Goal: Transaction & Acquisition: Purchase product/service

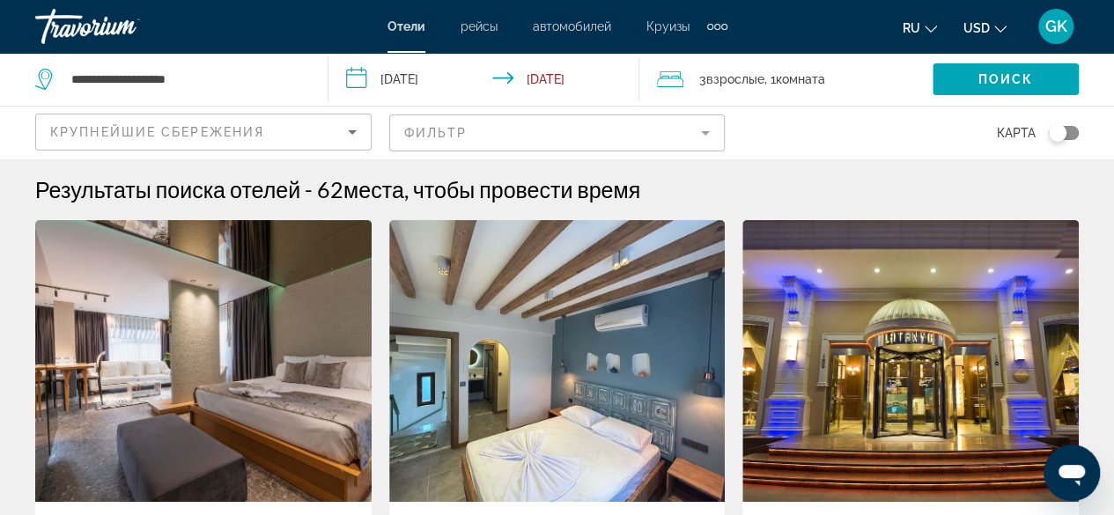
click at [706, 132] on mat-form-field "Фильтр" at bounding box center [557, 133] width 336 height 37
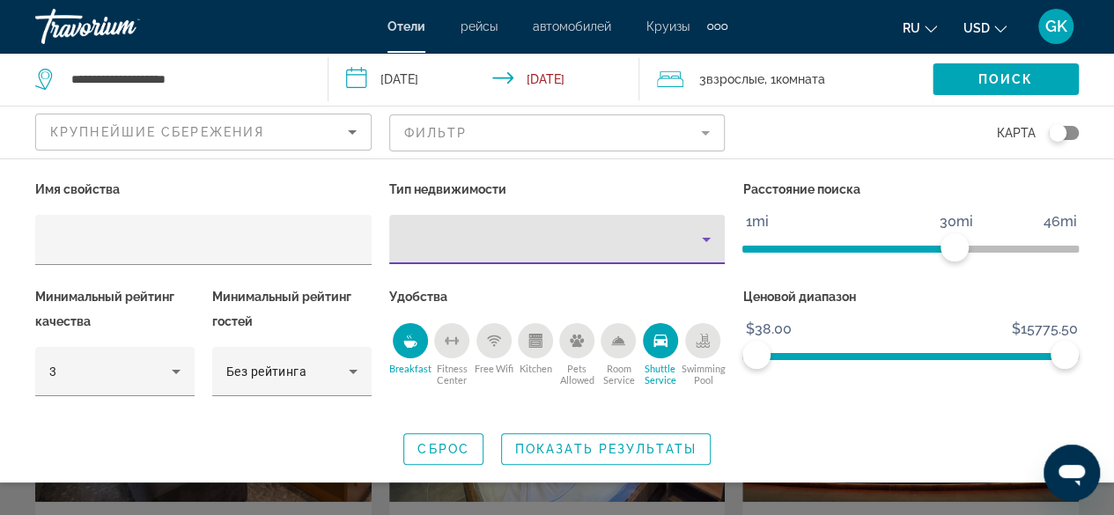
click at [705, 241] on icon "Property type" at bounding box center [706, 239] width 21 height 21
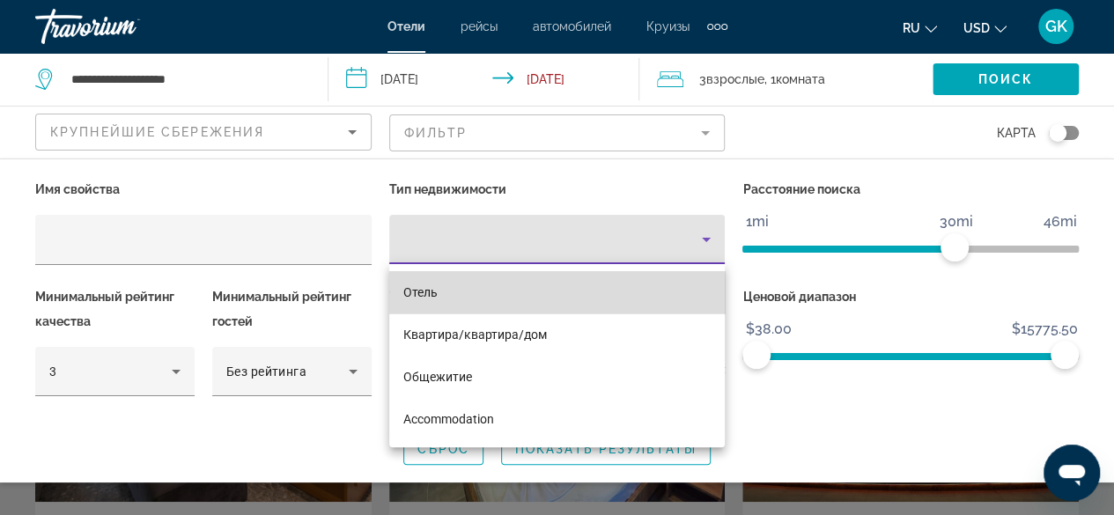
click at [664, 290] on mat-option "Отель" at bounding box center [557, 292] width 336 height 42
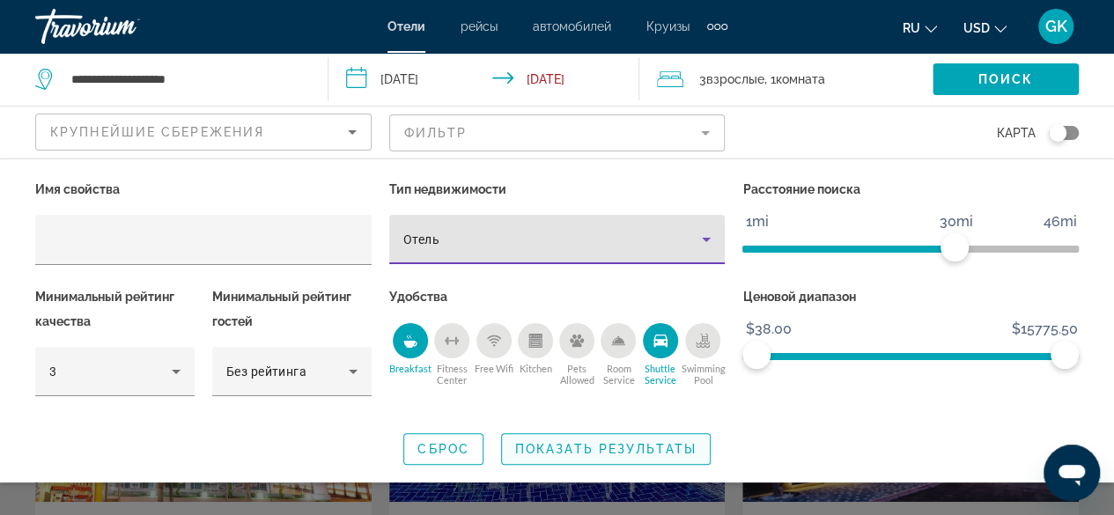
click at [607, 455] on span "Search widget" at bounding box center [606, 449] width 208 height 42
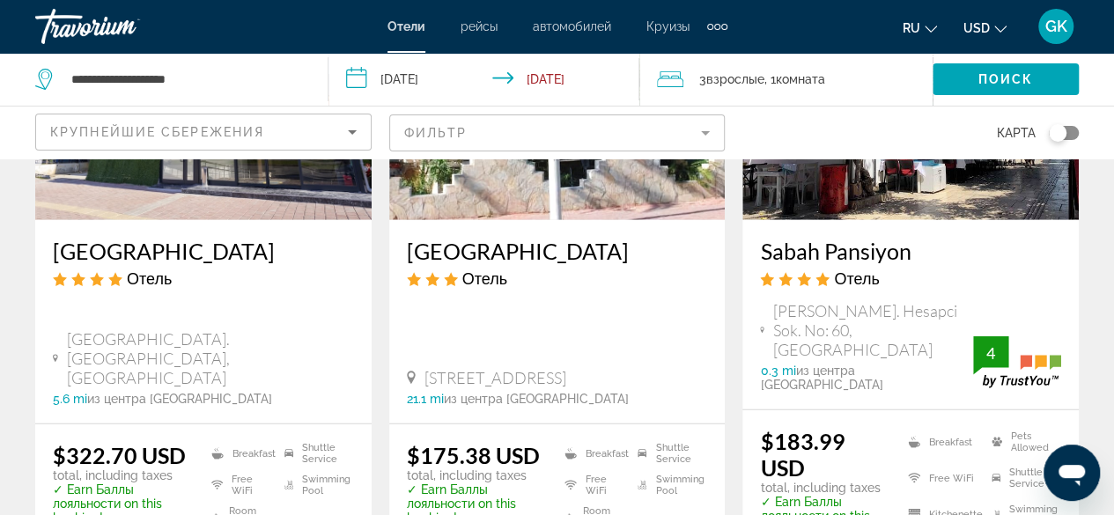
scroll to position [2266, 0]
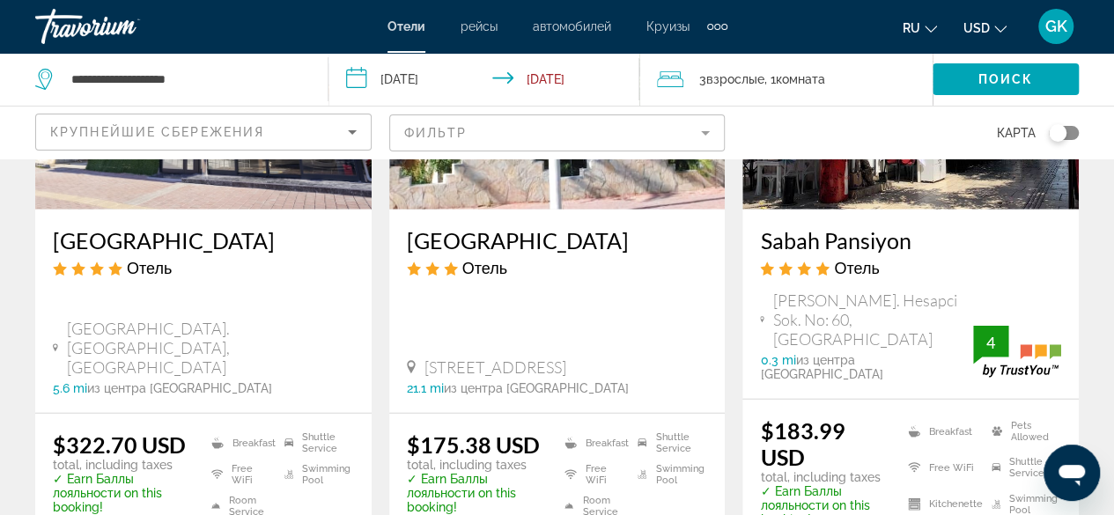
click at [967, 181] on img "Main content" at bounding box center [911, 69] width 336 height 282
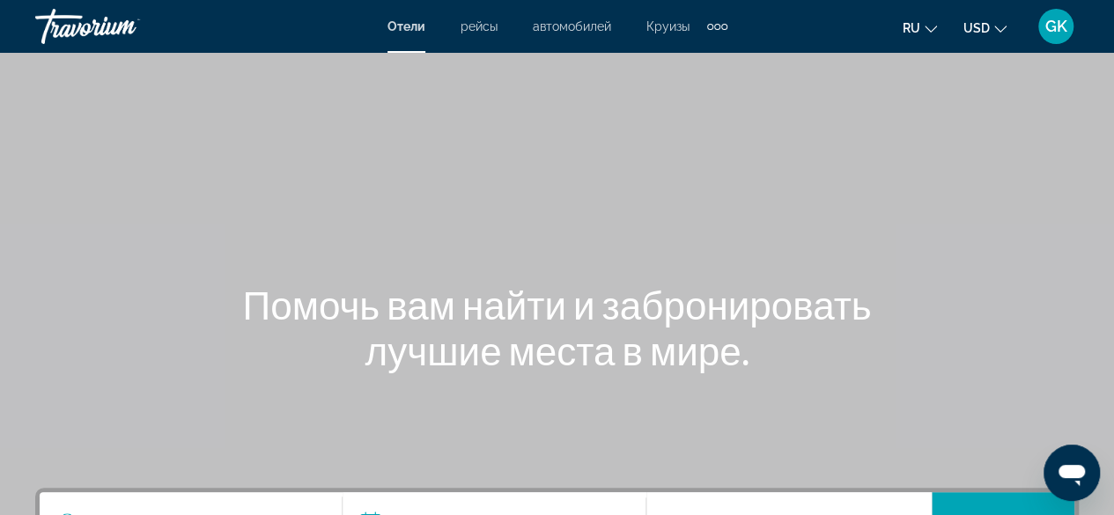
click at [928, 33] on button "ru English Español Français Italiano Português русский" at bounding box center [920, 28] width 34 height 26
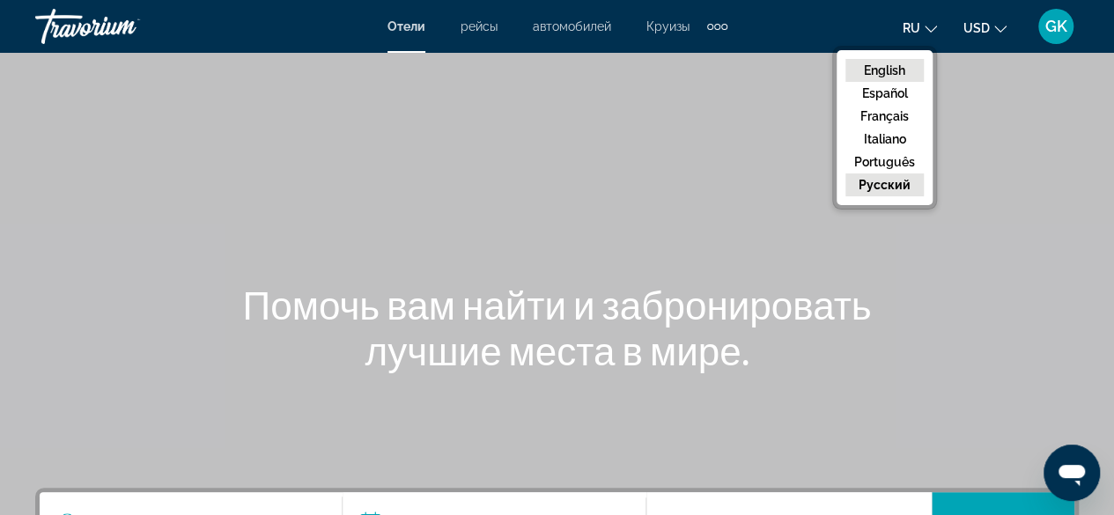
click at [898, 69] on button "English" at bounding box center [885, 70] width 78 height 23
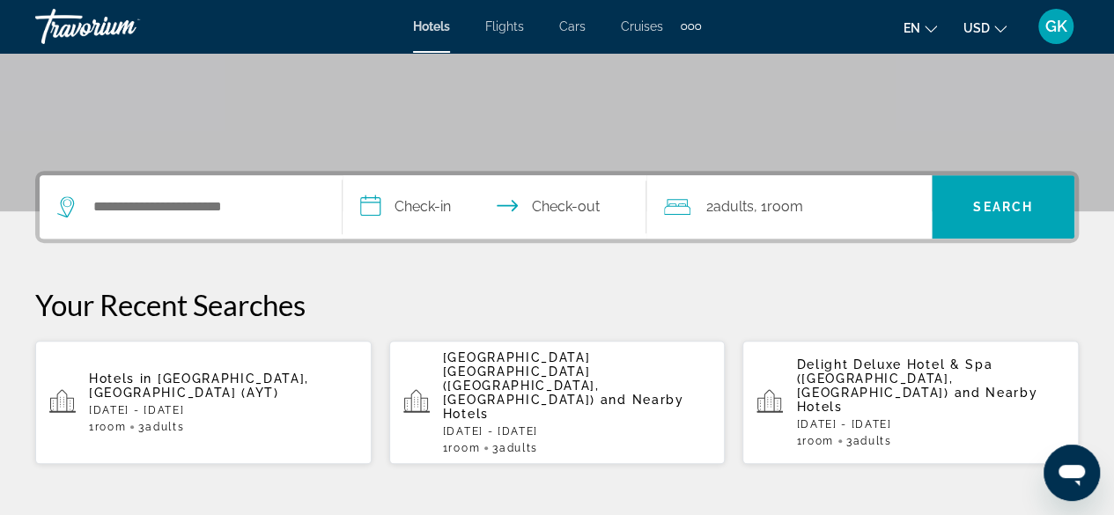
scroll to position [364, 0]
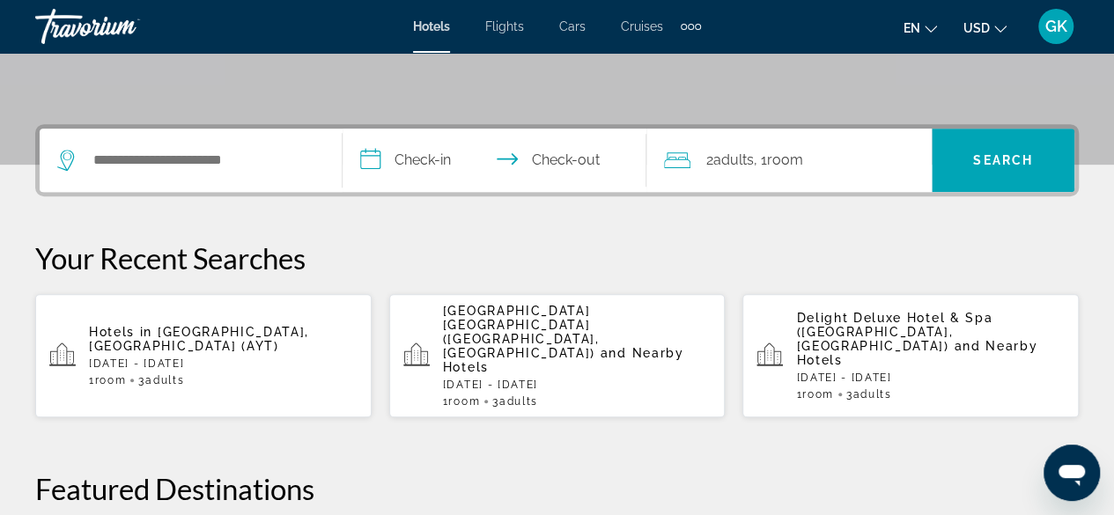
click at [227, 358] on p "[DATE] - [DATE]" at bounding box center [223, 364] width 269 height 12
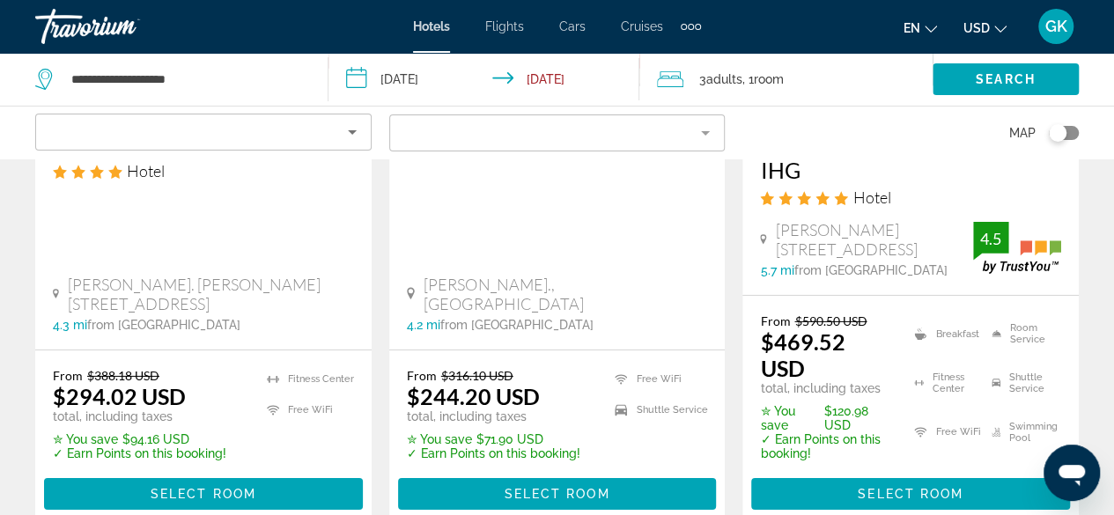
scroll to position [2746, 0]
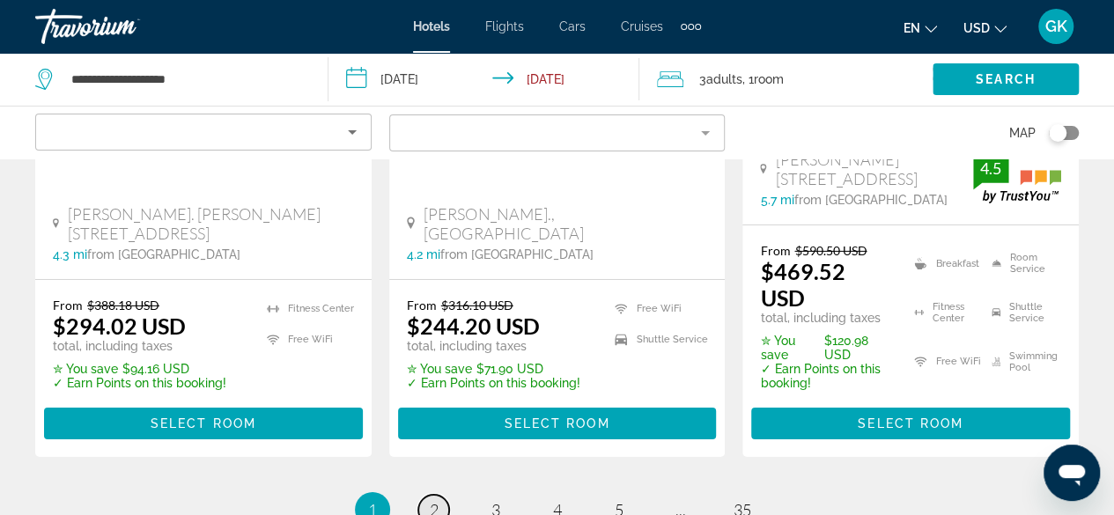
click at [435, 500] on span "2" at bounding box center [434, 509] width 9 height 19
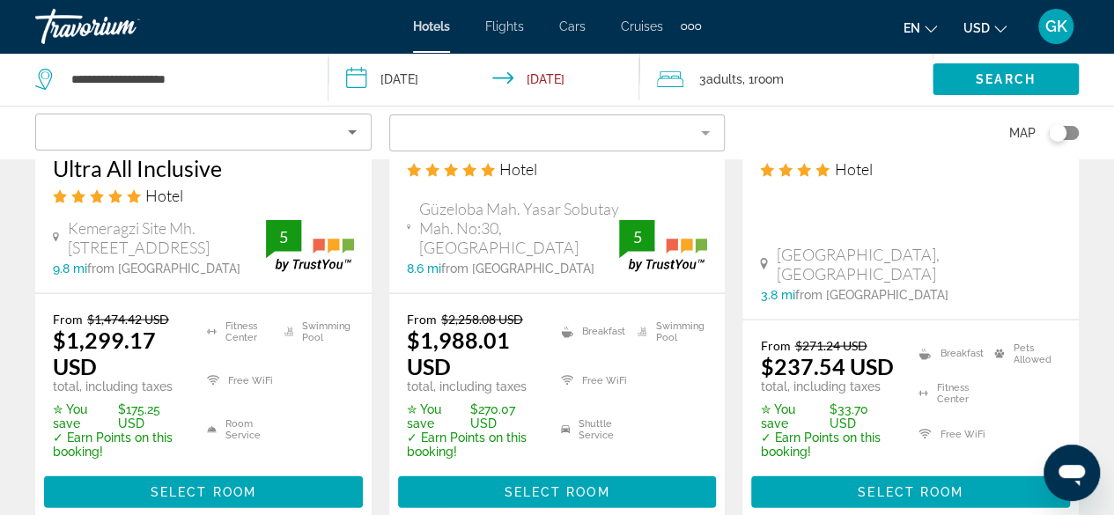
scroll to position [1845, 0]
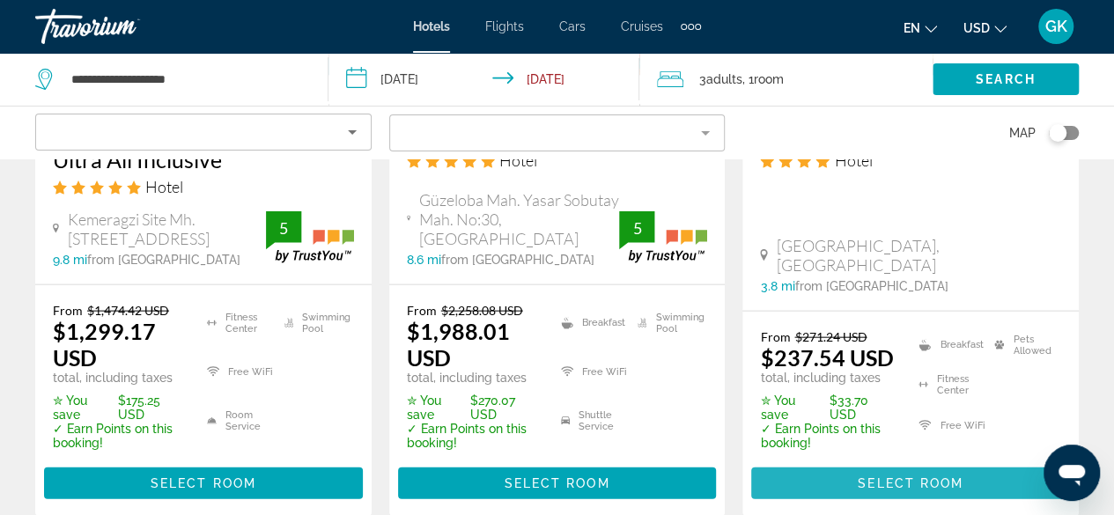
click at [924, 477] on span "Select Room" at bounding box center [911, 484] width 106 height 14
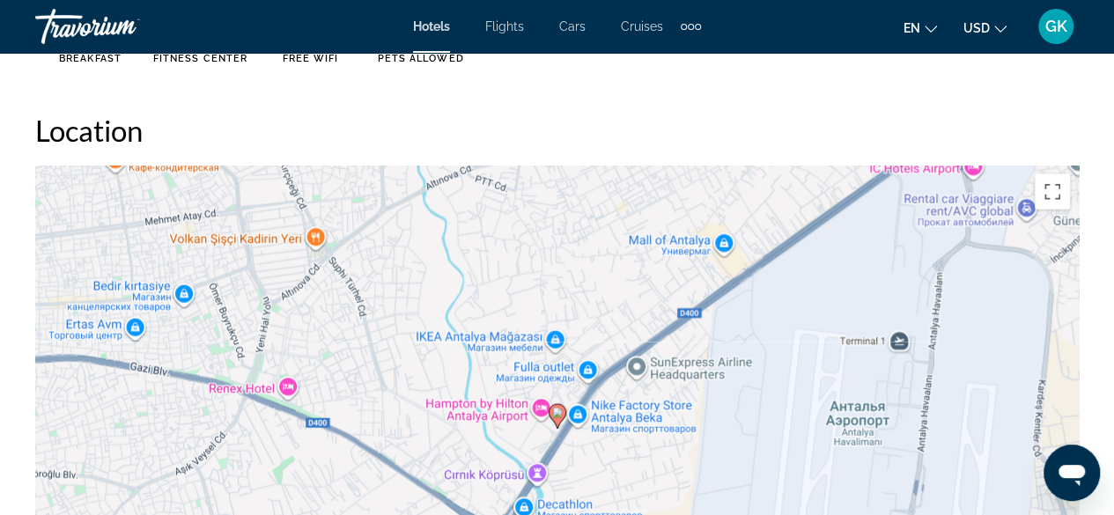
scroll to position [1877, 0]
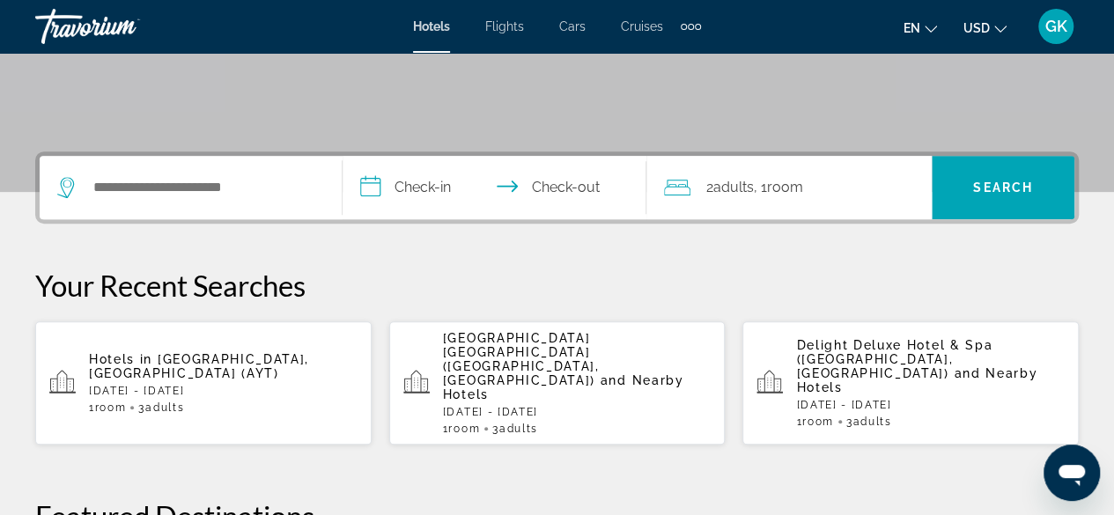
scroll to position [364, 0]
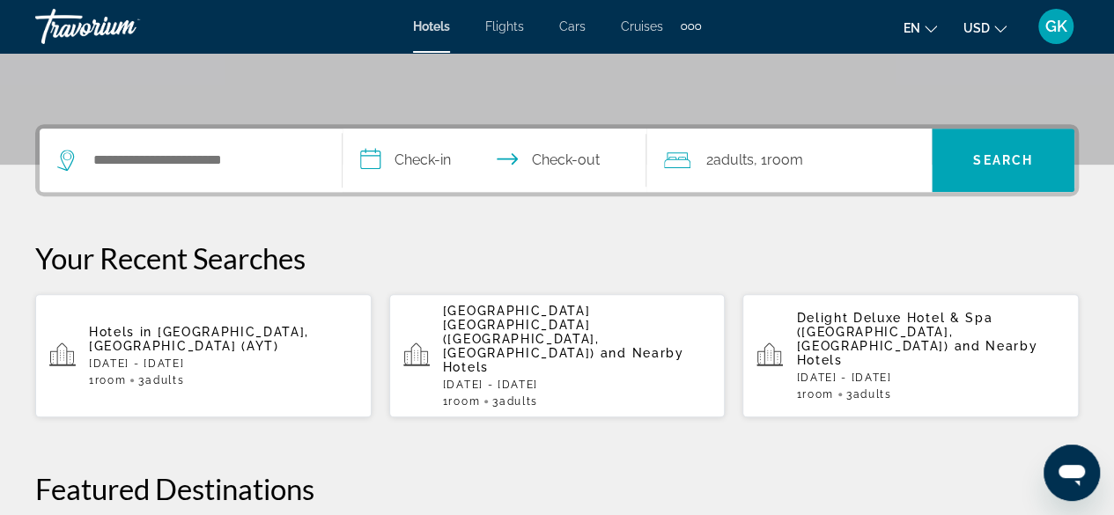
click at [190, 327] on div "Hotels in Antalya, Turkey (AYT) Sat, 20 Sep - Mon, 22 Sep 1 Room rooms 3 Adult …" at bounding box center [223, 356] width 269 height 62
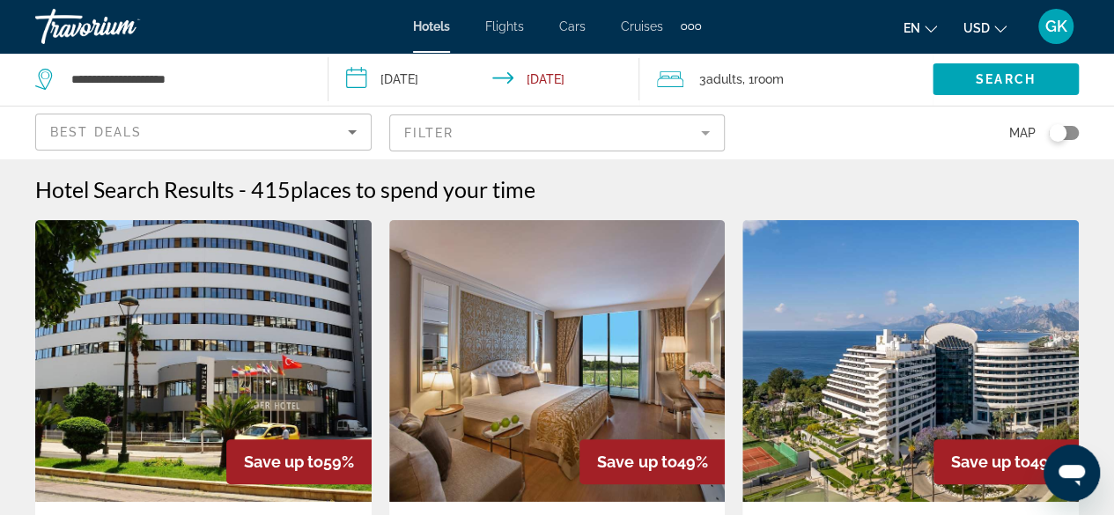
click at [190, 327] on img "Main content" at bounding box center [203, 361] width 336 height 282
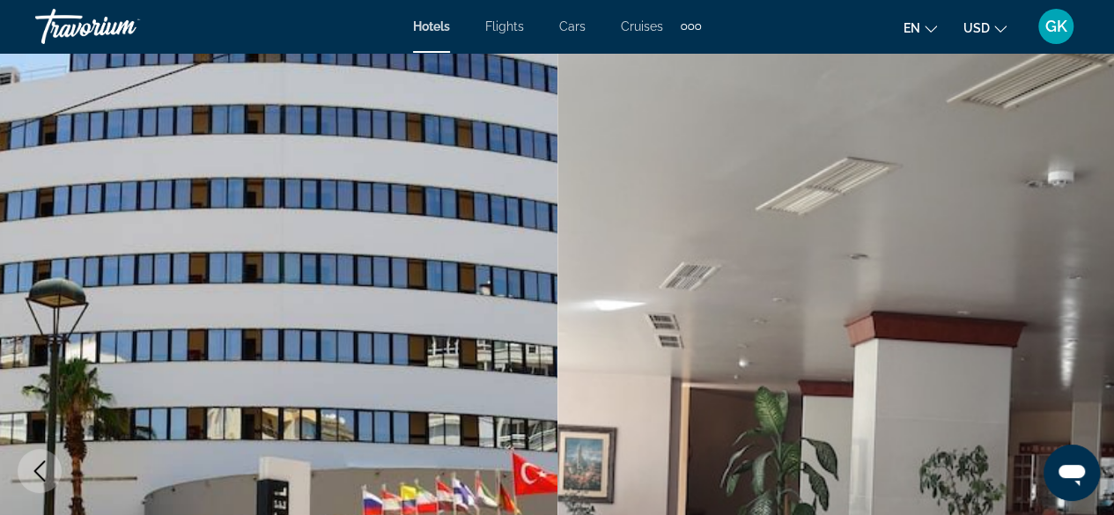
click at [190, 327] on img "Main content" at bounding box center [279, 471] width 558 height 837
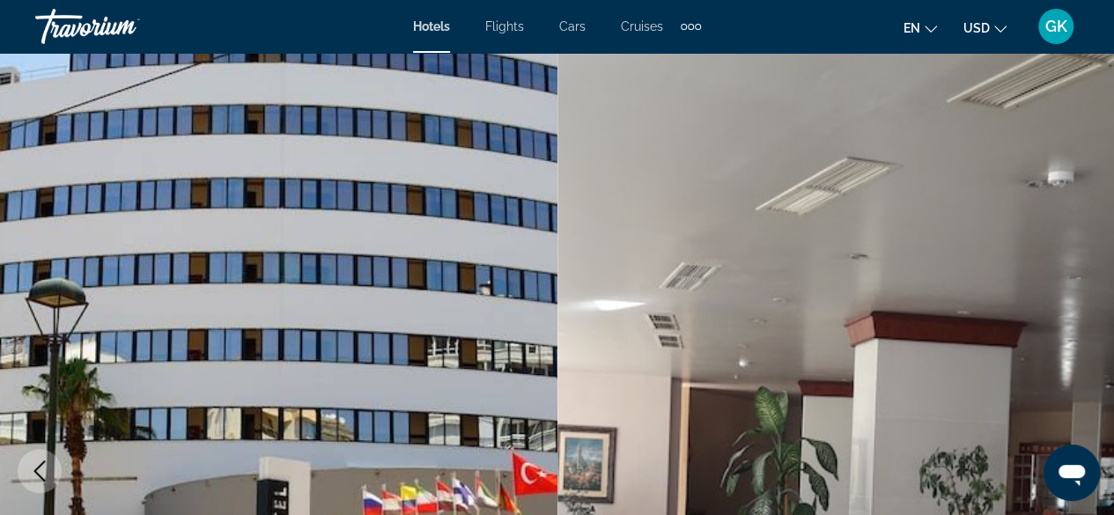
click at [190, 327] on img "Main content" at bounding box center [279, 471] width 558 height 837
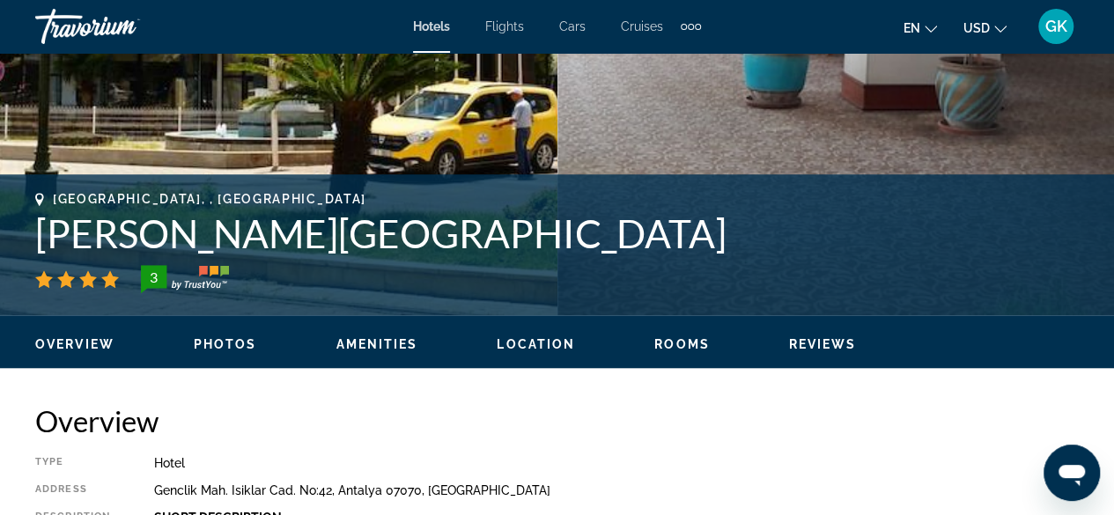
scroll to position [569, 0]
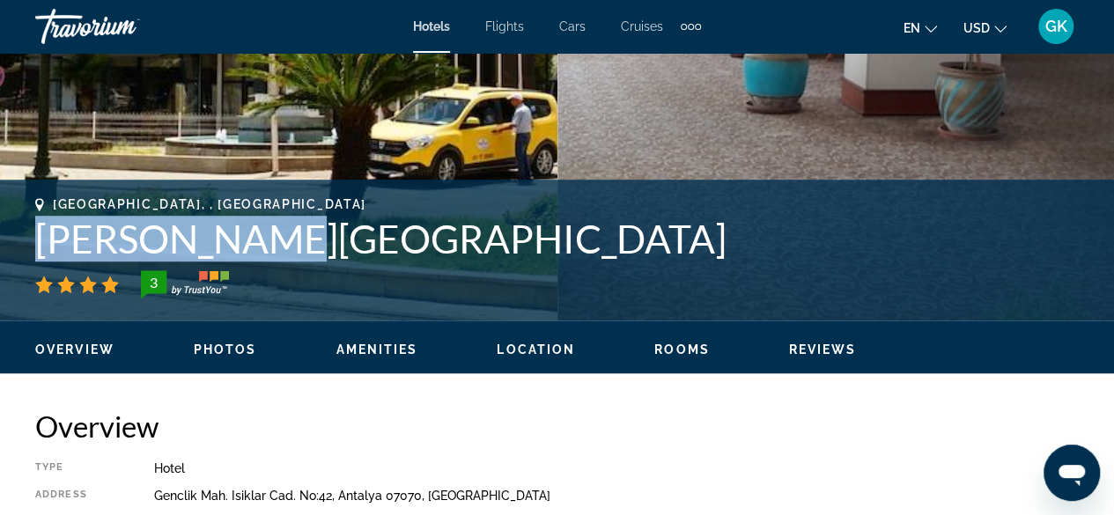
drag, startPoint x: 26, startPoint y: 232, endPoint x: 275, endPoint y: 239, distance: 248.5
click at [275, 239] on div "Antalya, , Turkey Cender Hotel 3 Address Genclik Mah. Isiklar Cad. No:42, Antal…" at bounding box center [557, 250] width 1114 height 106
copy h1 "[GEOGRAPHIC_DATA]"
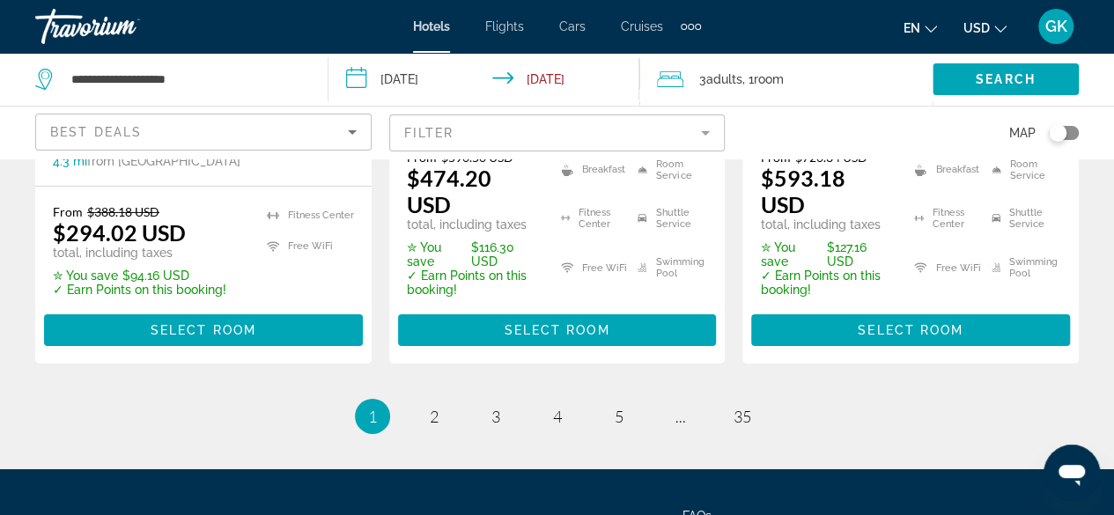
scroll to position [2826, 0]
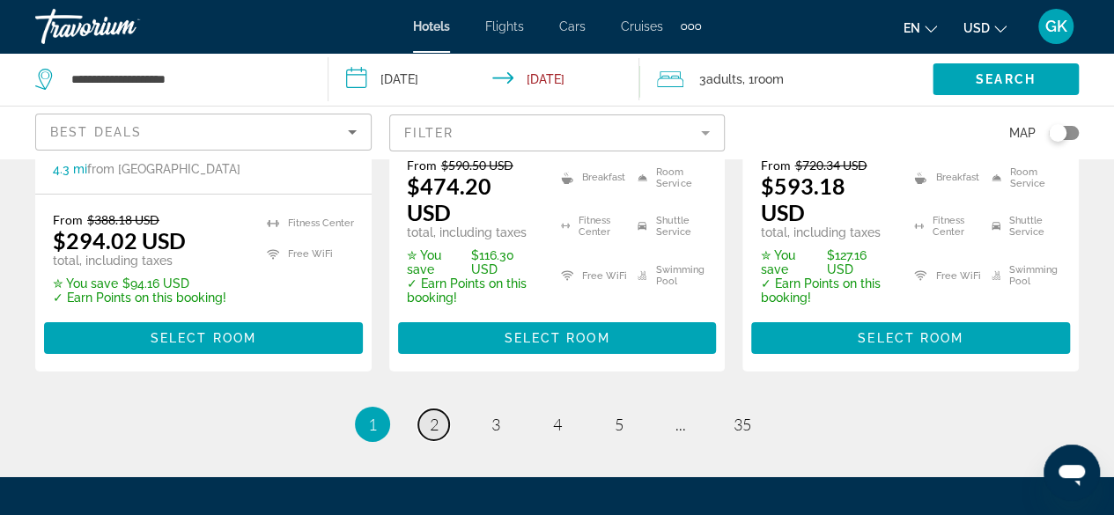
click at [437, 415] on span "2" at bounding box center [434, 424] width 9 height 19
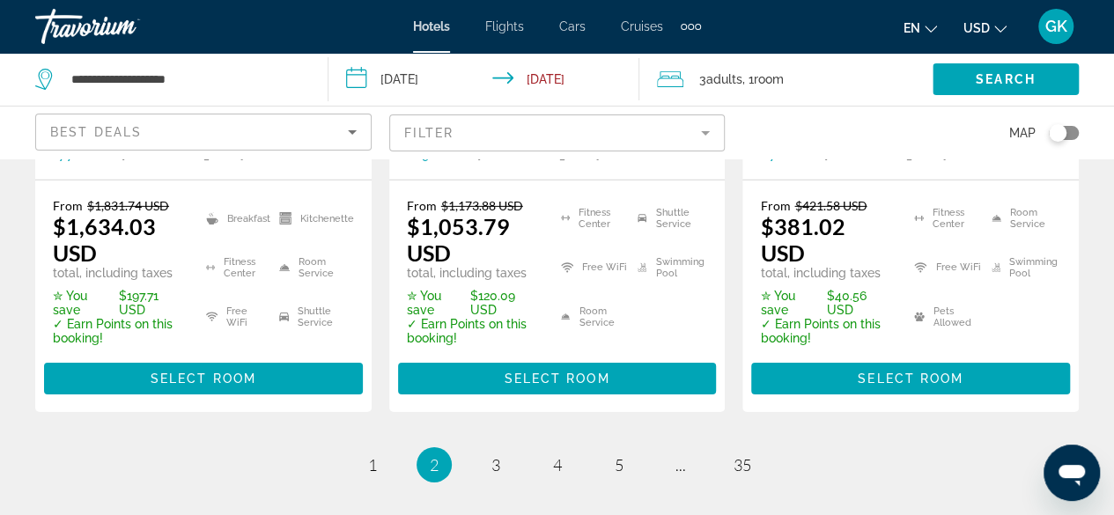
scroll to position [2703, 0]
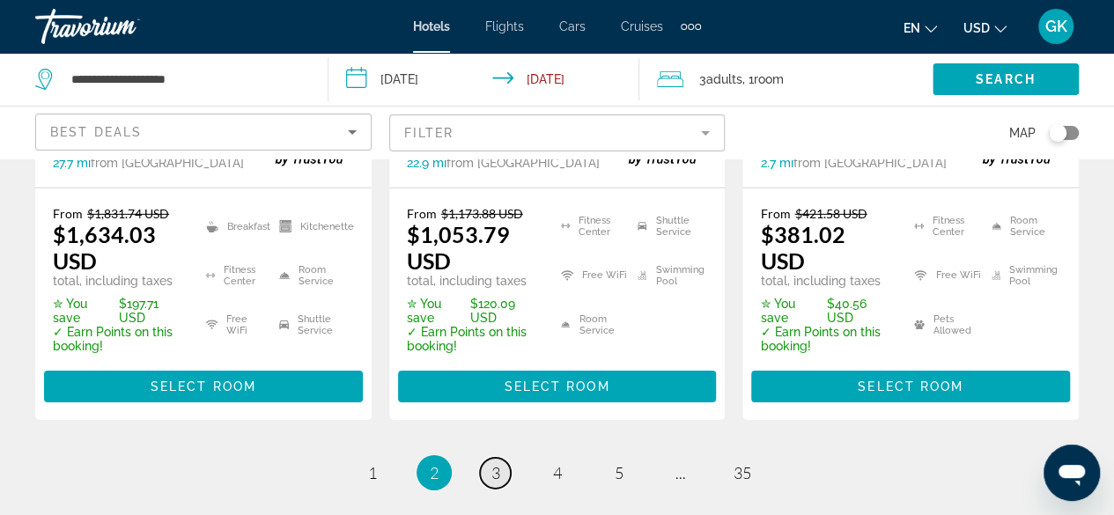
click at [493, 463] on span "3" at bounding box center [496, 472] width 9 height 19
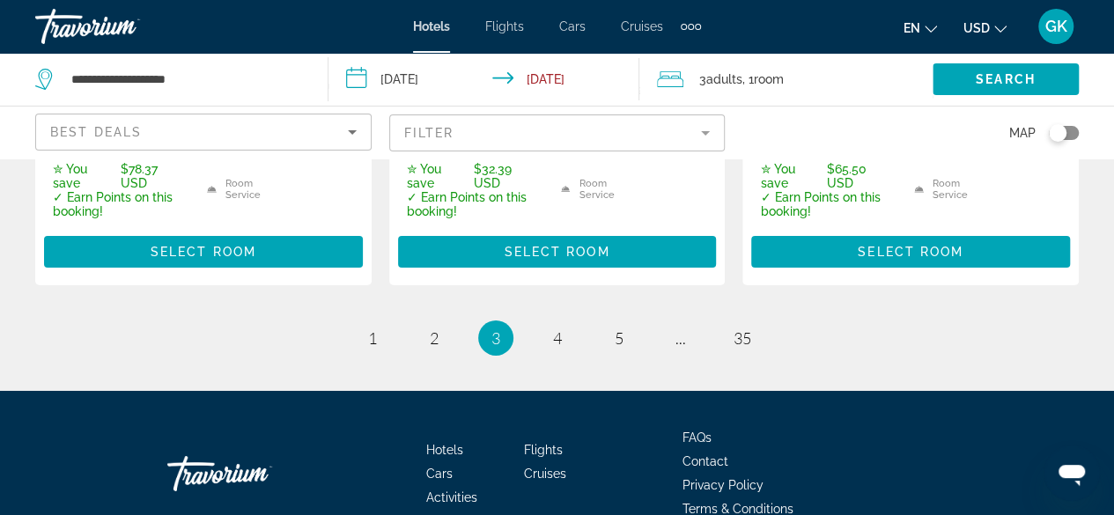
scroll to position [2859, 0]
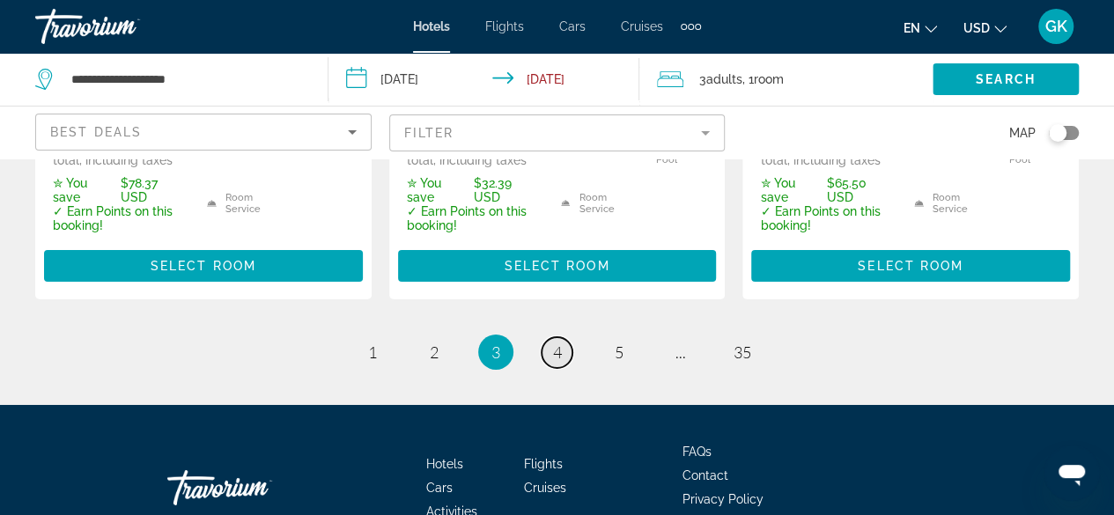
click at [564, 337] on link "page 4" at bounding box center [557, 352] width 31 height 31
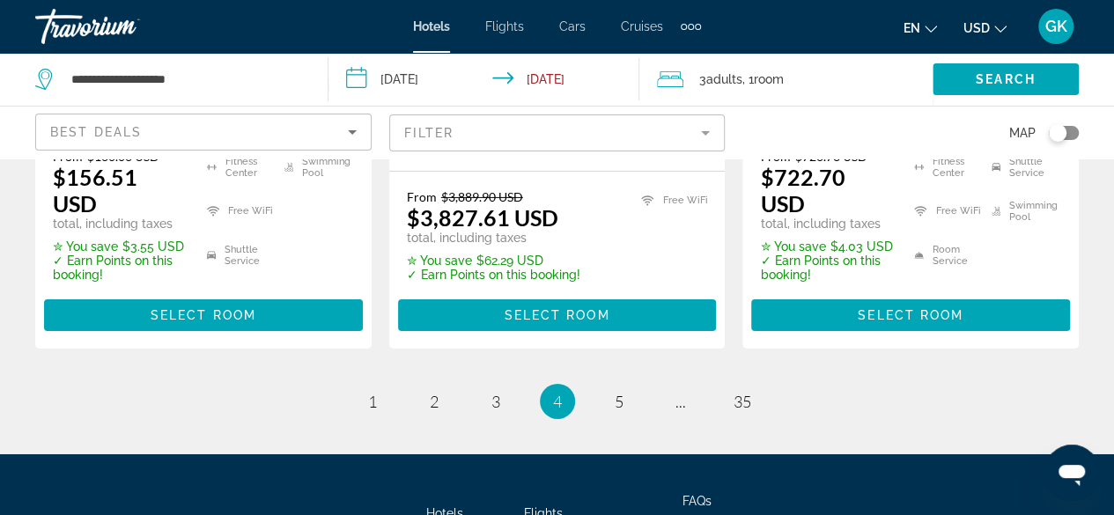
scroll to position [2803, 0]
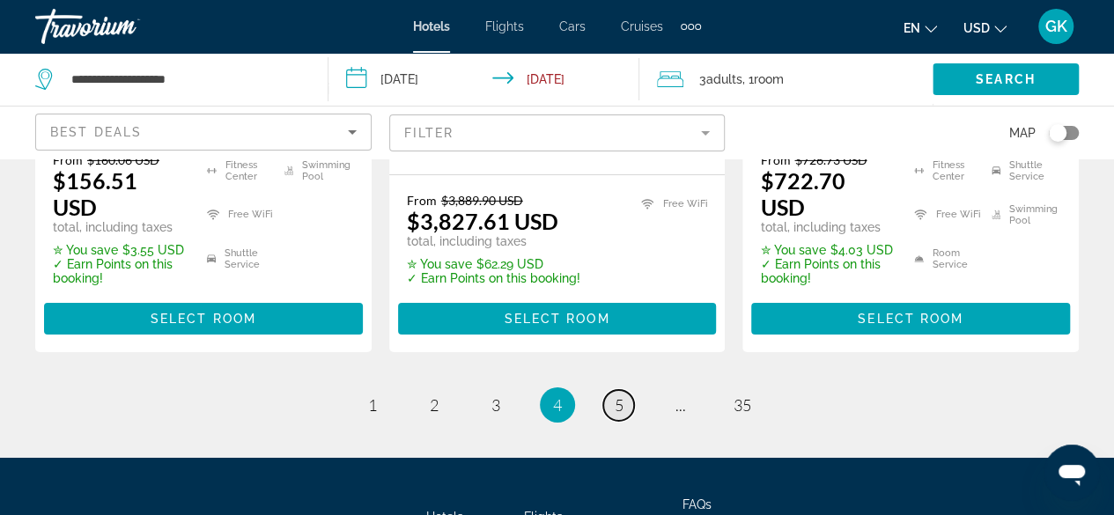
click at [617, 396] on span "5" at bounding box center [619, 405] width 9 height 19
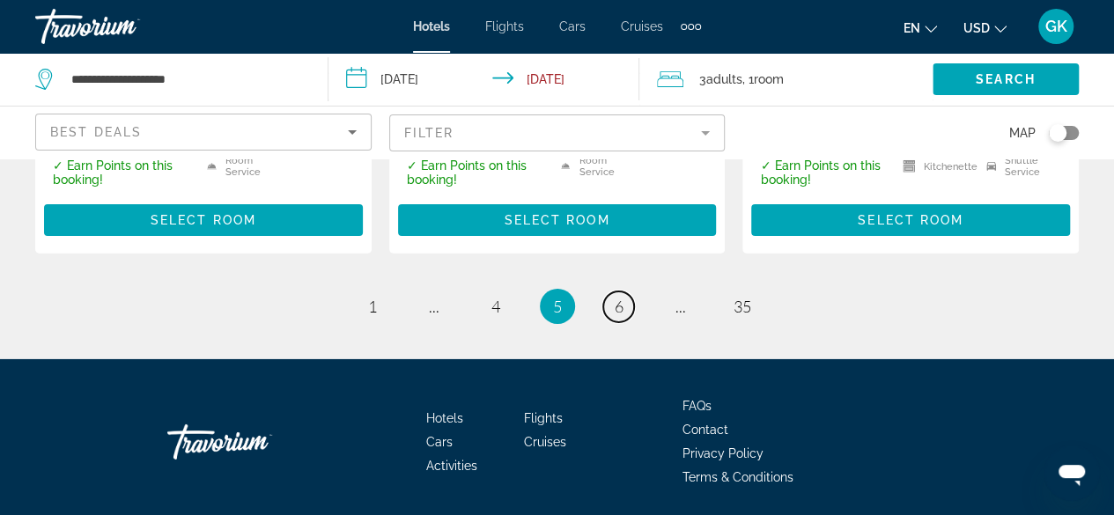
scroll to position [2752, 0]
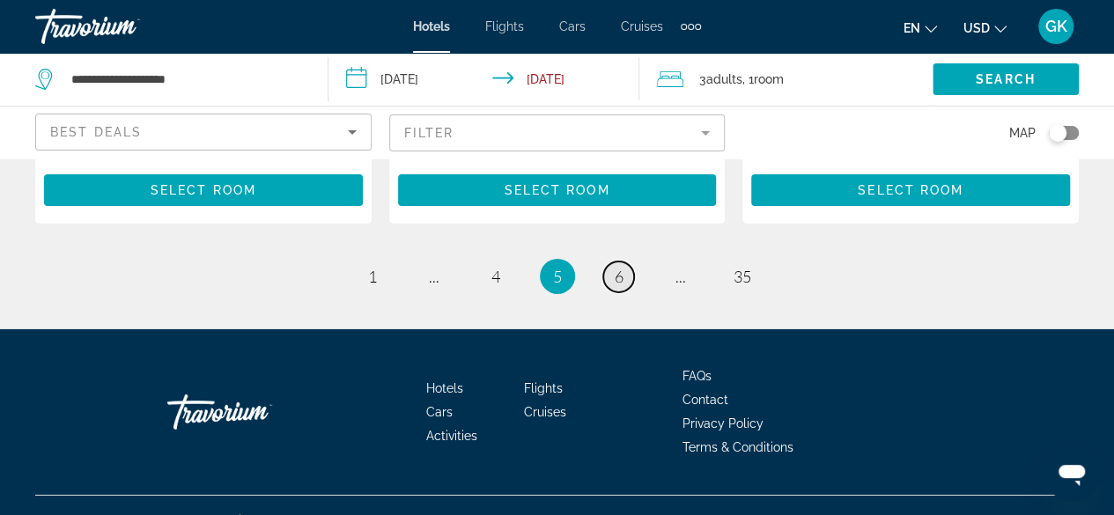
click at [628, 262] on link "page 6" at bounding box center [618, 277] width 31 height 31
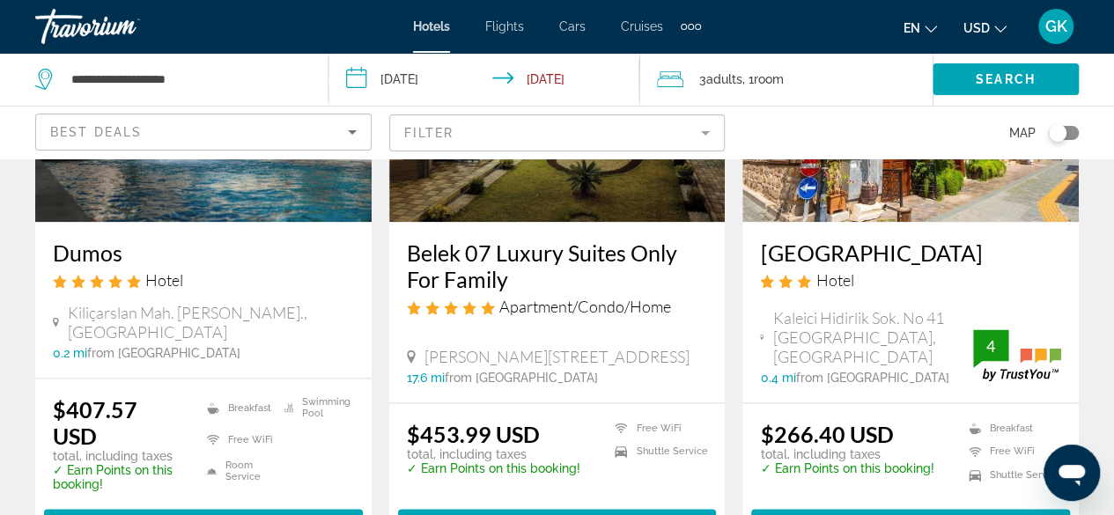
scroll to position [950, 0]
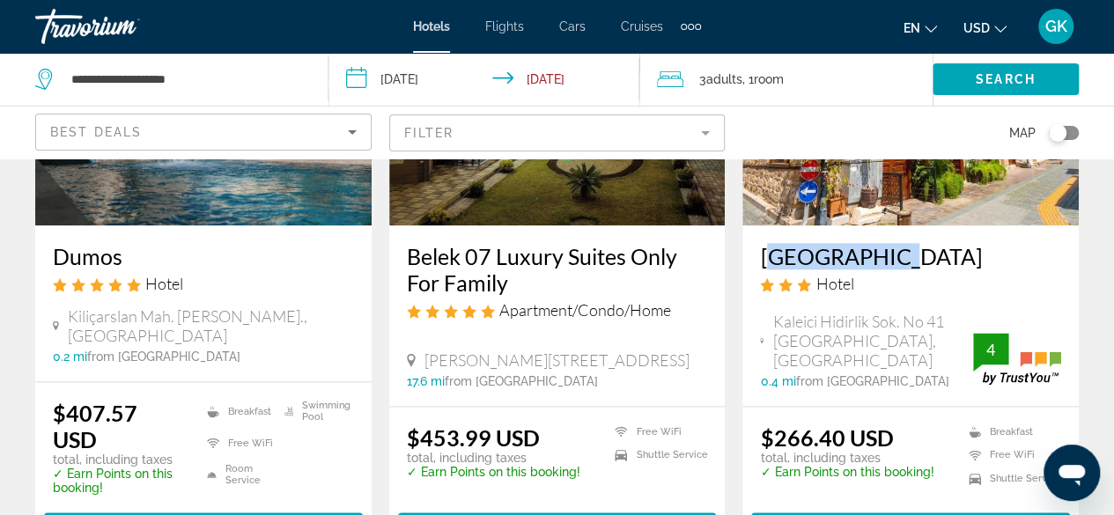
drag, startPoint x: 759, startPoint y: 237, endPoint x: 870, endPoint y: 248, distance: 111.6
click at [870, 248] on div "Antalya Inn Hotel Kaleici Hidirlik Sok. No 41 Kaleici, Antalya 0.4 mi from Anta…" at bounding box center [911, 316] width 336 height 181
click at [865, 243] on h3 "[GEOGRAPHIC_DATA]" at bounding box center [910, 256] width 301 height 26
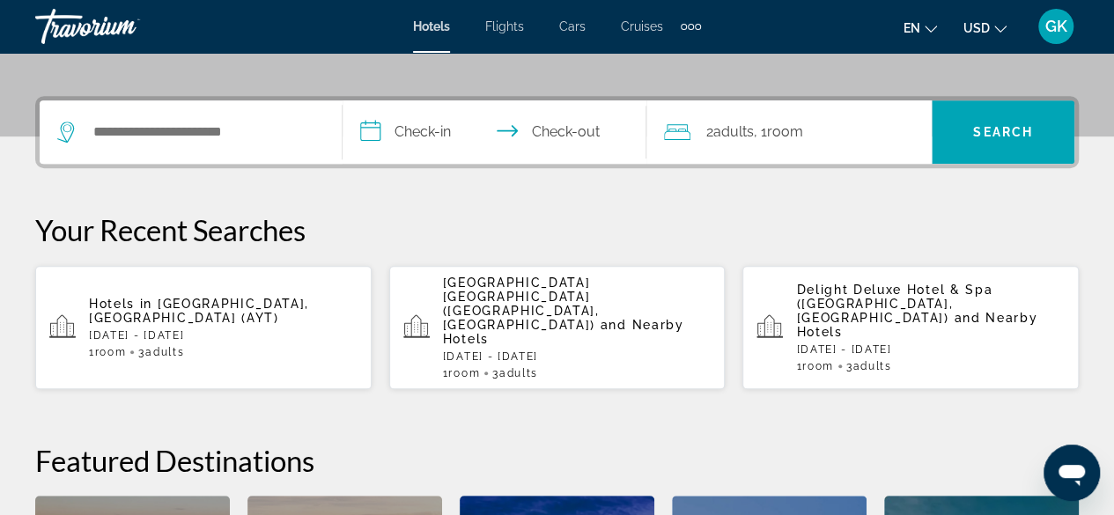
scroll to position [417, 0]
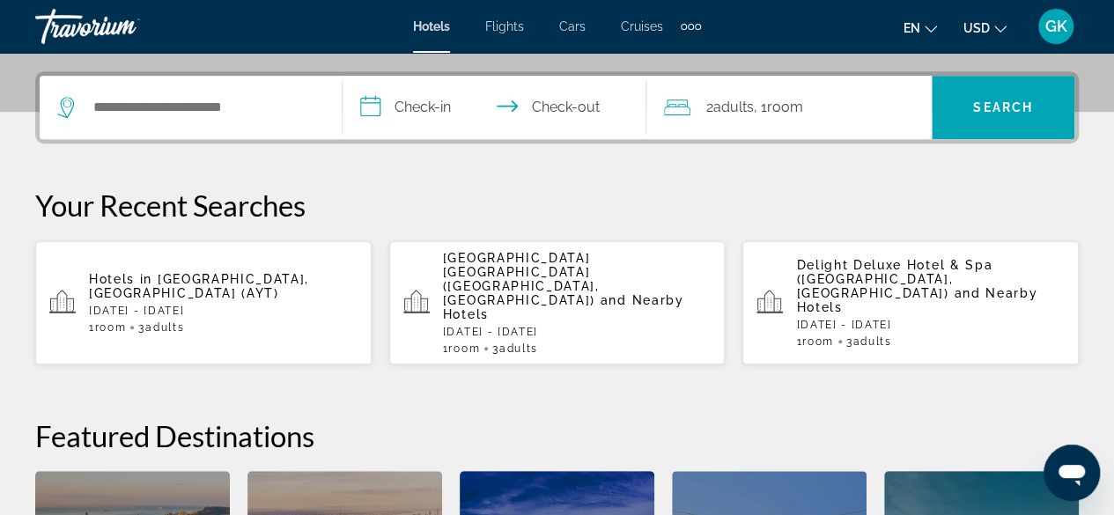
click at [185, 305] on p "[DATE] - [DATE]" at bounding box center [223, 311] width 269 height 12
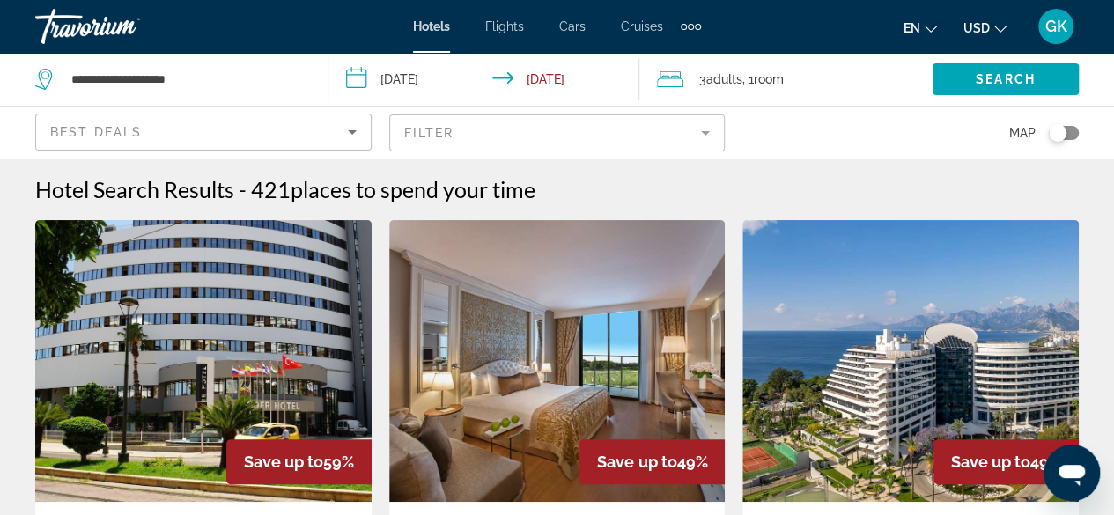
click at [357, 133] on icon "Sort by" at bounding box center [352, 132] width 21 height 21
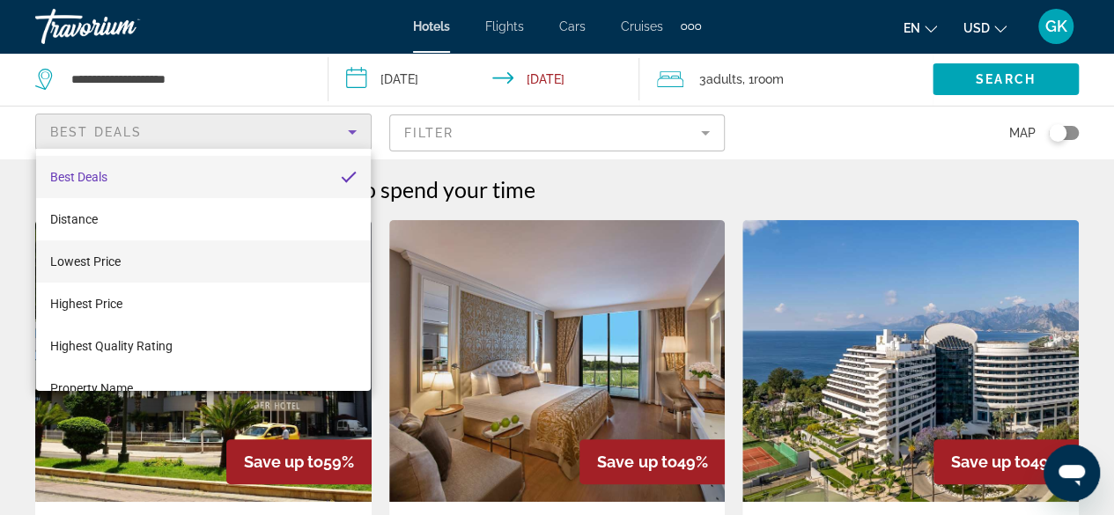
click at [296, 253] on mat-option "Lowest Price" at bounding box center [203, 261] width 335 height 42
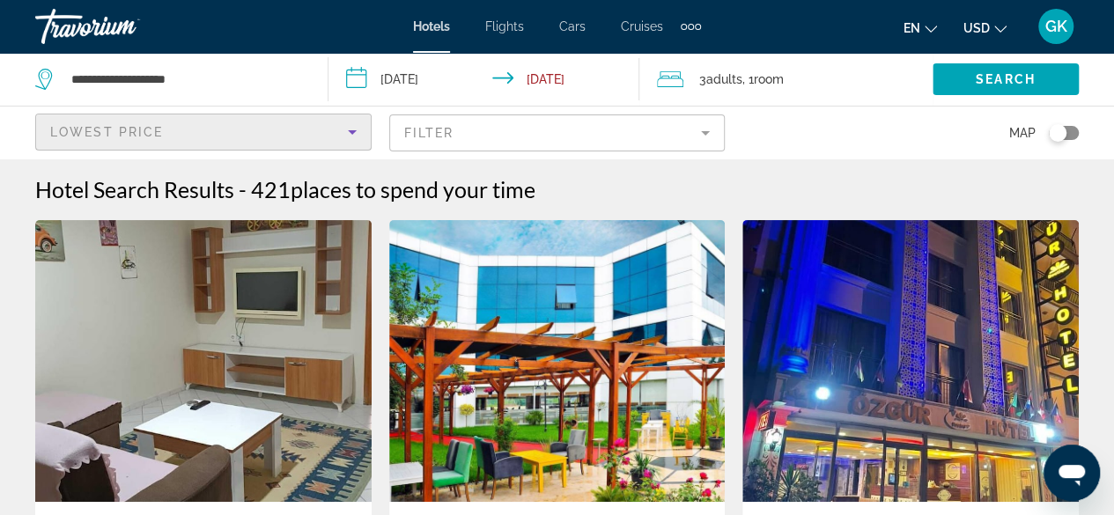
click at [715, 133] on mat-form-field "Filter" at bounding box center [557, 133] width 336 height 37
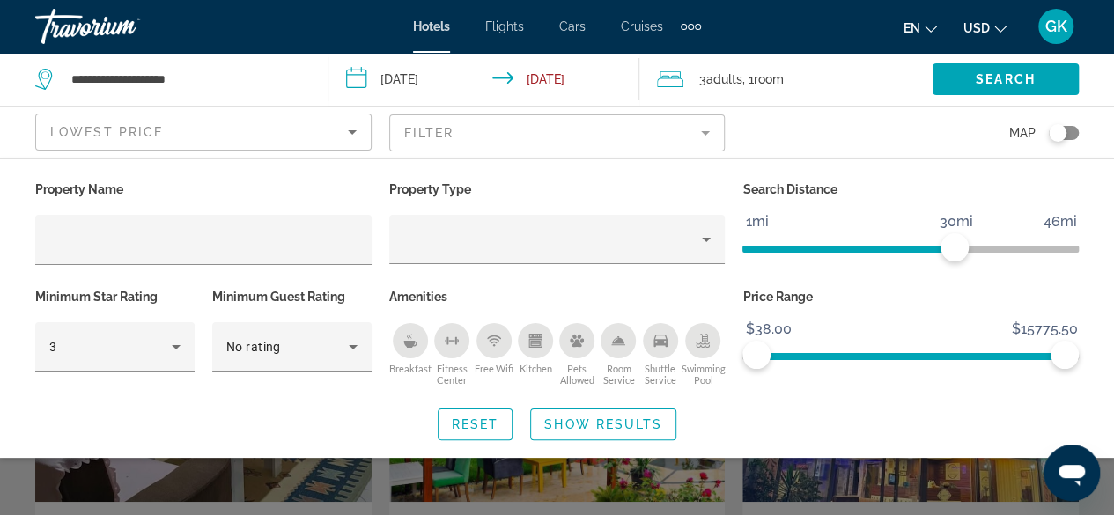
click at [413, 336] on icon "Breakfast" at bounding box center [410, 341] width 14 height 14
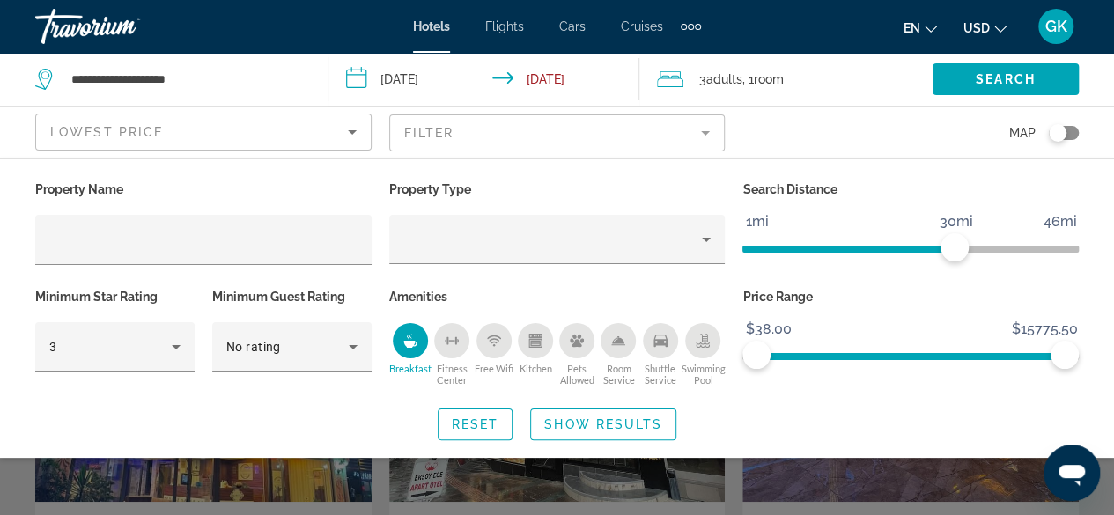
click at [666, 344] on icon "Shuttle Service" at bounding box center [661, 341] width 14 height 12
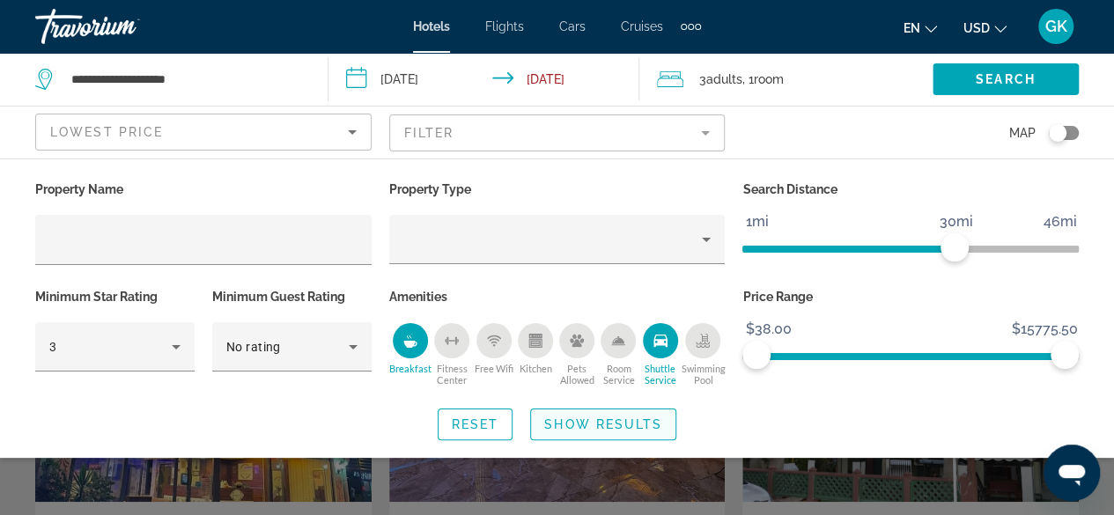
click at [610, 423] on span "Show Results" at bounding box center [603, 425] width 118 height 14
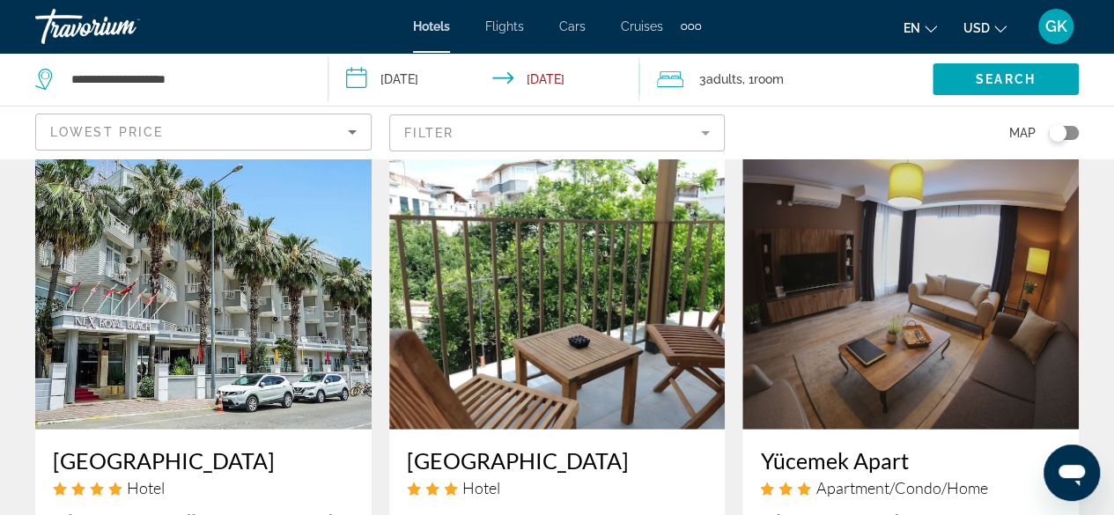
scroll to position [2074, 0]
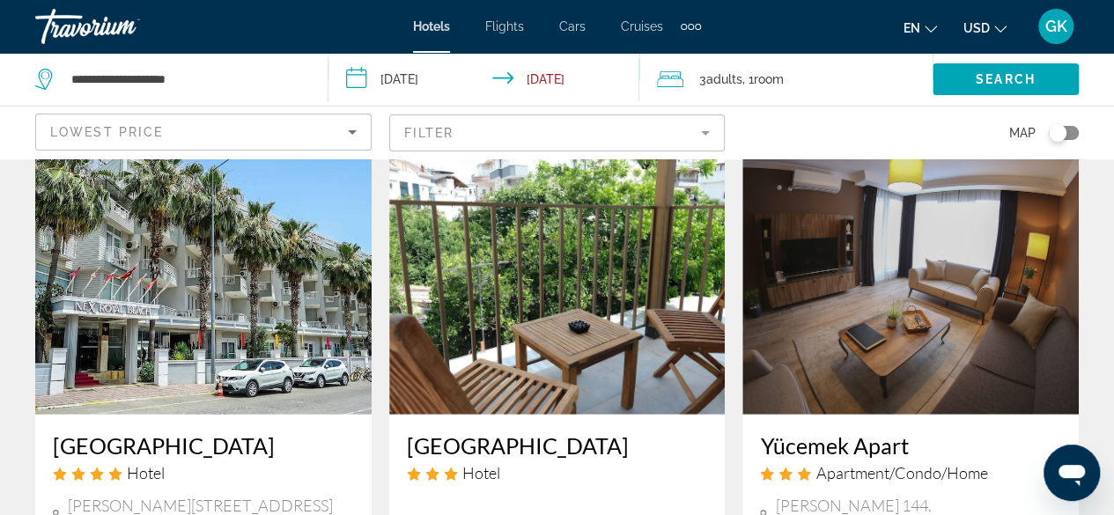
click at [708, 129] on mat-form-field "Filter" at bounding box center [557, 133] width 336 height 37
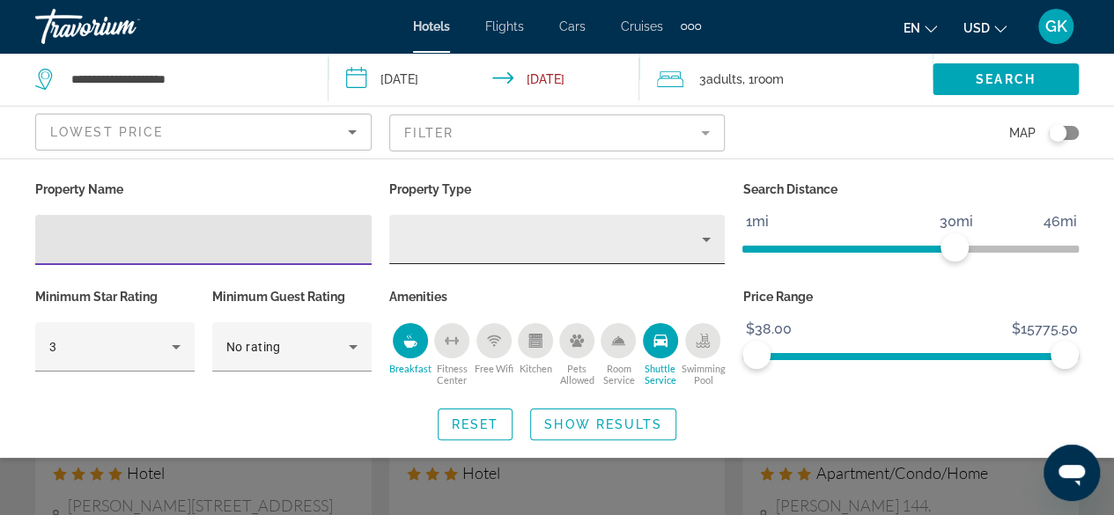
click at [701, 245] on icon "Property type" at bounding box center [706, 239] width 21 height 21
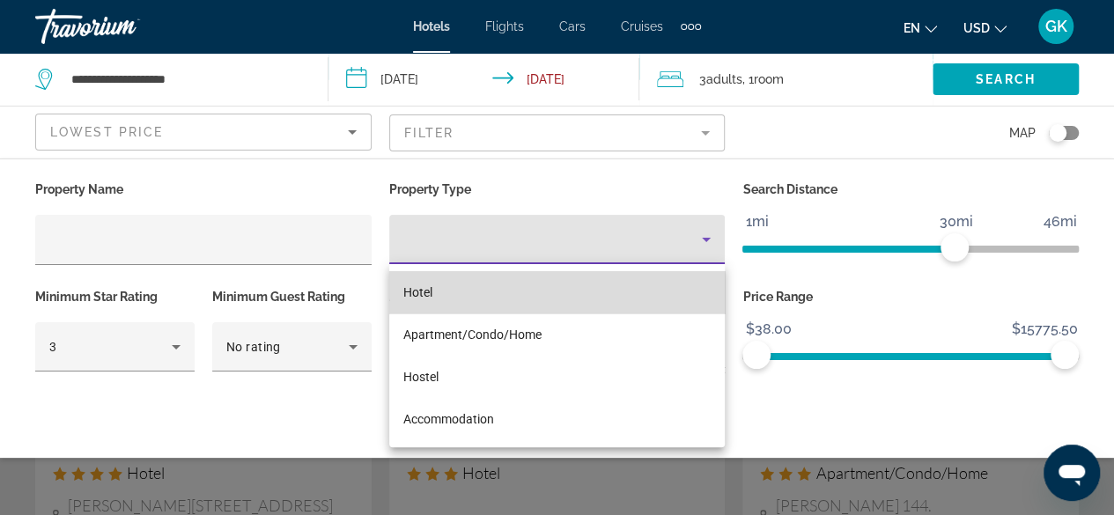
click at [625, 280] on mat-option "Hotel" at bounding box center [557, 292] width 336 height 42
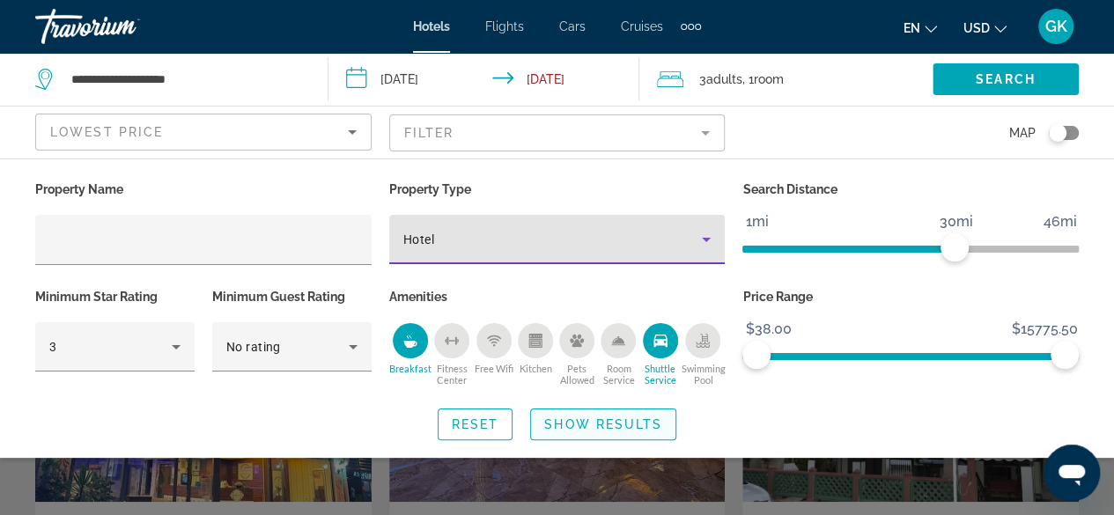
click at [620, 420] on span "Show Results" at bounding box center [603, 425] width 118 height 14
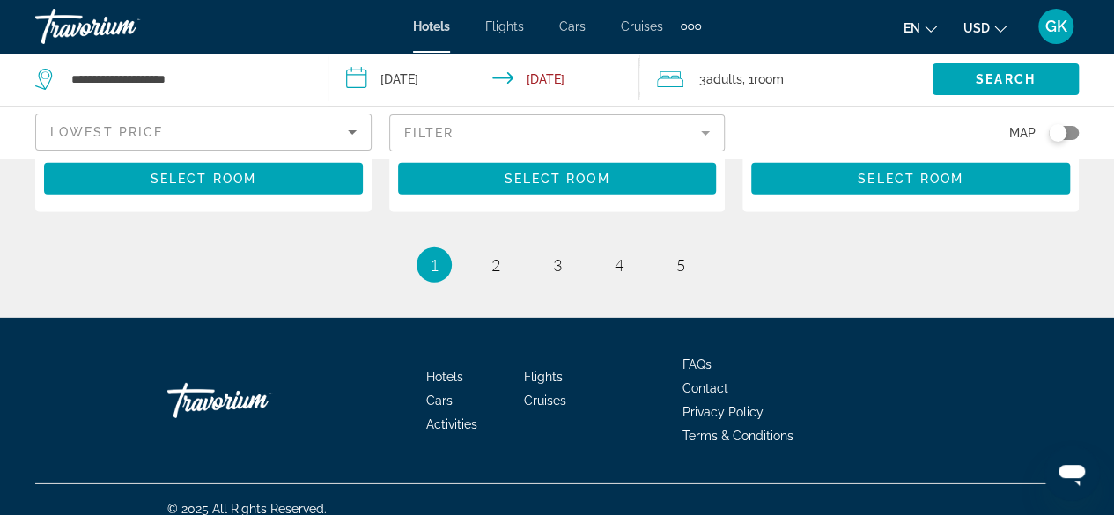
scroll to position [2578, 0]
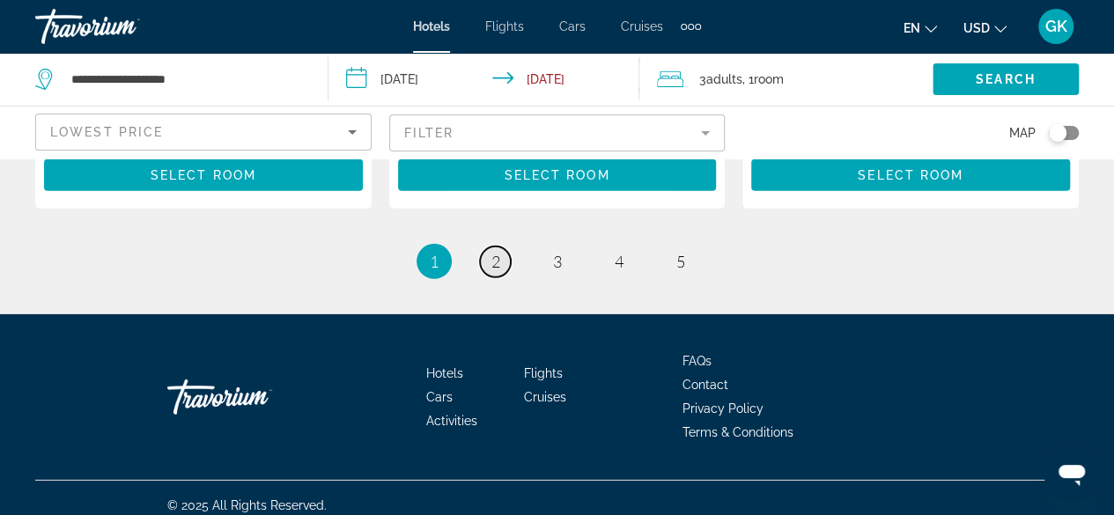
click at [499, 271] on span "2" at bounding box center [496, 261] width 9 height 19
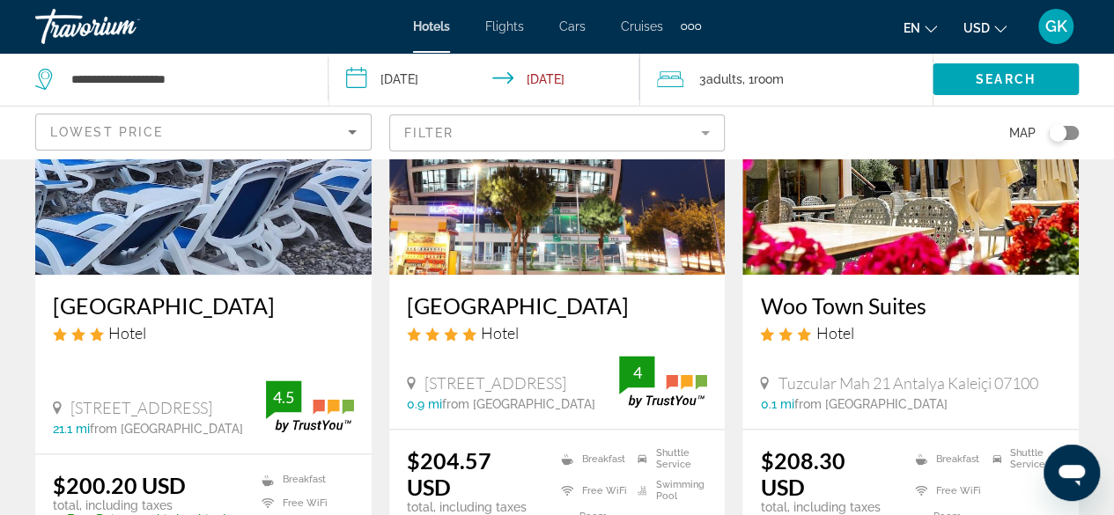
scroll to position [867, 0]
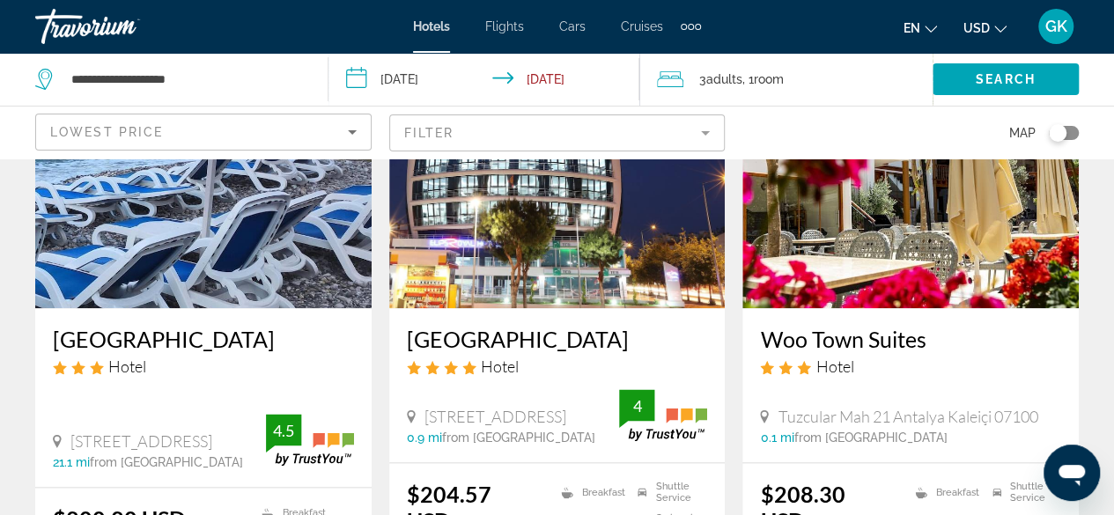
drag, startPoint x: 754, startPoint y: 313, endPoint x: 930, endPoint y: 322, distance: 176.4
click at [930, 322] on div "Woo Town Suites Hotel Tuzcular Mah 21 Antalya Kaleiçi 07100 0.1 mi from Antalya…" at bounding box center [911, 385] width 336 height 154
copy h3 "Woo Town Suites"
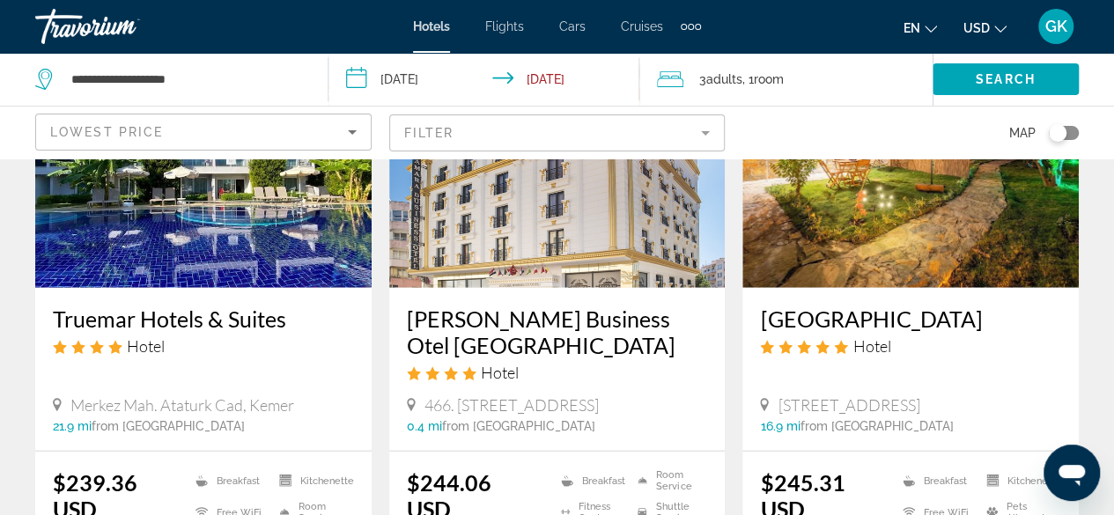
scroll to position [2215, 0]
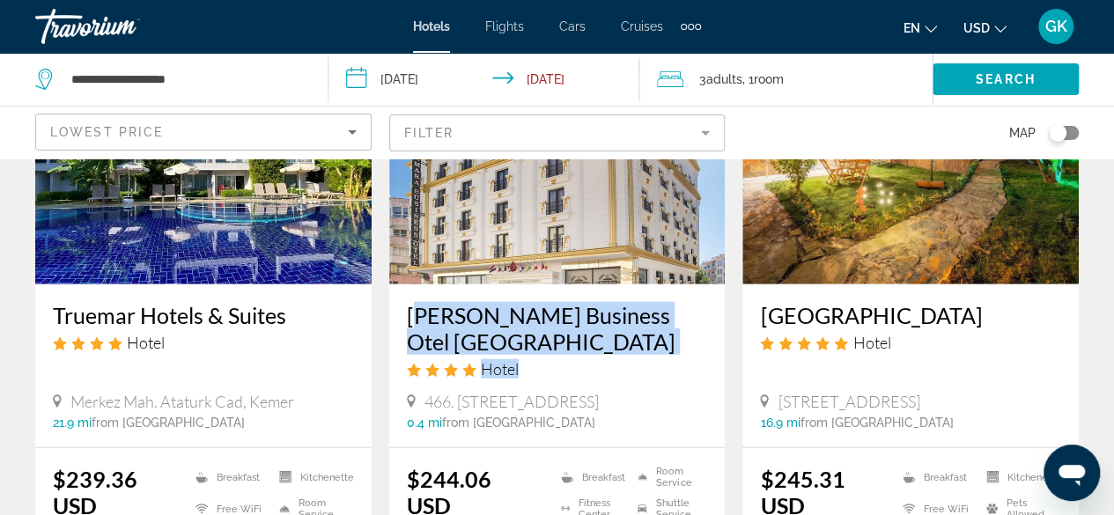
drag, startPoint x: 402, startPoint y: 277, endPoint x: 696, endPoint y: 292, distance: 294.6
click at [696, 292] on div "Tamara Business Otel Antalya Hotel 466. Sokak No:4, Antalya 0.4 mi from Antalya…" at bounding box center [557, 366] width 336 height 163
copy div "Tamara Business Otel Antalya Hotel"
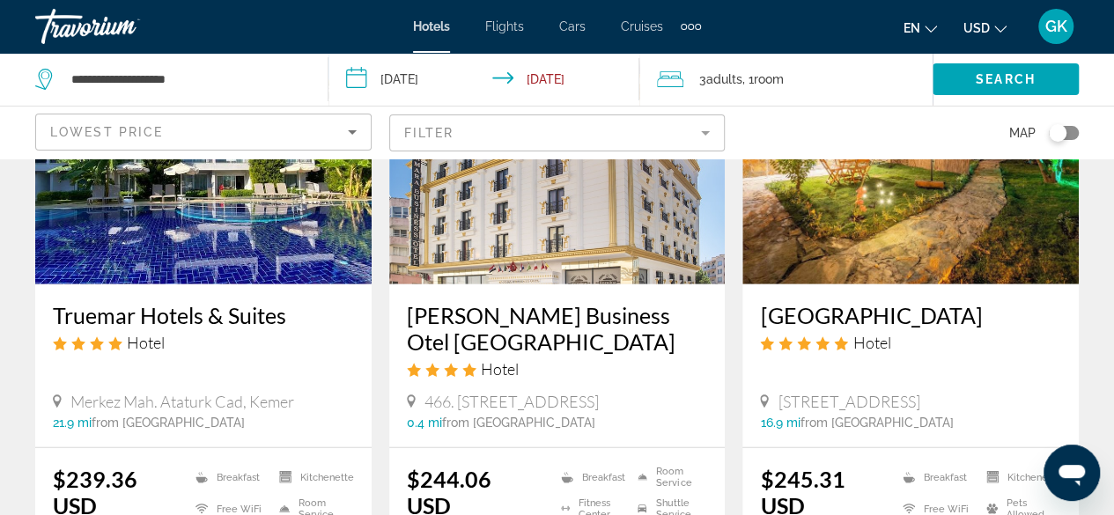
click at [1071, 285] on div "Kamkat Hotel Hotel 3013 Sokak Goynuk 14, Kemer 16.9 mi from Antalya city center…" at bounding box center [911, 366] width 336 height 163
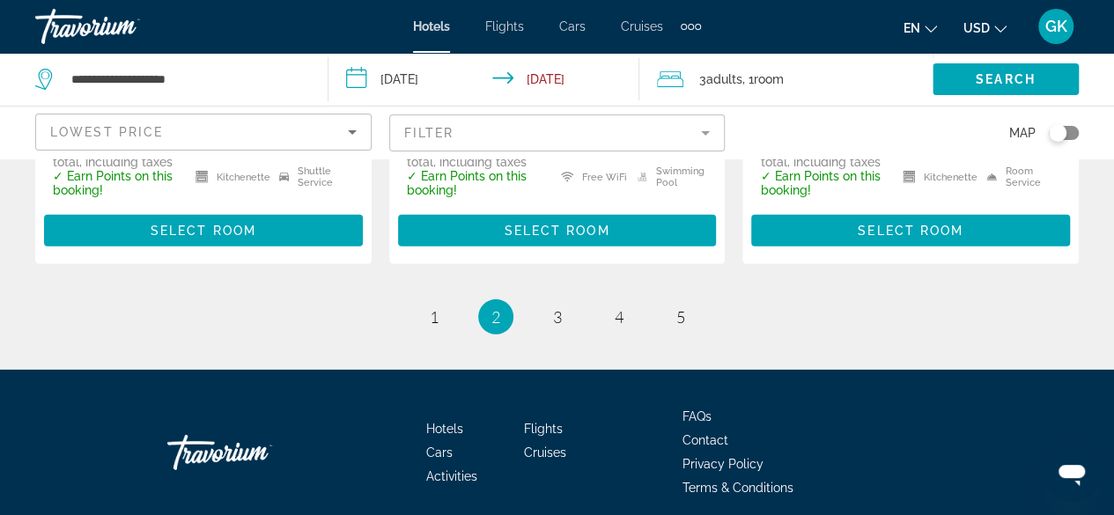
scroll to position [2584, 0]
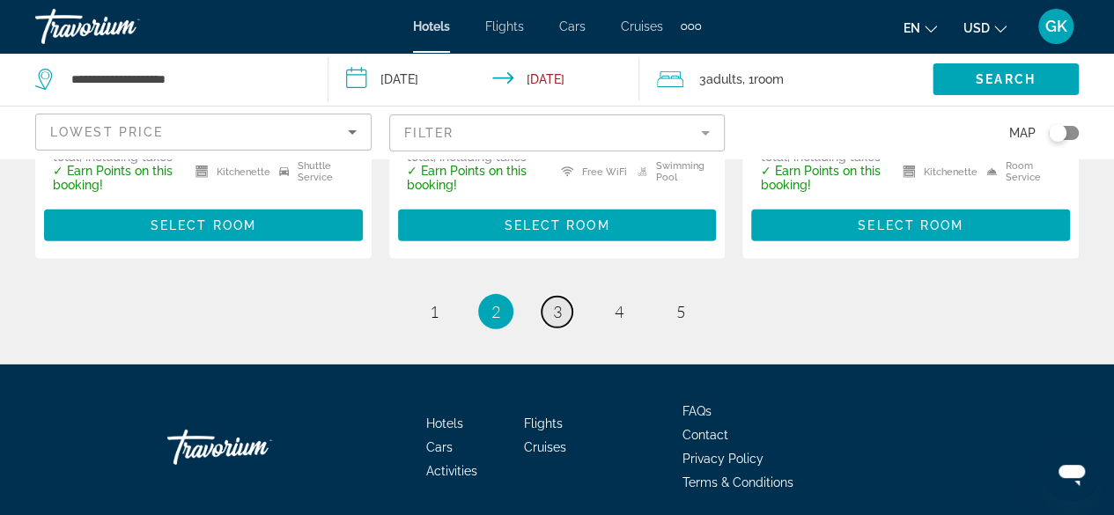
click at [556, 302] on span "3" at bounding box center [557, 311] width 9 height 19
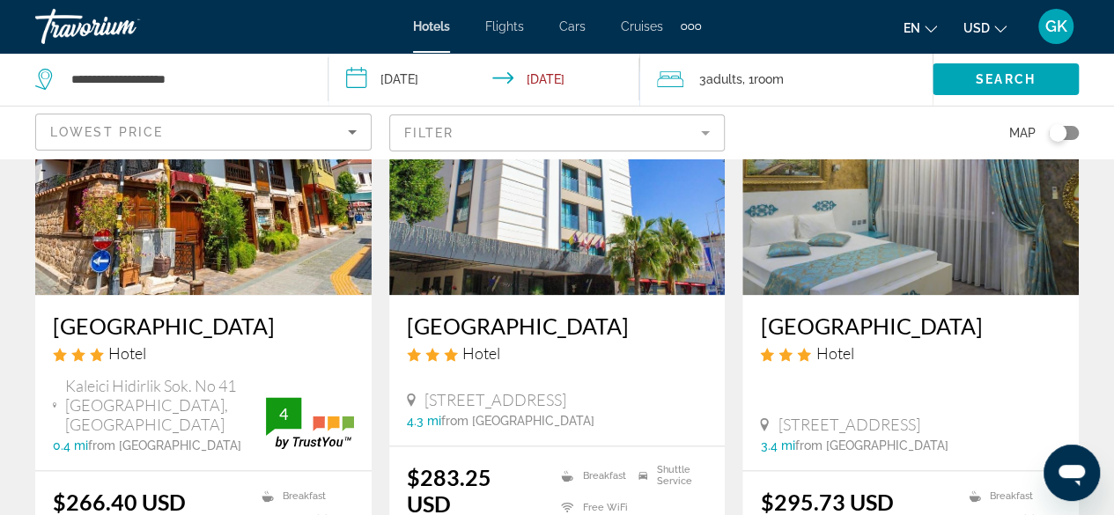
scroll to position [984, 0]
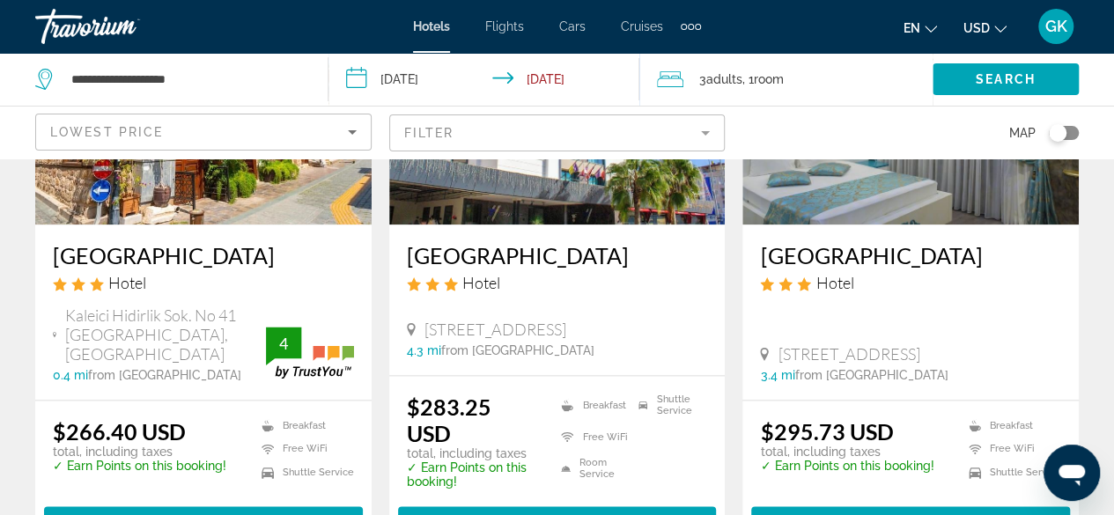
click at [694, 132] on mat-form-field "Filter" at bounding box center [557, 133] width 336 height 37
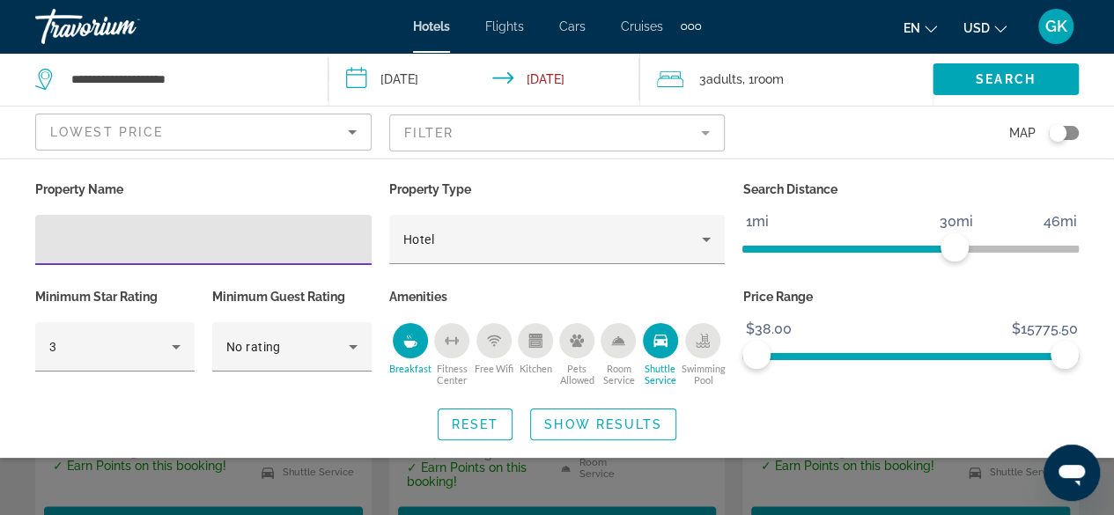
click at [86, 233] on input "Hotel Filters" at bounding box center [203, 240] width 308 height 21
type input "**********"
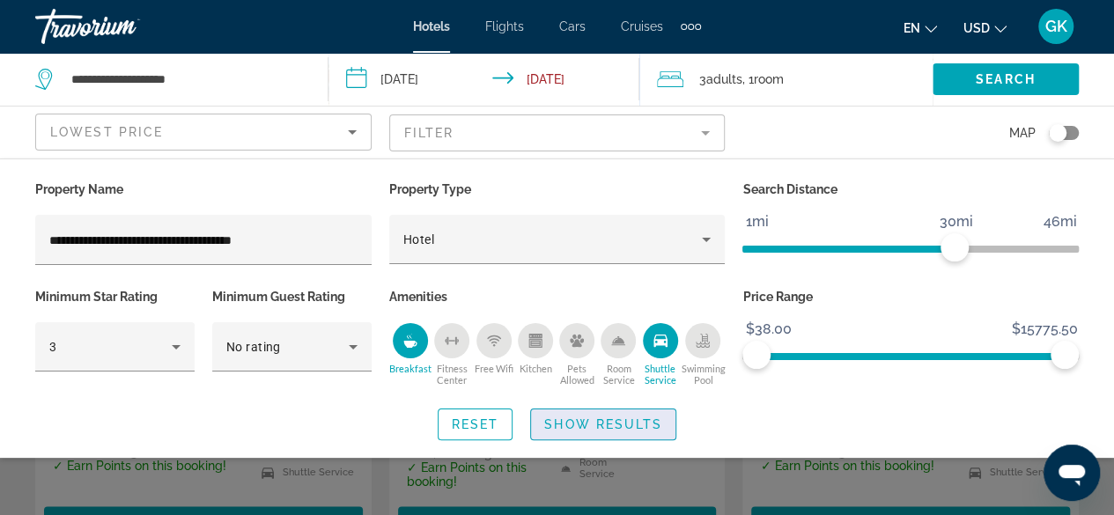
click at [593, 425] on span "Show Results" at bounding box center [603, 425] width 118 height 14
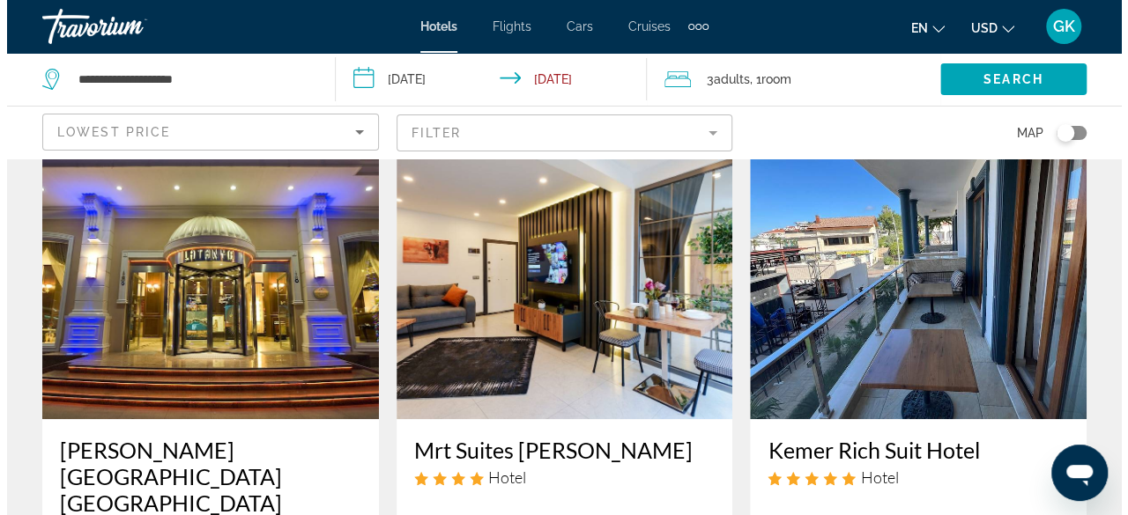
scroll to position [0, 0]
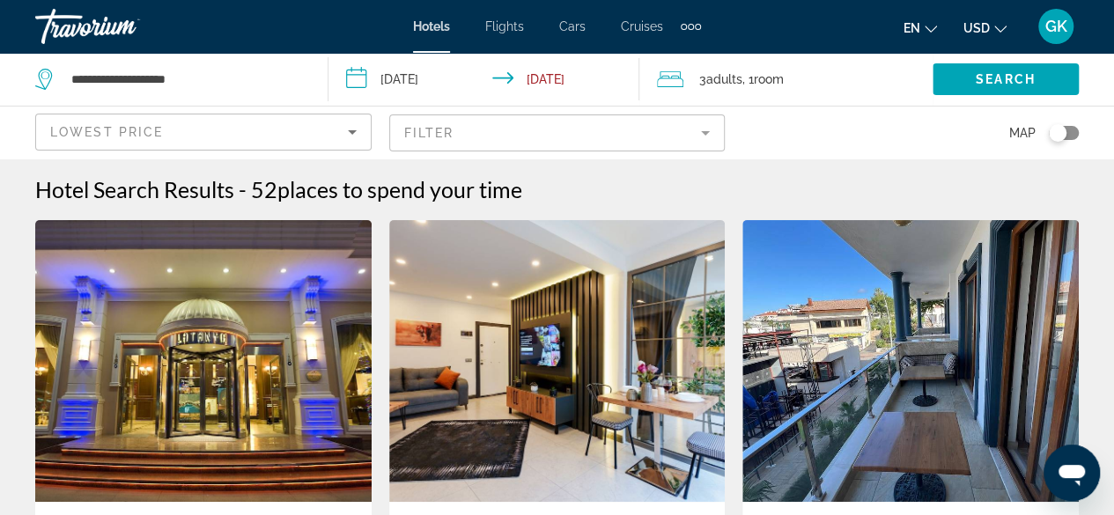
click at [706, 131] on mat-form-field "Filter" at bounding box center [557, 133] width 336 height 37
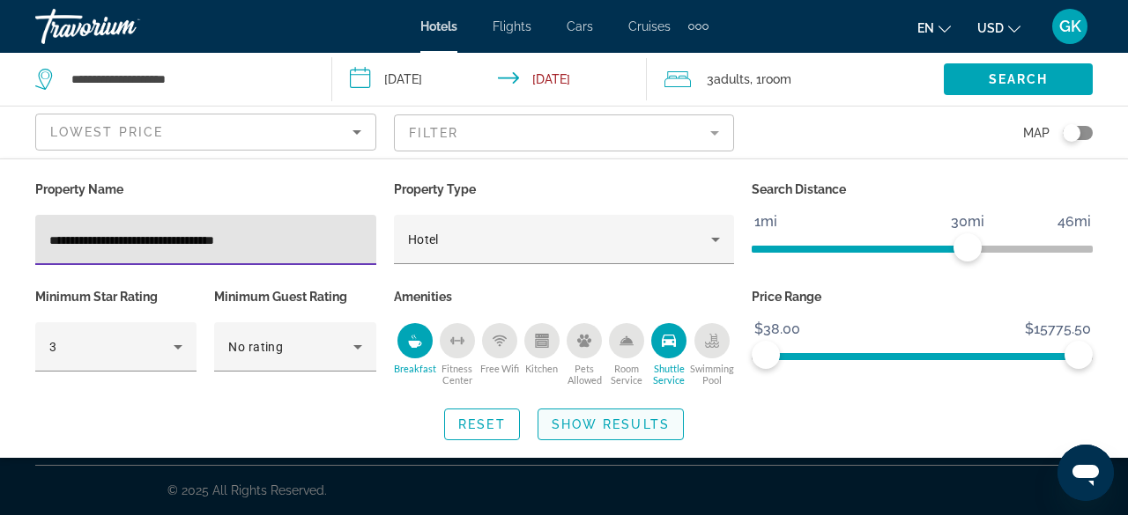
type input "**********"
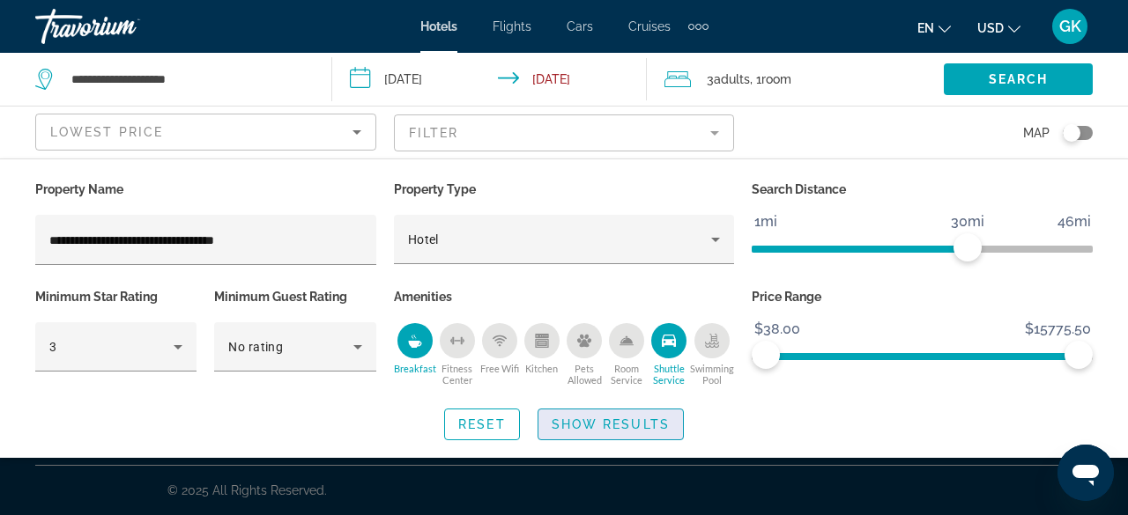
click at [598, 434] on span "Search widget" at bounding box center [610, 424] width 144 height 42
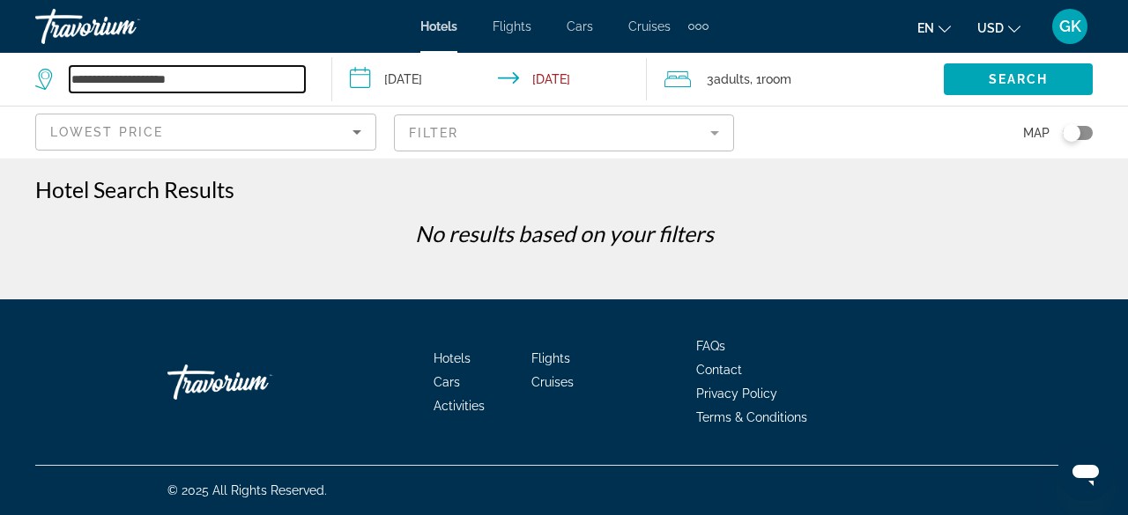
click at [285, 79] on input "**********" at bounding box center [187, 79] width 235 height 26
type input "*"
paste input "**********"
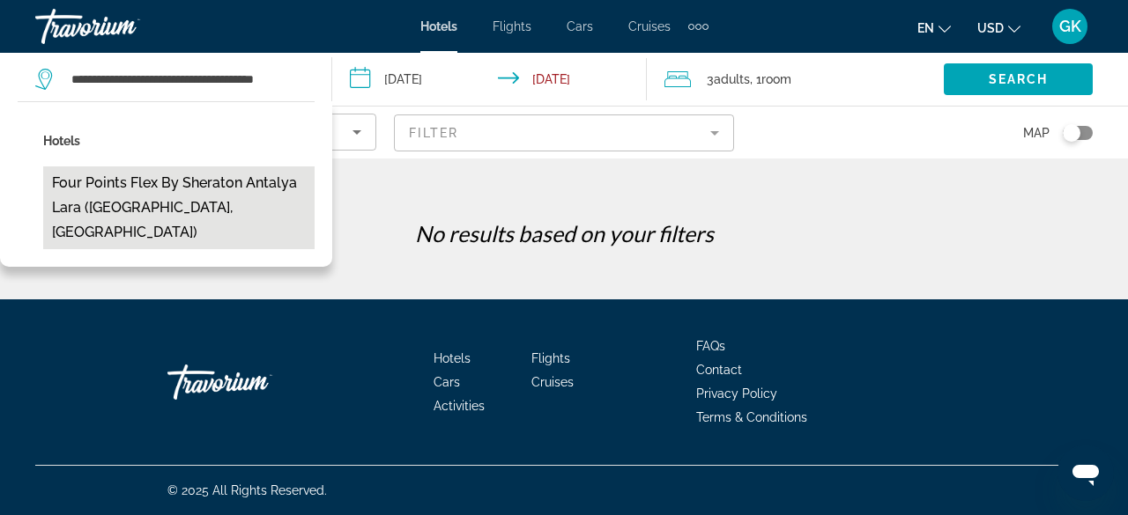
click at [233, 188] on button "Four Points Flex by Sheraton Antalya Lara (Antalya, TR)" at bounding box center [178, 207] width 271 height 83
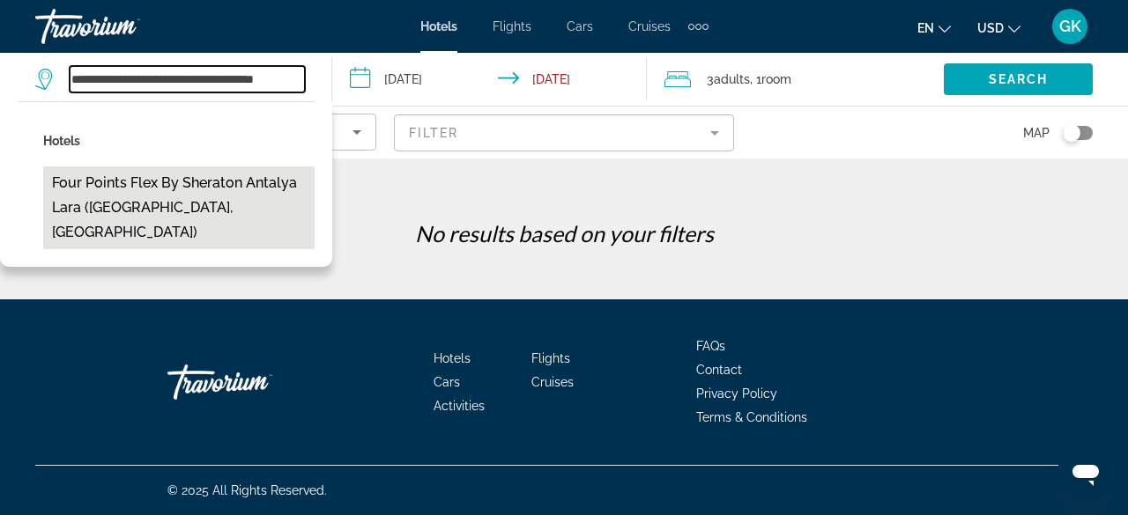
type input "**********"
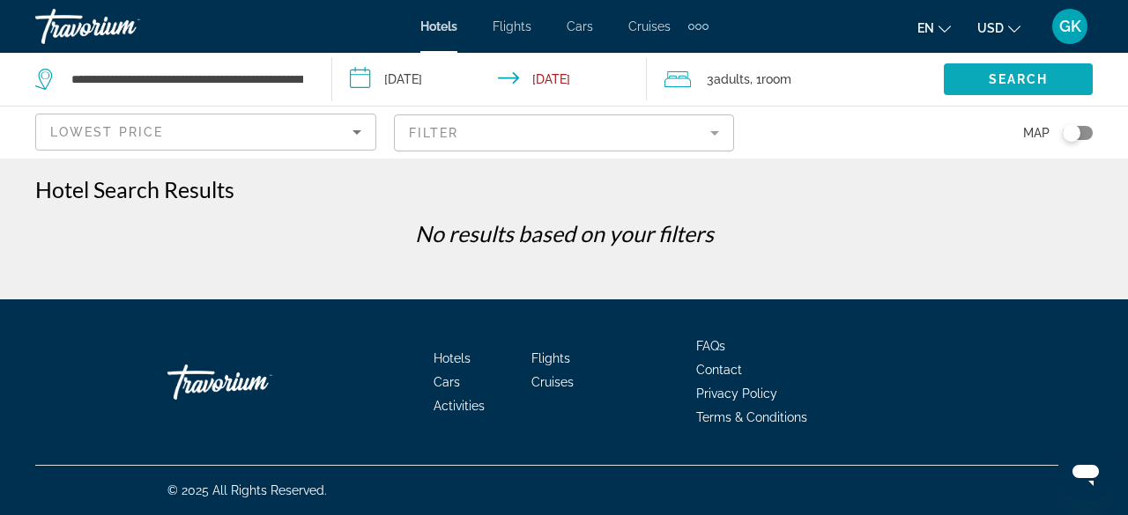
click at [1017, 74] on span "Search" at bounding box center [1018, 79] width 60 height 14
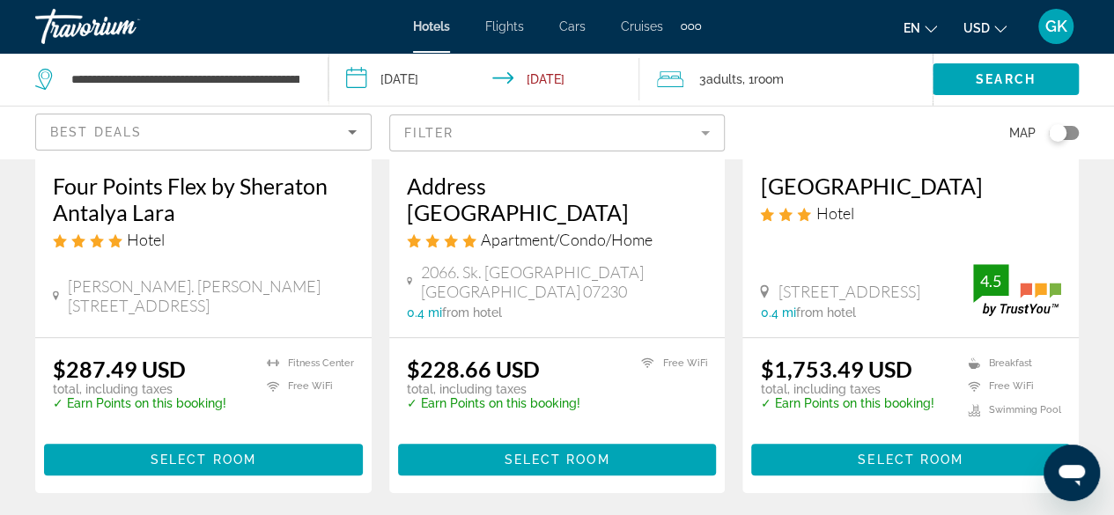
scroll to position [355, 0]
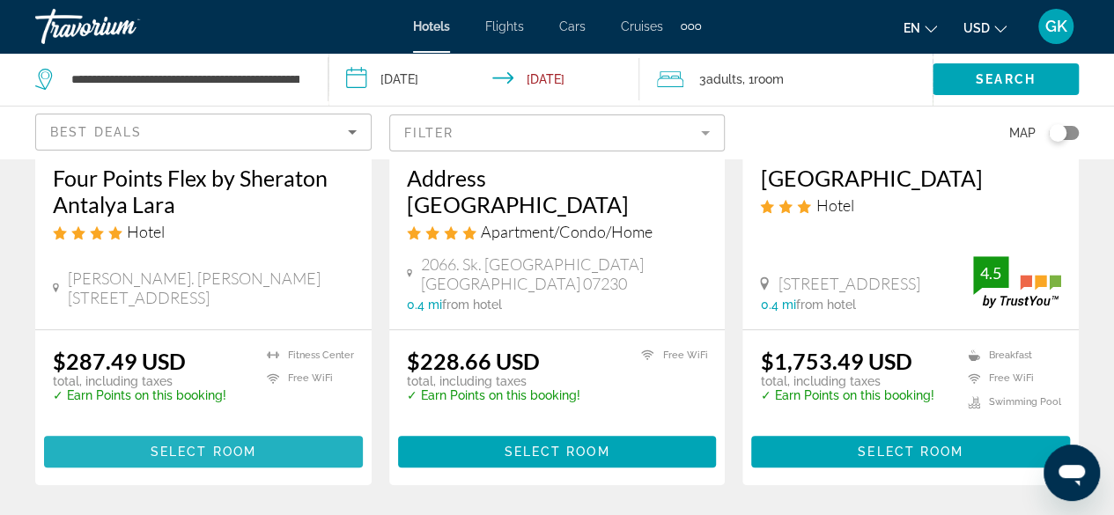
click at [176, 445] on span "Select Room" at bounding box center [204, 452] width 106 height 14
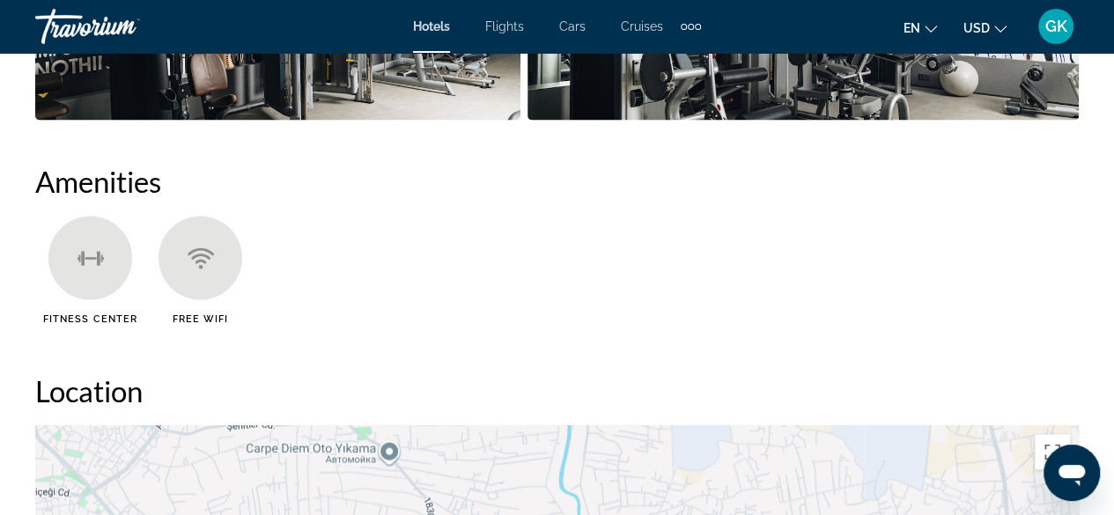
scroll to position [1462, 0]
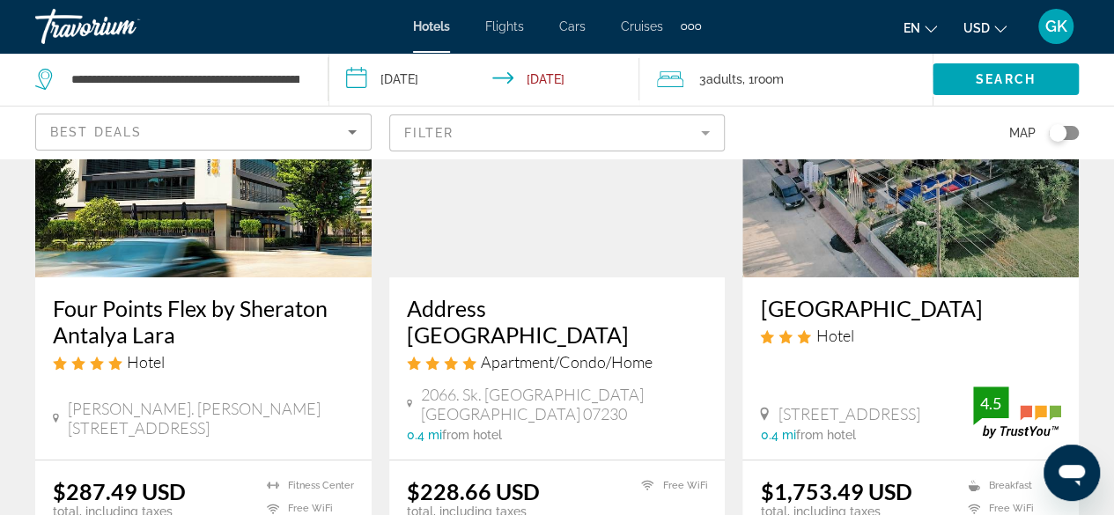
scroll to position [292, 0]
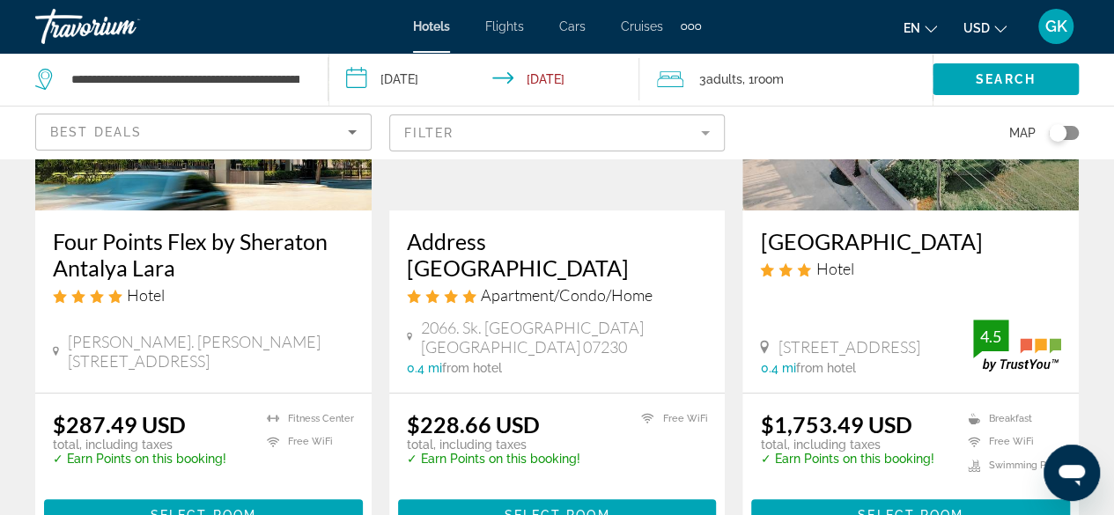
drag, startPoint x: 405, startPoint y: 239, endPoint x: 712, endPoint y: 248, distance: 306.7
click at [712, 248] on div "Address Residence Suite Hotel Apartment/Condo/Home 2066. Sk. Antalya Antalya 07…" at bounding box center [557, 302] width 336 height 182
copy h3 "Address Residence Suite Hotel"
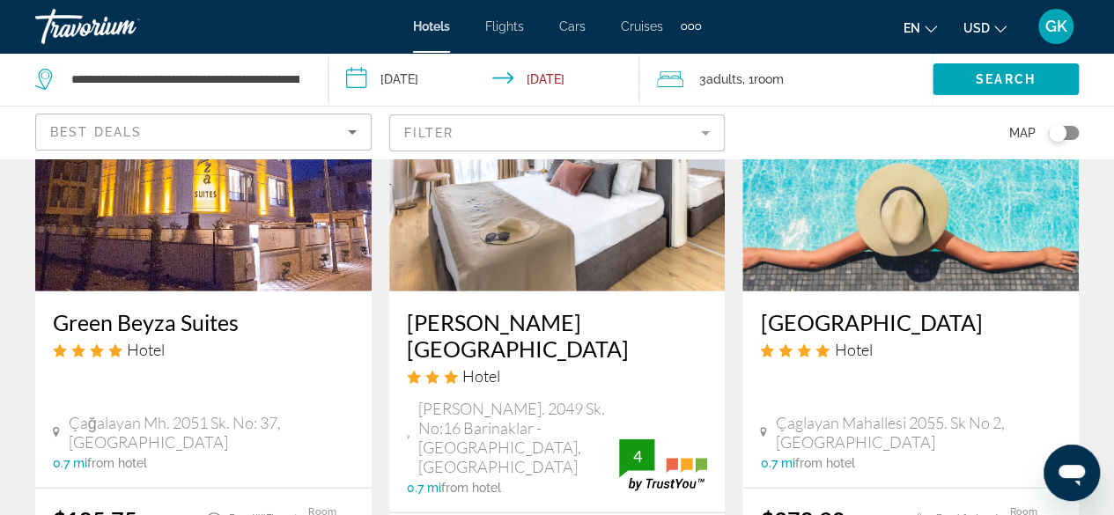
scroll to position [2199, 0]
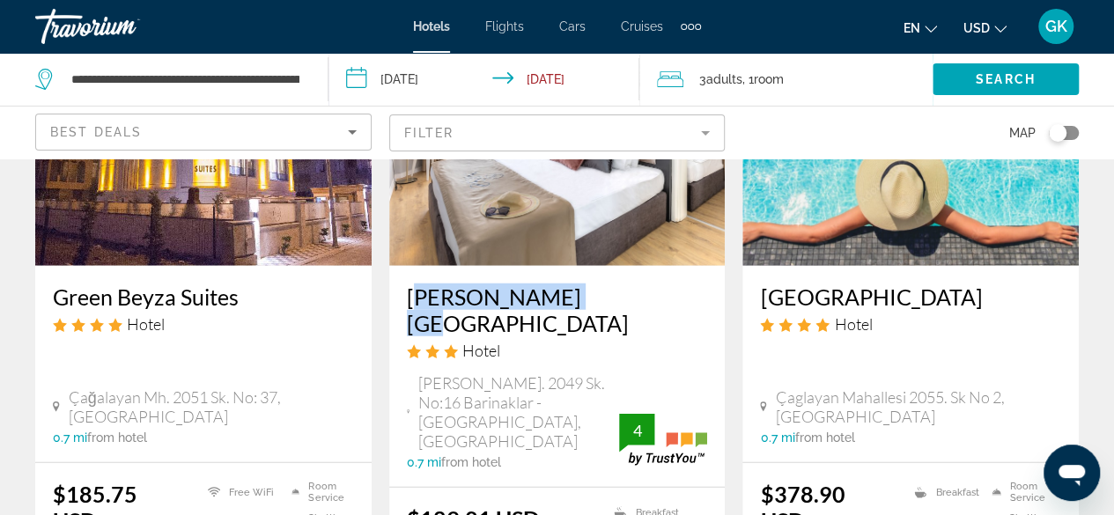
drag, startPoint x: 405, startPoint y: 238, endPoint x: 576, endPoint y: 240, distance: 170.9
click at [576, 266] on div "Niss Lara Hotel Hotel Caglayan Mh. 2049 Sk. No:16 Barinaklar - Lara, Antalya 0.…" at bounding box center [557, 376] width 336 height 221
copy h3 "Niss Lara Hotel"
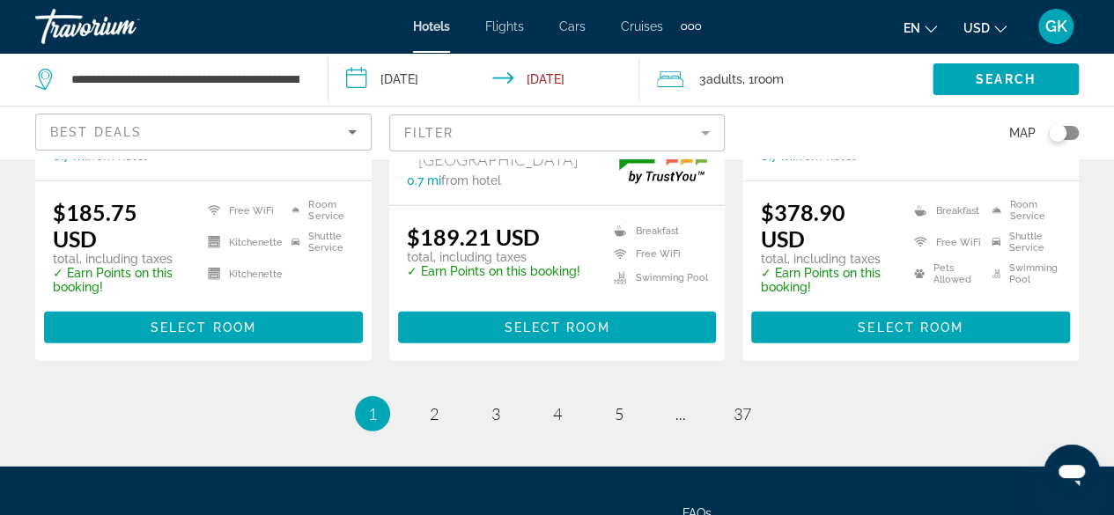
scroll to position [2553, 0]
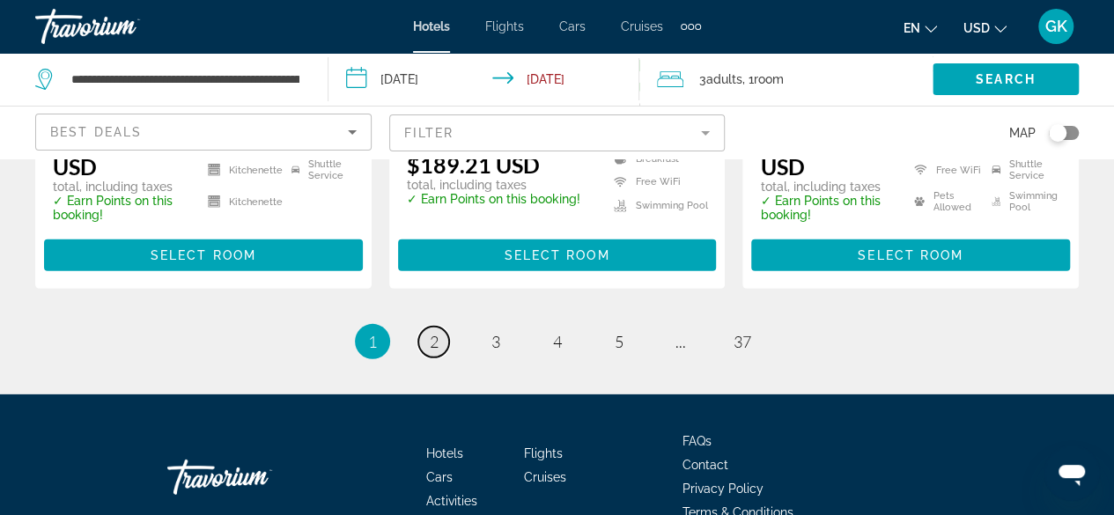
click at [432, 332] on span "2" at bounding box center [434, 341] width 9 height 19
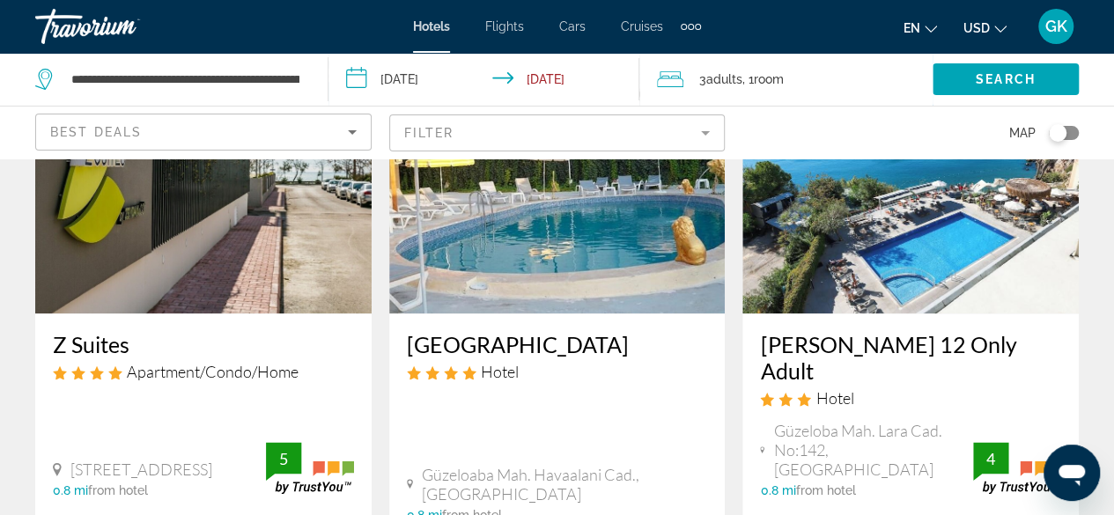
scroll to position [904, 0]
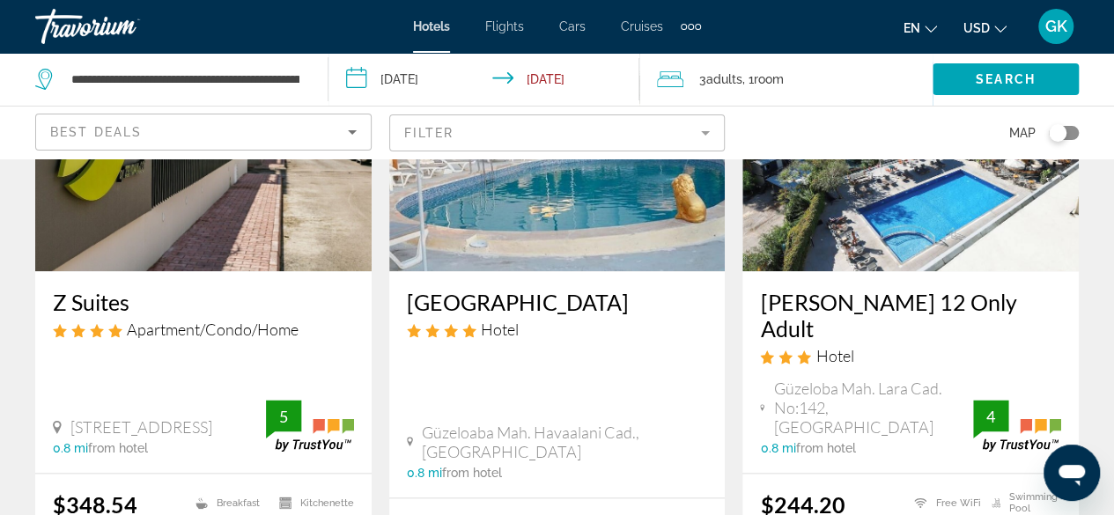
click at [878, 195] on img "Main content" at bounding box center [911, 130] width 336 height 282
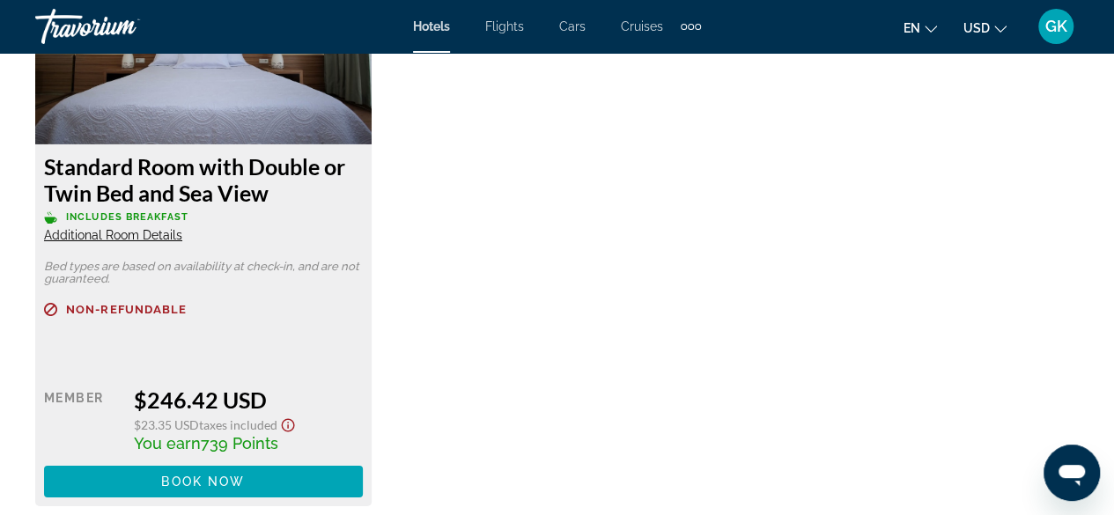
scroll to position [2873, 0]
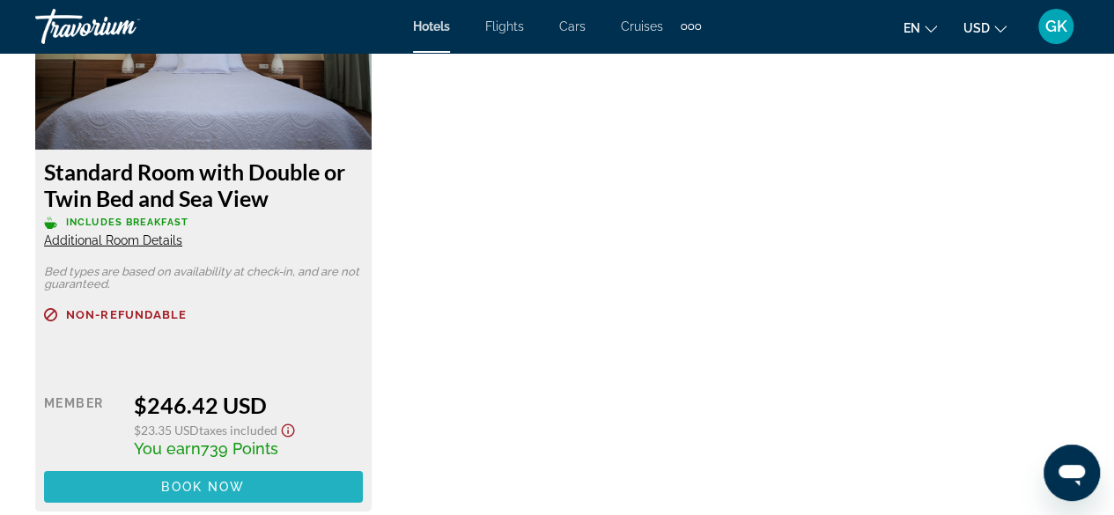
click at [159, 482] on span "Main content" at bounding box center [203, 487] width 319 height 42
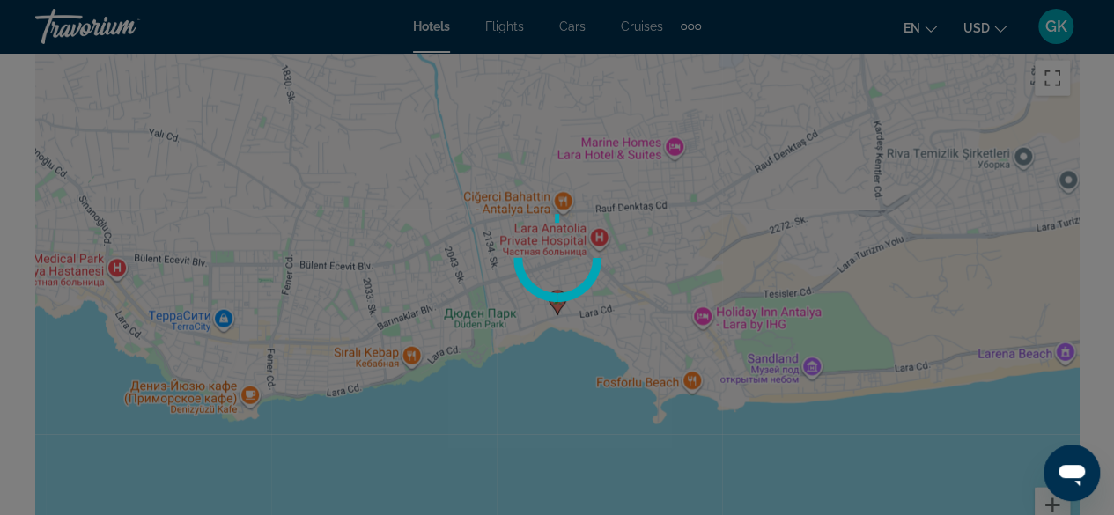
scroll to position [2015, 0]
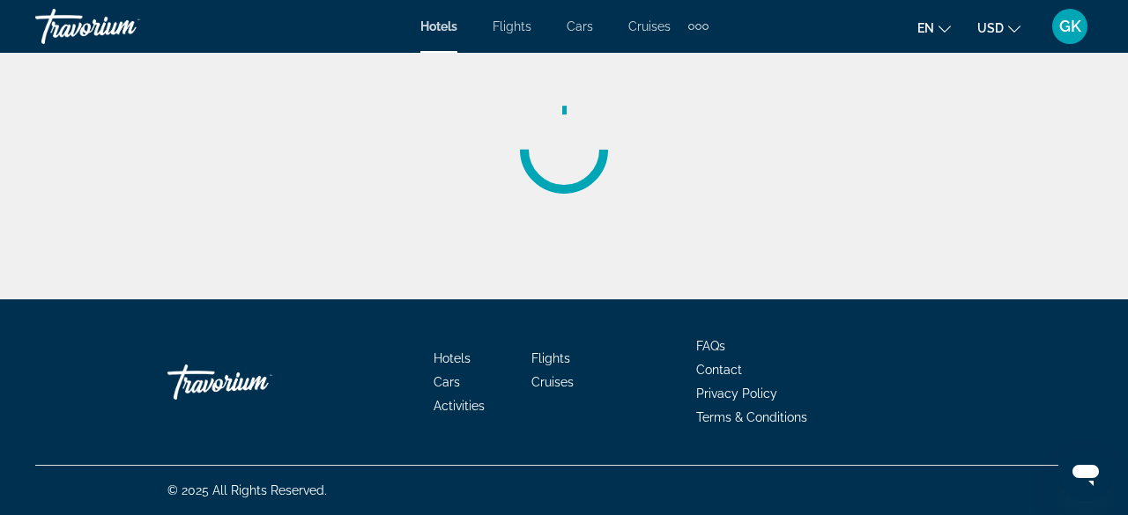
click at [1120, 8] on div "Hotels Flights Cars Cruises Activities Hotels Flights Cars Cruises Activities e…" at bounding box center [564, 27] width 1128 height 46
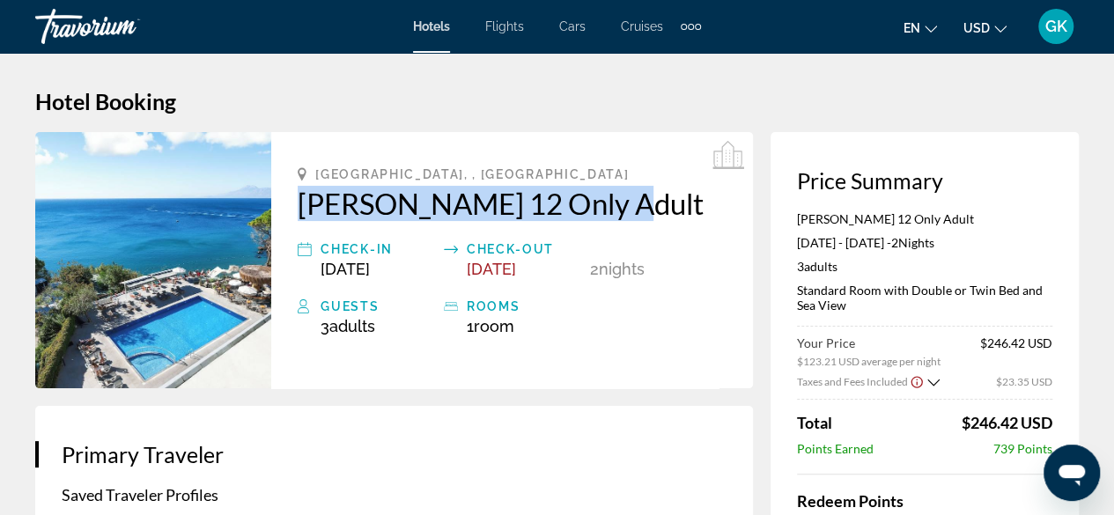
drag, startPoint x: 293, startPoint y: 199, endPoint x: 604, endPoint y: 203, distance: 311.0
click at [604, 203] on div "Antalya, , Turkey Lara Otel 12 Only Adult Check-in Sep 20, 2025 Check-out Sep 2…" at bounding box center [512, 260] width 482 height 256
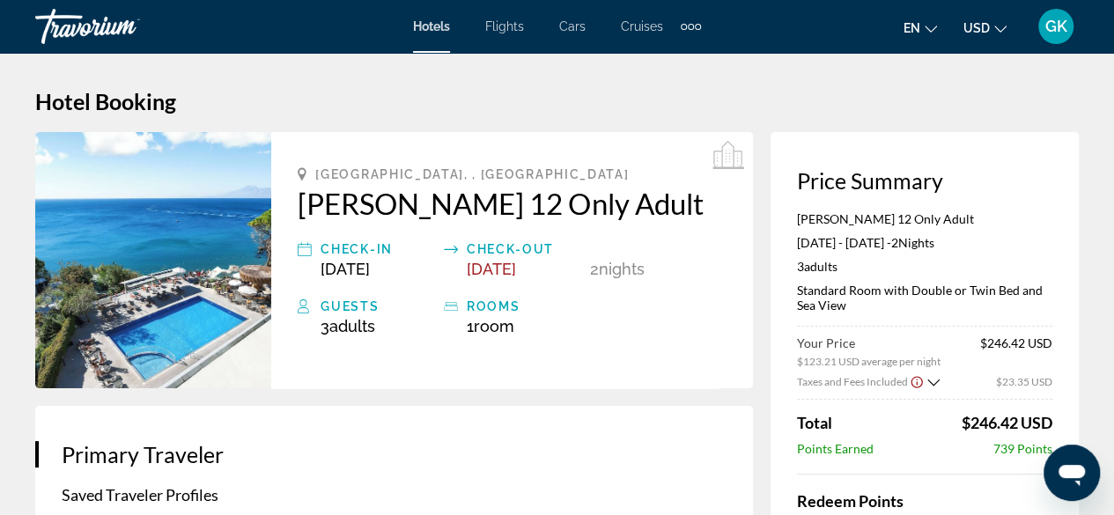
click at [647, 100] on h1 "Hotel Booking" at bounding box center [557, 101] width 1044 height 26
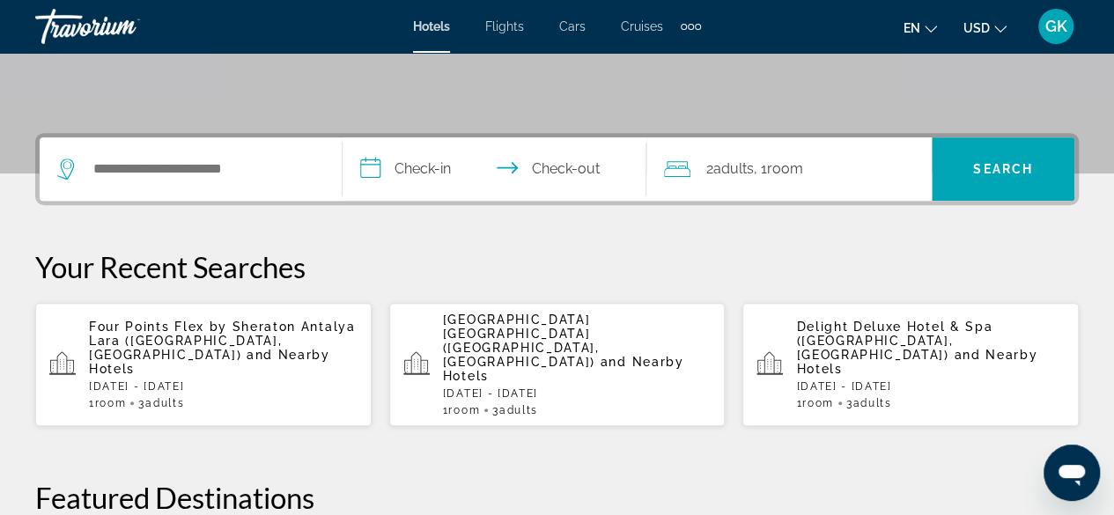
scroll to position [357, 0]
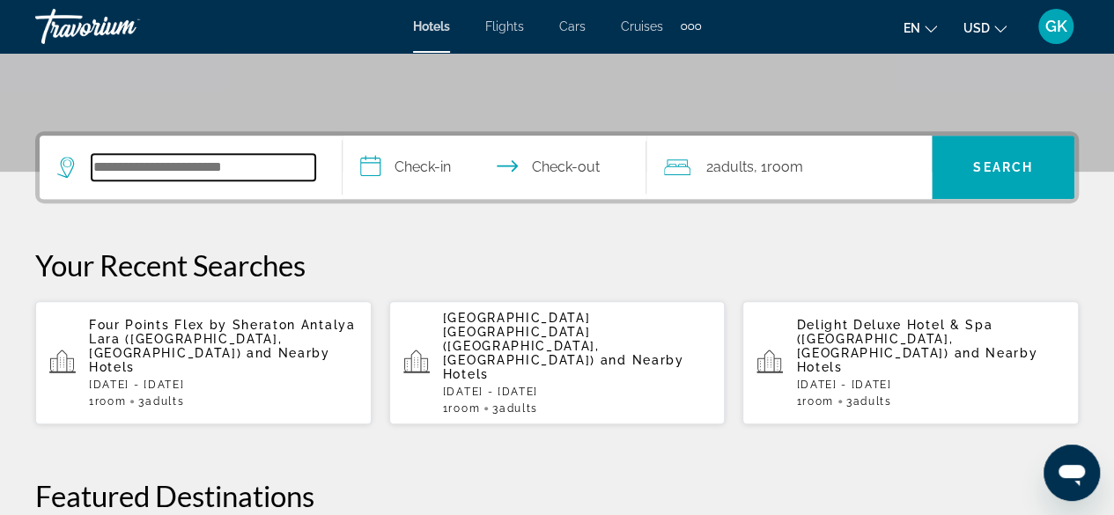
click at [176, 164] on input "Search widget" at bounding box center [204, 167] width 224 height 26
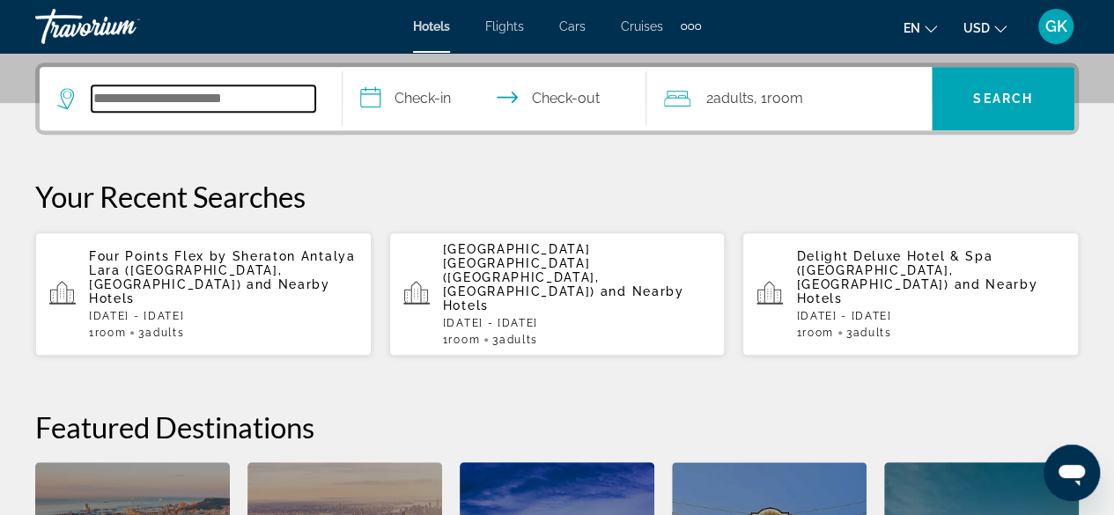
scroll to position [430, 0]
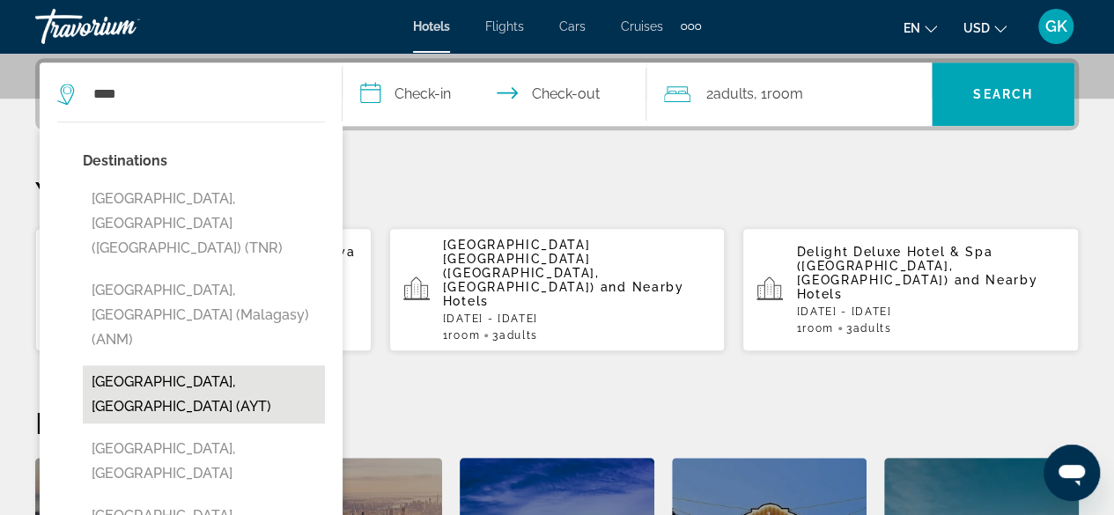
click at [159, 366] on button "[GEOGRAPHIC_DATA], [GEOGRAPHIC_DATA] (AYT)" at bounding box center [204, 395] width 242 height 58
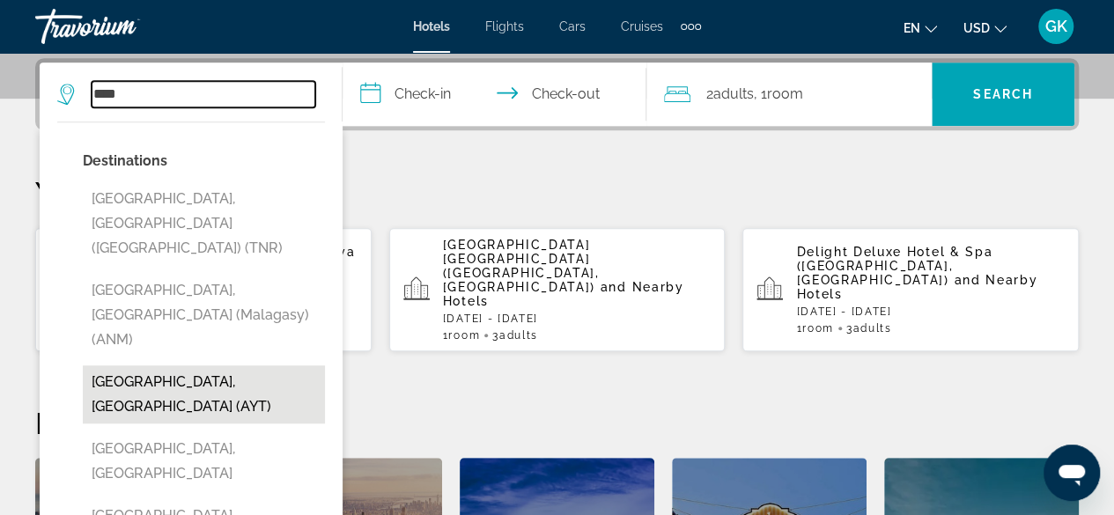
type input "**********"
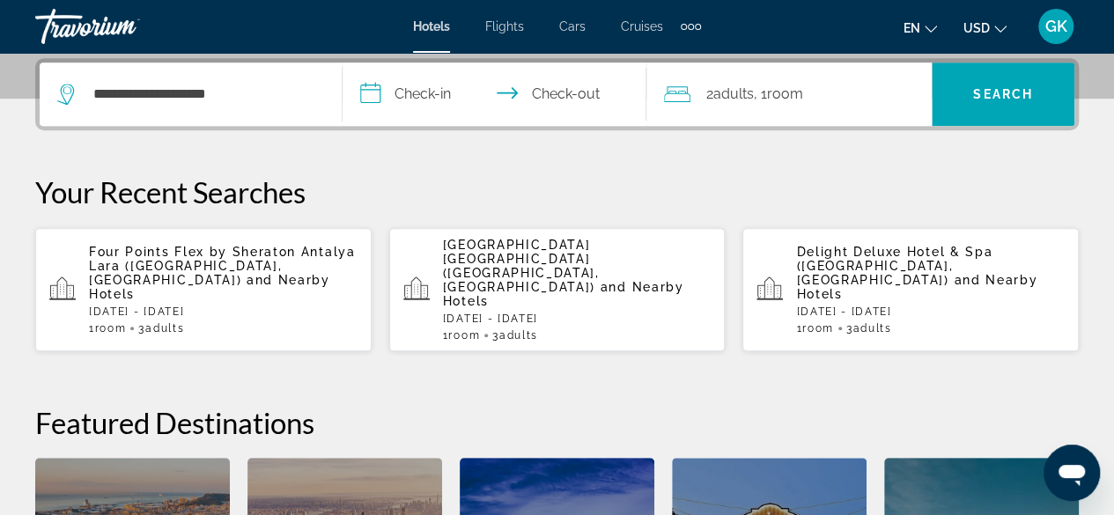
click at [426, 105] on input "**********" at bounding box center [498, 97] width 310 height 69
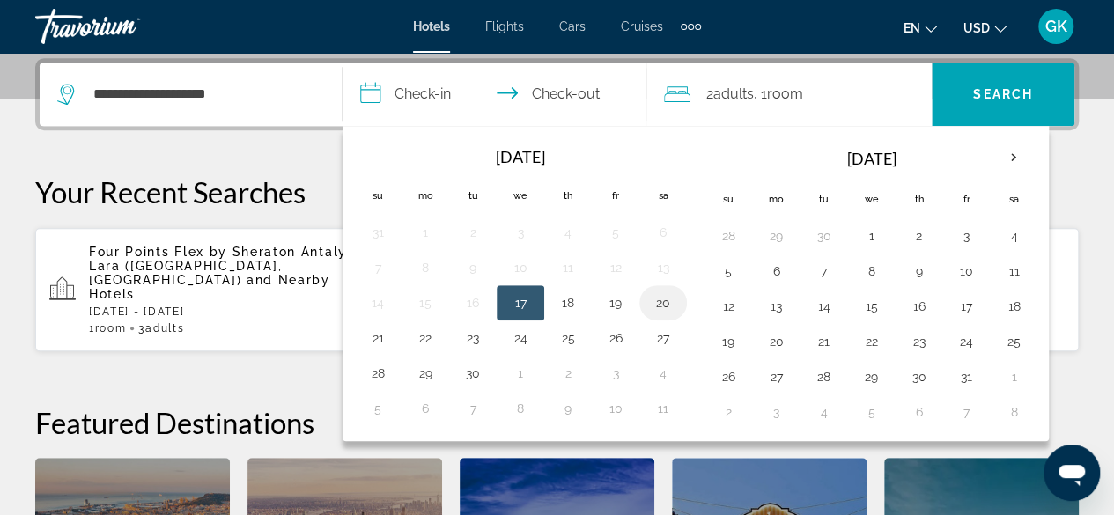
click at [661, 304] on button "20" at bounding box center [663, 303] width 28 height 25
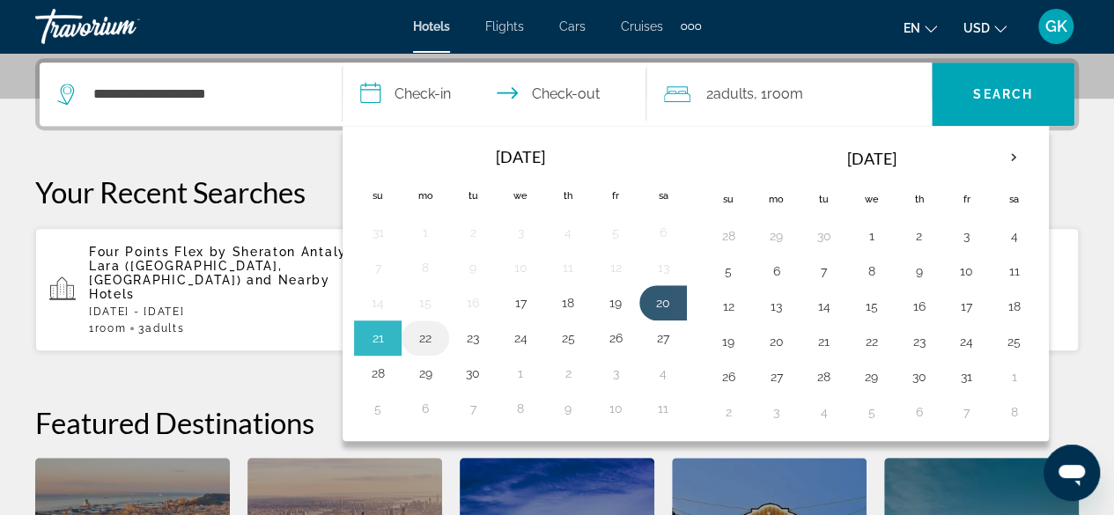
click at [430, 334] on button "22" at bounding box center [425, 338] width 28 height 25
type input "**********"
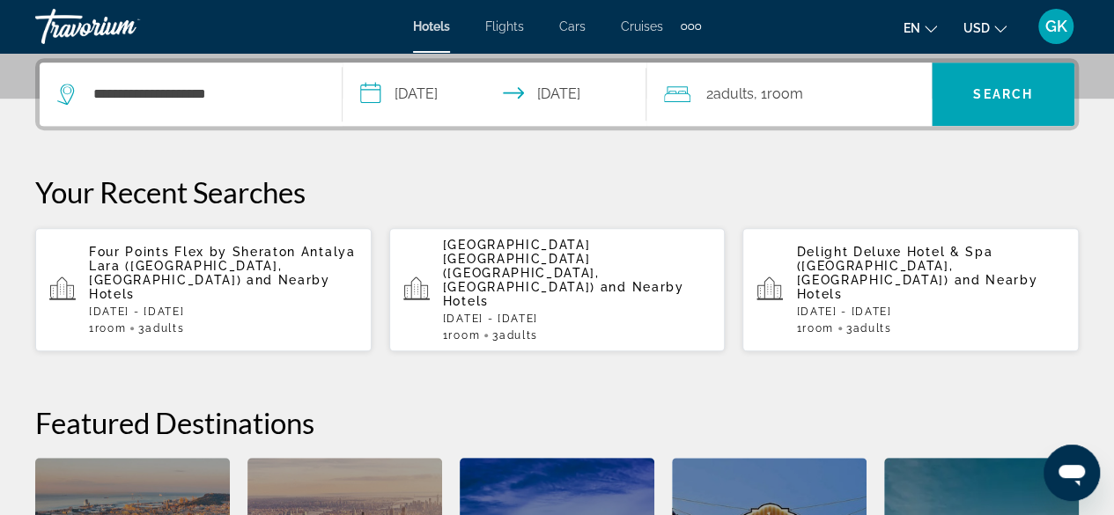
click at [821, 96] on div "2 Adult Adults , 1 Room rooms" at bounding box center [798, 94] width 268 height 25
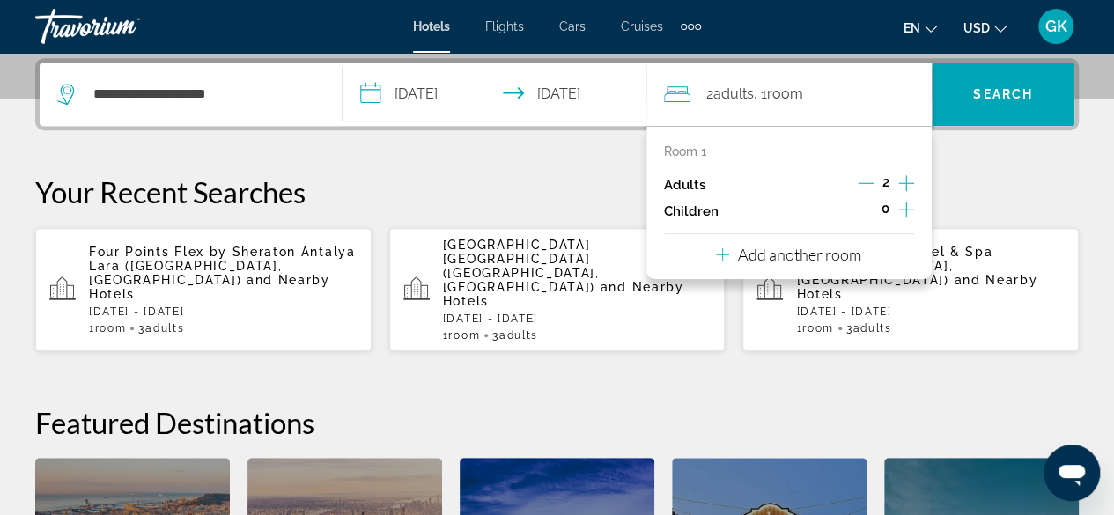
click at [905, 182] on icon "Increment adults" at bounding box center [906, 183] width 16 height 16
click at [1008, 87] on span "Search" at bounding box center [1003, 94] width 60 height 14
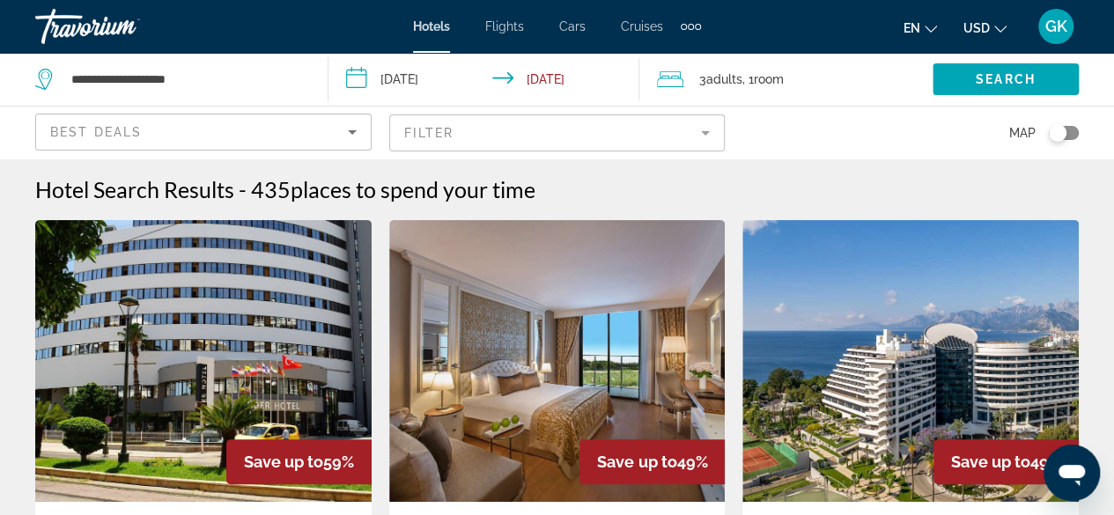
click at [360, 134] on icon "Sort by" at bounding box center [352, 132] width 21 height 21
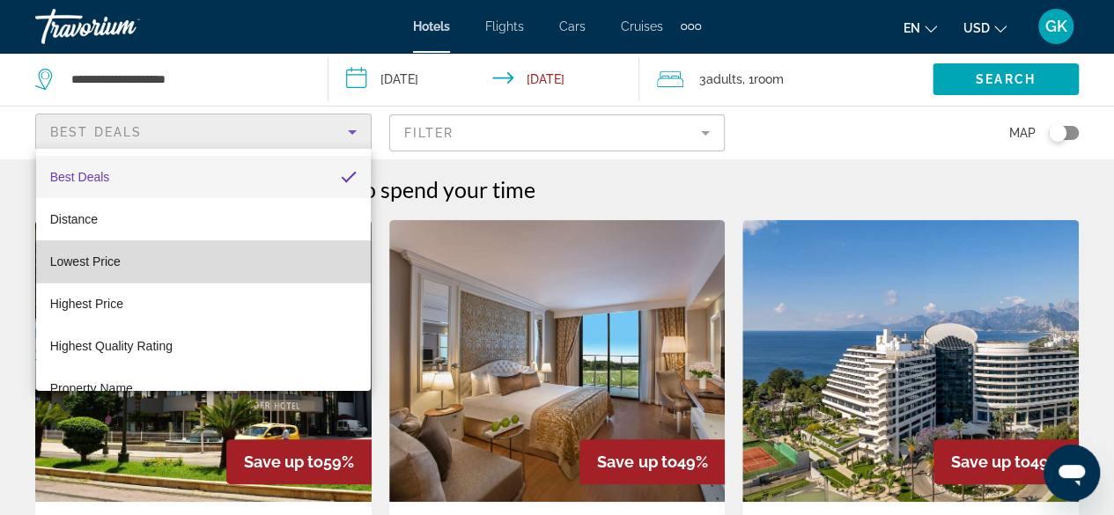
click at [314, 253] on mat-option "Lowest Price" at bounding box center [203, 261] width 335 height 42
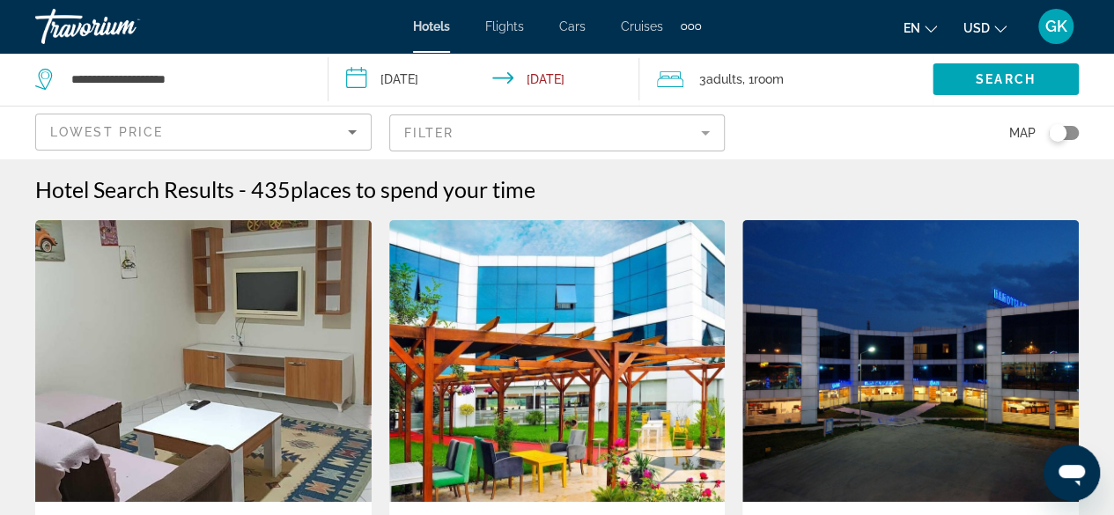
click at [709, 138] on mat-form-field "Filter" at bounding box center [557, 133] width 336 height 37
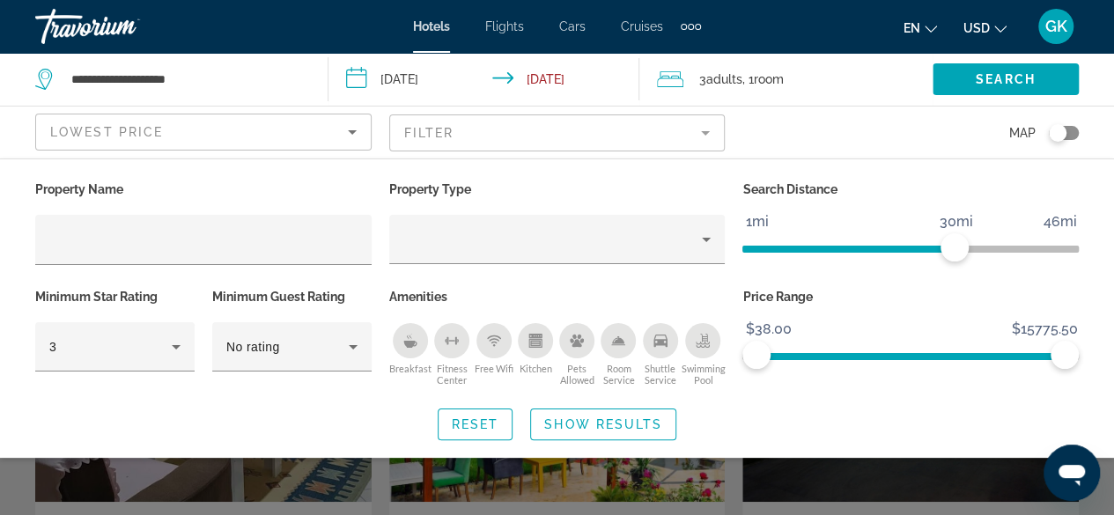
click at [412, 341] on icon "Breakfast" at bounding box center [409, 344] width 13 height 7
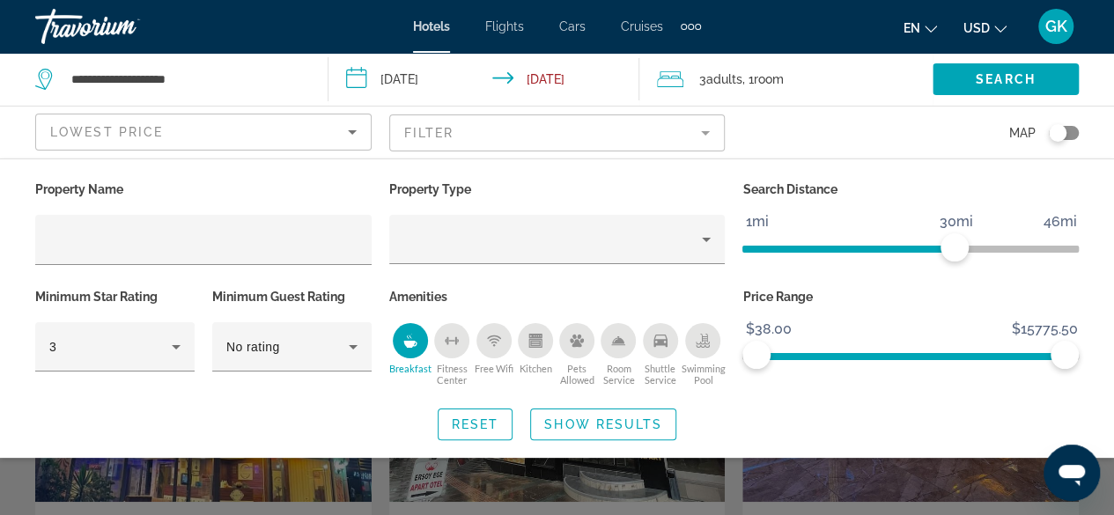
click at [664, 336] on icon "Shuttle Service" at bounding box center [661, 341] width 14 height 14
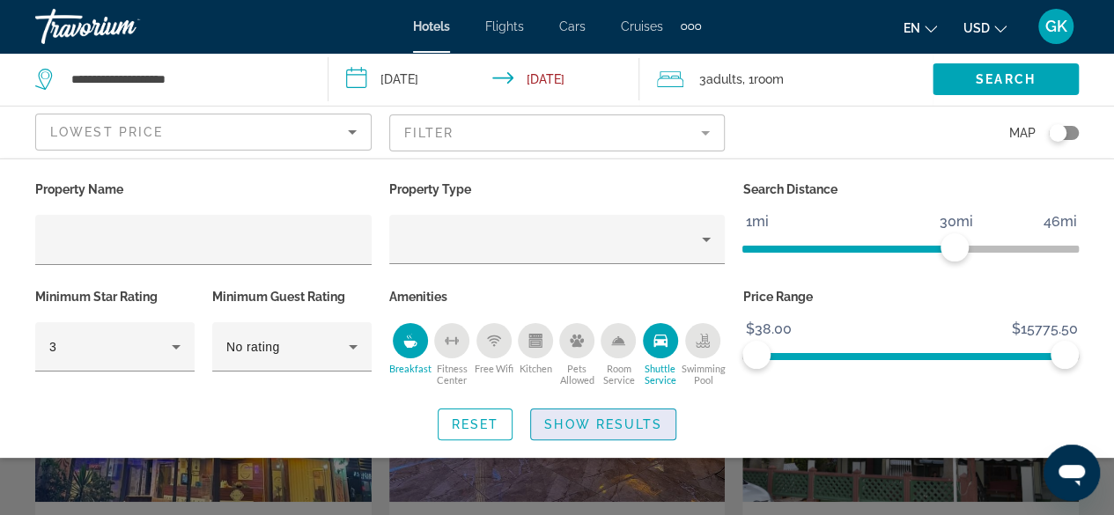
click at [638, 426] on span "Show Results" at bounding box center [603, 425] width 118 height 14
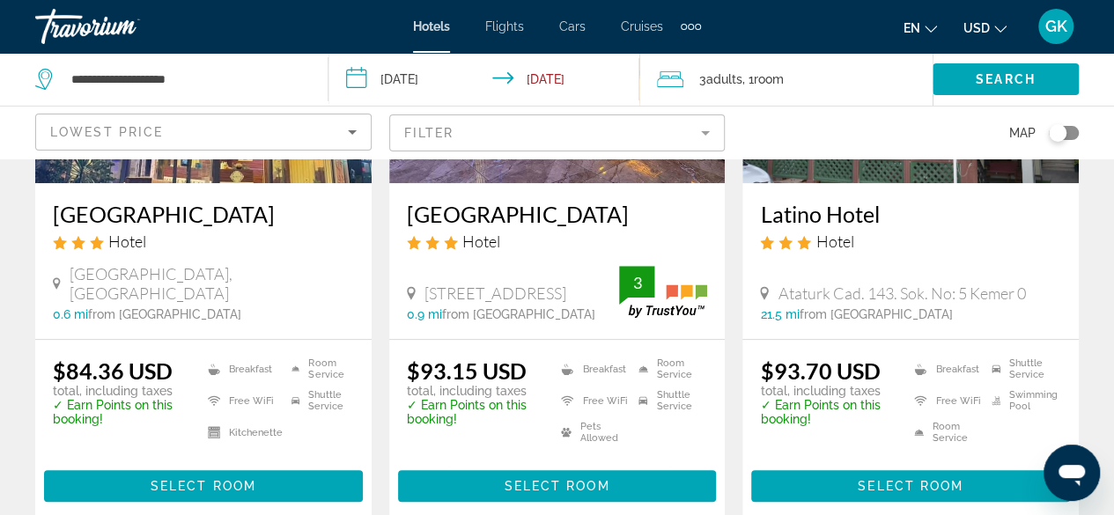
scroll to position [322, 0]
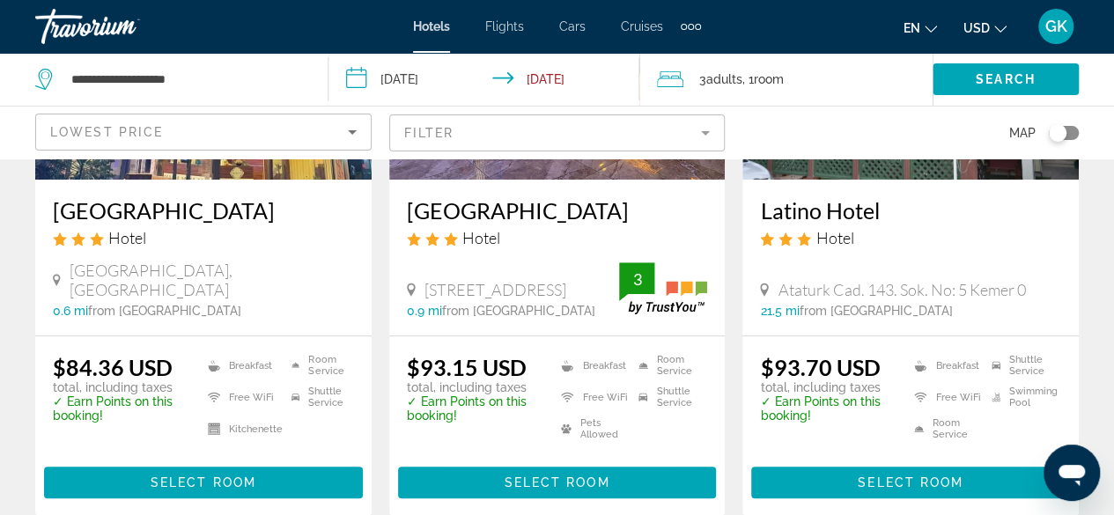
click at [702, 137] on mat-form-field "Filter" at bounding box center [557, 133] width 336 height 37
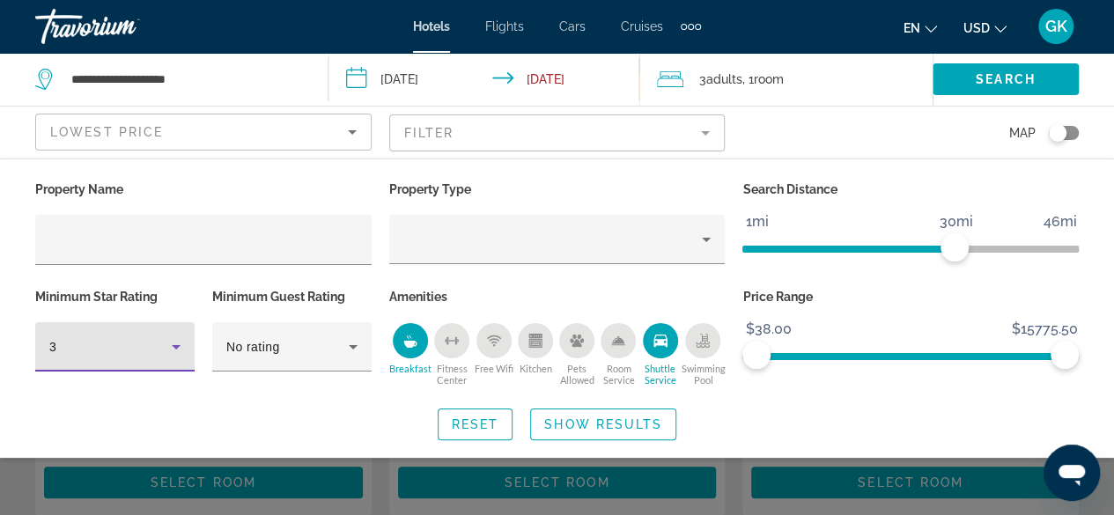
click at [182, 346] on icon "Hotel Filters" at bounding box center [176, 346] width 21 height 21
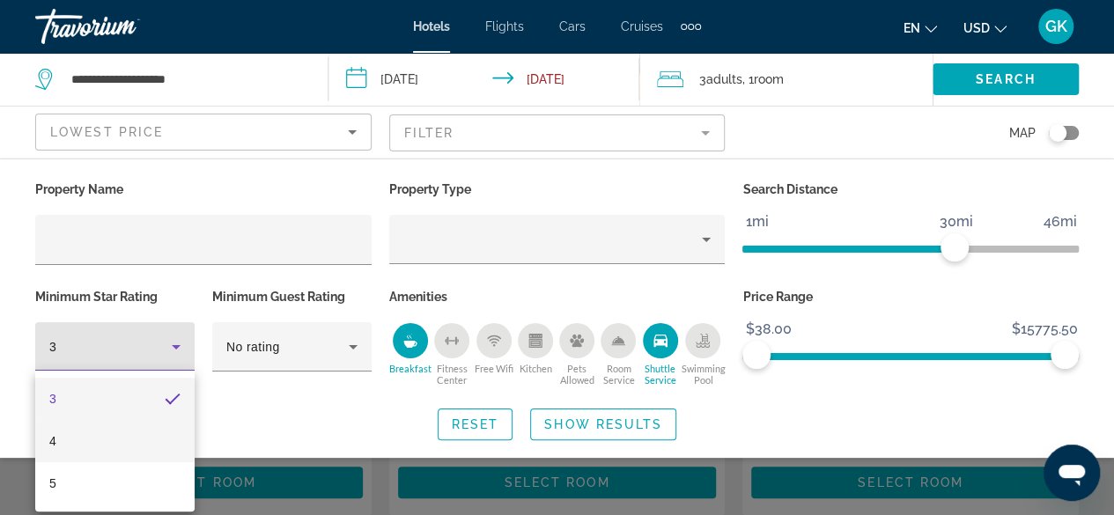
click at [179, 430] on mat-option "4" at bounding box center [114, 441] width 159 height 42
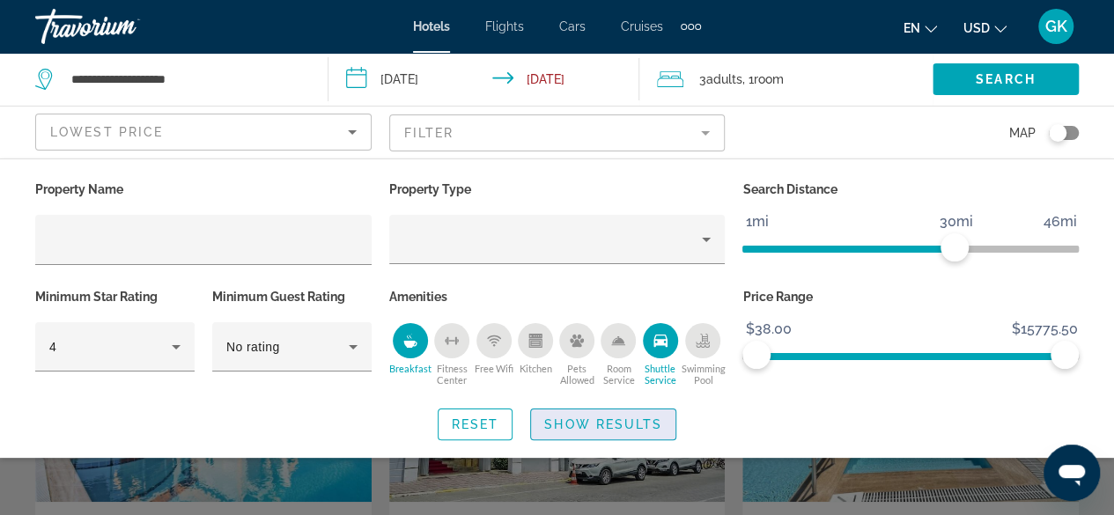
click at [628, 421] on span "Show Results" at bounding box center [603, 425] width 118 height 14
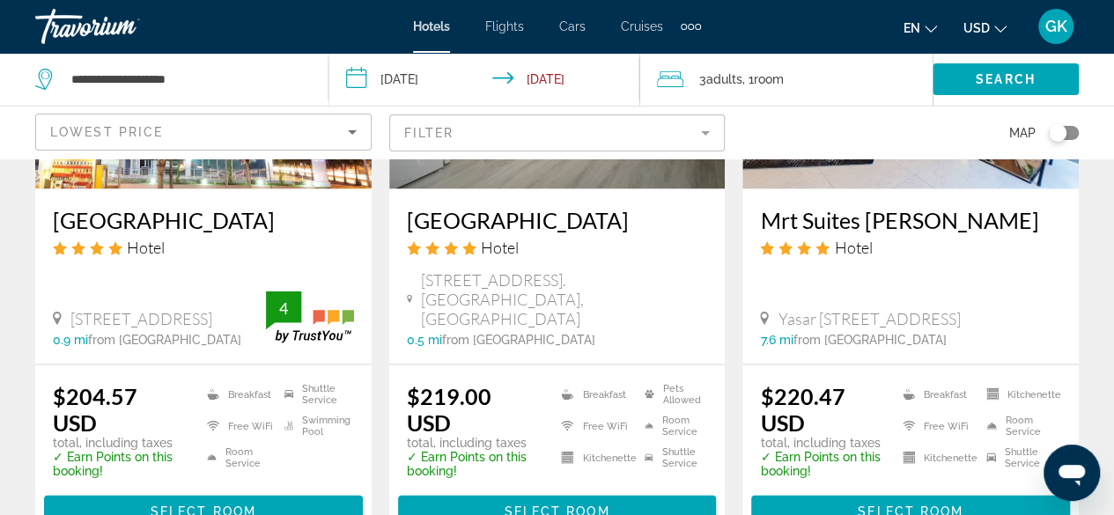
scroll to position [1675, 0]
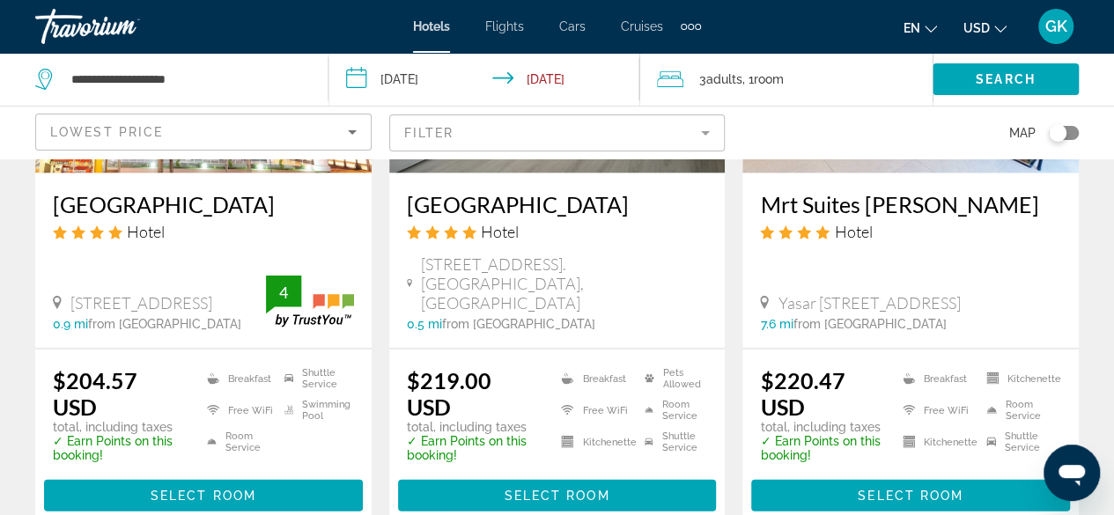
click at [703, 136] on mat-form-field "Filter" at bounding box center [557, 133] width 336 height 37
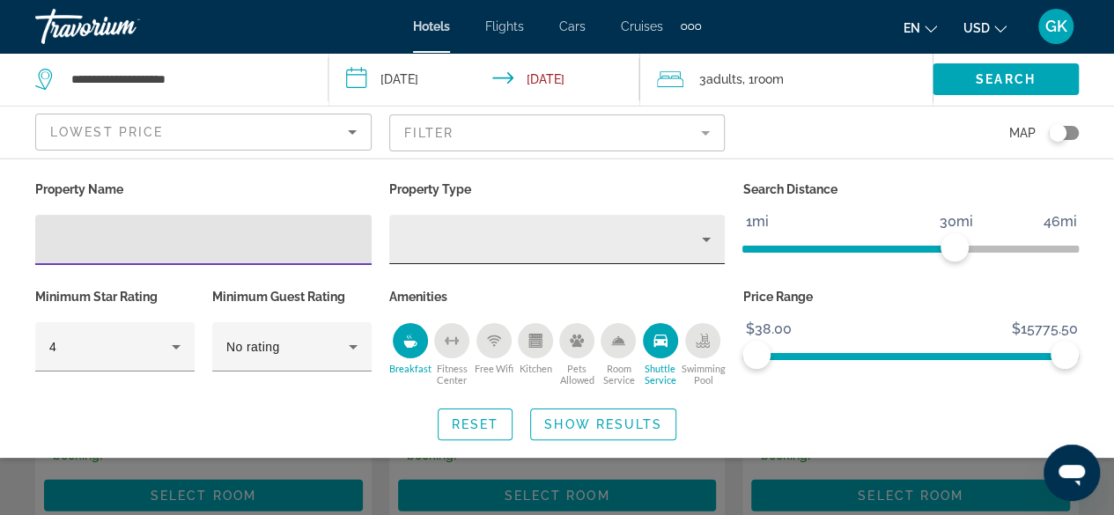
click at [704, 234] on icon "Property type" at bounding box center [706, 239] width 21 height 21
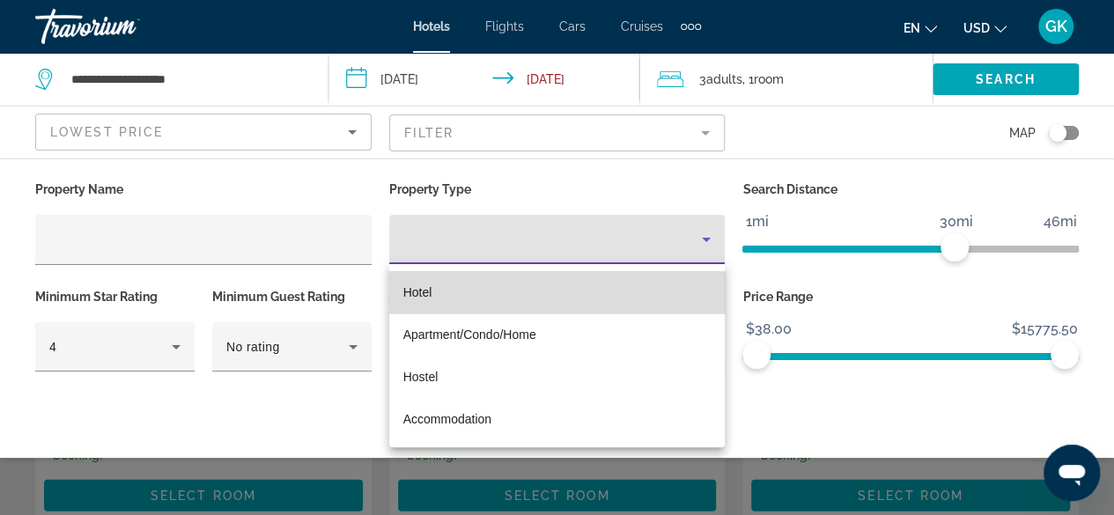
click at [638, 292] on mat-option "Hotel" at bounding box center [557, 292] width 336 height 42
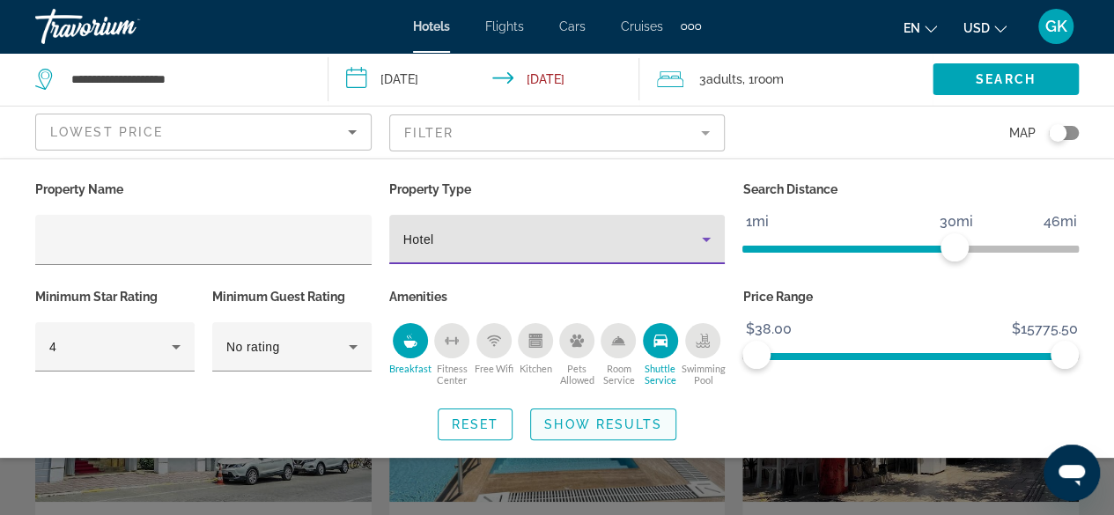
click at [624, 418] on span "Show Results" at bounding box center [603, 425] width 118 height 14
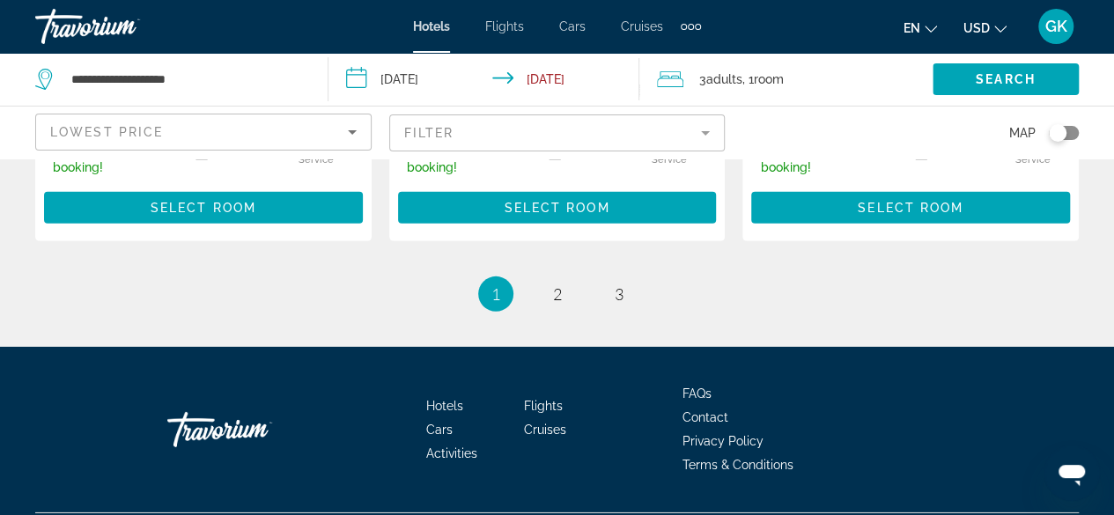
scroll to position [2563, 0]
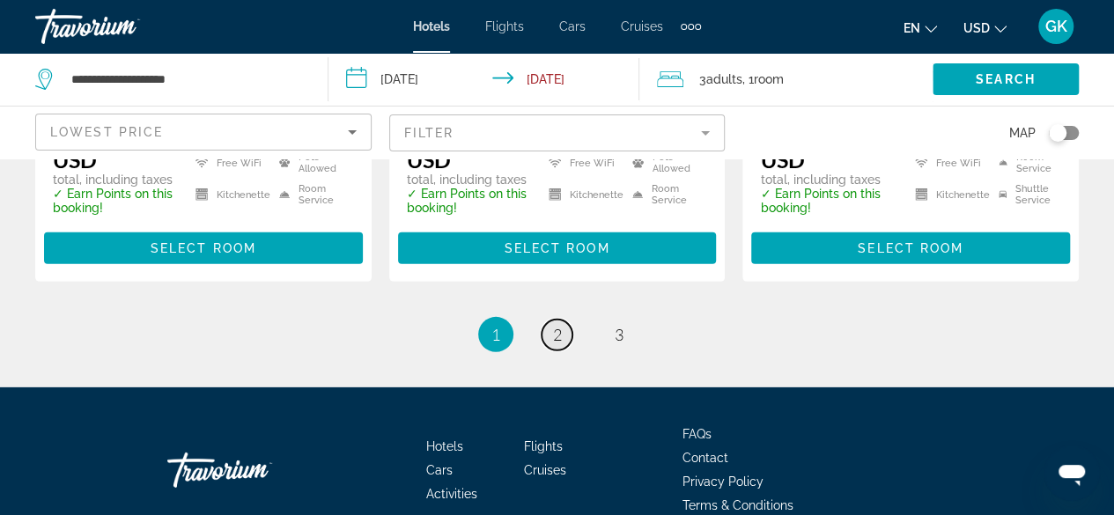
click at [556, 325] on span "2" at bounding box center [557, 334] width 9 height 19
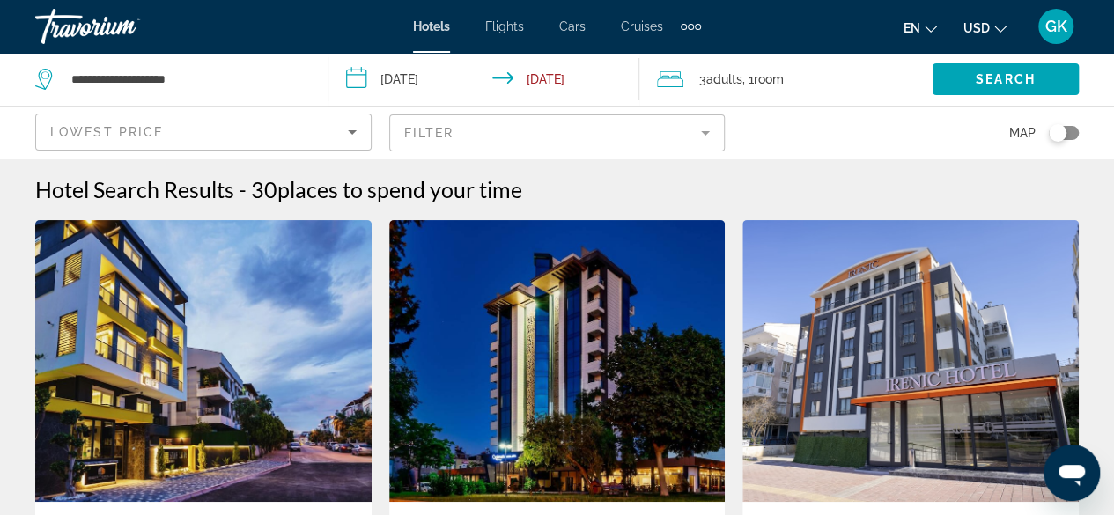
click at [689, 137] on mat-form-field "Filter" at bounding box center [557, 133] width 336 height 37
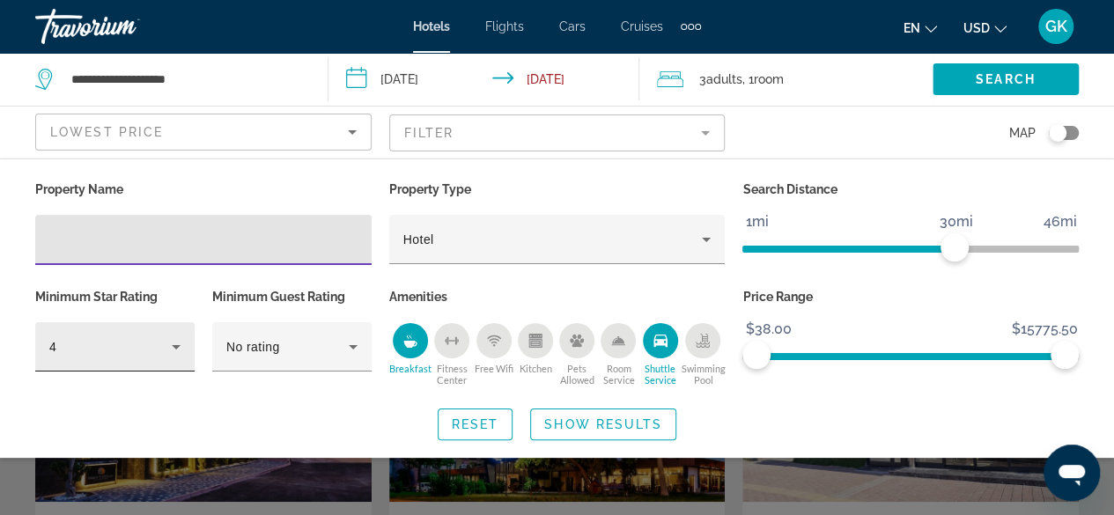
click at [184, 343] on icon "Hotel Filters" at bounding box center [176, 346] width 21 height 21
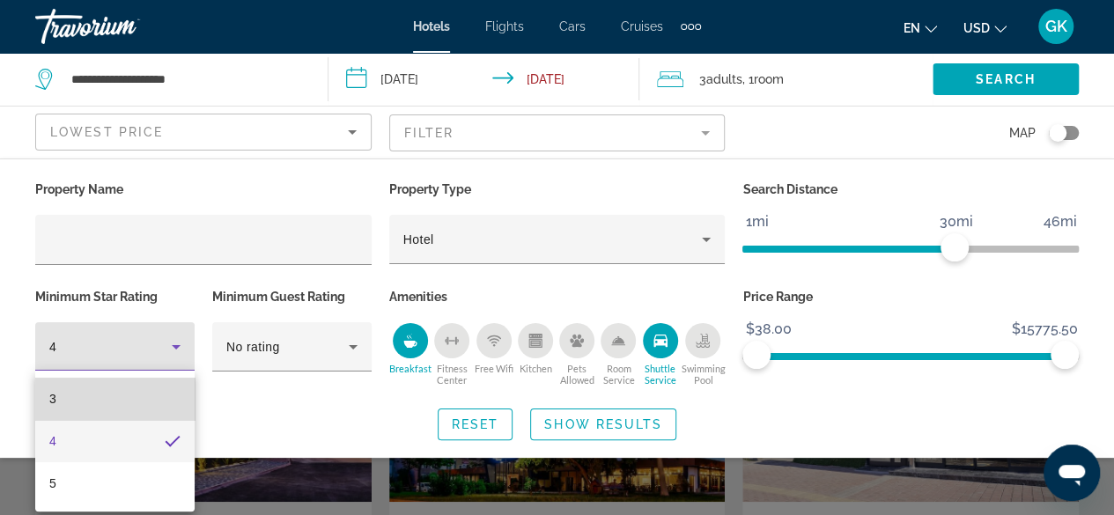
click at [123, 403] on mat-option "3" at bounding box center [114, 399] width 159 height 42
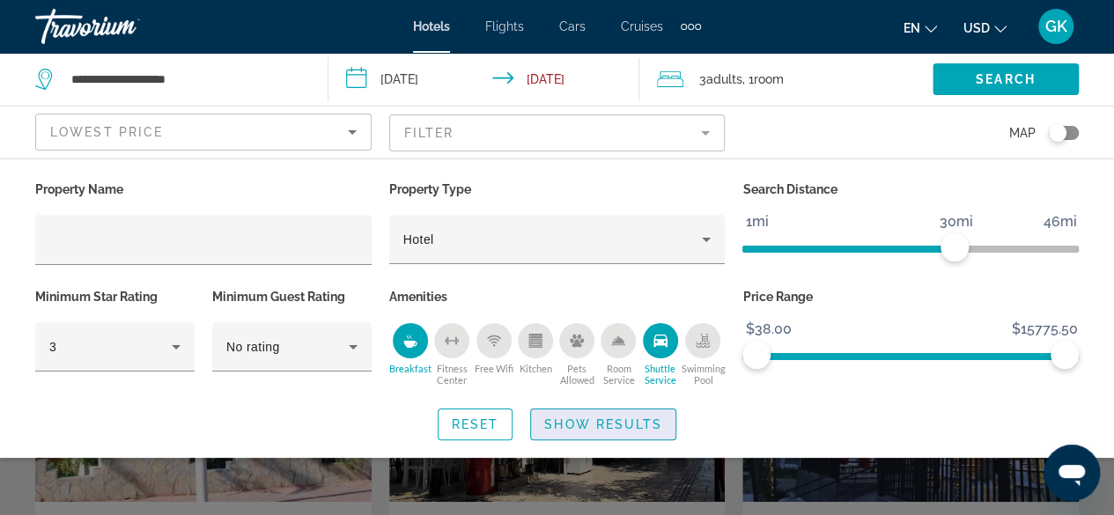
click at [586, 420] on span "Show Results" at bounding box center [603, 425] width 118 height 14
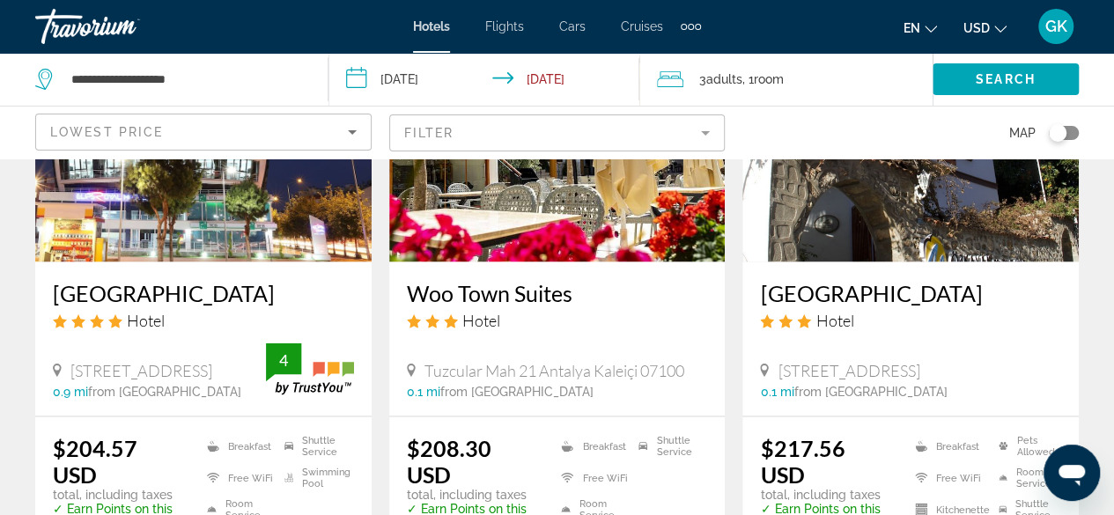
scroll to position [1605, 0]
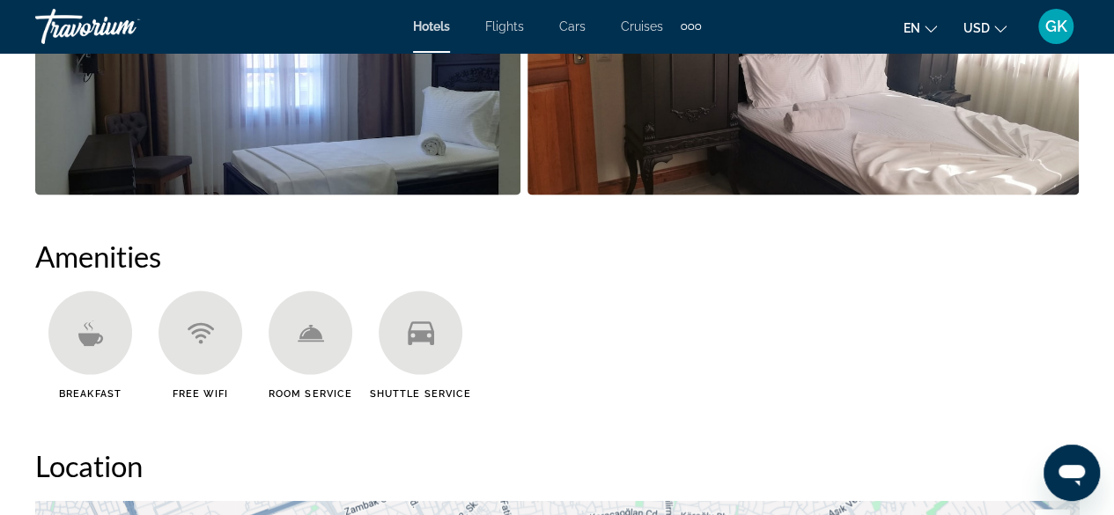
scroll to position [1570, 0]
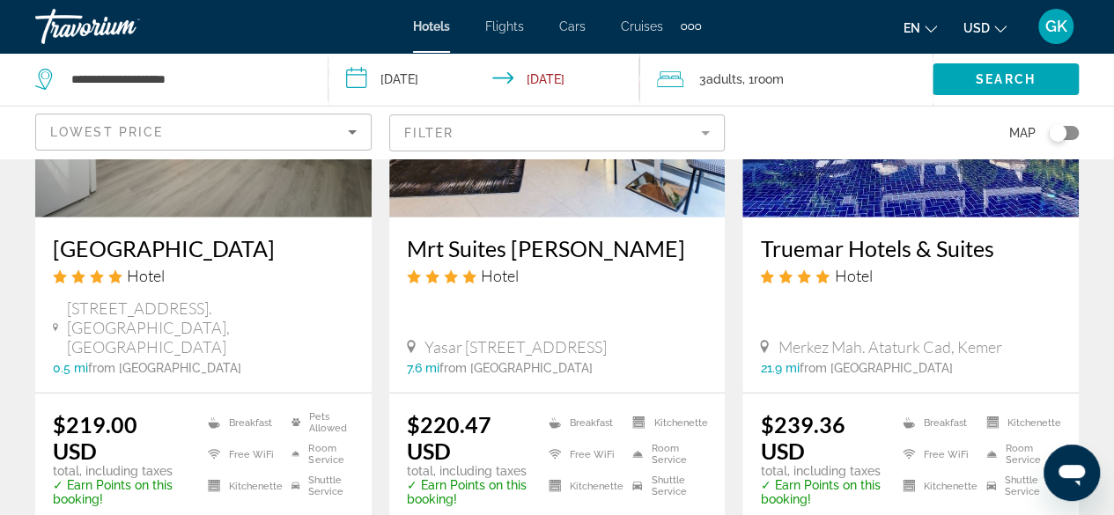
scroll to position [2256, 0]
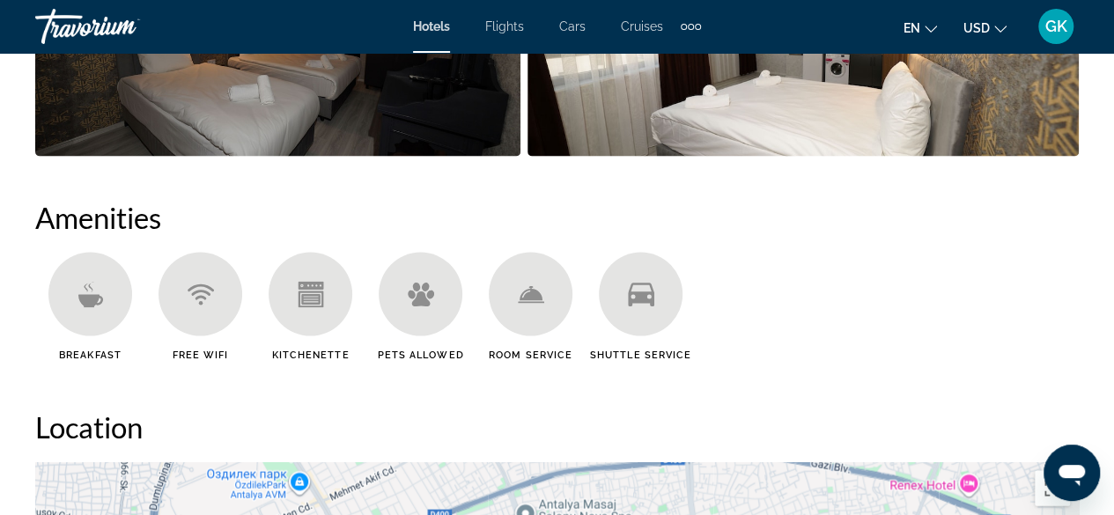
scroll to position [1117, 0]
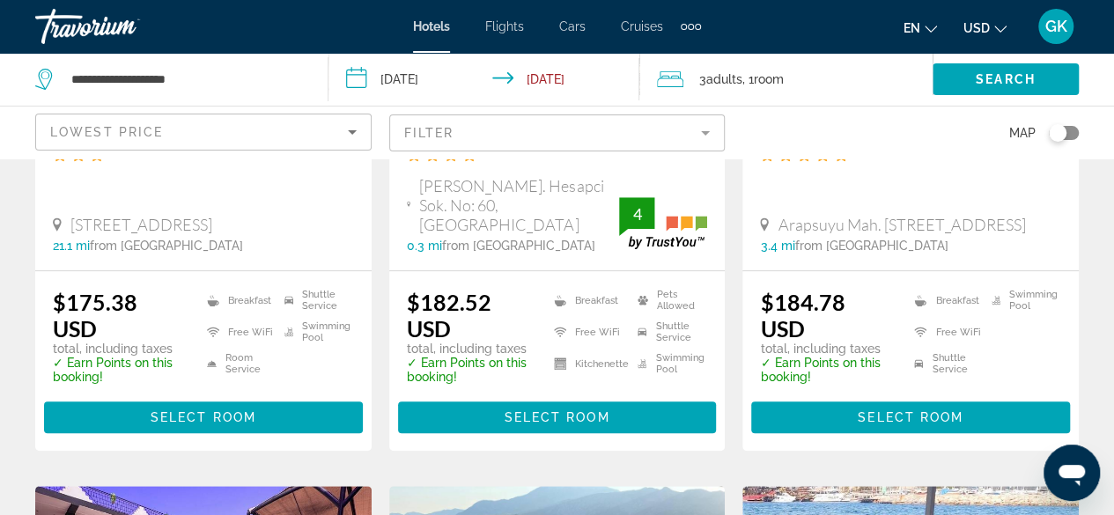
scroll to position [418, 0]
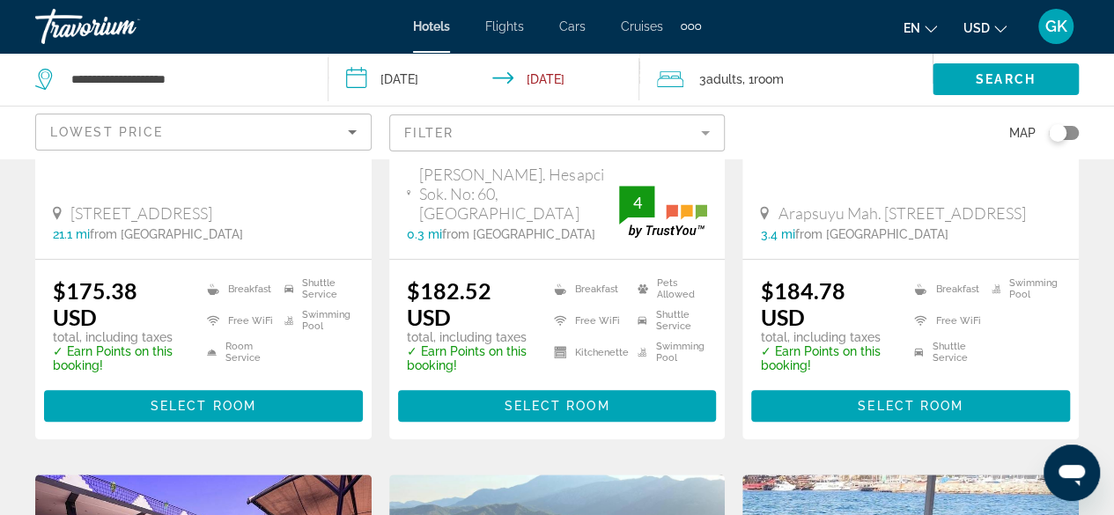
drag, startPoint x: 1123, startPoint y: 126, endPoint x: 1106, endPoint y: 71, distance: 57.1
click at [1106, 71] on div "Search" at bounding box center [1023, 79] width 181 height 53
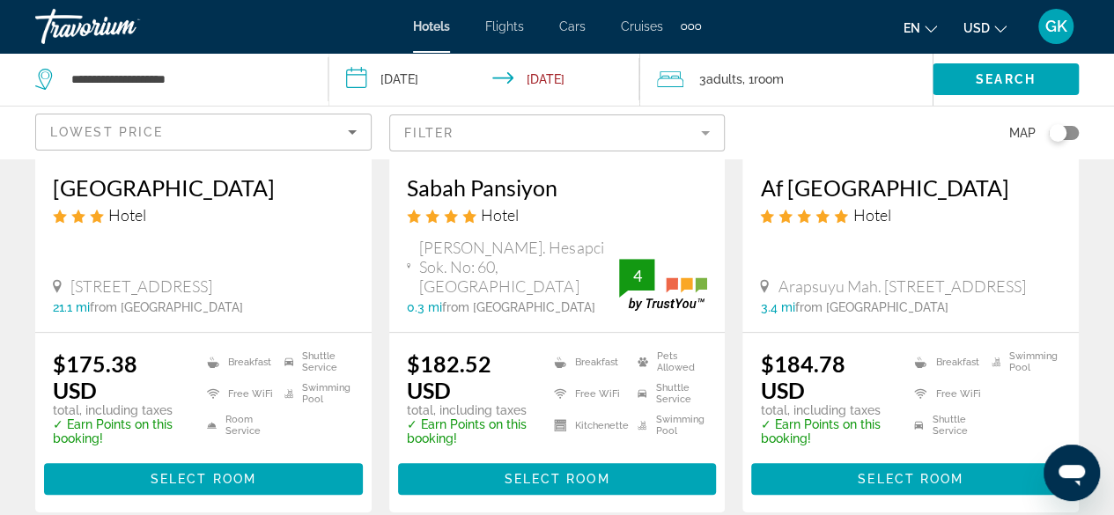
scroll to position [379, 0]
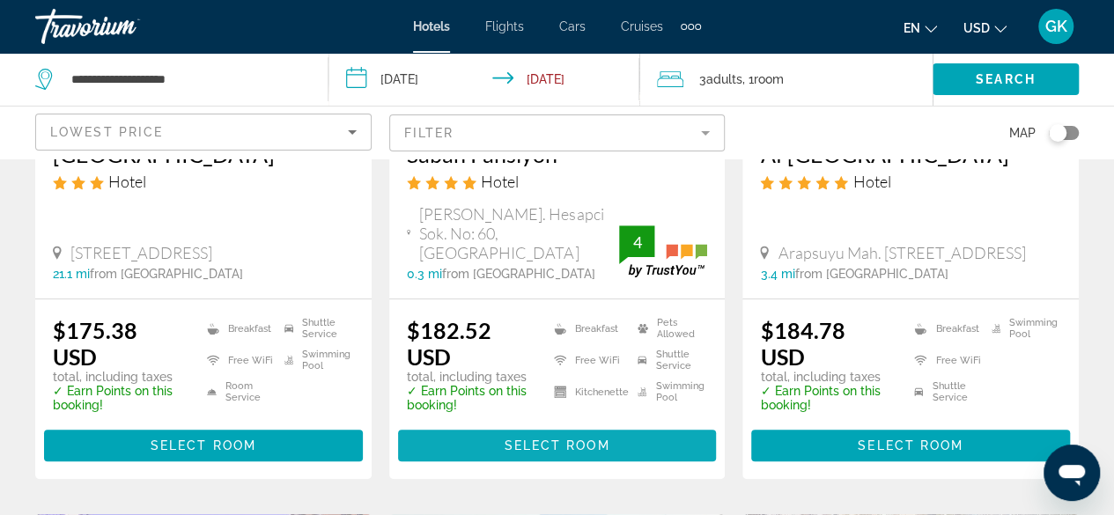
click at [542, 439] on span "Select Room" at bounding box center [557, 446] width 106 height 14
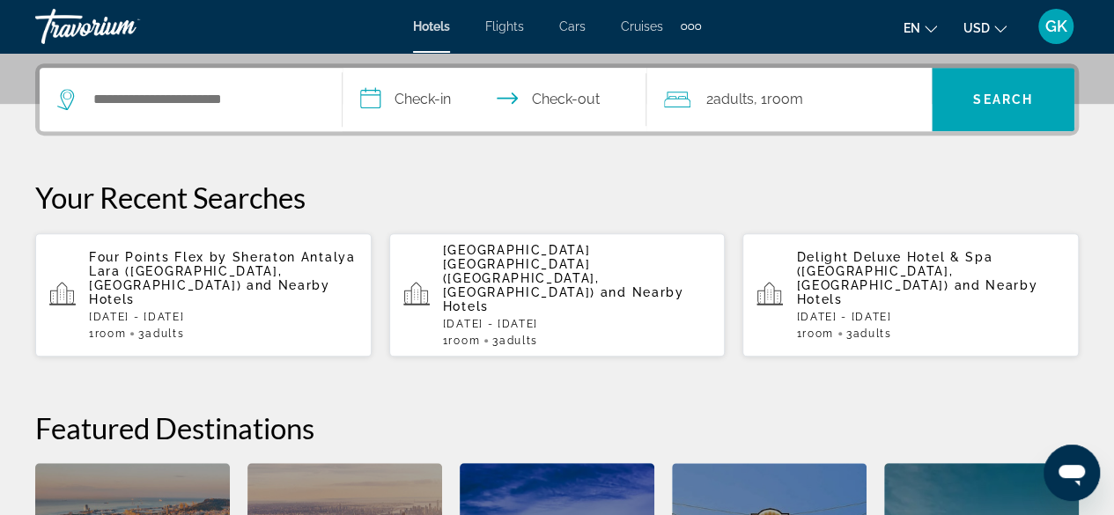
scroll to position [428, 0]
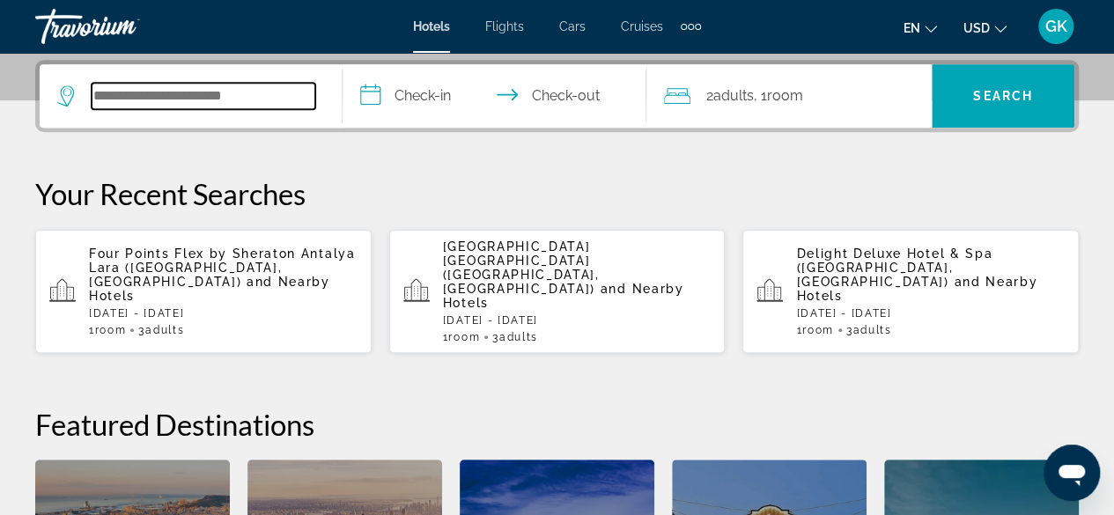
click at [174, 97] on input "Search widget" at bounding box center [204, 96] width 224 height 26
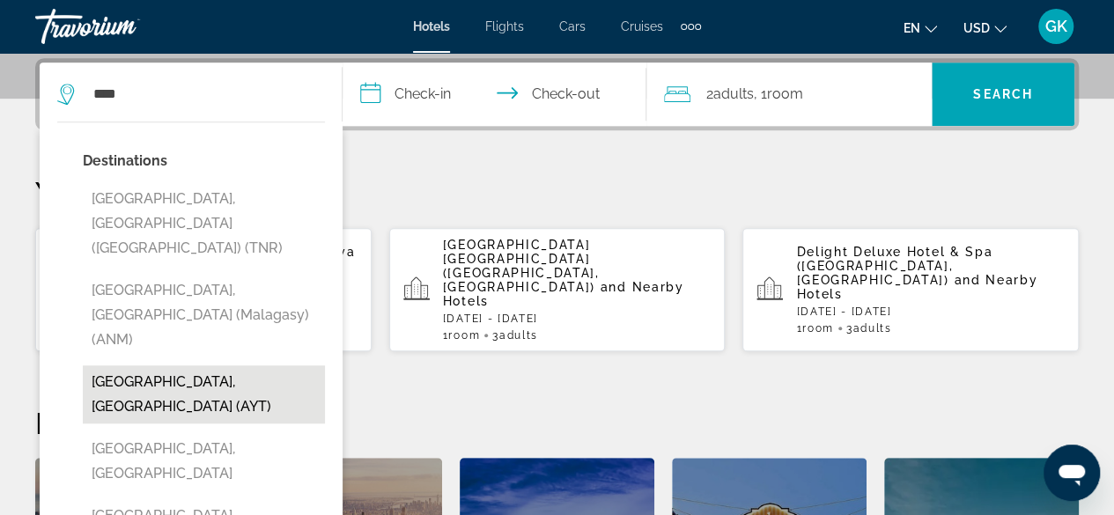
click at [167, 366] on button "[GEOGRAPHIC_DATA], [GEOGRAPHIC_DATA] (AYT)" at bounding box center [204, 395] width 242 height 58
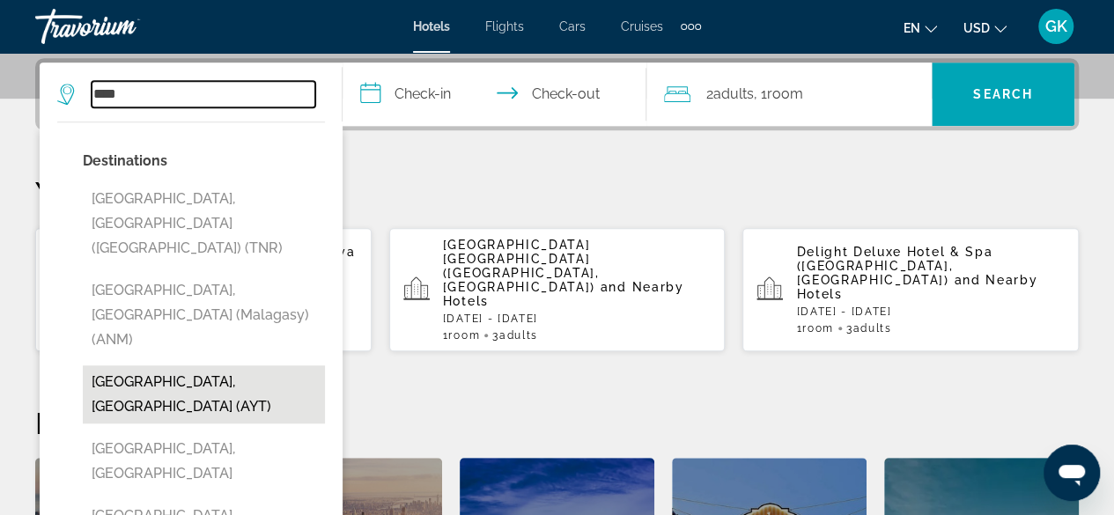
type input "**********"
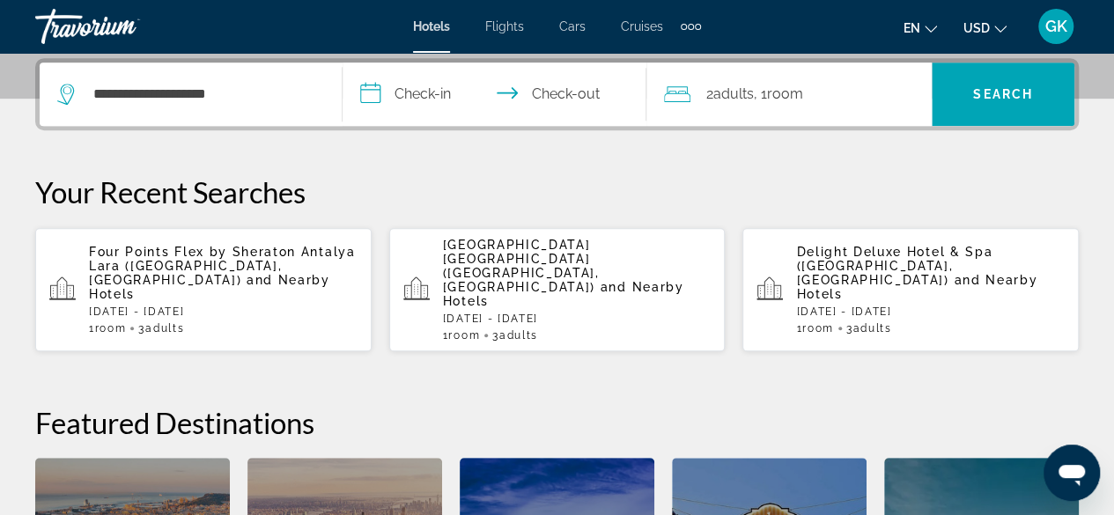
click at [423, 96] on input "**********" at bounding box center [498, 97] width 310 height 69
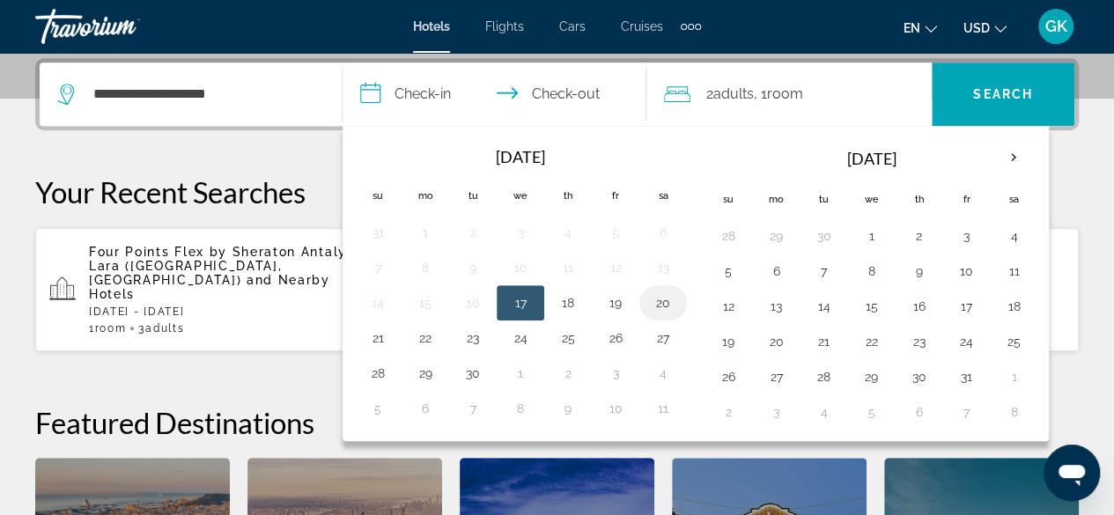
click at [661, 306] on button "20" at bounding box center [663, 303] width 28 height 25
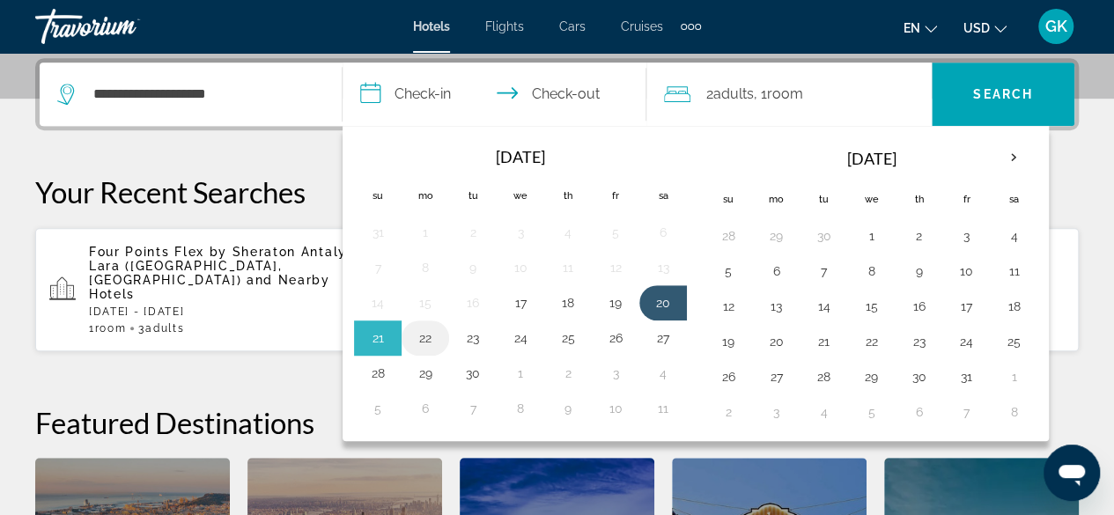
click at [426, 329] on button "22" at bounding box center [425, 338] width 28 height 25
type input "**********"
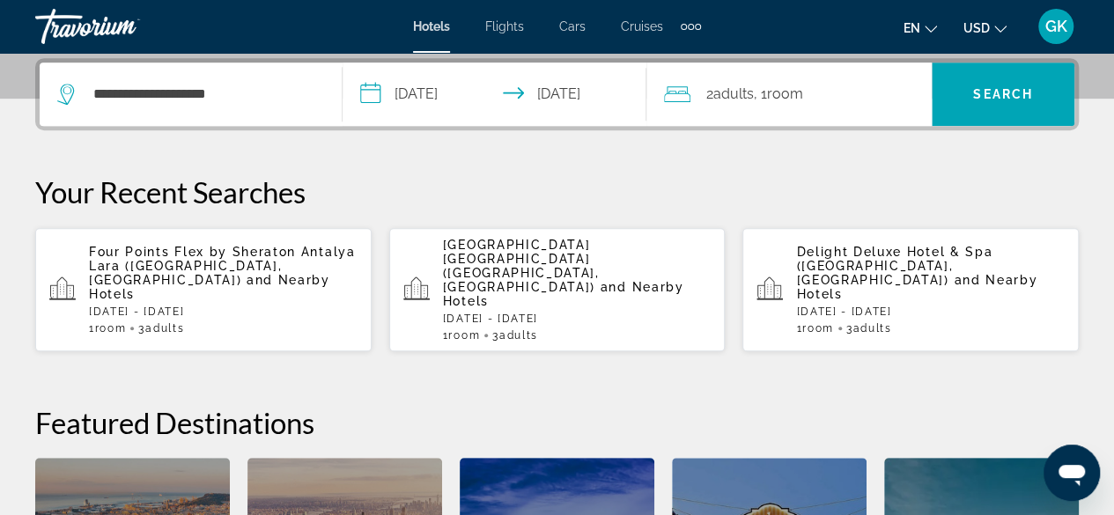
click at [752, 104] on span "2 Adult Adults" at bounding box center [730, 94] width 48 height 25
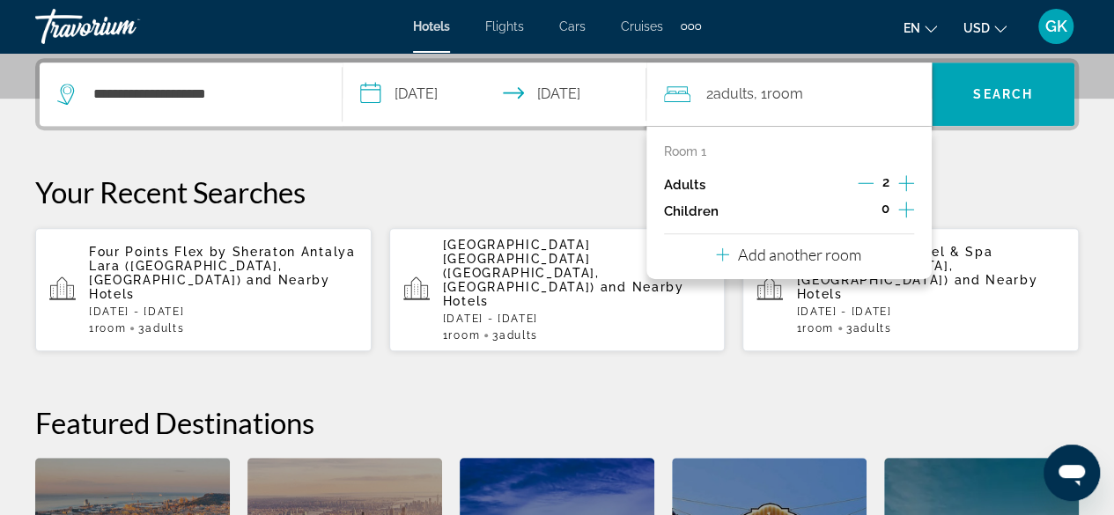
click at [909, 182] on icon "Increment adults" at bounding box center [906, 183] width 16 height 16
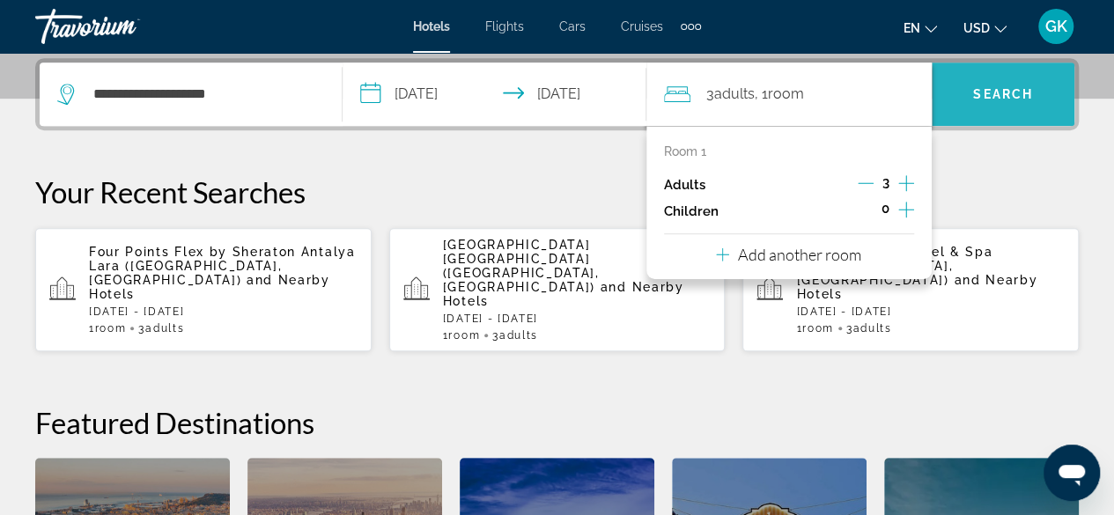
click at [1013, 87] on span "Search" at bounding box center [1003, 94] width 60 height 14
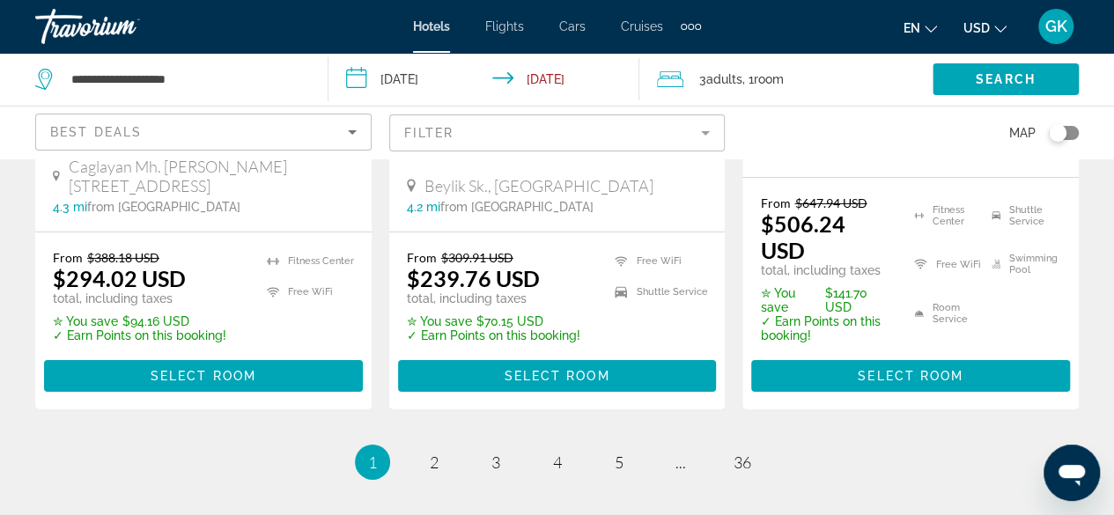
scroll to position [2877, 0]
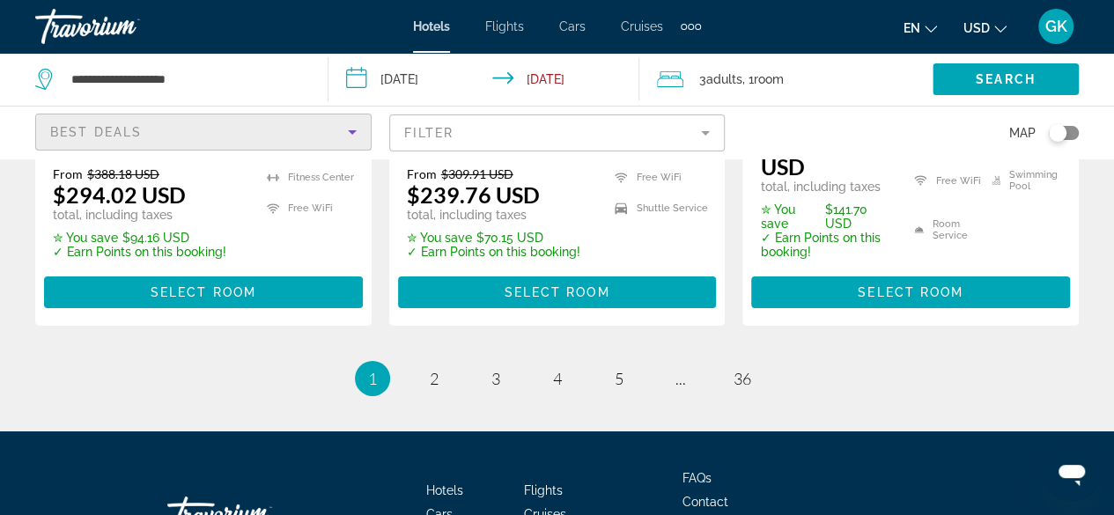
click at [349, 133] on icon "Sort by" at bounding box center [352, 132] width 21 height 21
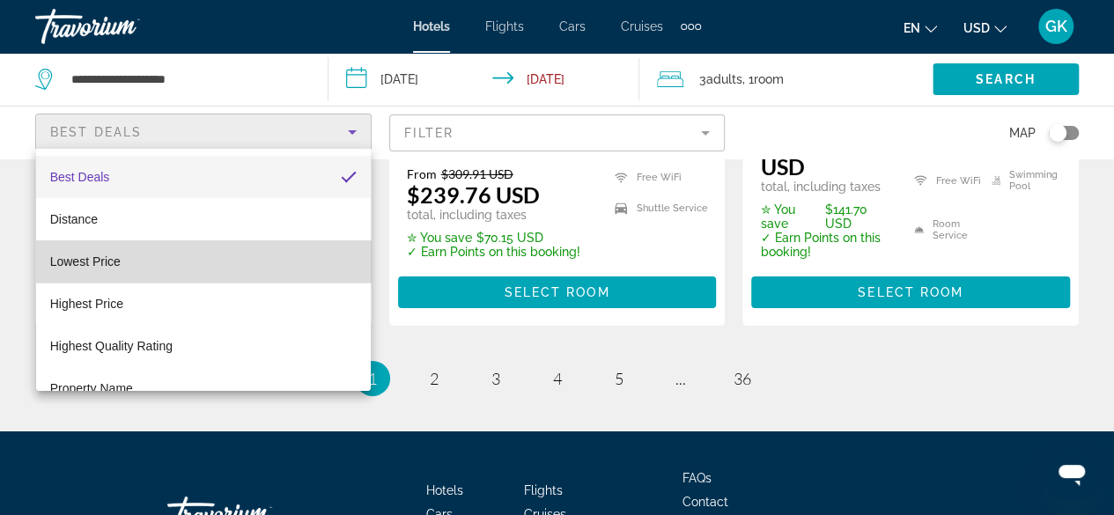
click at [248, 256] on mat-option "Lowest Price" at bounding box center [203, 261] width 335 height 42
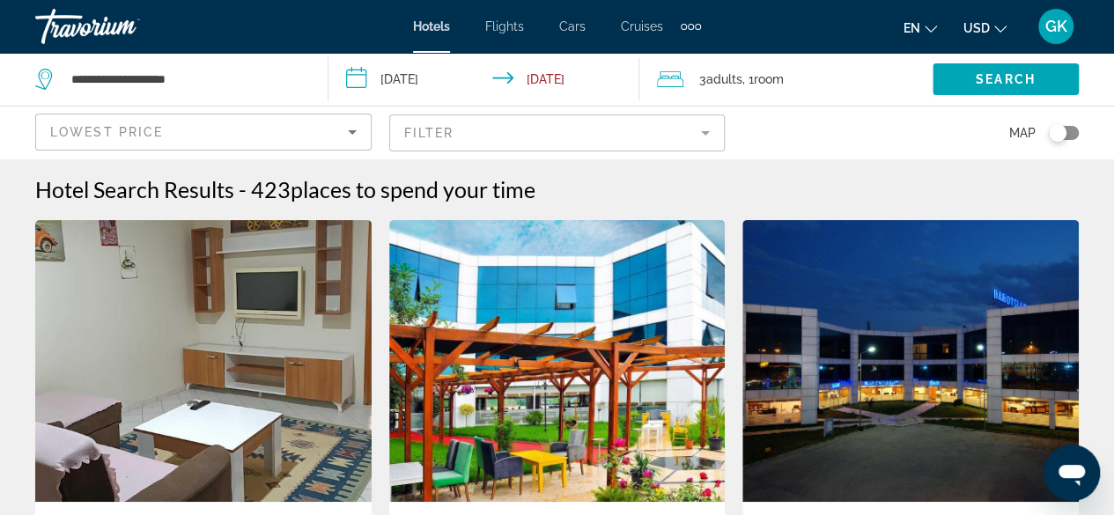
click at [706, 131] on mat-form-field "Filter" at bounding box center [557, 133] width 336 height 37
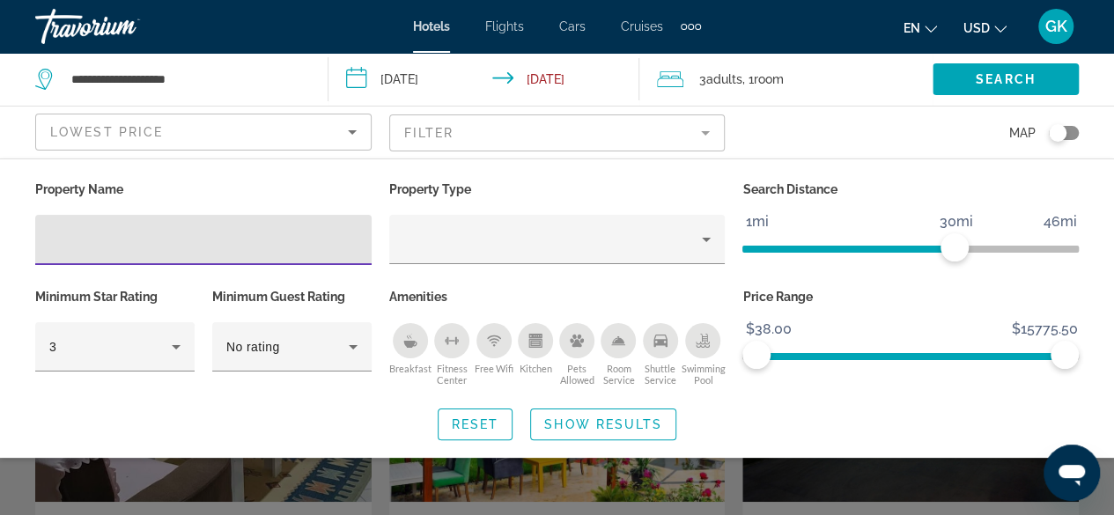
click at [412, 350] on div "Breakfast" at bounding box center [410, 340] width 35 height 35
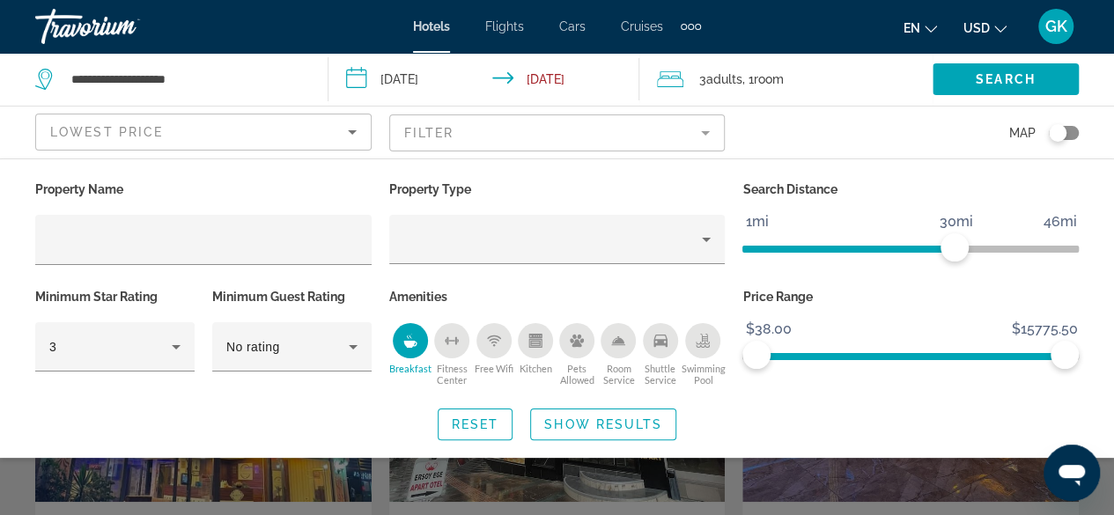
click at [667, 346] on div "Shuttle Service" at bounding box center [660, 340] width 35 height 35
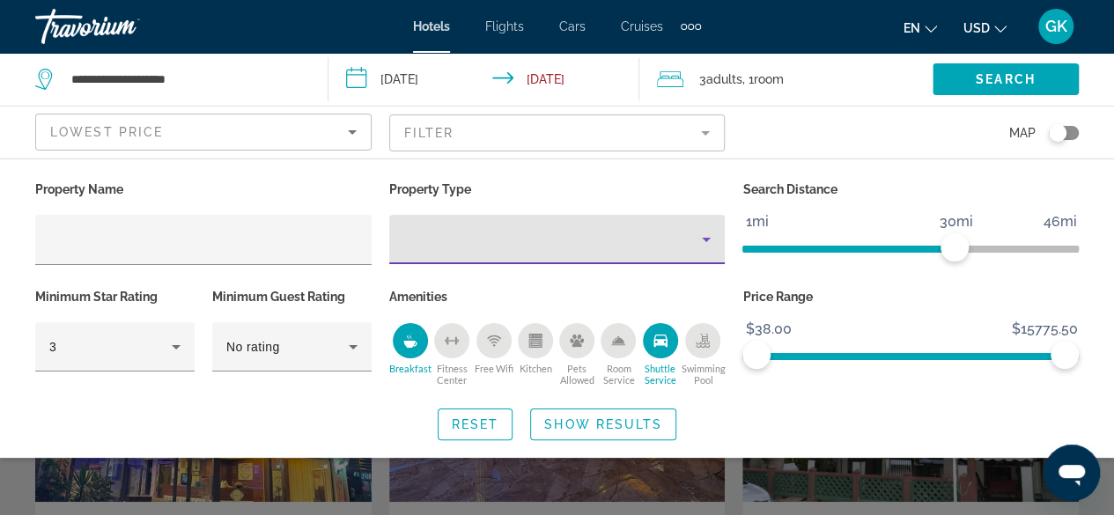
click at [709, 244] on icon "Property type" at bounding box center [706, 239] width 21 height 21
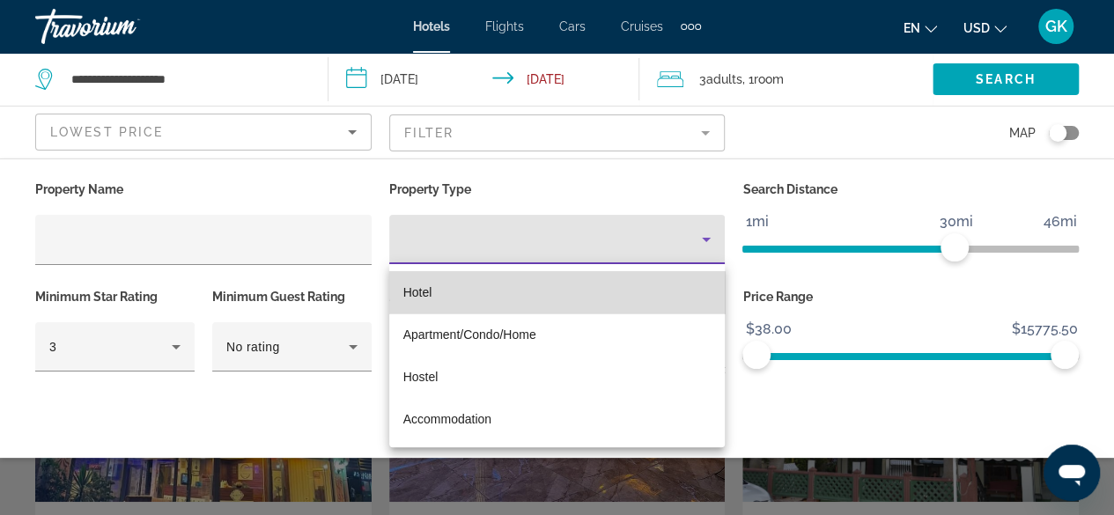
click at [578, 292] on mat-option "Hotel" at bounding box center [557, 292] width 336 height 42
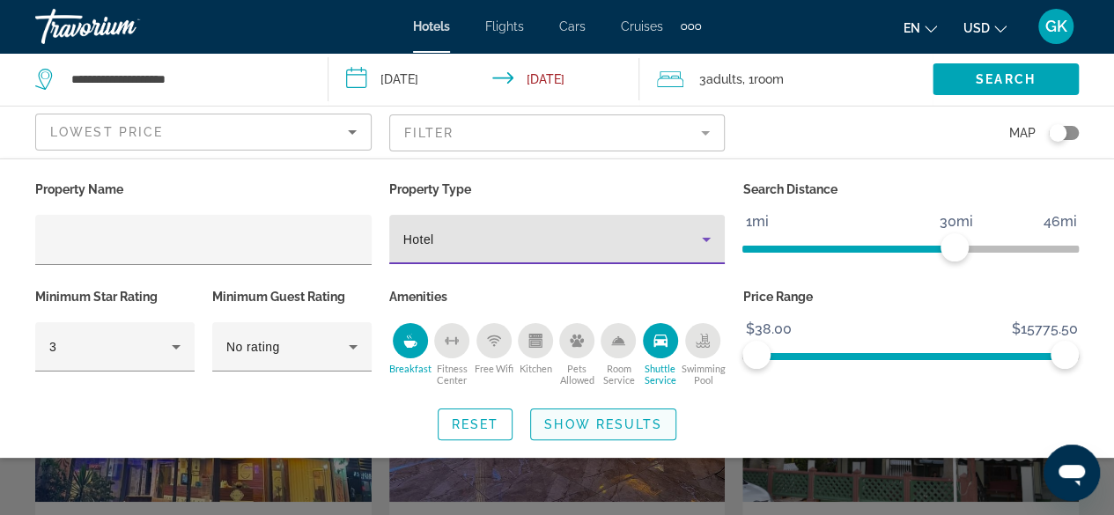
click at [617, 425] on span "Show Results" at bounding box center [603, 425] width 118 height 14
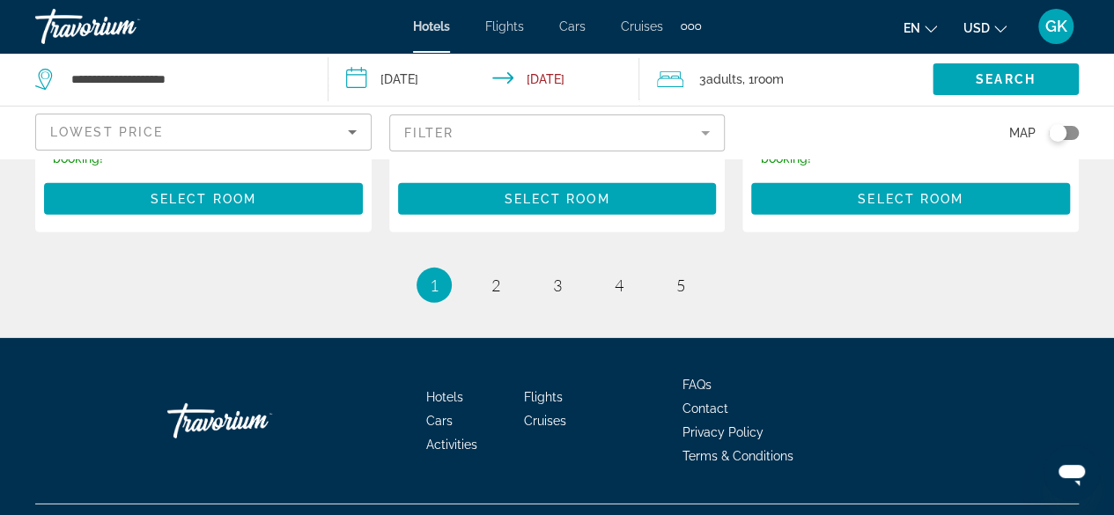
scroll to position [2611, 0]
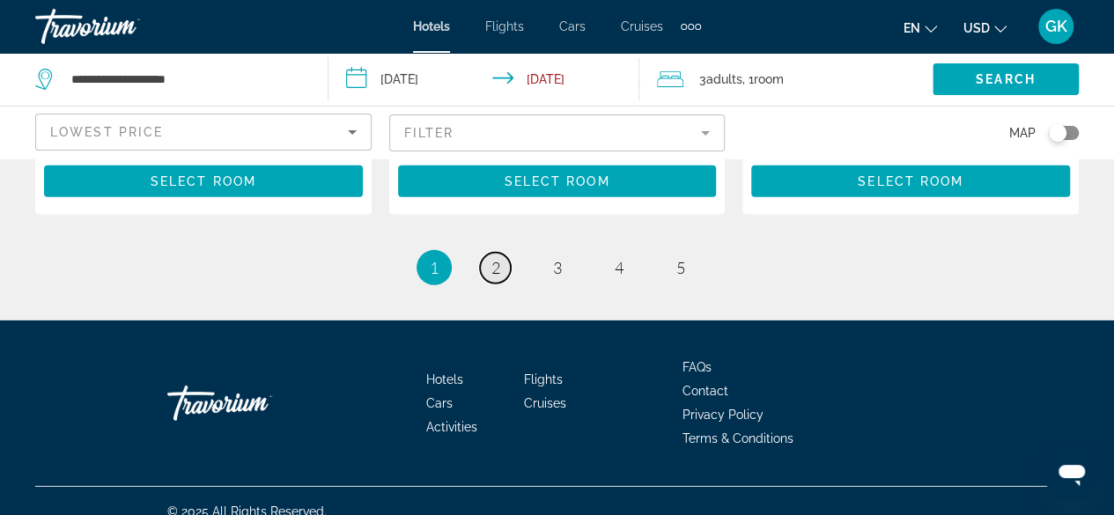
click at [495, 258] on span "2" at bounding box center [496, 267] width 9 height 19
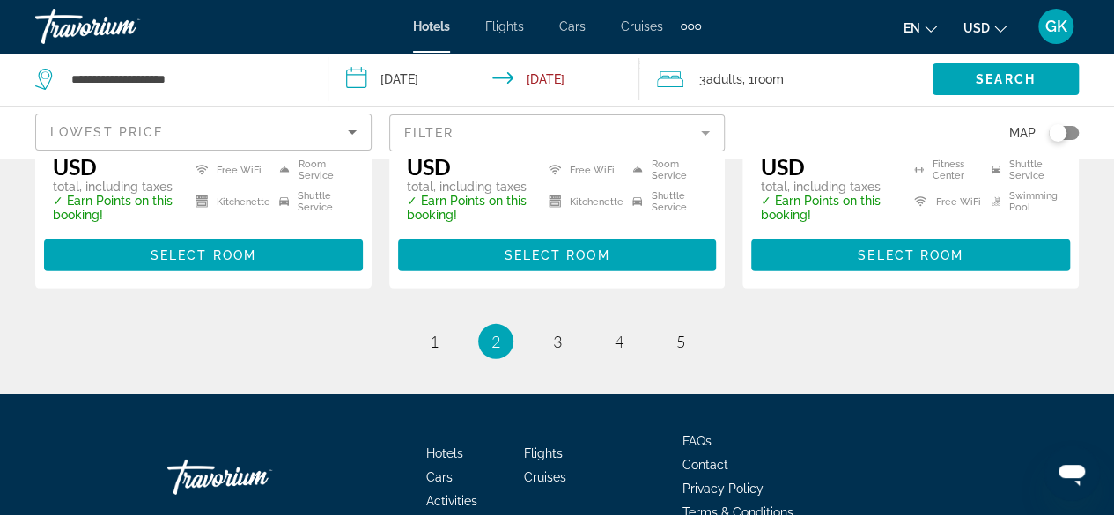
scroll to position [2563, 0]
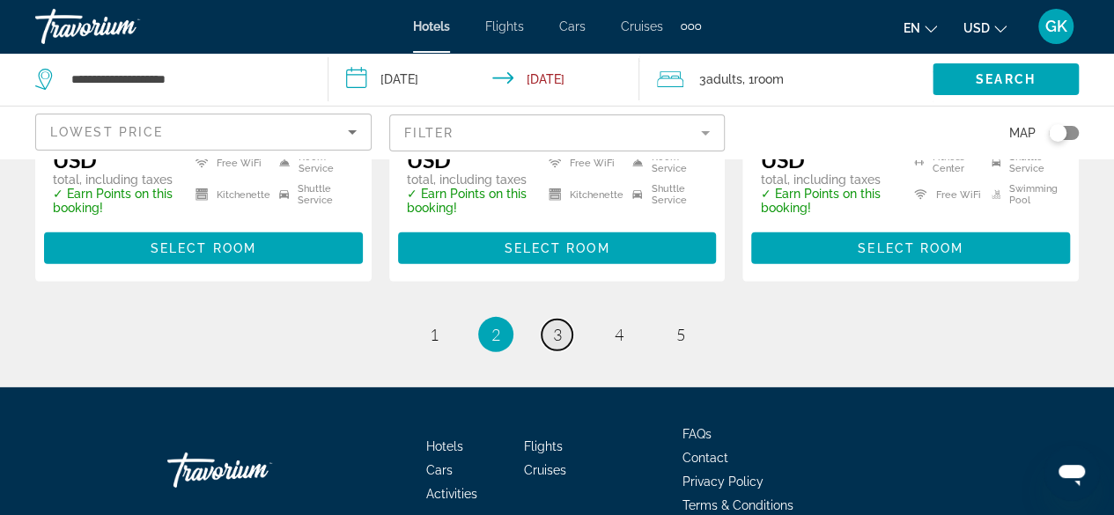
click at [560, 325] on span "3" at bounding box center [557, 334] width 9 height 19
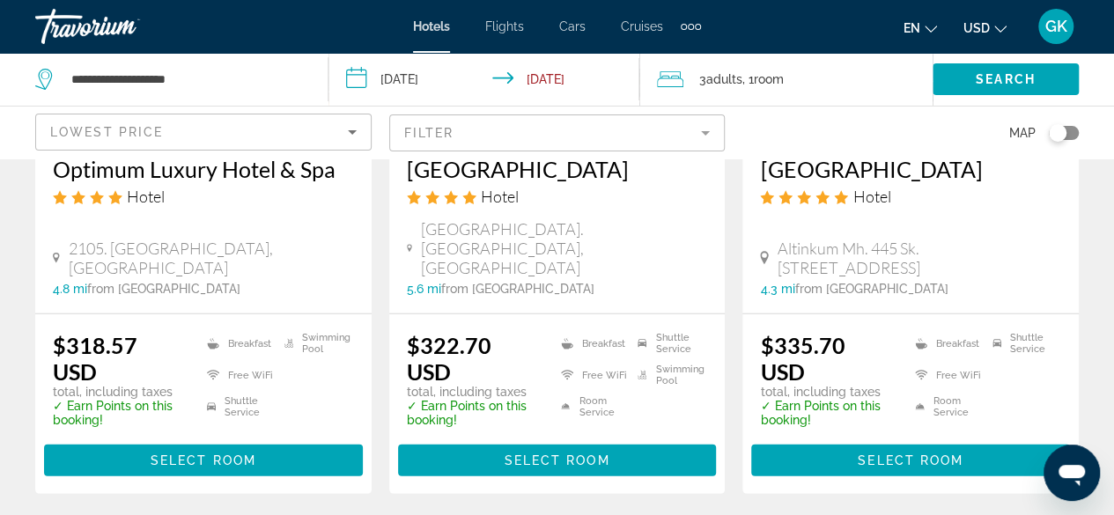
scroll to position [2357, 0]
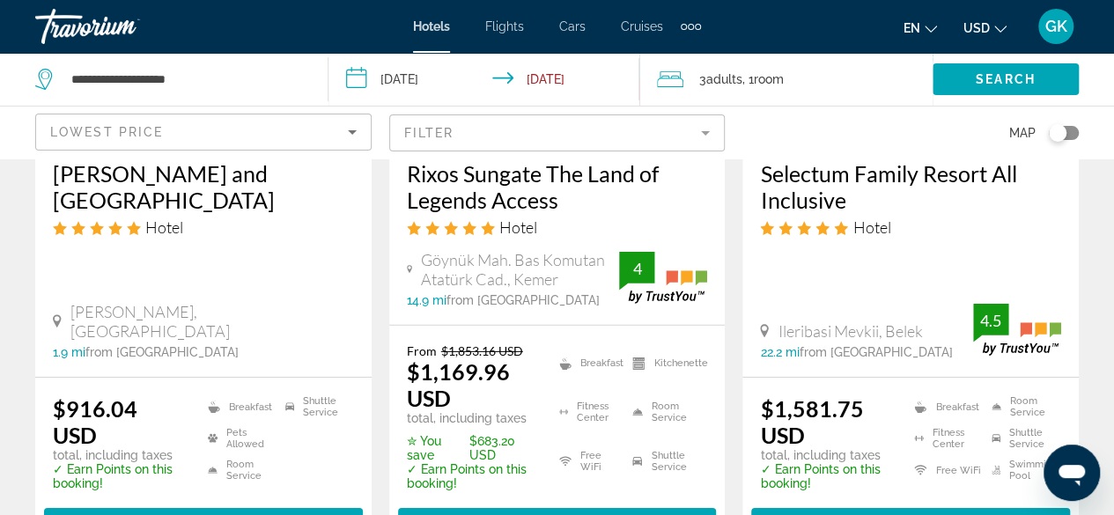
scroll to position [2629, 0]
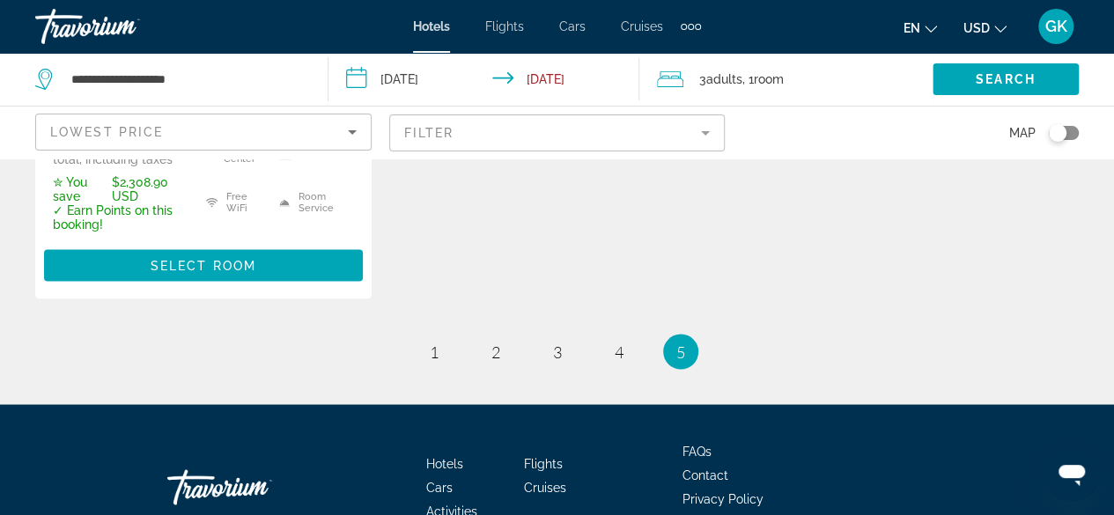
scroll to position [1446, 0]
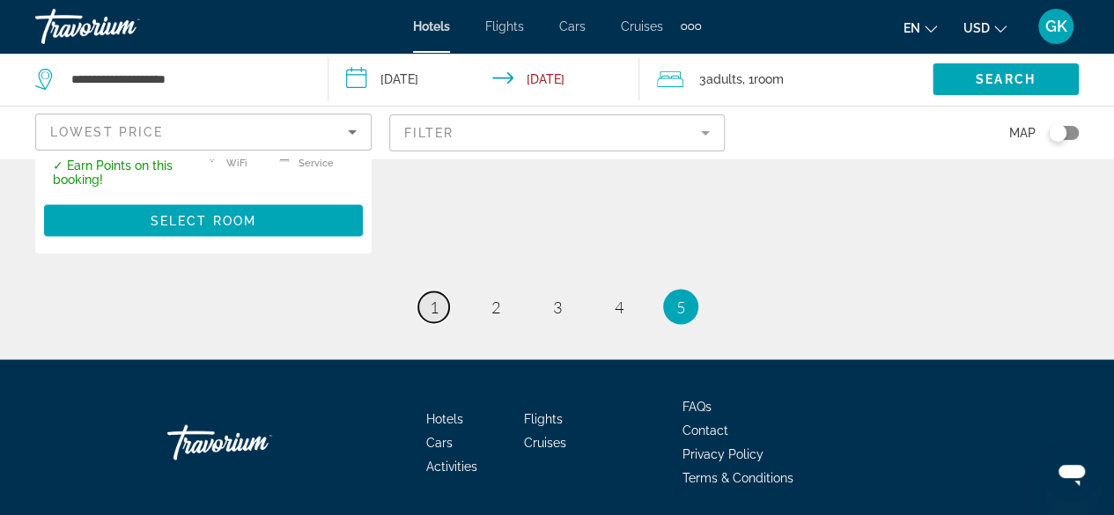
click at [444, 292] on link "page 1" at bounding box center [433, 307] width 31 height 31
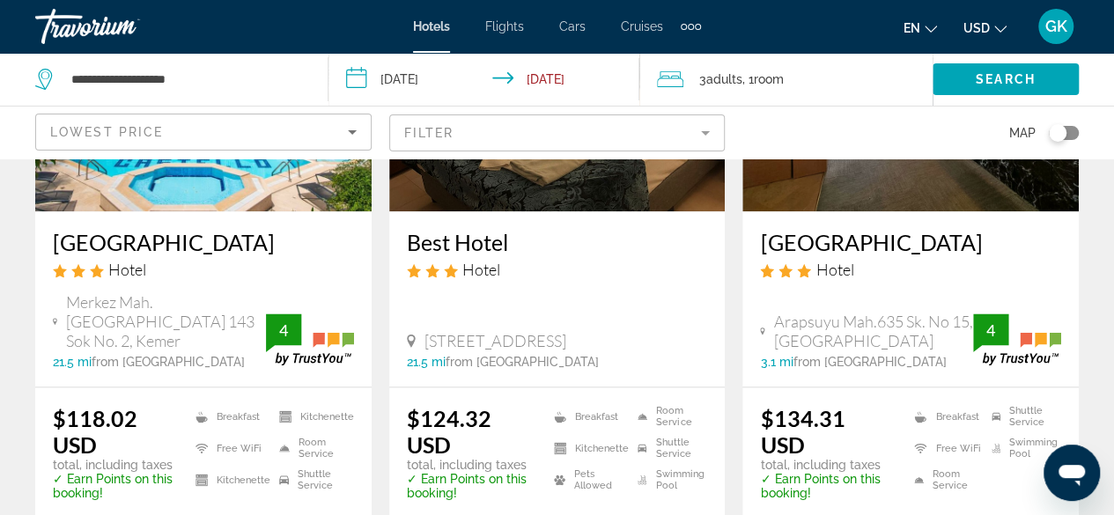
scroll to position [949, 0]
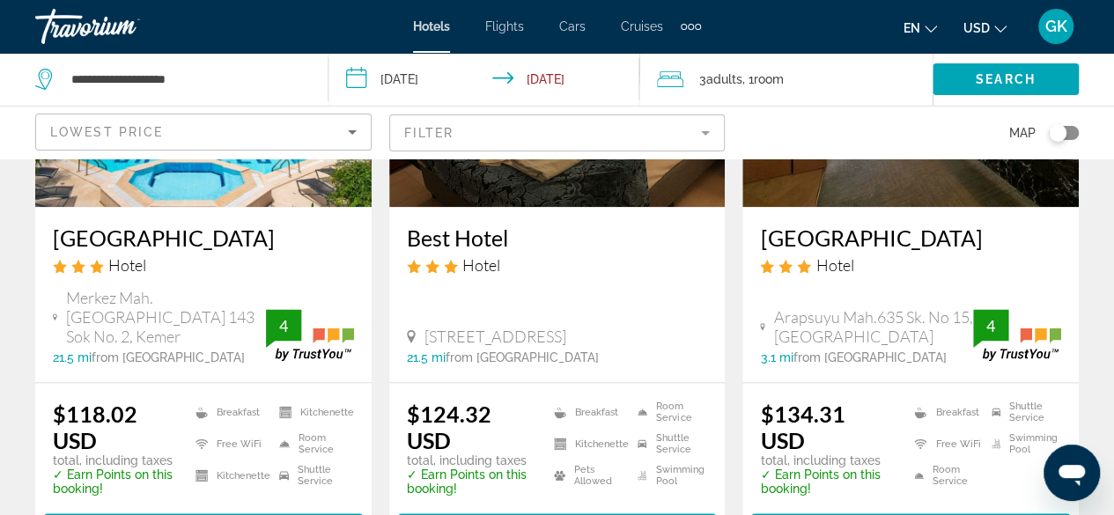
click at [700, 133] on mat-form-field "Filter" at bounding box center [557, 133] width 336 height 37
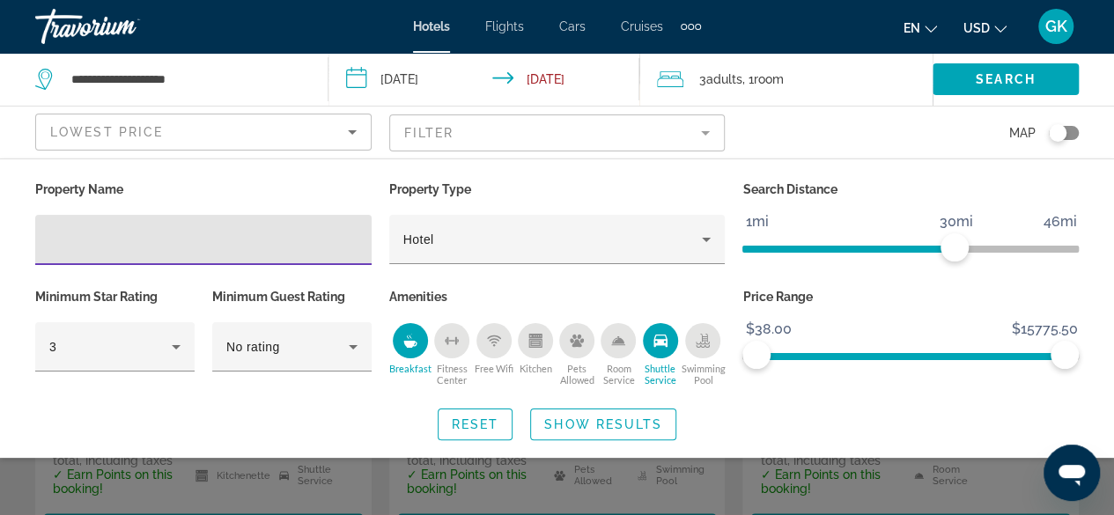
click at [201, 248] on input "Hotel Filters" at bounding box center [203, 240] width 308 height 21
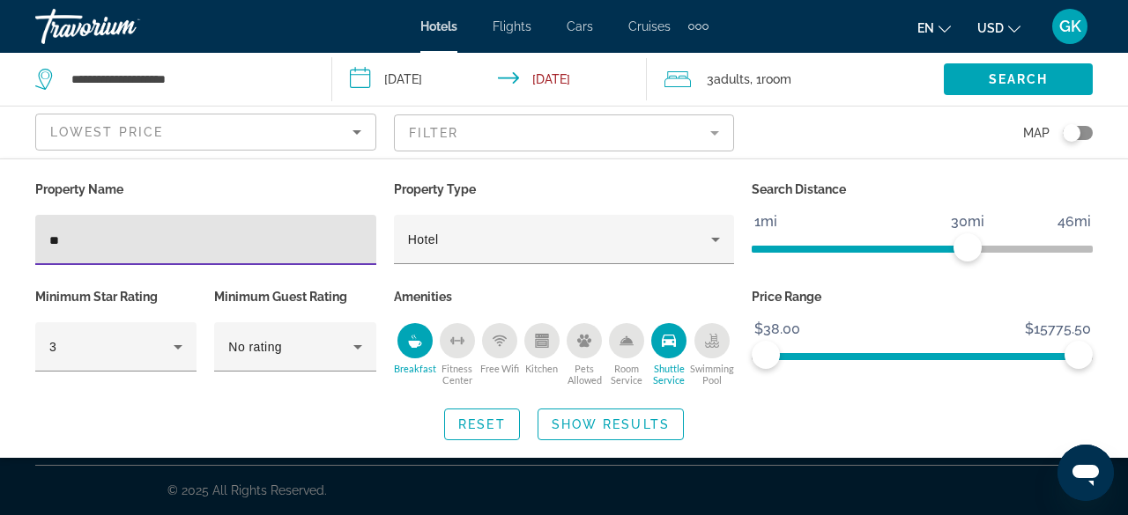
type input "*"
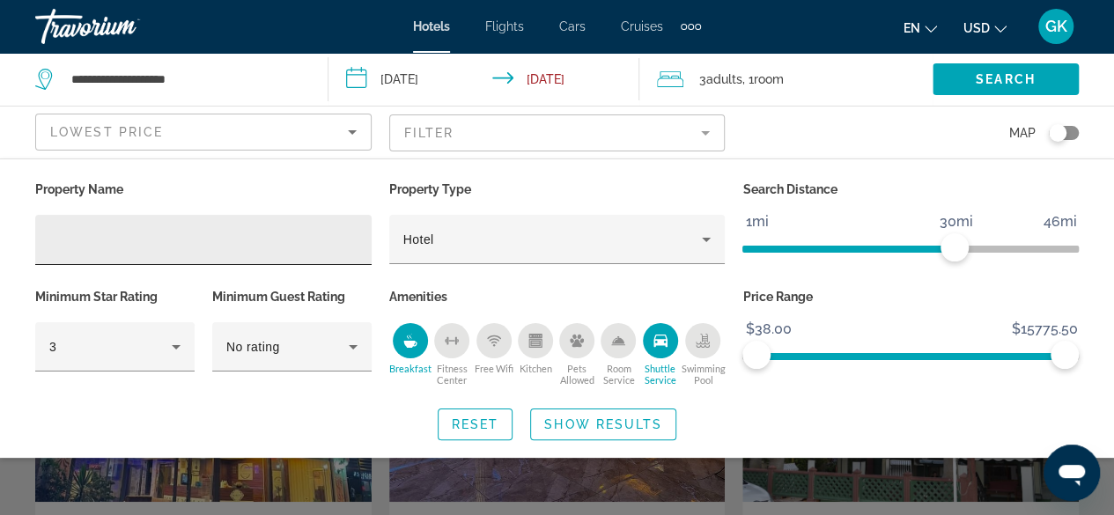
drag, startPoint x: 155, startPoint y: 221, endPoint x: 49, endPoint y: 240, distance: 107.5
click at [49, 240] on input "Hotel Filters" at bounding box center [203, 240] width 308 height 21
paste input "**********"
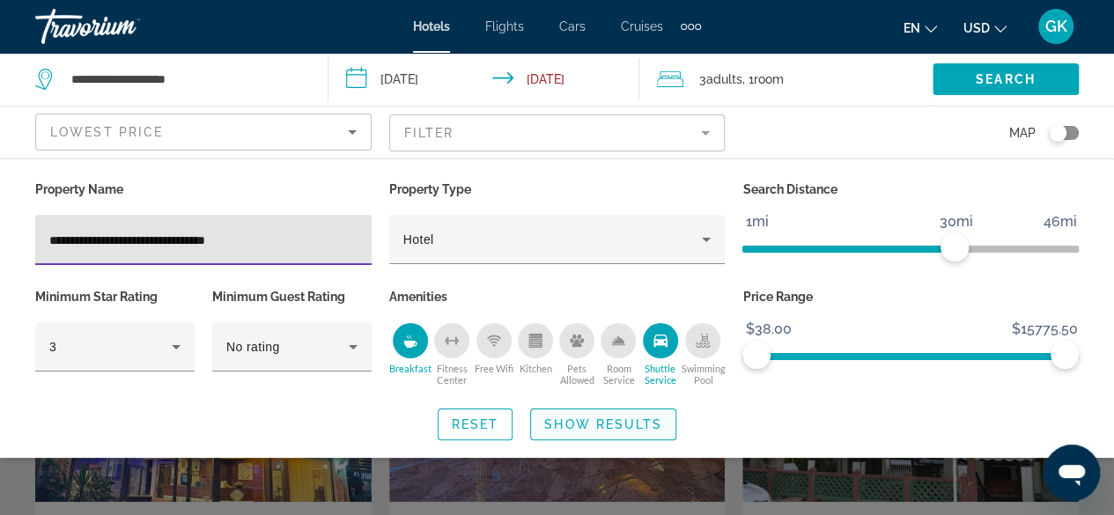
type input "**********"
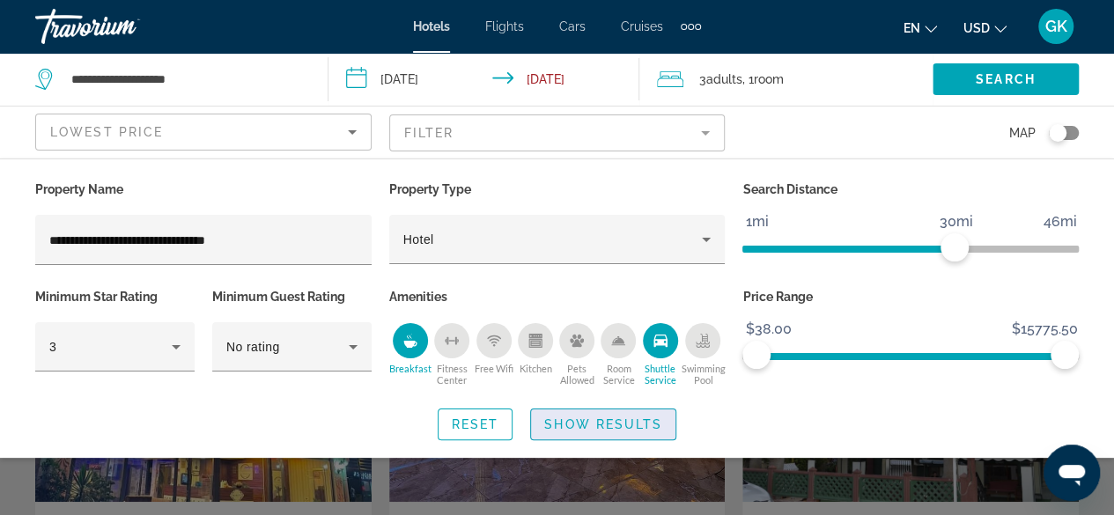
click at [601, 425] on span "Show Results" at bounding box center [603, 425] width 118 height 14
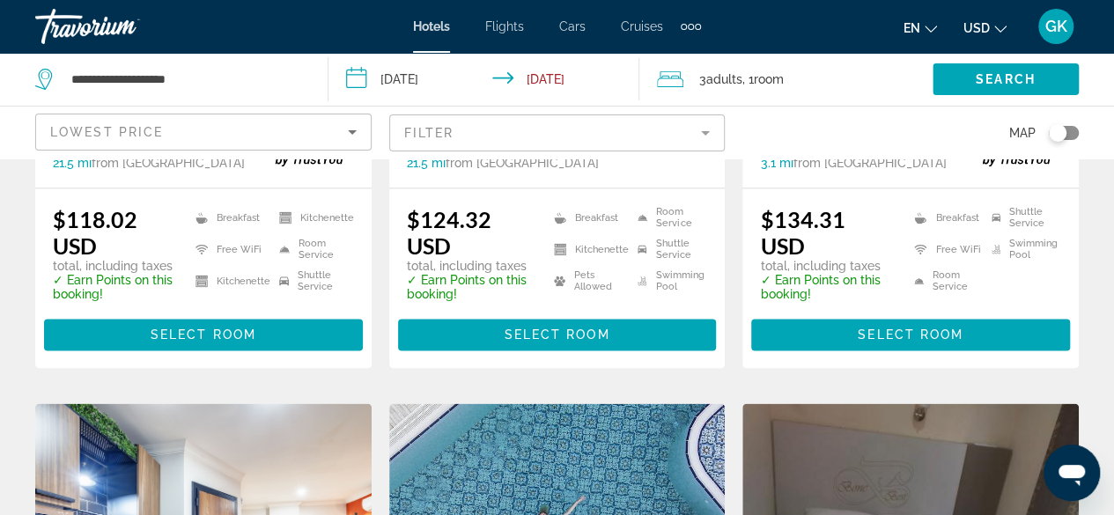
scroll to position [40, 0]
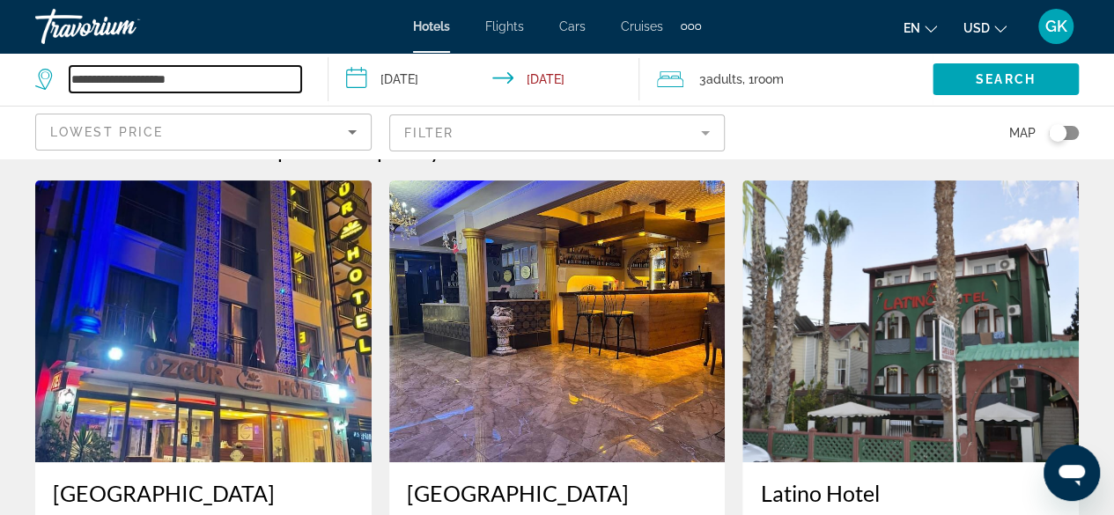
click at [205, 71] on input "**********" at bounding box center [186, 79] width 232 height 26
type input "*"
paste input "**********"
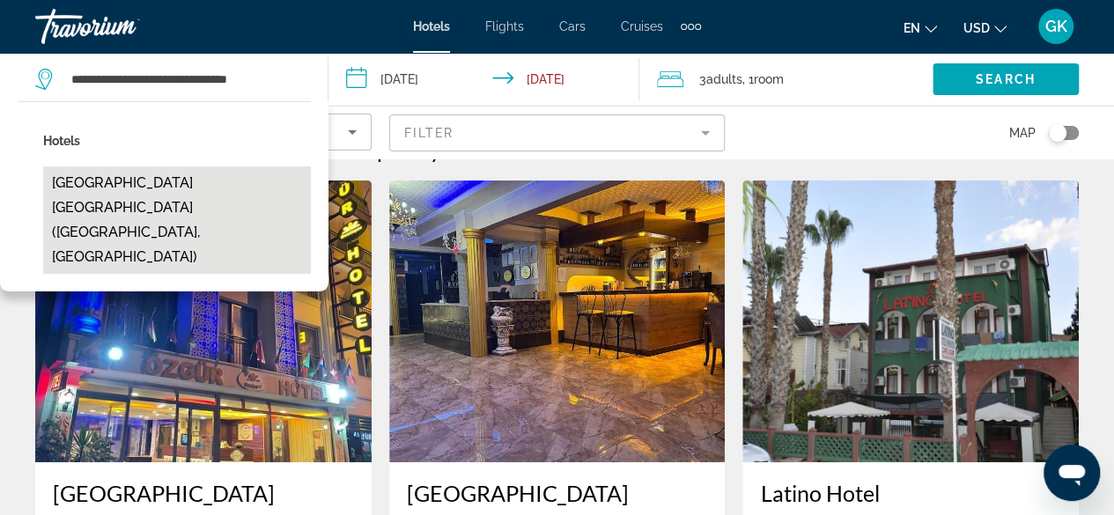
click at [137, 189] on button "Old Town Point Hotel & Spa Antalya (Antalya, TR)" at bounding box center [177, 219] width 268 height 107
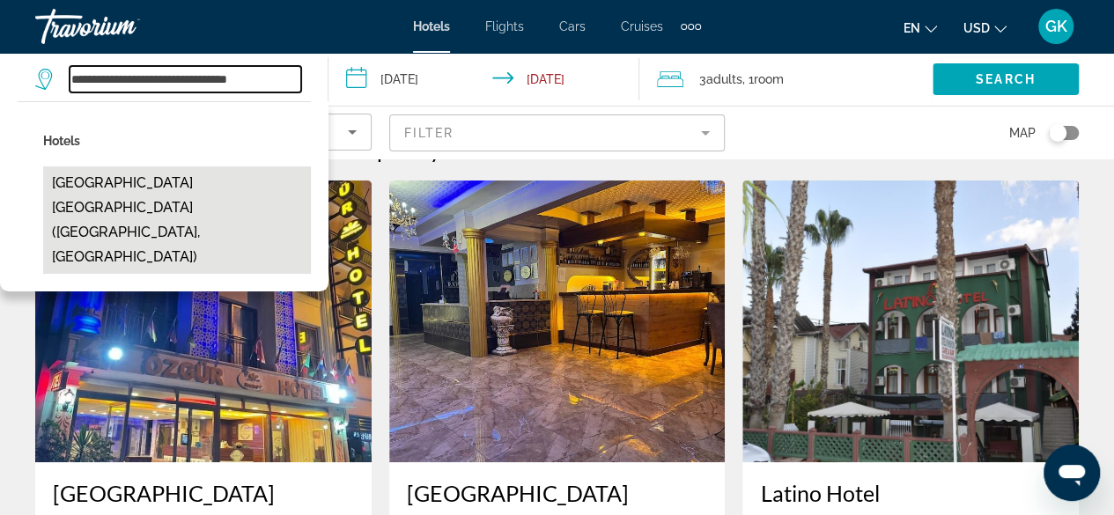
type input "**********"
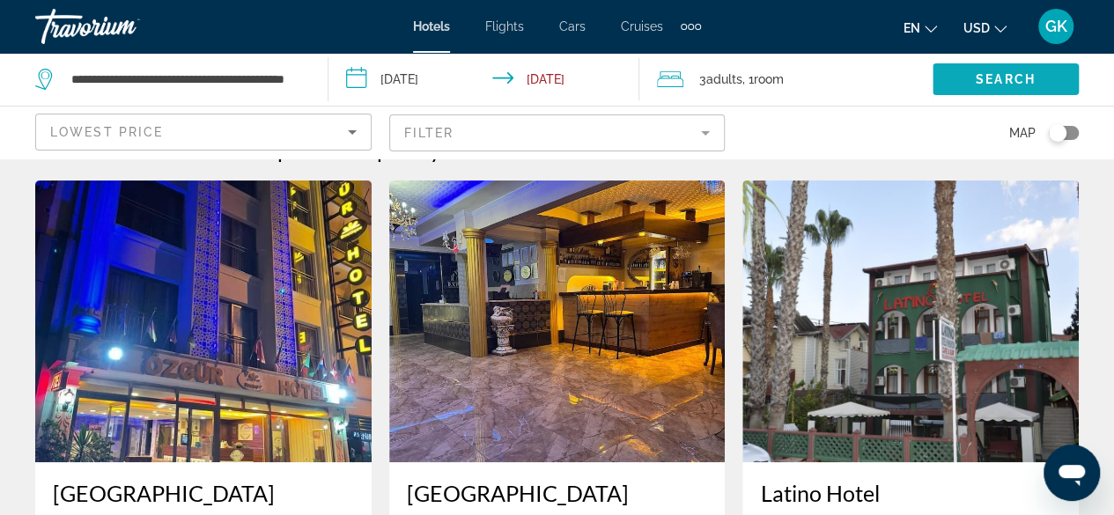
click at [997, 82] on span "Search" at bounding box center [1006, 79] width 60 height 14
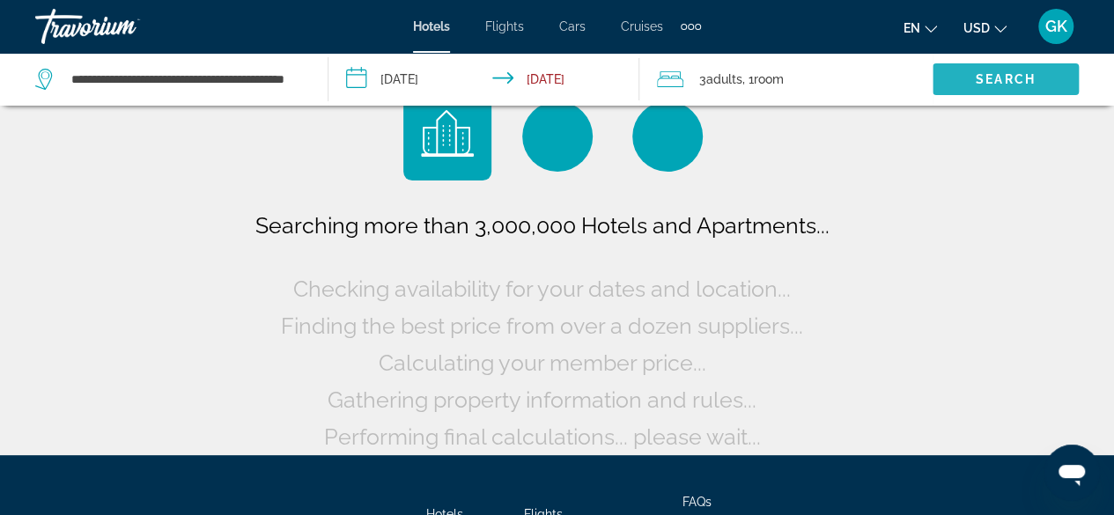
scroll to position [0, 0]
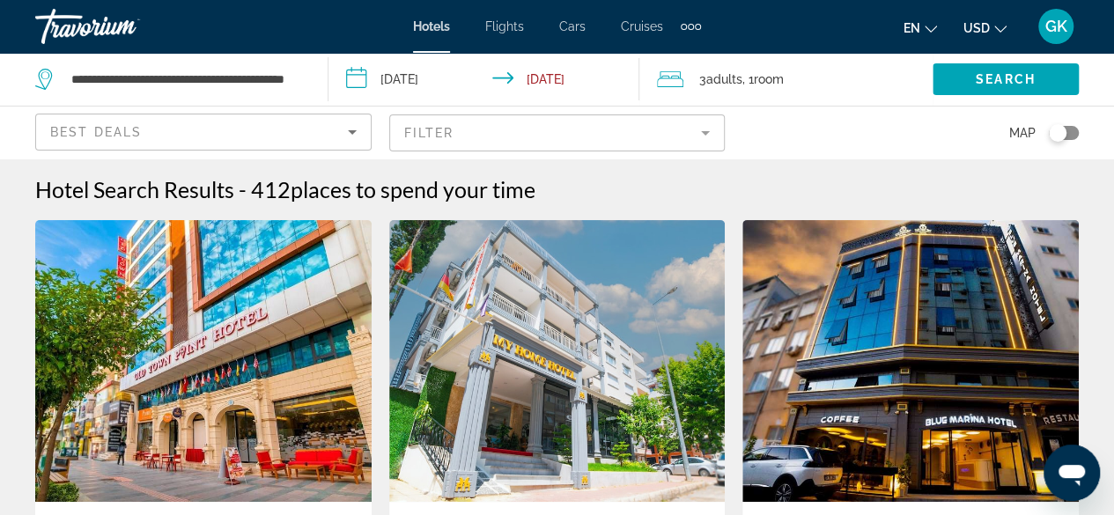
click at [157, 371] on img "Main content" at bounding box center [203, 361] width 336 height 282
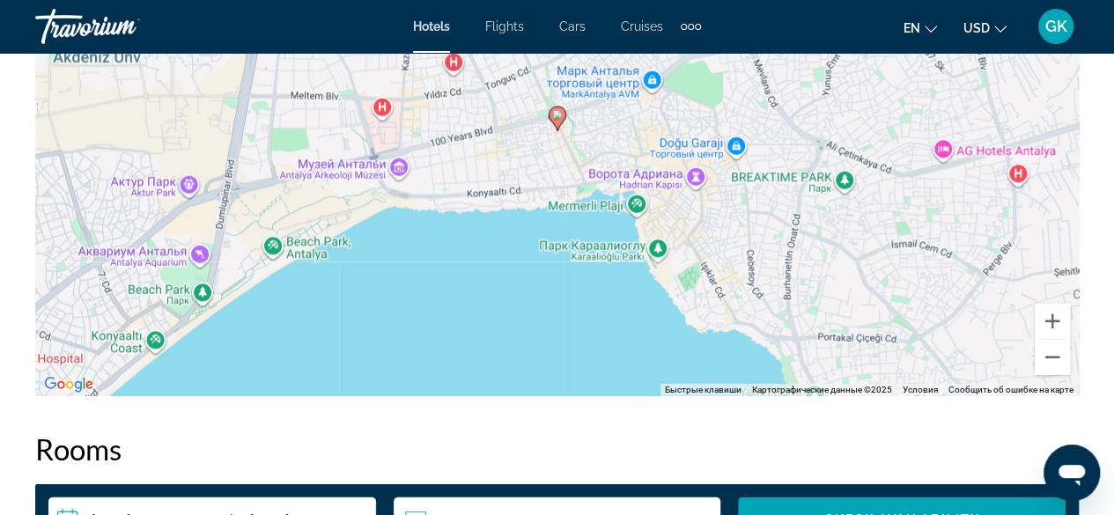
scroll to position [2199, 0]
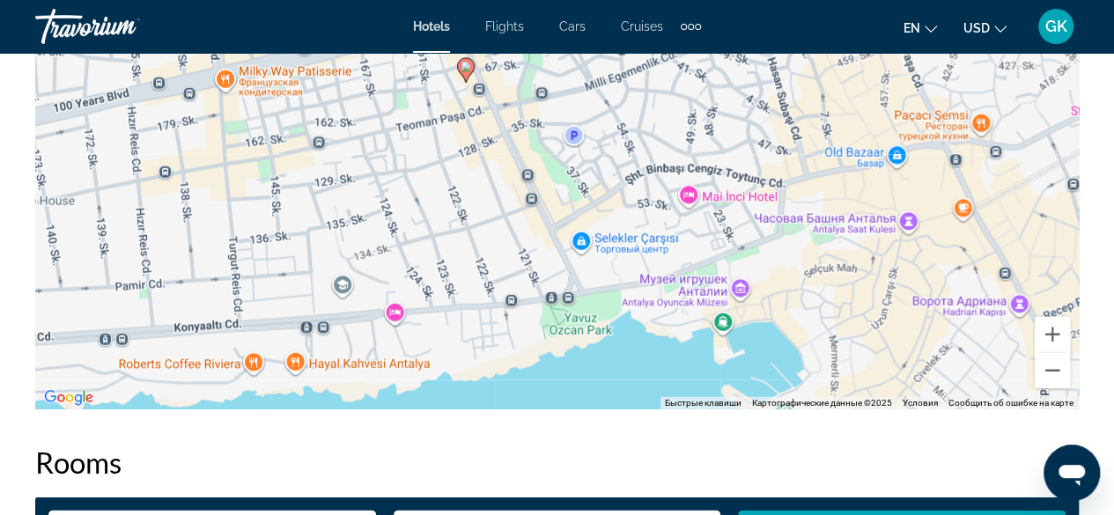
drag, startPoint x: 581, startPoint y: 137, endPoint x: 546, endPoint y: 383, distance: 249.1
click at [546, 383] on div "Чтобы активировать перетаскивание с помощью клавиатуры, нажмите Alt + Ввод. Пос…" at bounding box center [557, 145] width 1044 height 529
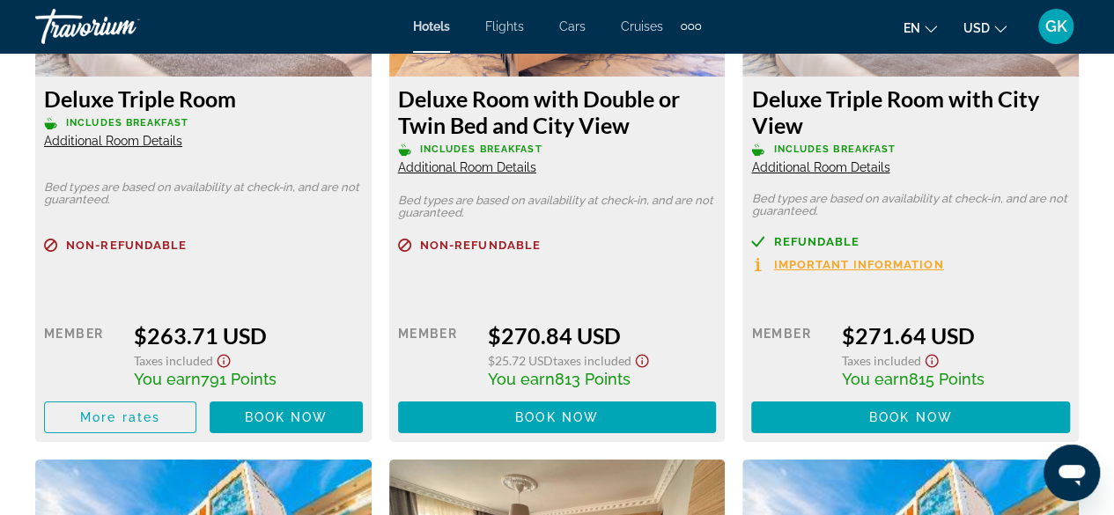
scroll to position [2939, 0]
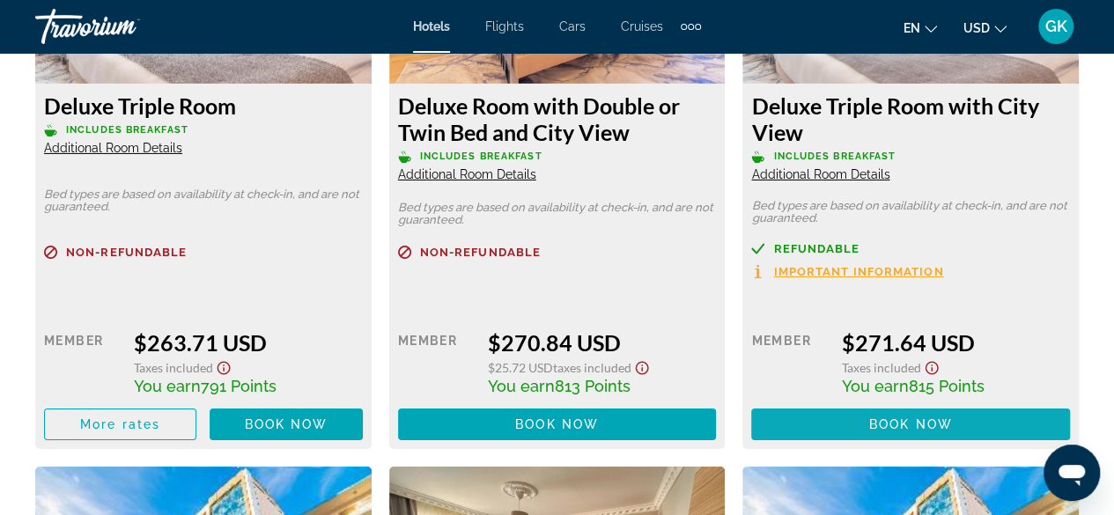
click at [951, 418] on span "Book now" at bounding box center [911, 425] width 84 height 14
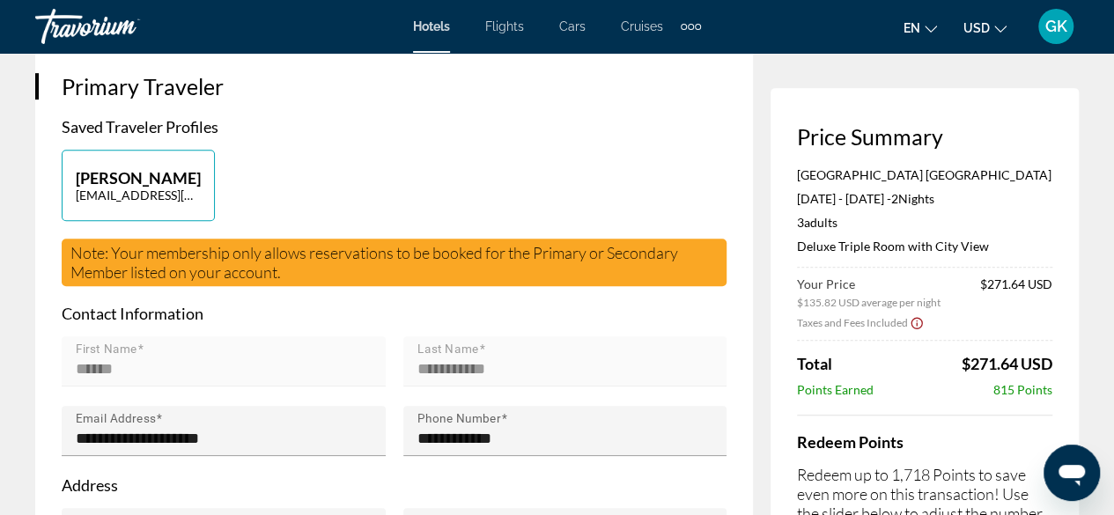
scroll to position [423, 0]
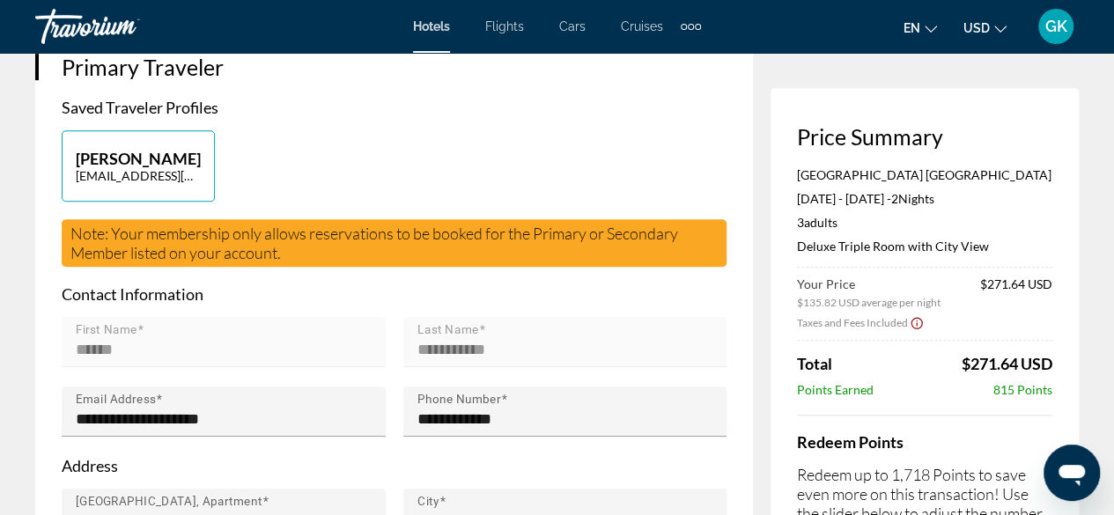
click at [180, 107] on p "Saved Traveler Profiles" at bounding box center [394, 107] width 665 height 19
click at [150, 168] on p "[PERSON_NAME]" at bounding box center [138, 158] width 125 height 19
type input "******"
type input "**********"
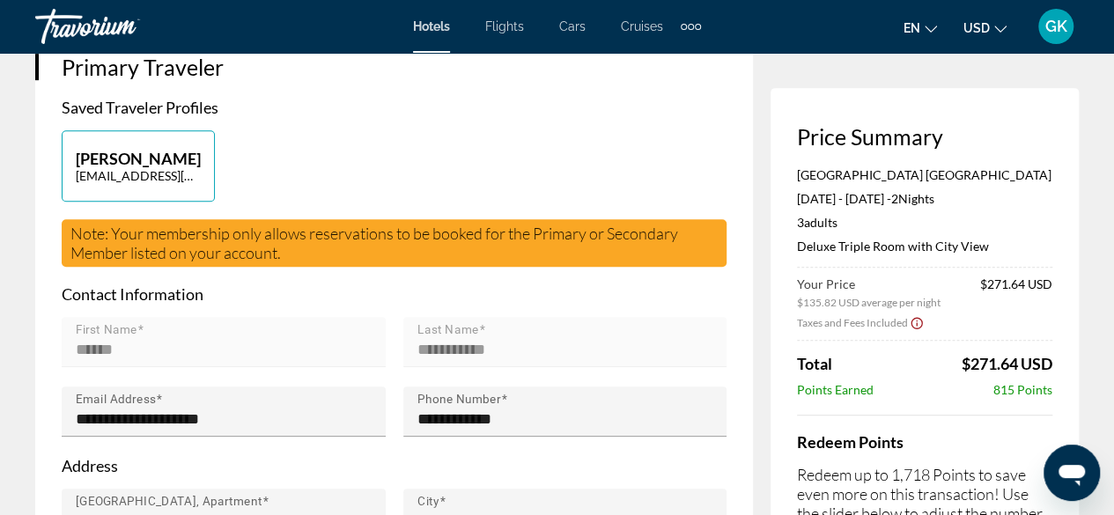
type input "**********"
type input "******"
type input "***"
type input "******"
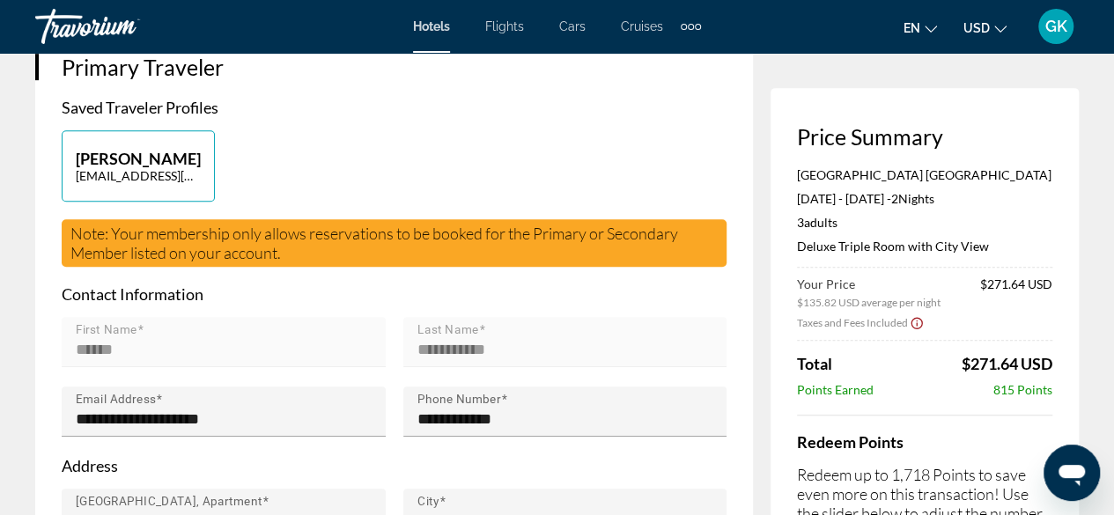
click at [152, 258] on span "Note: Your membership only allows reservations to be booked for the Primary or …" at bounding box center [374, 243] width 608 height 39
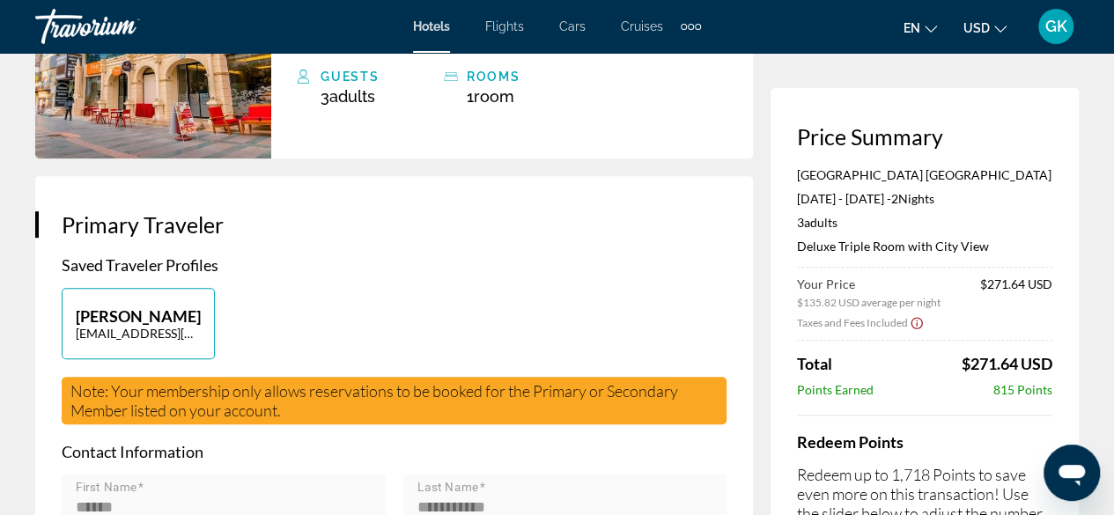
scroll to position [245, 0]
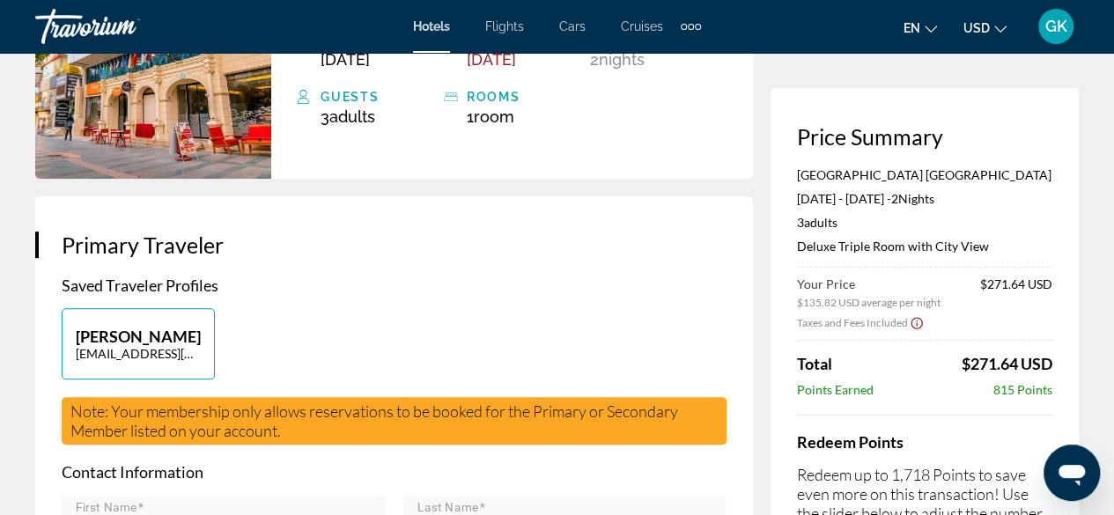
click at [172, 345] on p "[PERSON_NAME]" at bounding box center [138, 336] width 125 height 19
type input "******"
type input "**********"
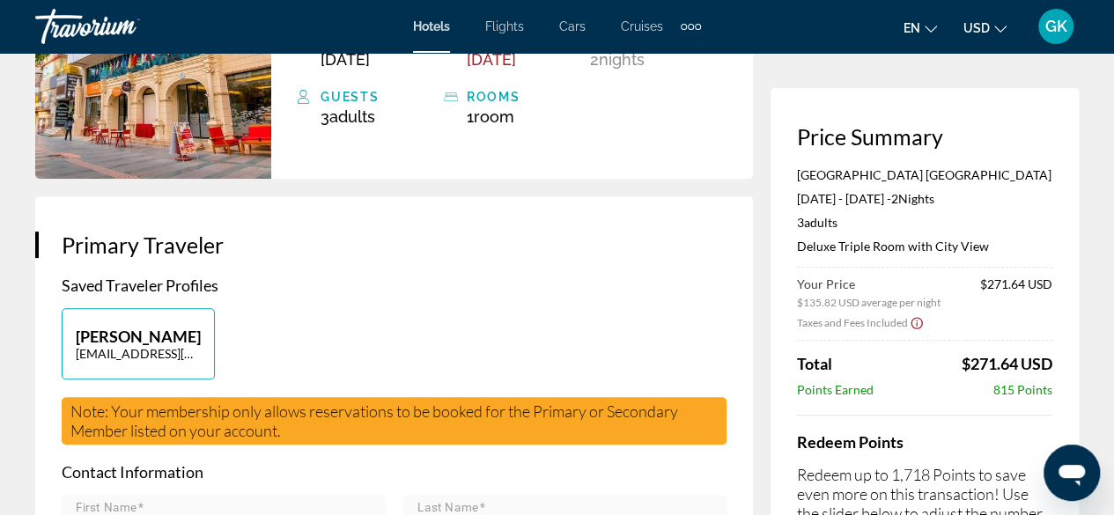
type input "**********"
type input "******"
type input "***"
type input "******"
click at [142, 250] on h3 "Primary Traveler" at bounding box center [394, 245] width 665 height 26
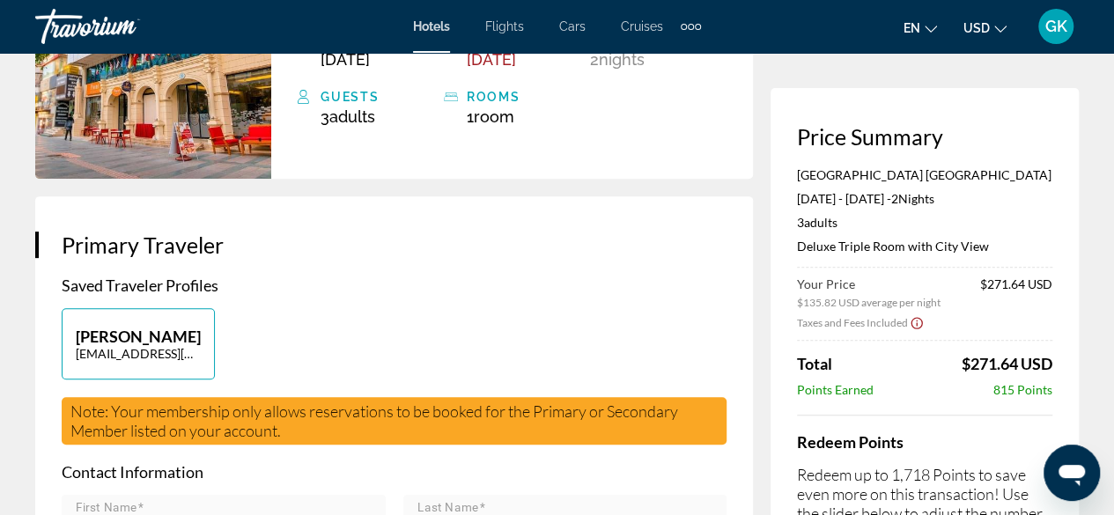
click at [137, 288] on p "Saved Traveler Profiles" at bounding box center [394, 285] width 665 height 19
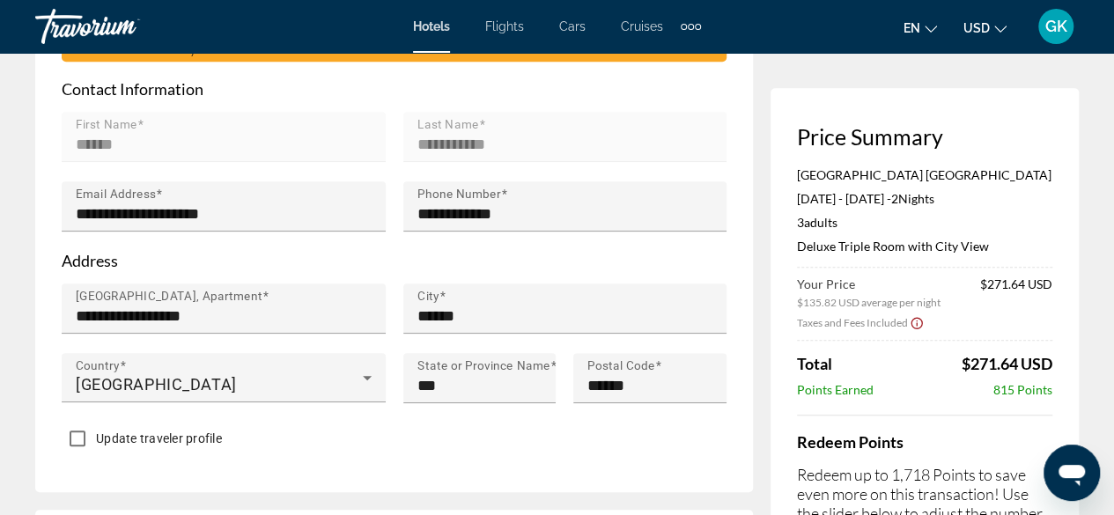
scroll to position [449, 0]
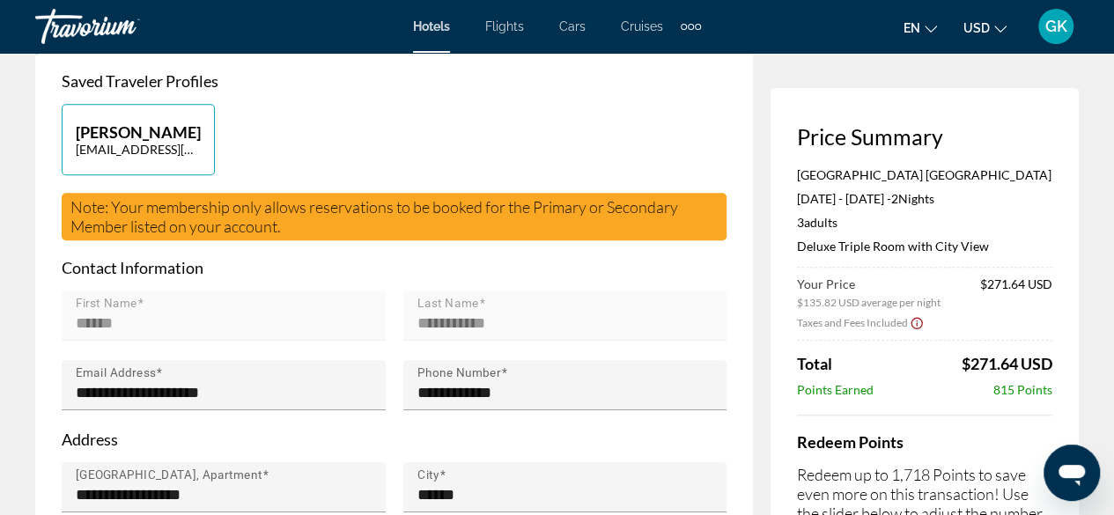
click at [334, 325] on mat-form-field "First Name ******" at bounding box center [224, 326] width 324 height 70
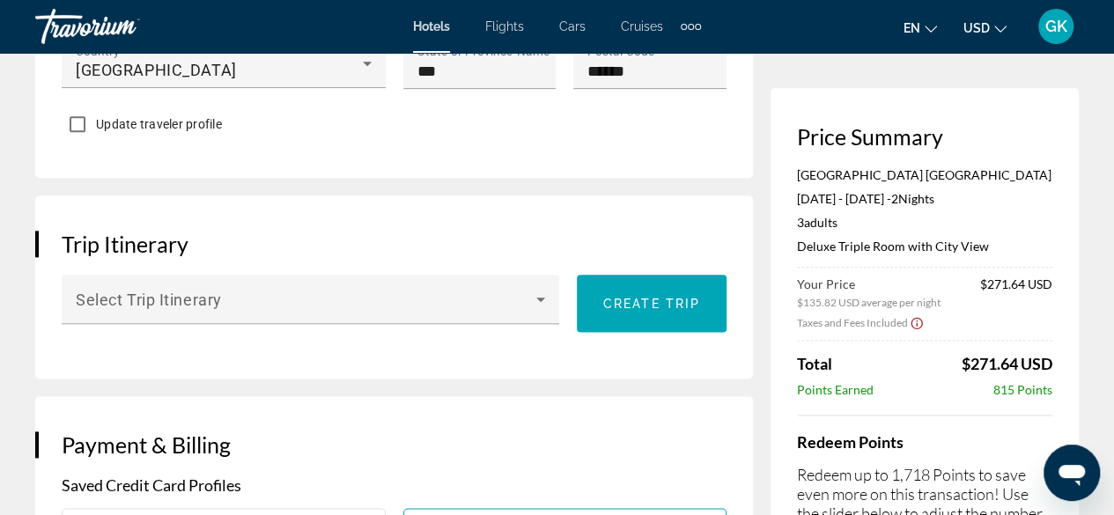
scroll to position [946, 0]
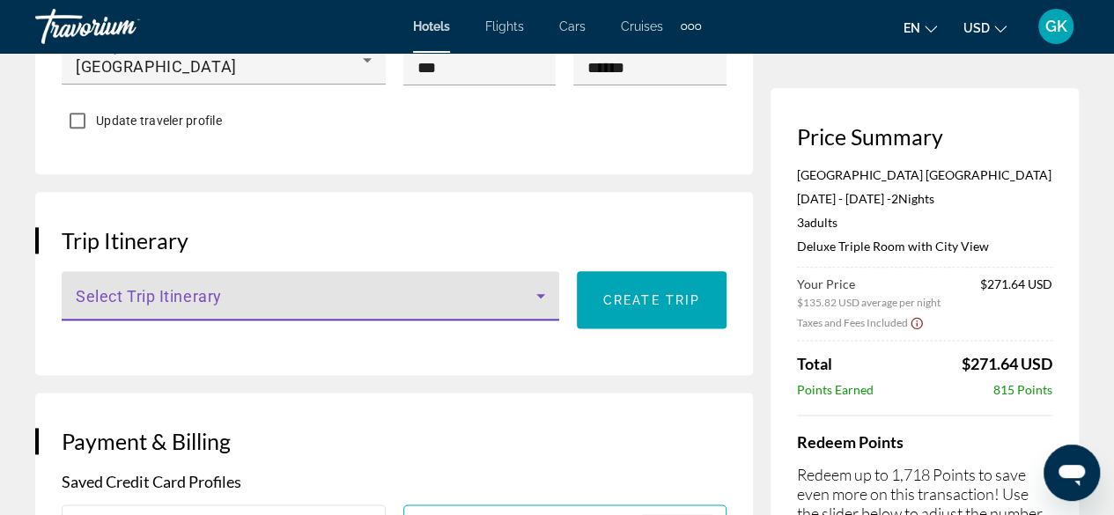
click at [544, 307] on icon "Main content" at bounding box center [540, 295] width 21 height 21
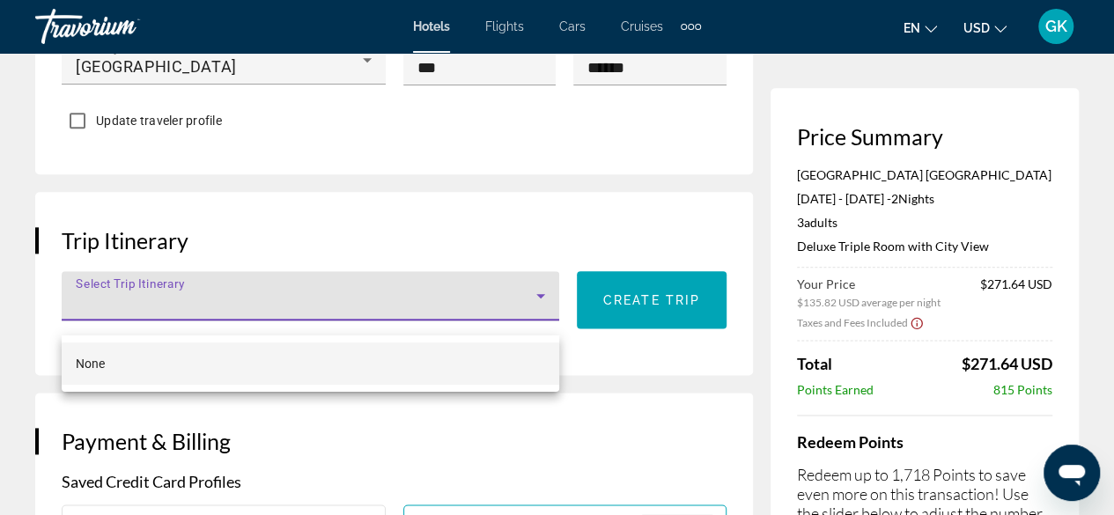
click at [544, 320] on div at bounding box center [557, 257] width 1114 height 515
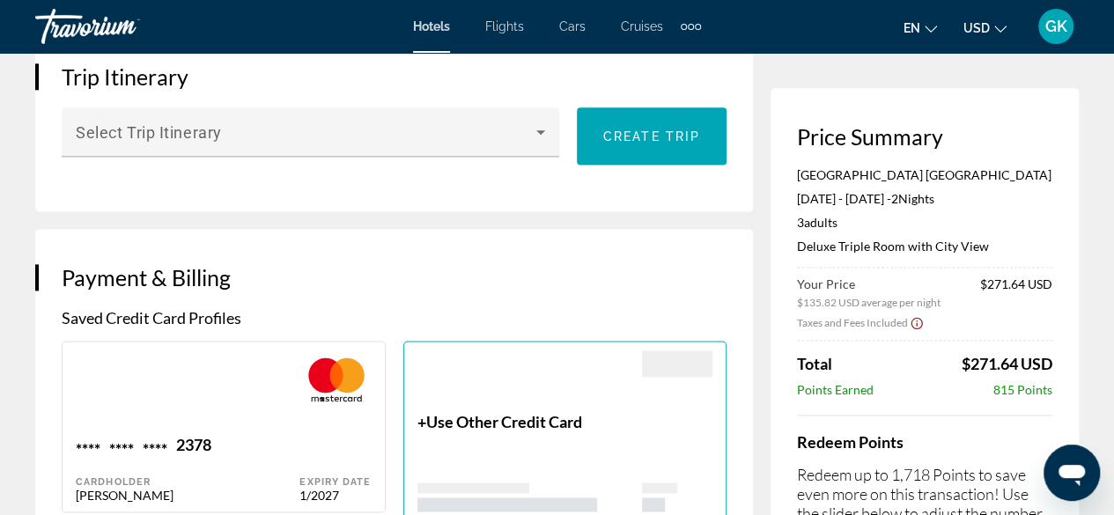
scroll to position [1155, 0]
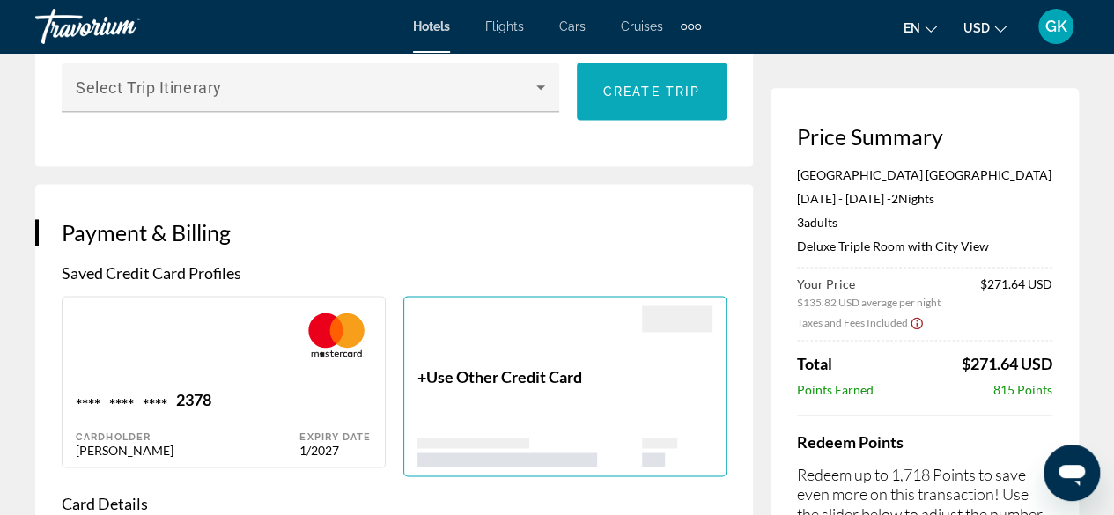
click at [658, 99] on span "Create trip" at bounding box center [651, 92] width 97 height 14
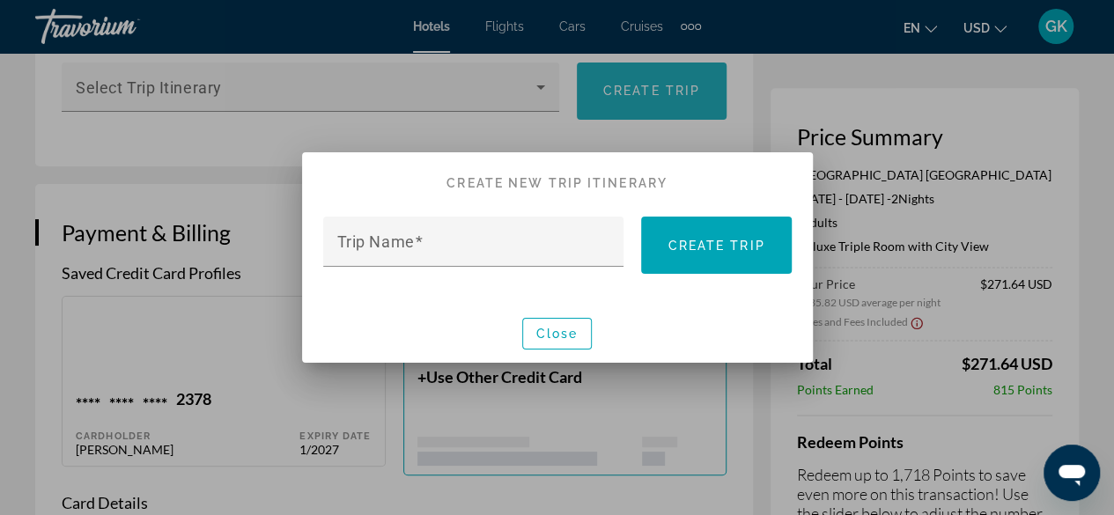
scroll to position [0, 0]
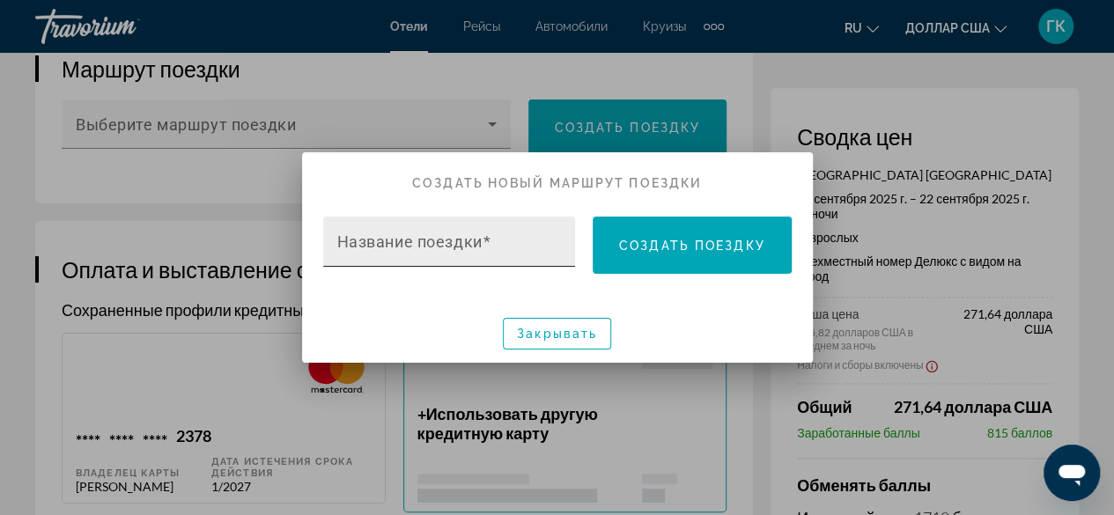
click at [487, 246] on span at bounding box center [487, 242] width 9 height 18
click at [487, 246] on input "Название поездки" at bounding box center [454, 249] width 235 height 21
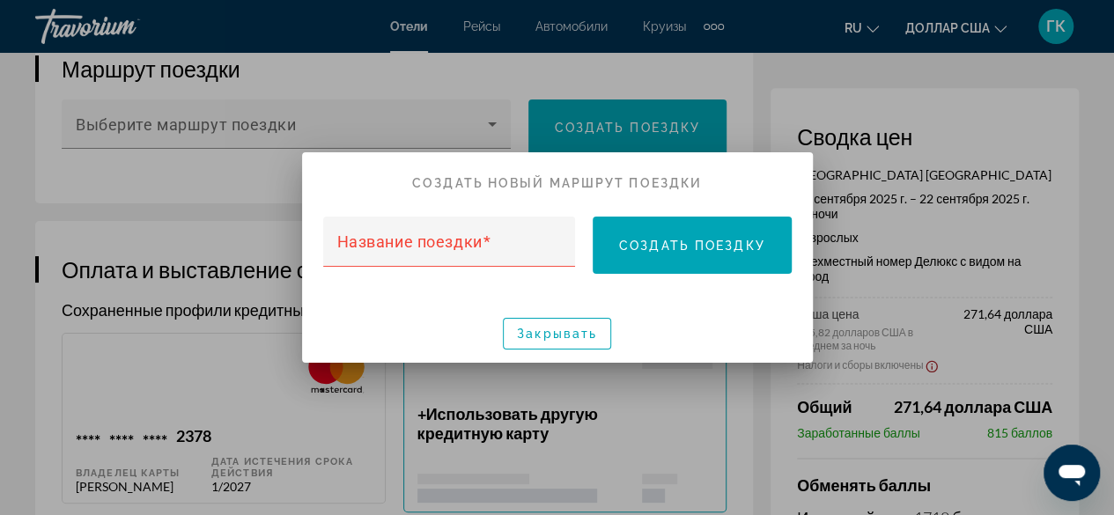
click at [492, 124] on div at bounding box center [557, 257] width 1114 height 515
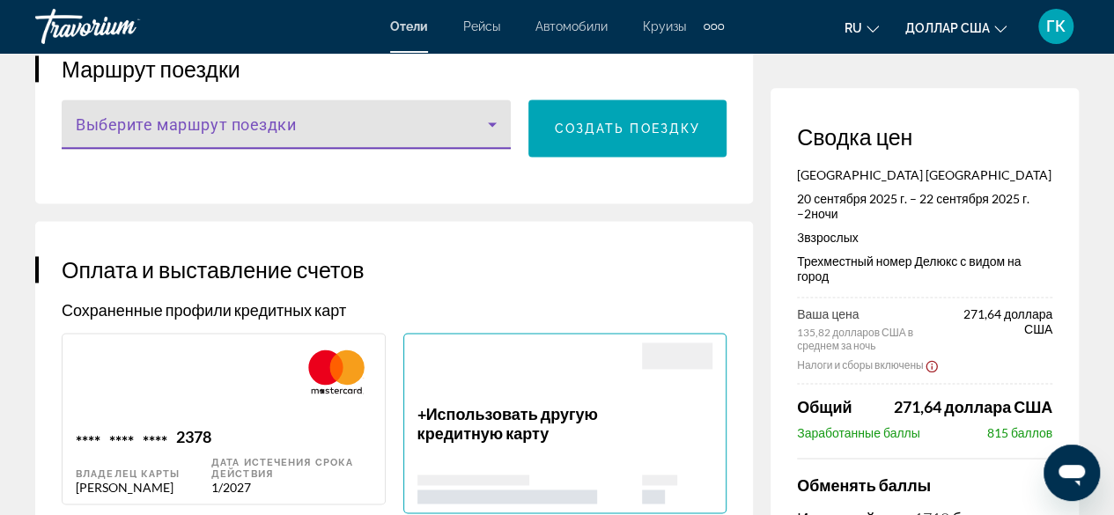
click at [492, 124] on icon "Основное содержание" at bounding box center [492, 124] width 21 height 21
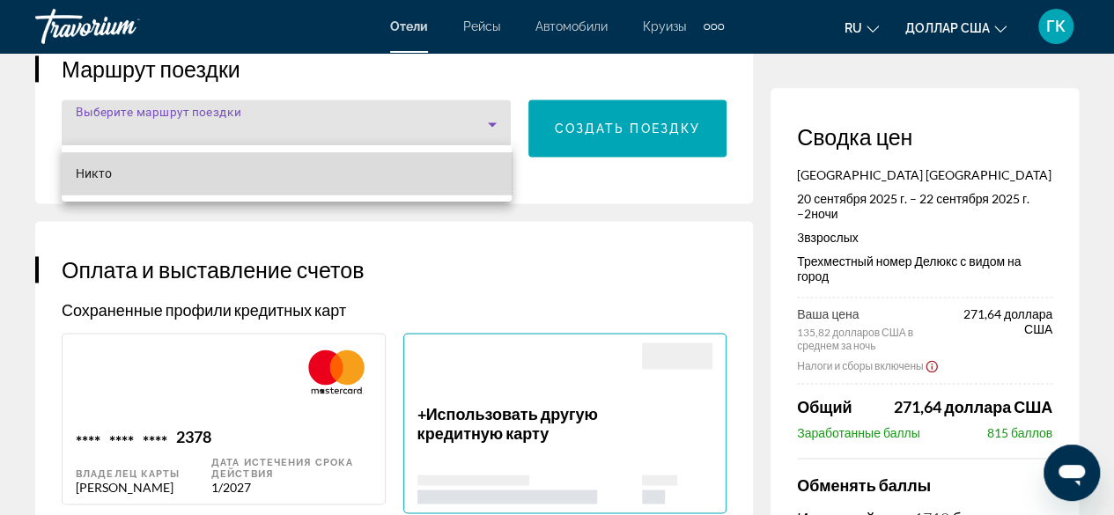
click at [428, 181] on mat-option "Никто" at bounding box center [287, 173] width 450 height 42
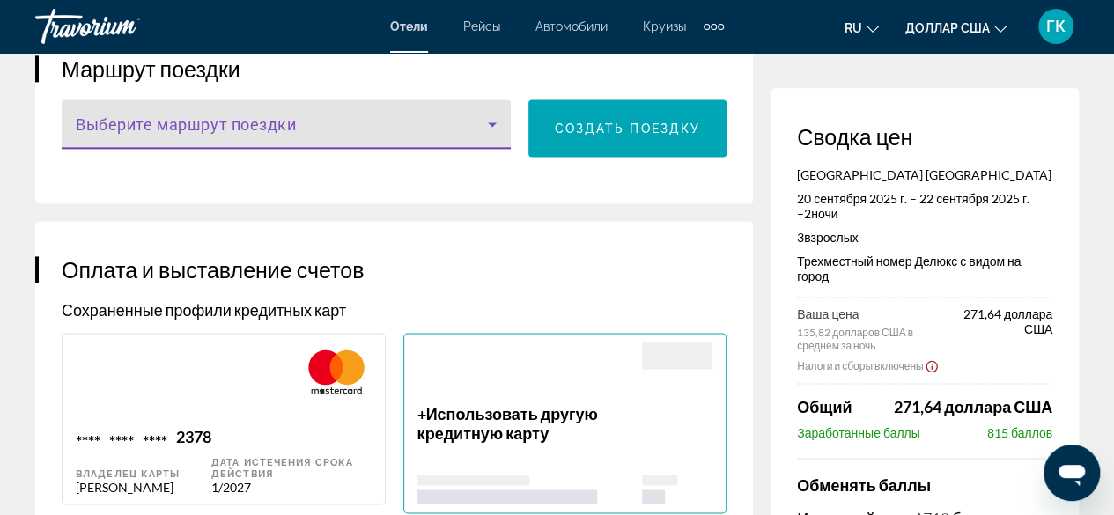
click at [416, 124] on span "Основное содержание" at bounding box center [282, 131] width 412 height 21
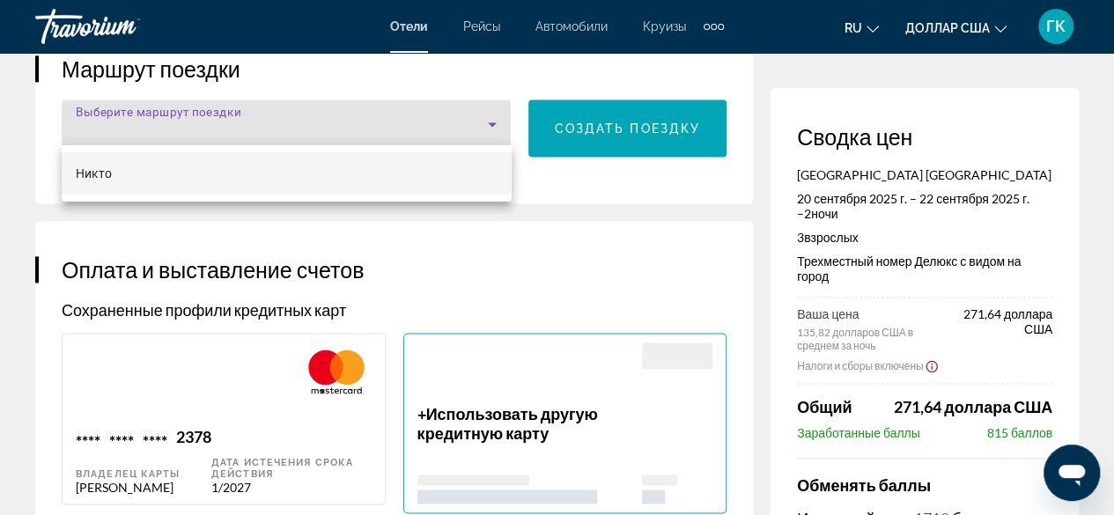
click at [487, 124] on div at bounding box center [557, 257] width 1114 height 515
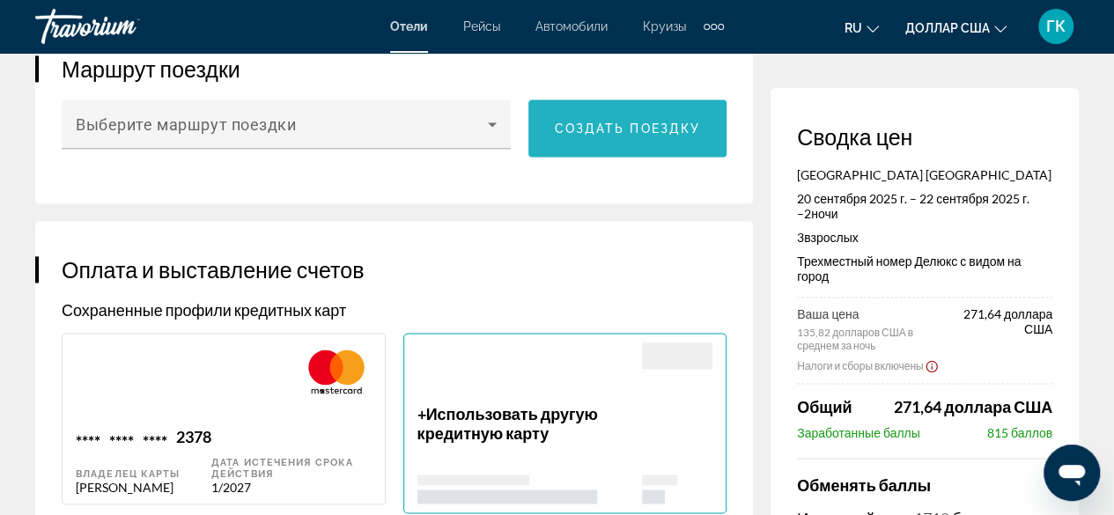
click at [590, 135] on span "Основное содержание" at bounding box center [628, 128] width 199 height 42
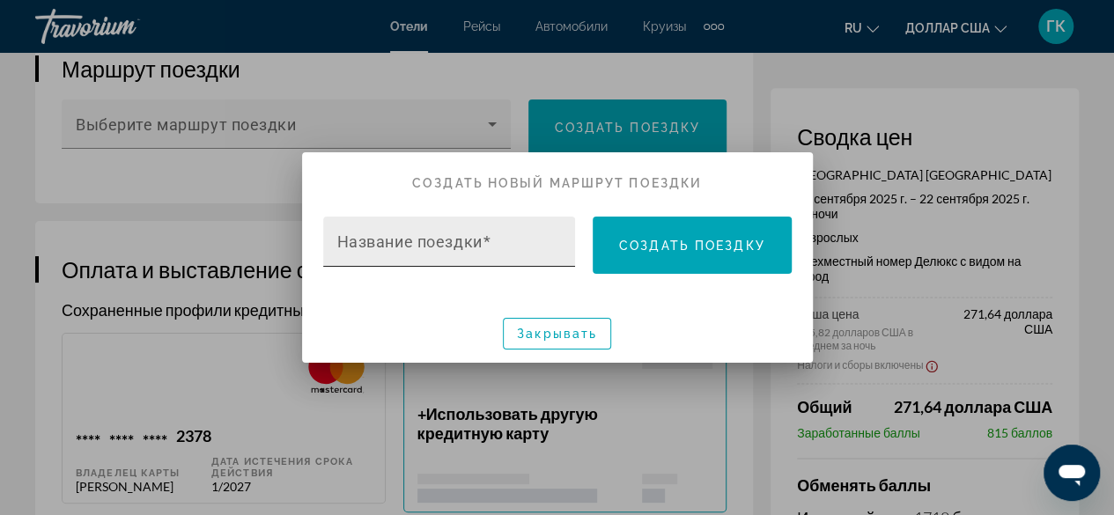
click at [480, 248] on font "Название поездки" at bounding box center [409, 242] width 145 height 18
click at [480, 248] on input "Название поездки" at bounding box center [454, 249] width 235 height 21
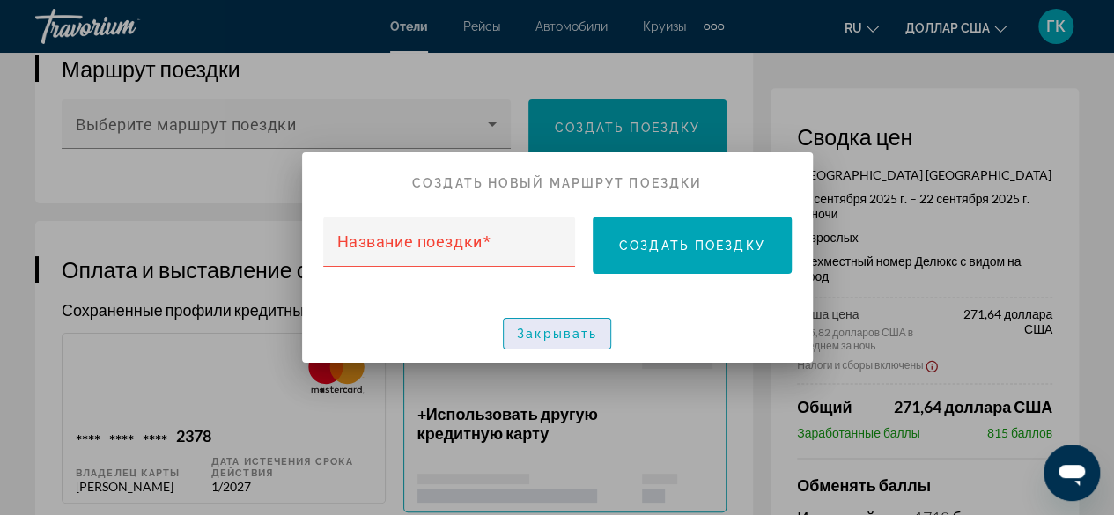
click at [539, 329] on font "Закрывать" at bounding box center [557, 334] width 80 height 14
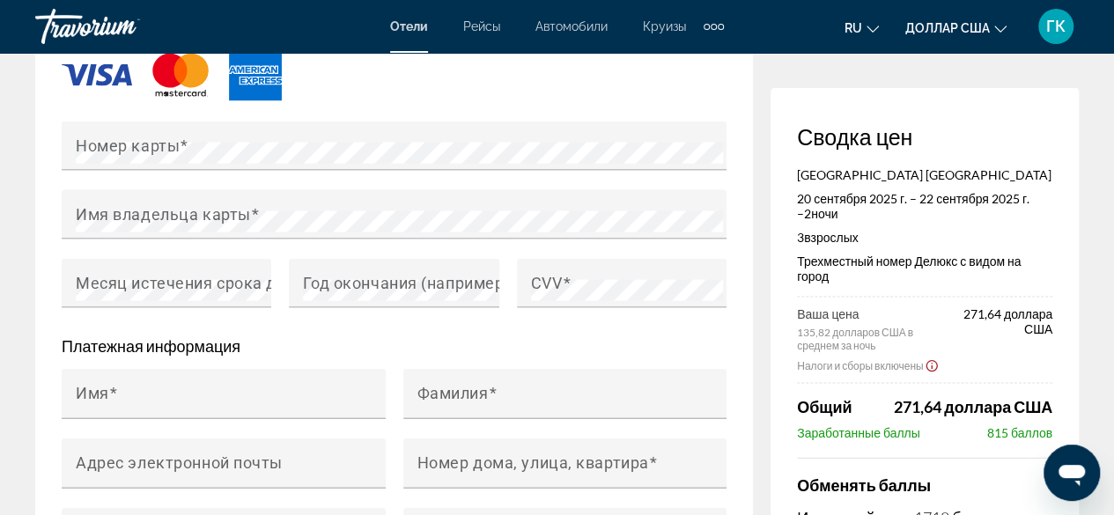
scroll to position [1684, 0]
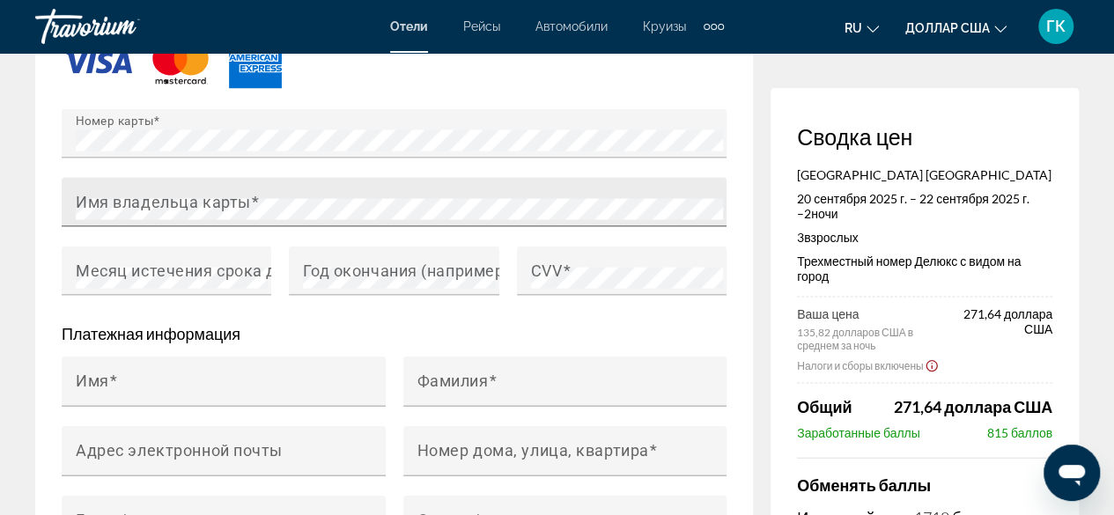
click at [153, 196] on font "Имя владельца карты" at bounding box center [163, 203] width 175 height 18
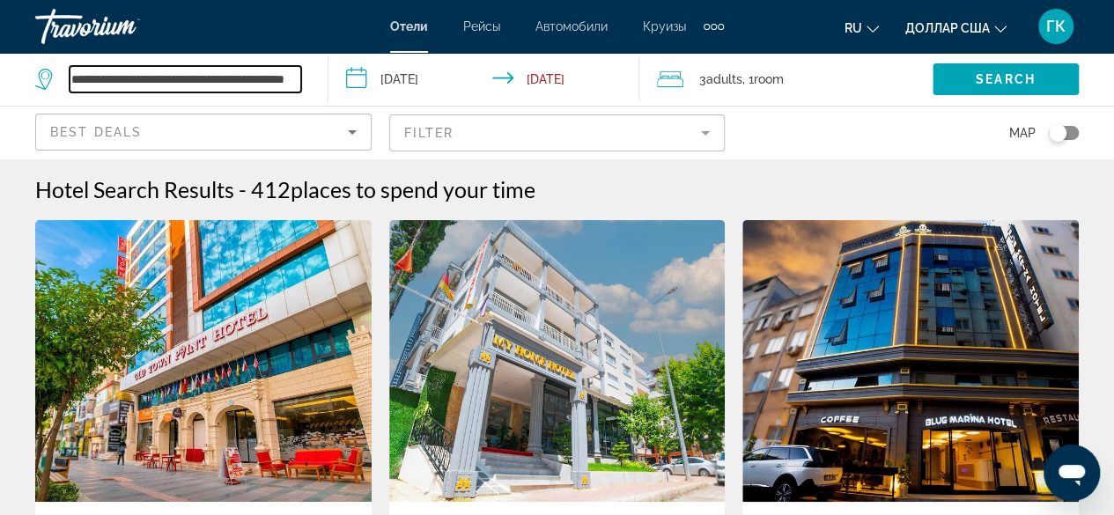
click at [291, 75] on input "**********" at bounding box center [186, 79] width 232 height 26
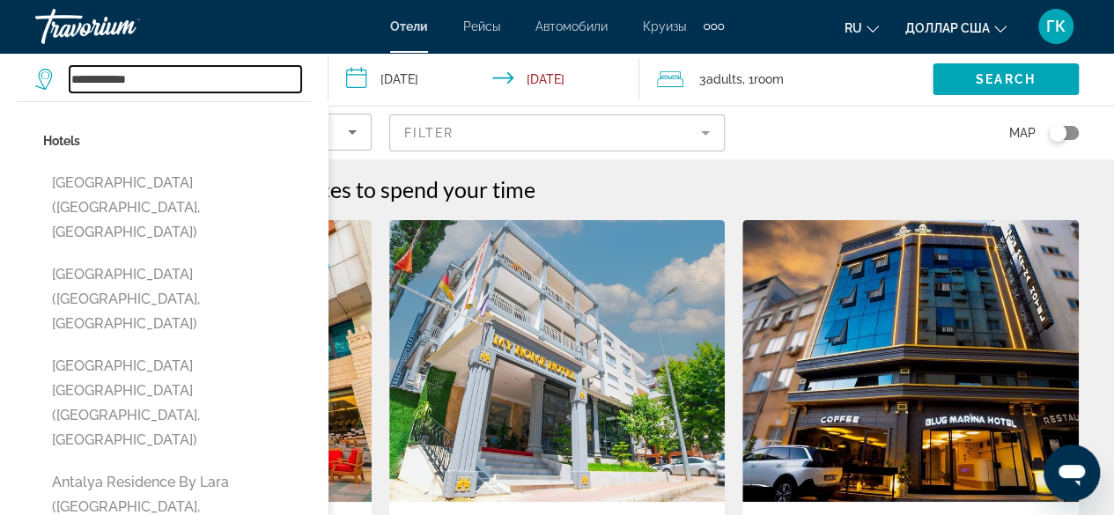
click at [155, 85] on input "**********" at bounding box center [186, 79] width 232 height 26
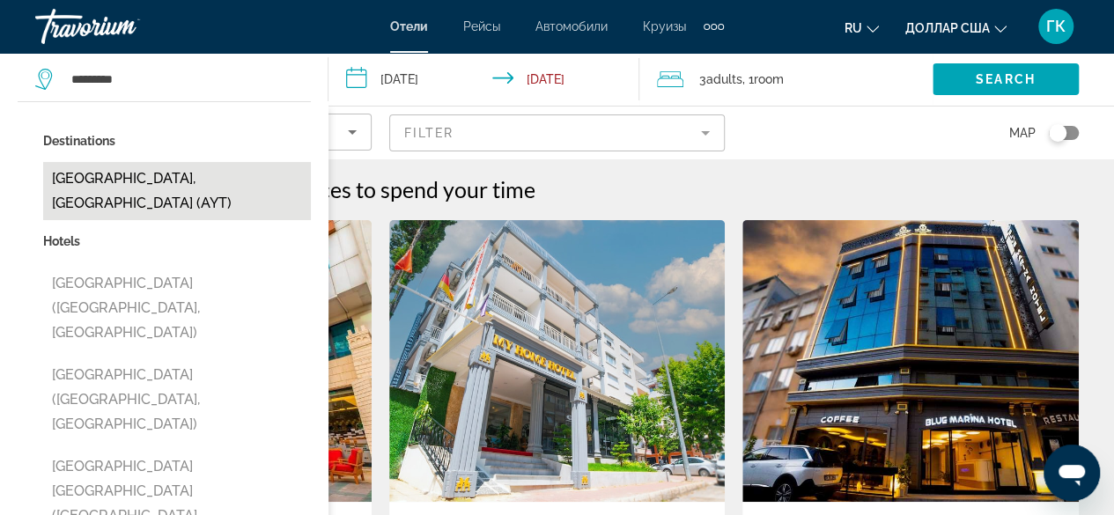
click at [149, 174] on button "Antalya, Turkey (AYT)" at bounding box center [177, 191] width 268 height 58
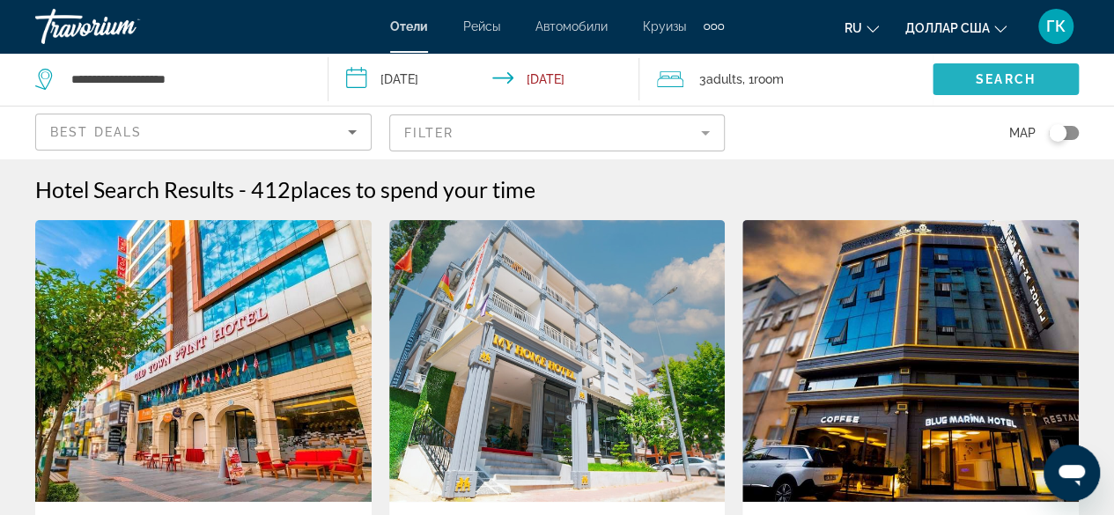
click at [980, 70] on span "Search widget" at bounding box center [1006, 79] width 146 height 42
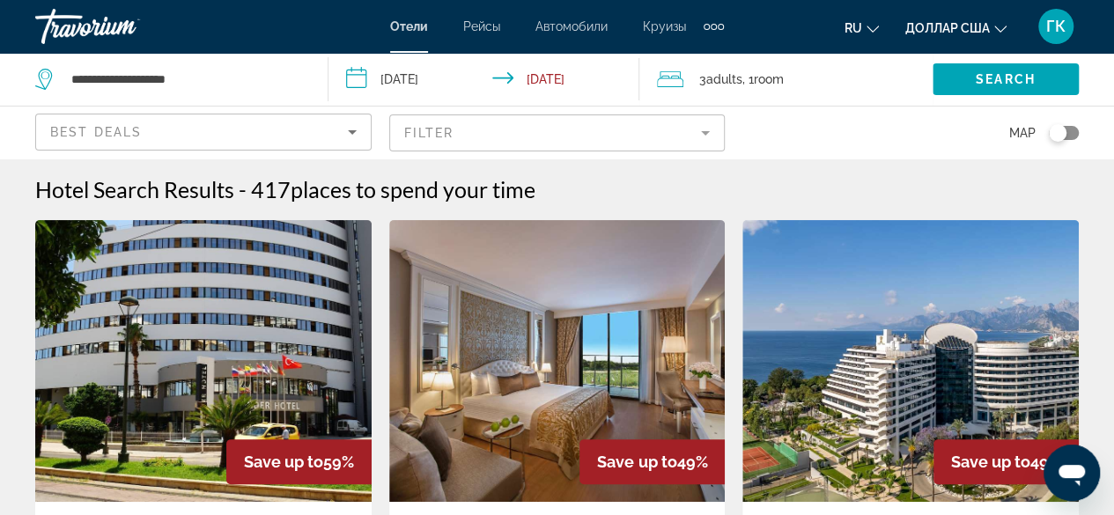
click at [625, 129] on mat-form-field "Filter" at bounding box center [557, 133] width 336 height 37
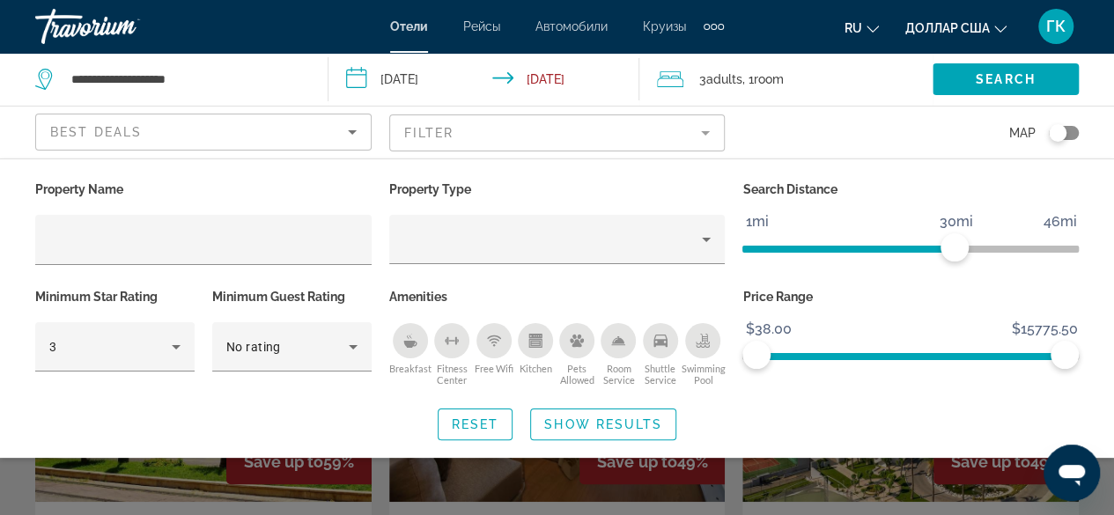
click at [419, 337] on div "Breakfast" at bounding box center [410, 340] width 35 height 35
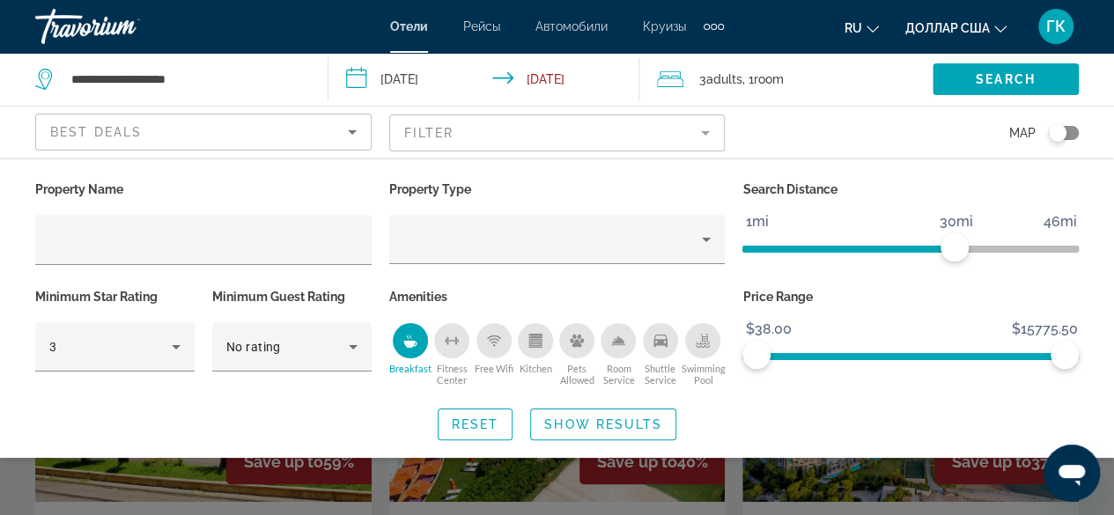
click at [662, 343] on icon "Shuttle Service" at bounding box center [661, 341] width 14 height 12
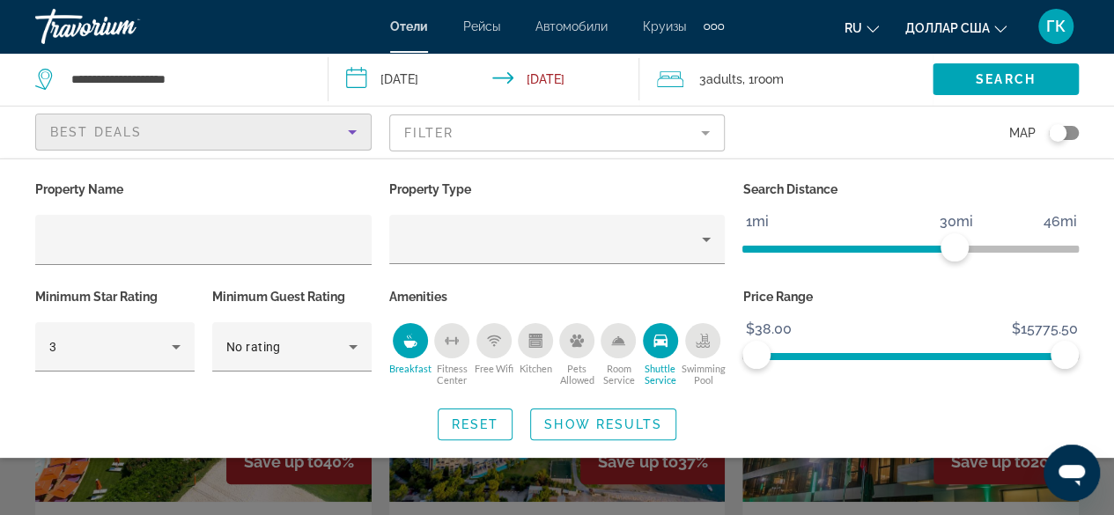
click at [356, 133] on icon "Sort by" at bounding box center [352, 132] width 21 height 21
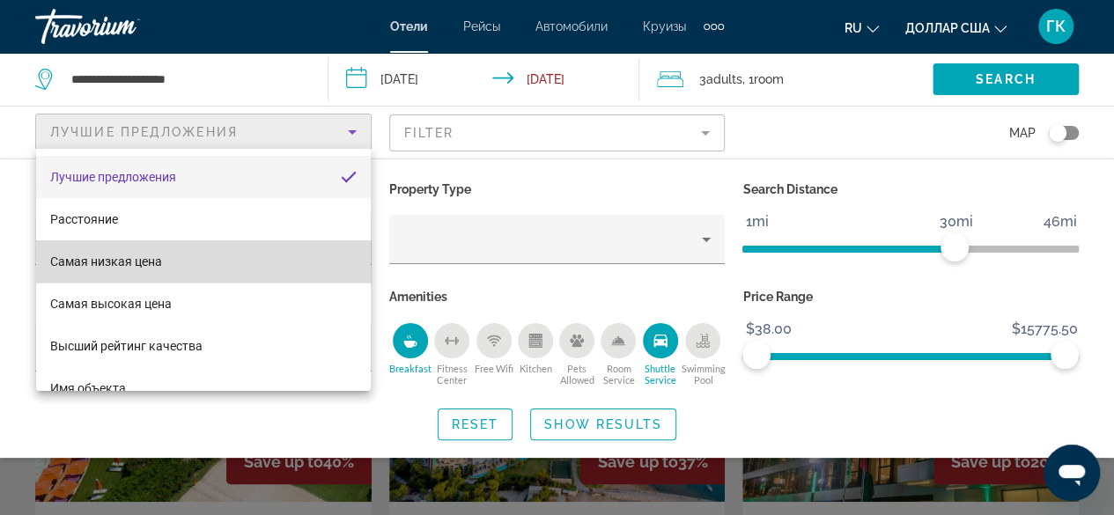
click at [326, 260] on mat-option "Самая низкая цена" at bounding box center [203, 261] width 335 height 42
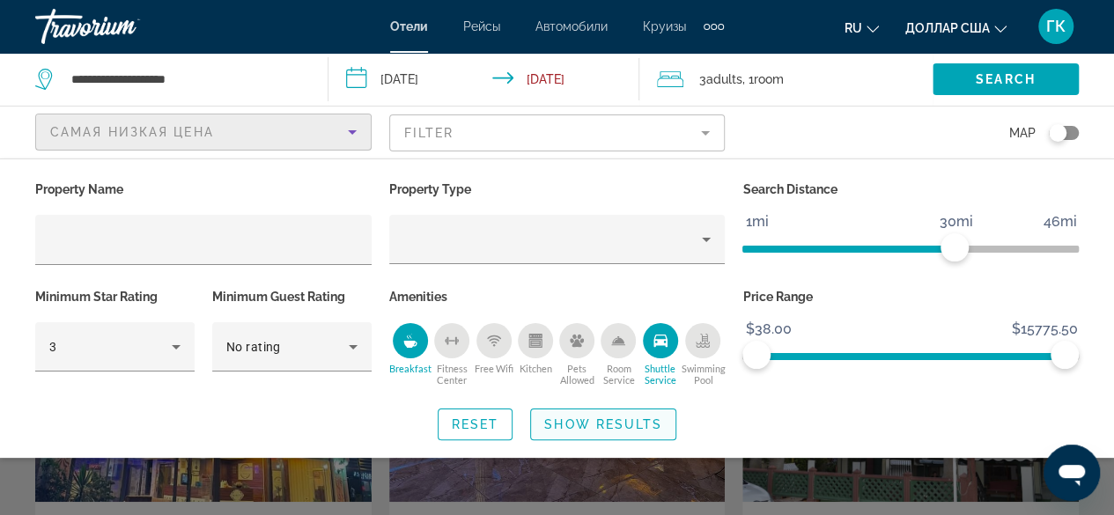
click at [620, 426] on span "Show Results" at bounding box center [603, 425] width 118 height 14
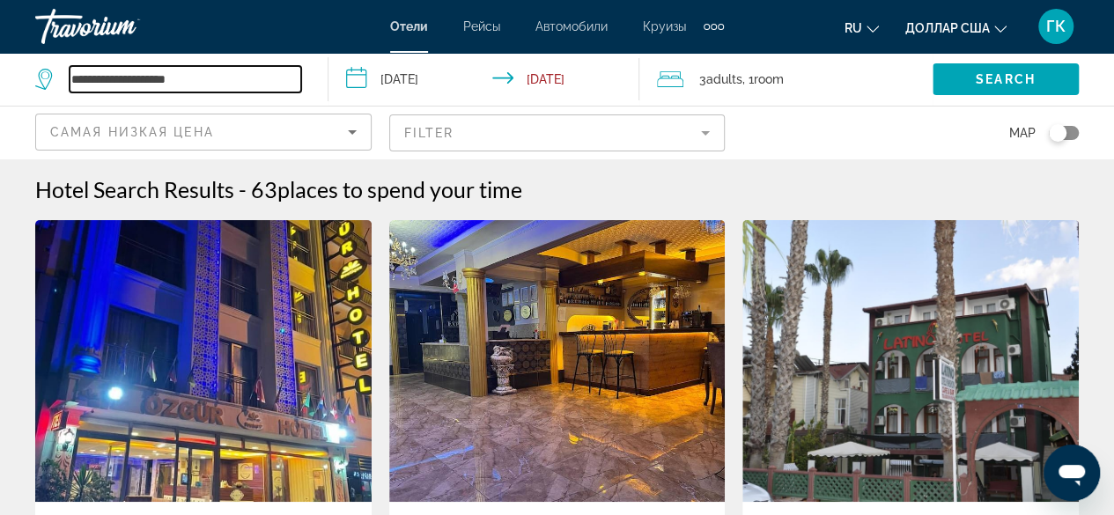
click at [285, 77] on input "**********" at bounding box center [186, 79] width 232 height 26
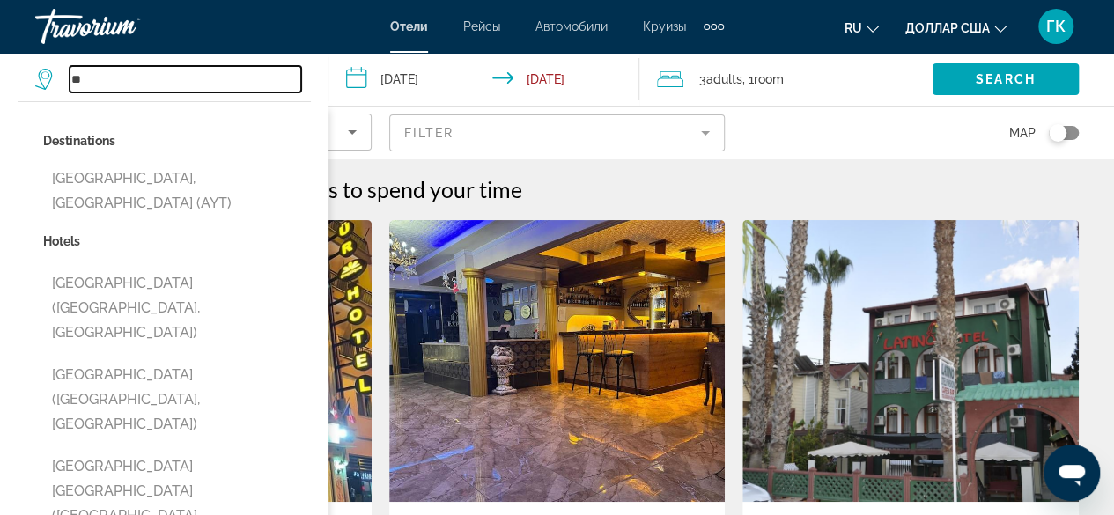
type input "*"
paste input "**********"
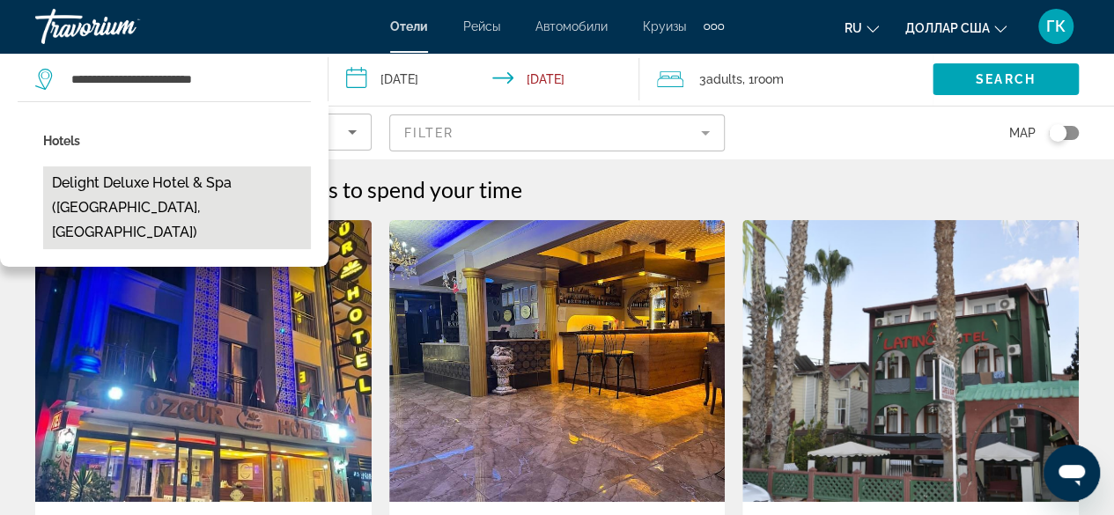
click at [224, 189] on button "Delight Deluxe Hotel & Spa (Antalya, TR)" at bounding box center [177, 207] width 268 height 83
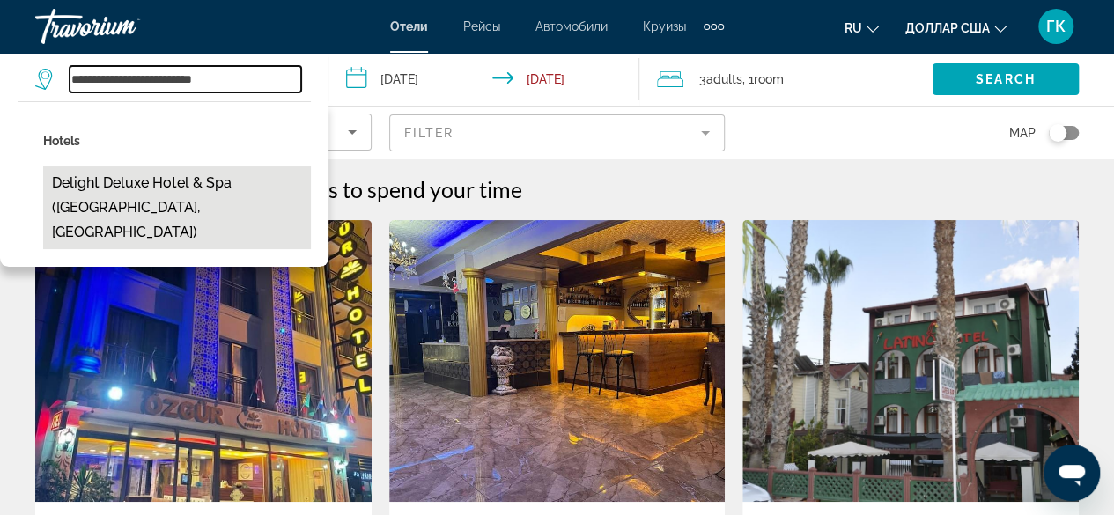
type input "**********"
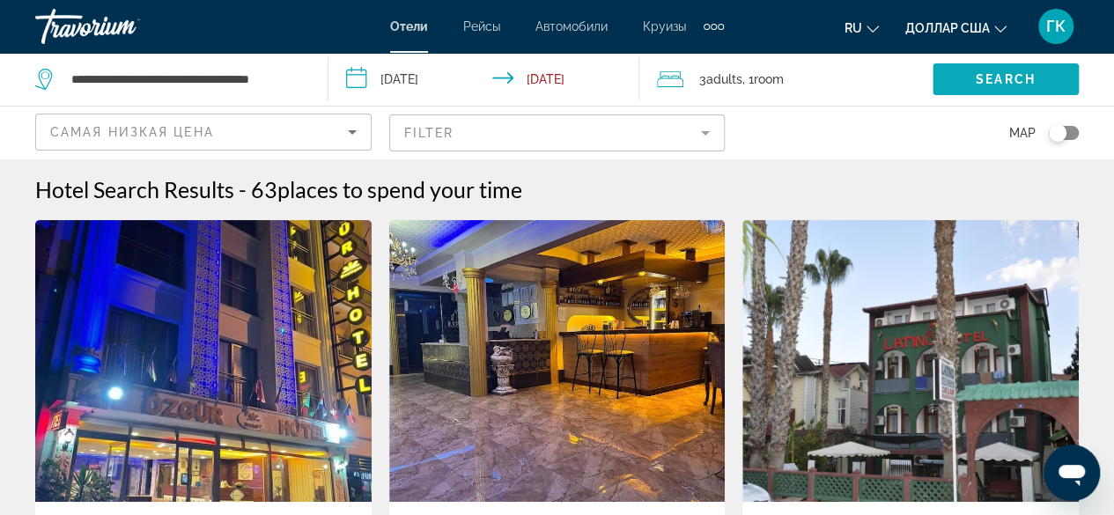
click at [994, 73] on span "Search" at bounding box center [1006, 79] width 60 height 14
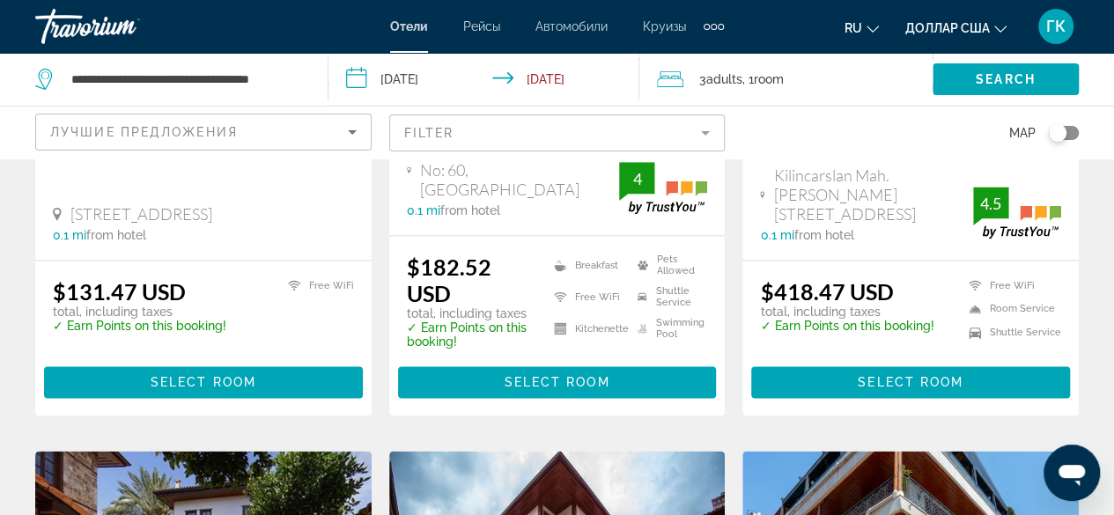
scroll to position [1094, 0]
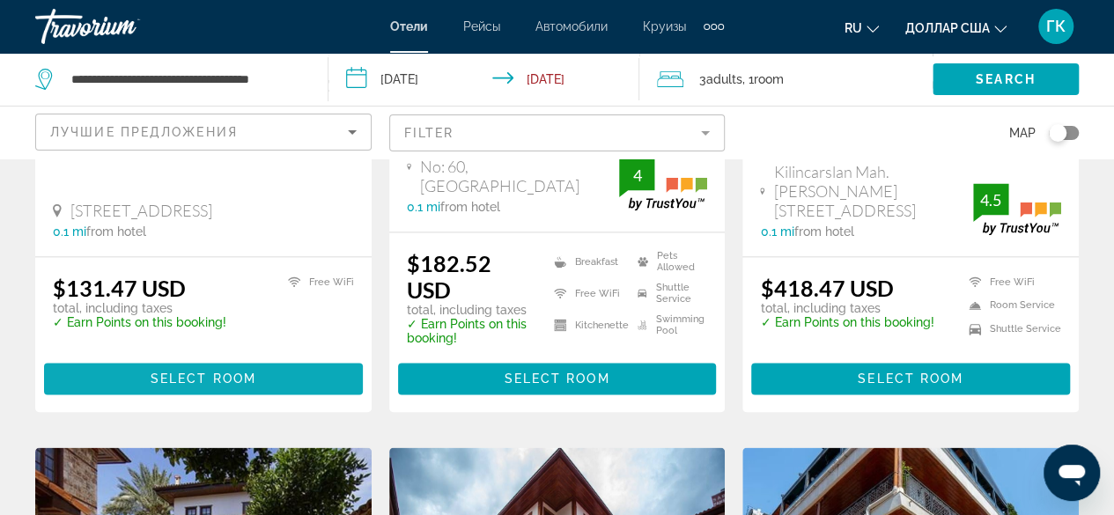
click at [207, 372] on span "Select Room" at bounding box center [204, 379] width 106 height 14
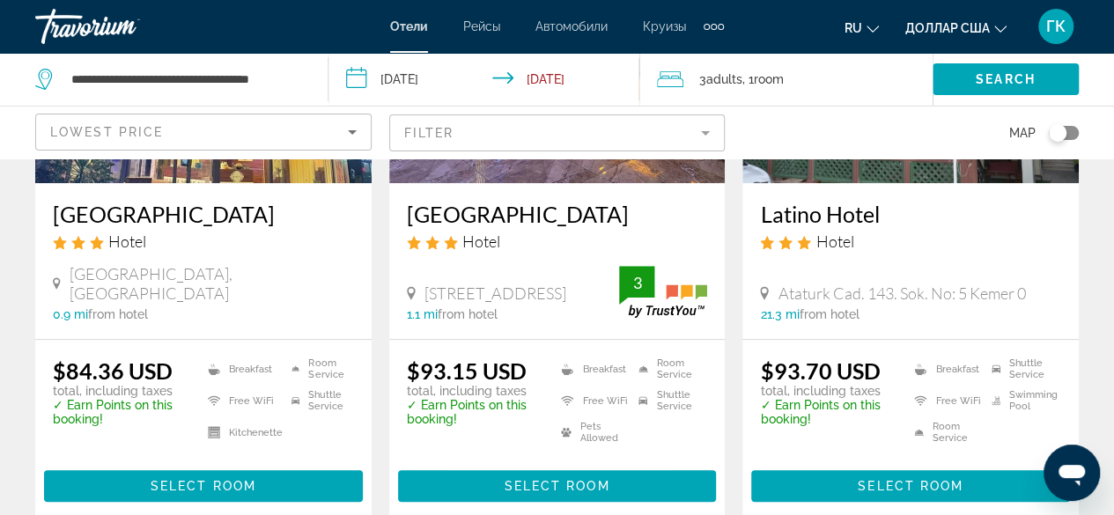
scroll to position [329, 0]
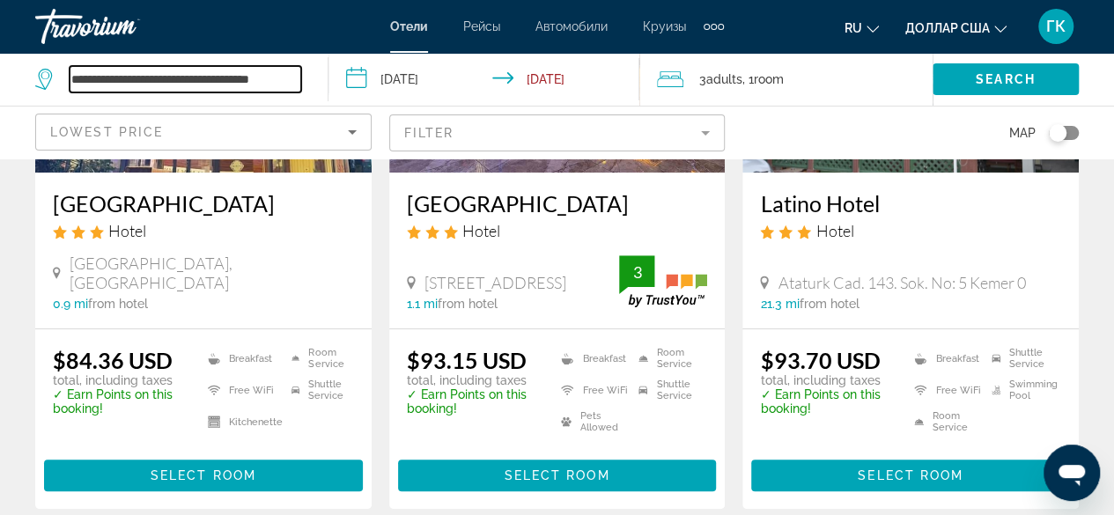
click at [265, 85] on input "**********" at bounding box center [186, 79] width 232 height 26
click at [232, 80] on input "**********" at bounding box center [186, 79] width 232 height 26
click at [234, 80] on input "**********" at bounding box center [186, 79] width 232 height 26
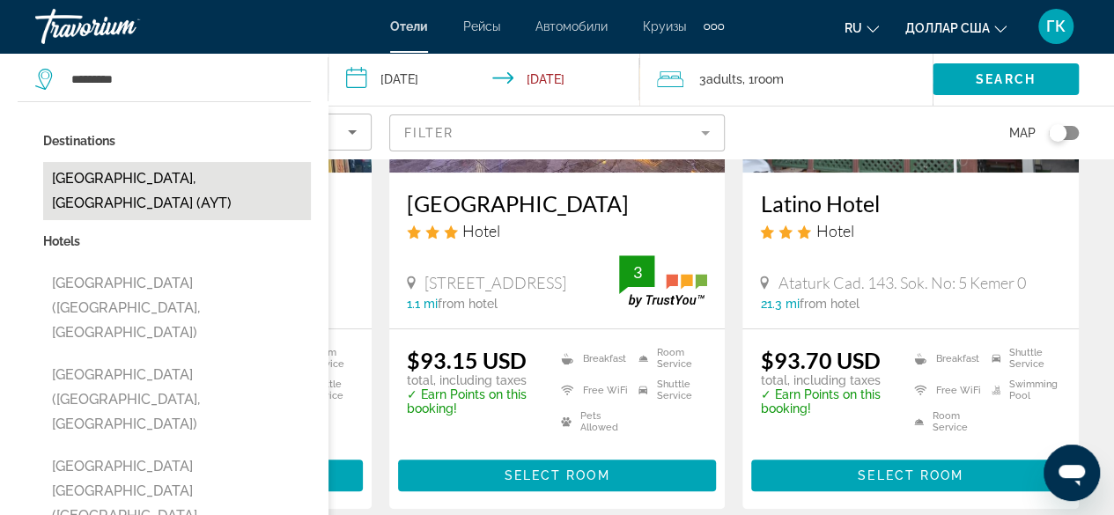
click at [146, 179] on button "Antalya, Turkey (AYT)" at bounding box center [177, 191] width 268 height 58
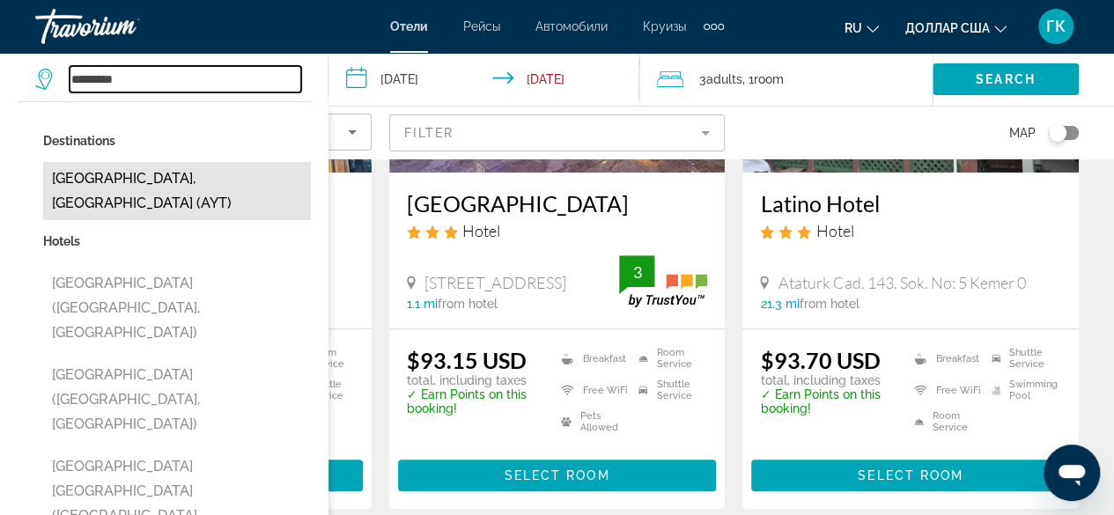
type input "**********"
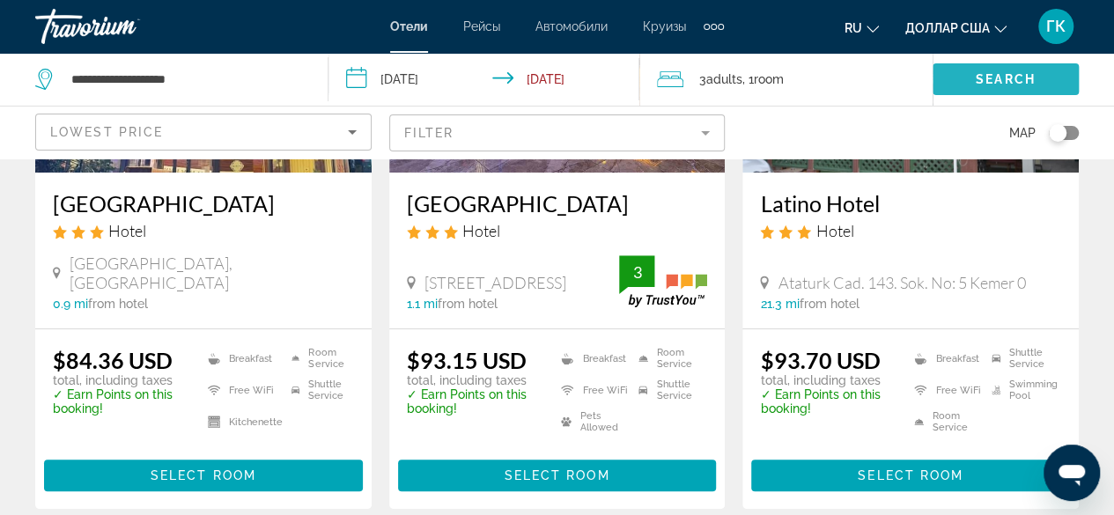
click at [999, 78] on span "Search" at bounding box center [1006, 79] width 60 height 14
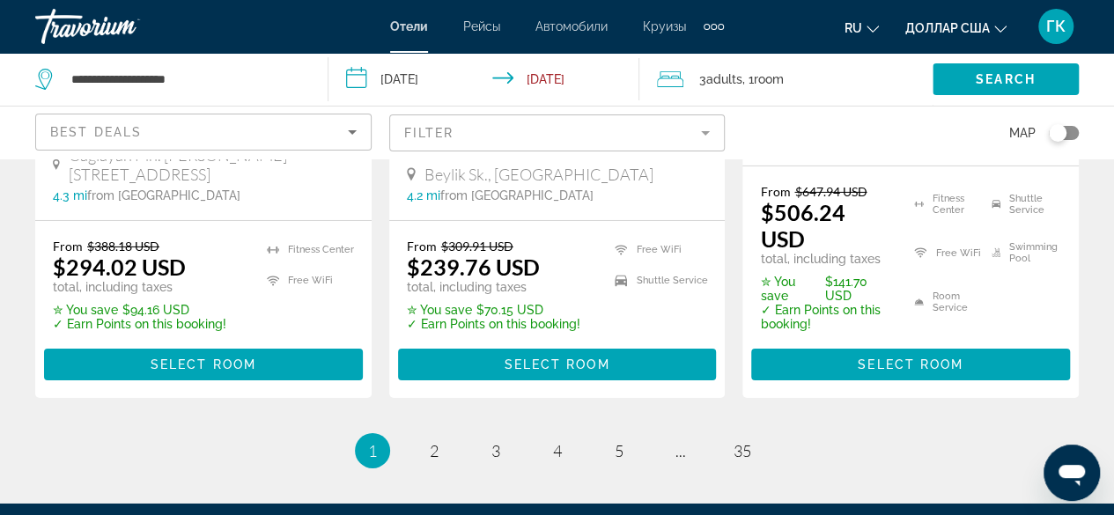
scroll to position [2877, 0]
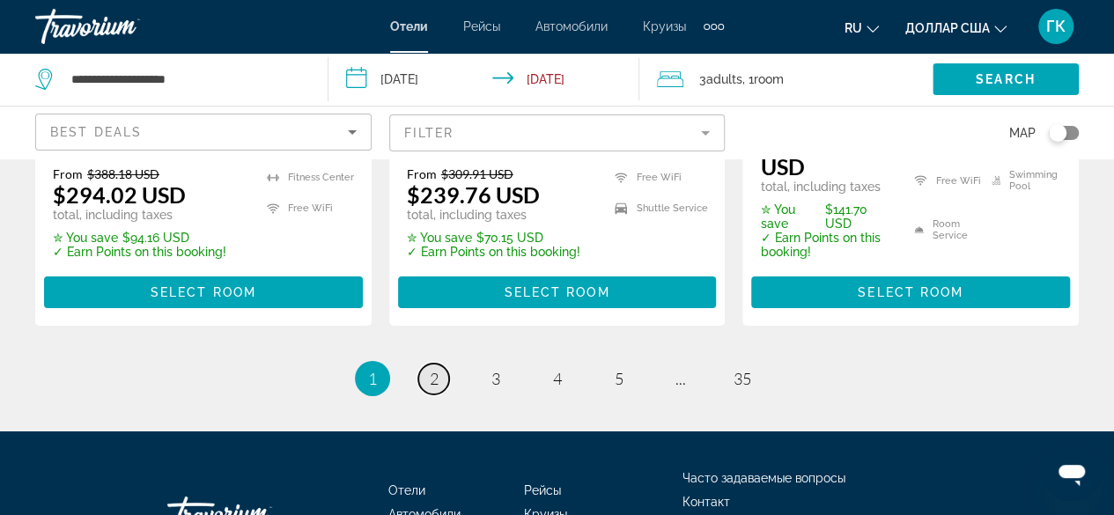
click at [431, 369] on span "2" at bounding box center [434, 378] width 9 height 19
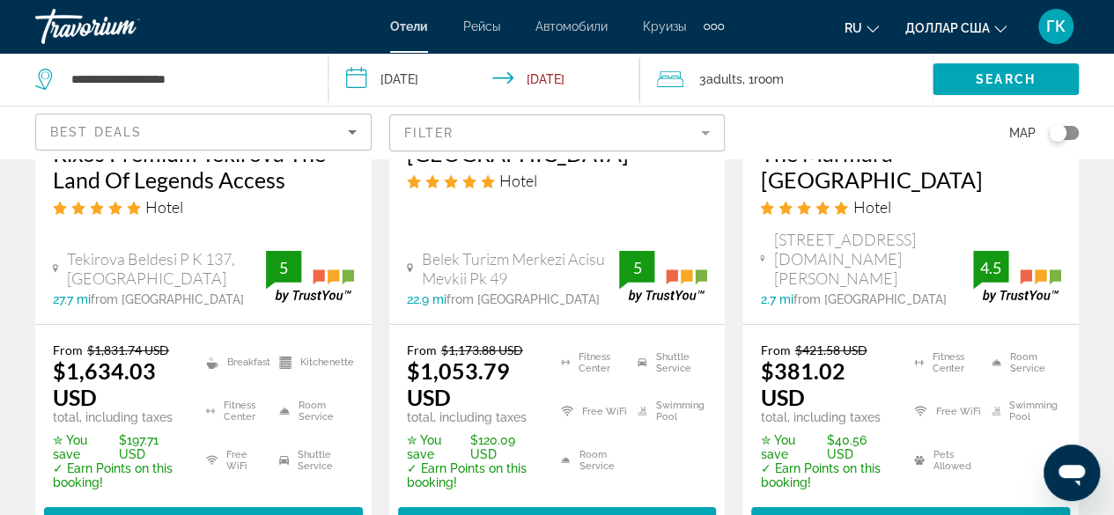
scroll to position [2599, 0]
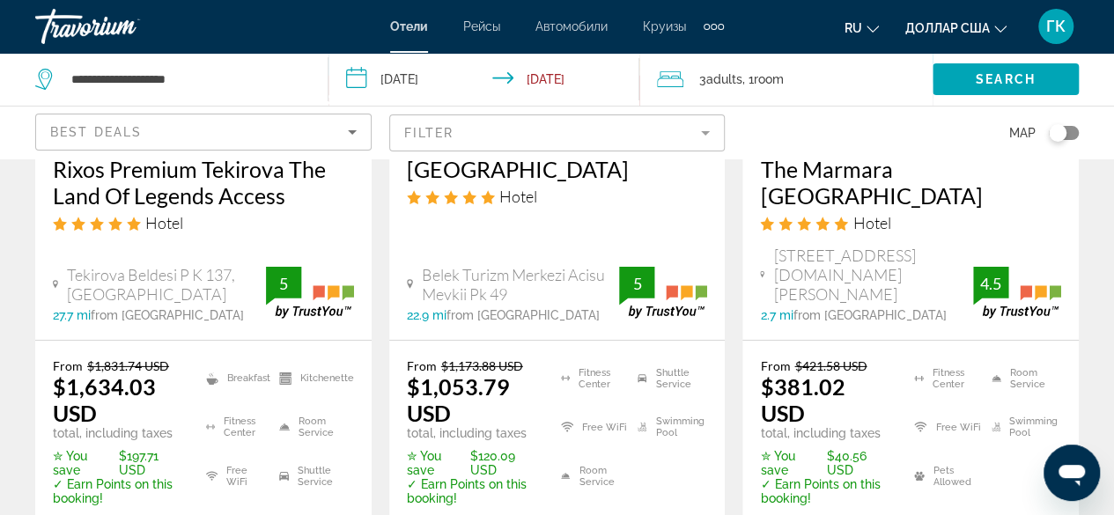
click at [346, 134] on icon "Sort by" at bounding box center [352, 132] width 21 height 21
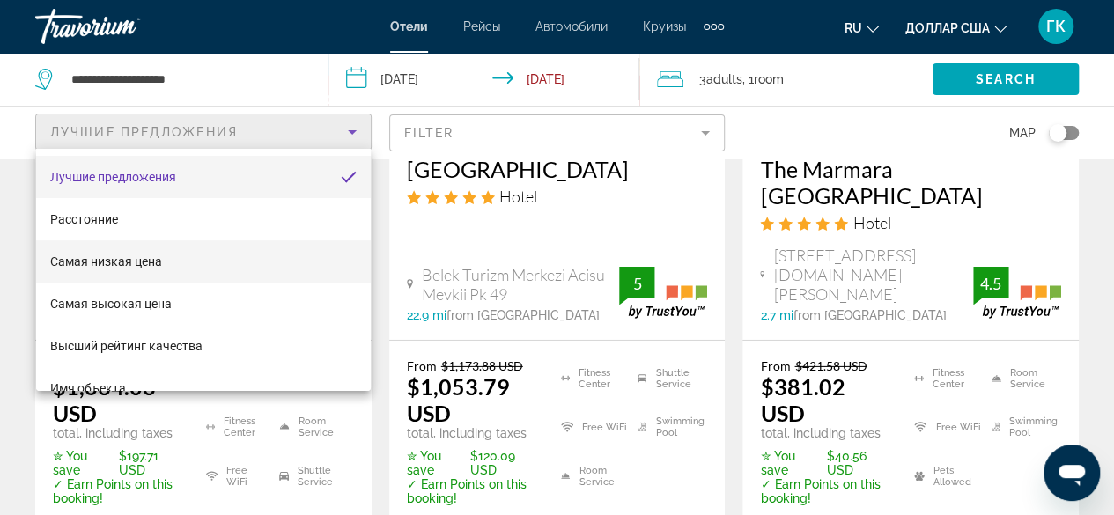
click at [314, 255] on mat-option "Самая низкая цена" at bounding box center [203, 261] width 335 height 42
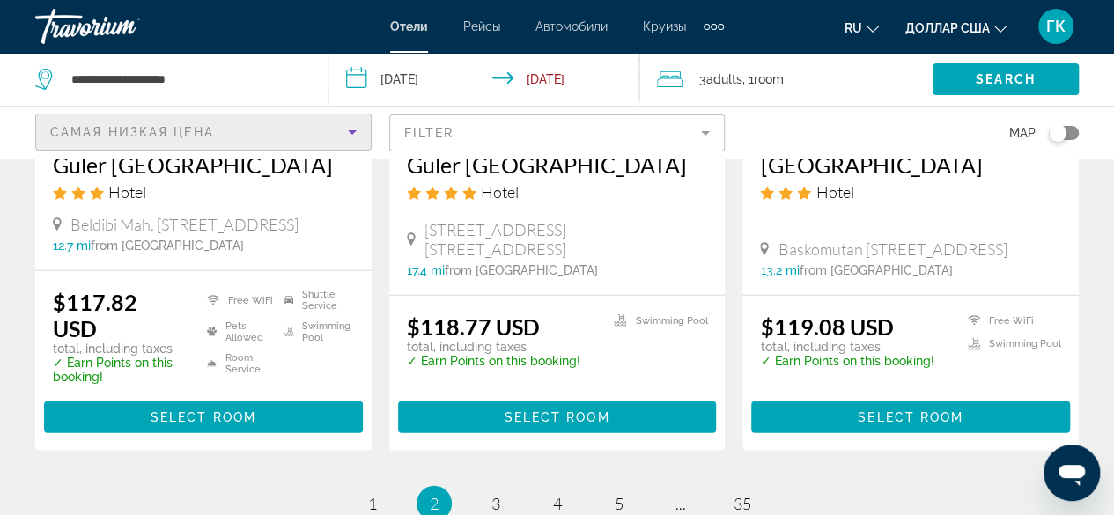
scroll to position [2399, 0]
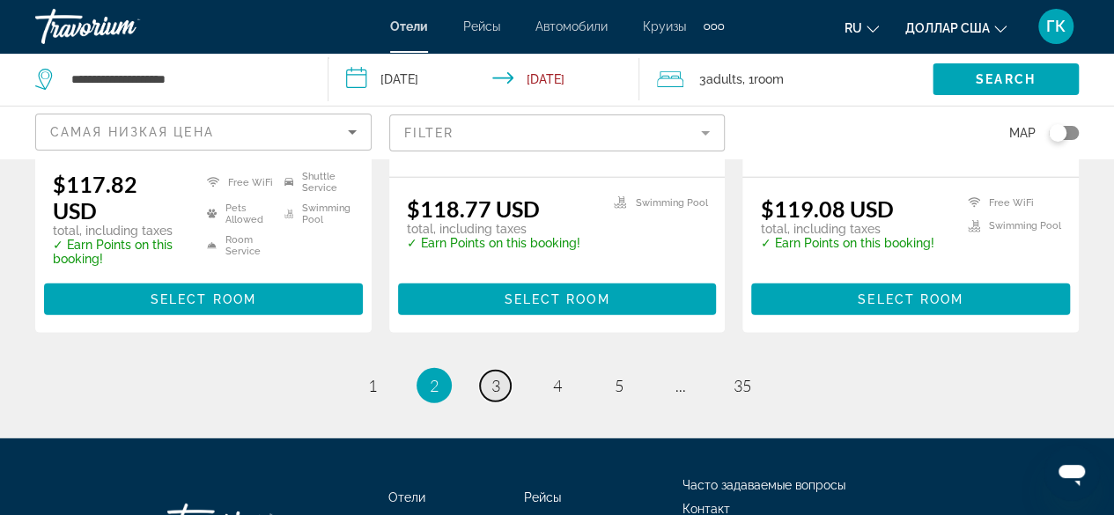
click at [499, 376] on span "3" at bounding box center [496, 385] width 9 height 19
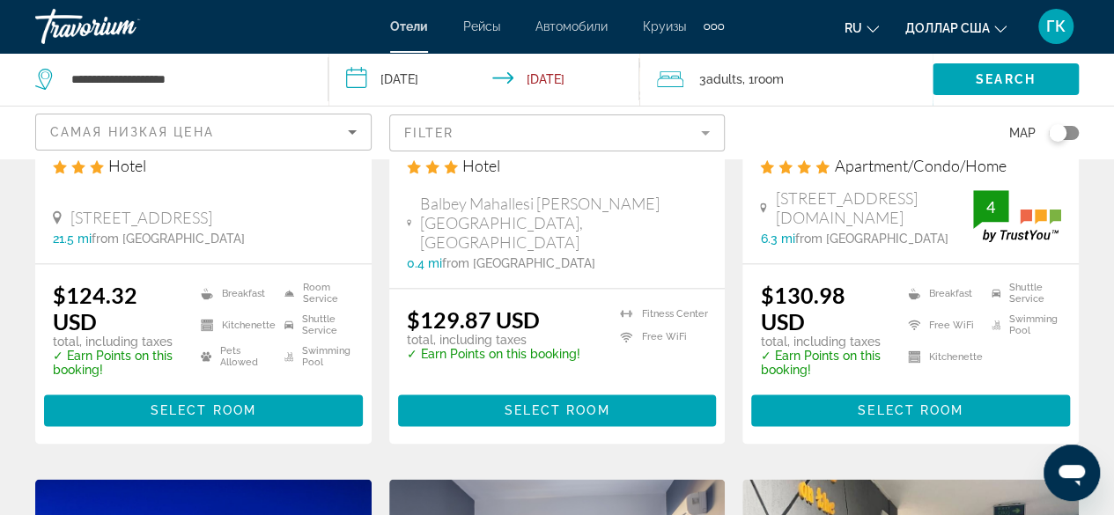
scroll to position [1047, 0]
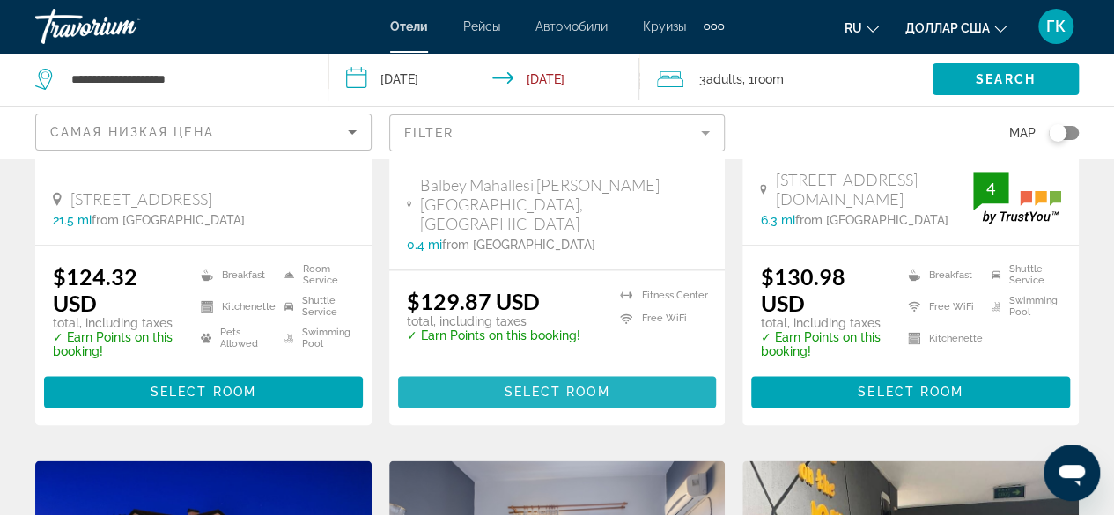
click at [583, 388] on span "Select Room" at bounding box center [557, 392] width 106 height 14
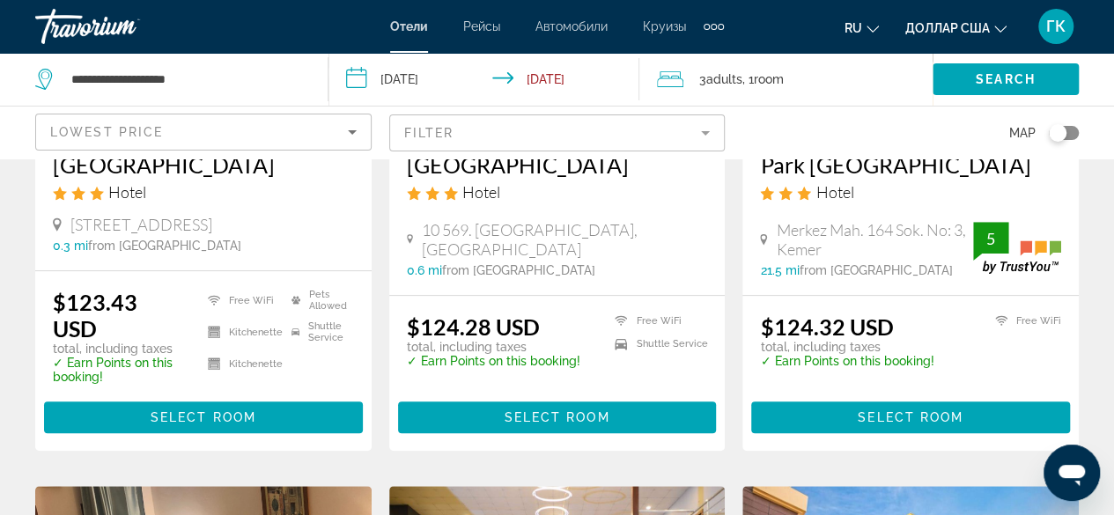
scroll to position [425, 0]
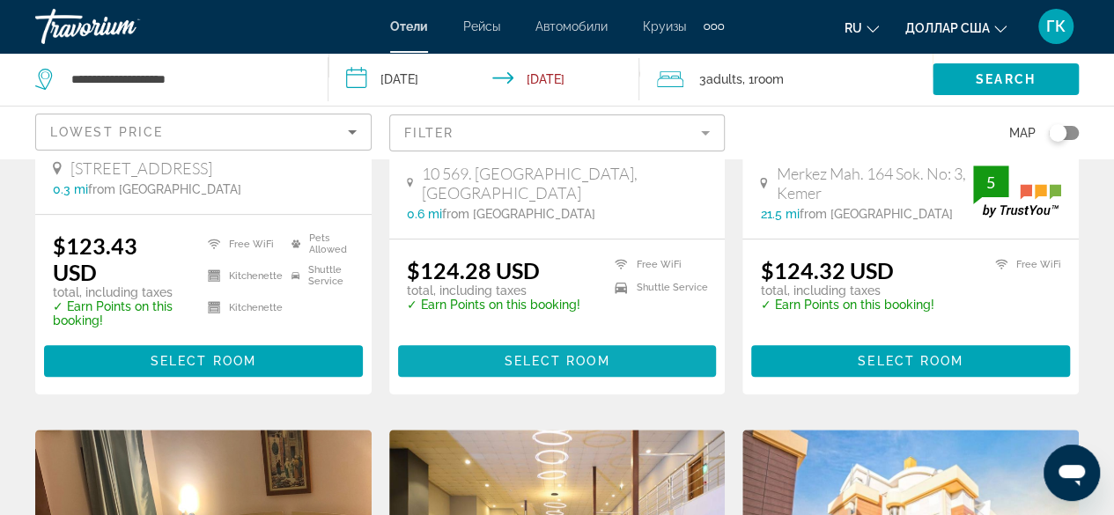
click at [586, 359] on span "Select Room" at bounding box center [557, 361] width 106 height 14
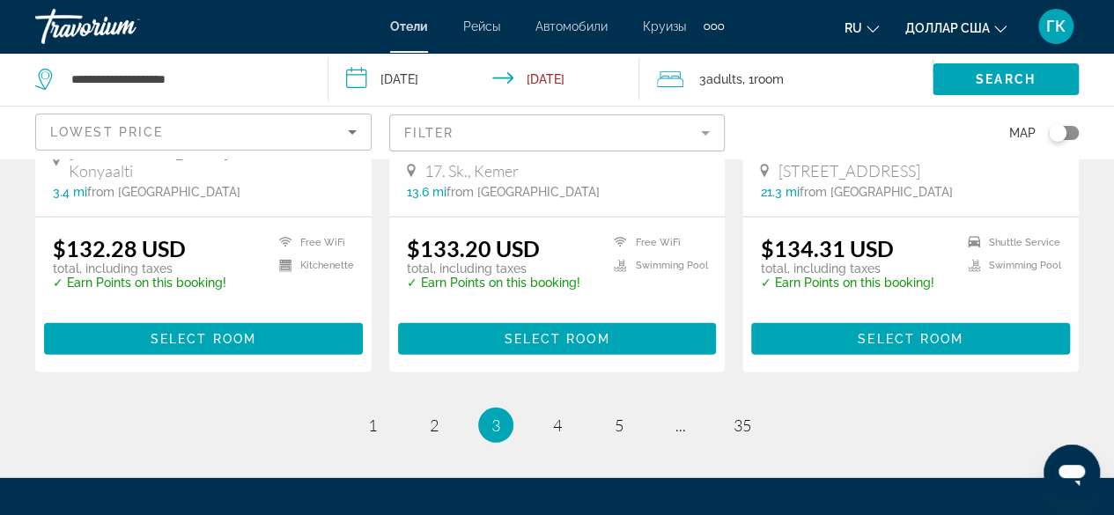
scroll to position [2386, 0]
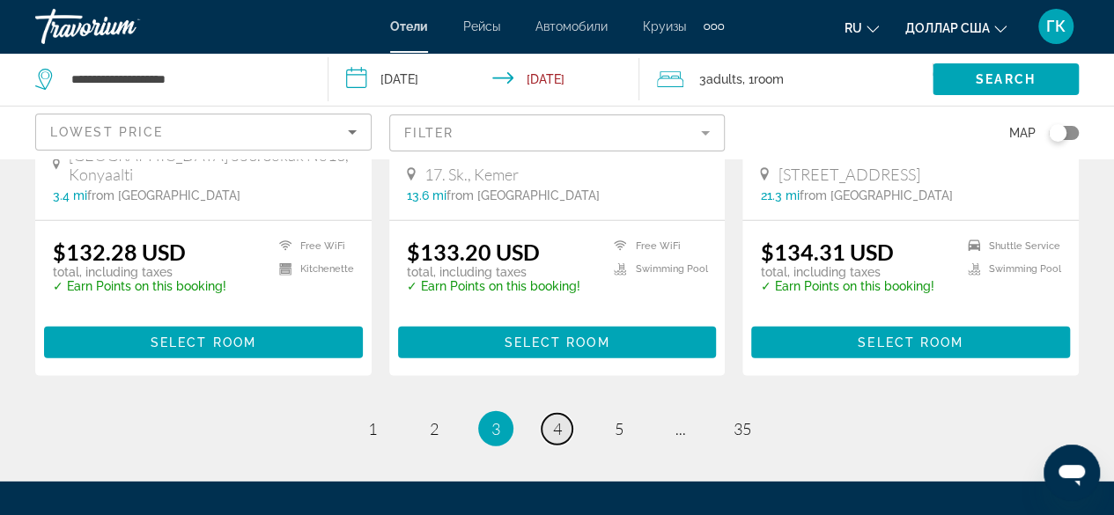
click at [557, 419] on span "4" at bounding box center [557, 428] width 9 height 19
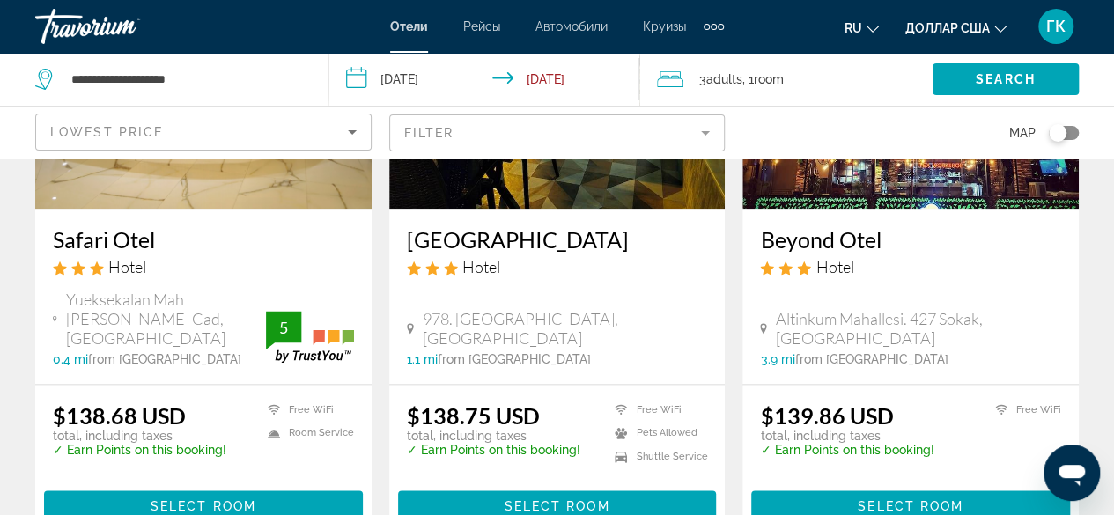
scroll to position [955, 0]
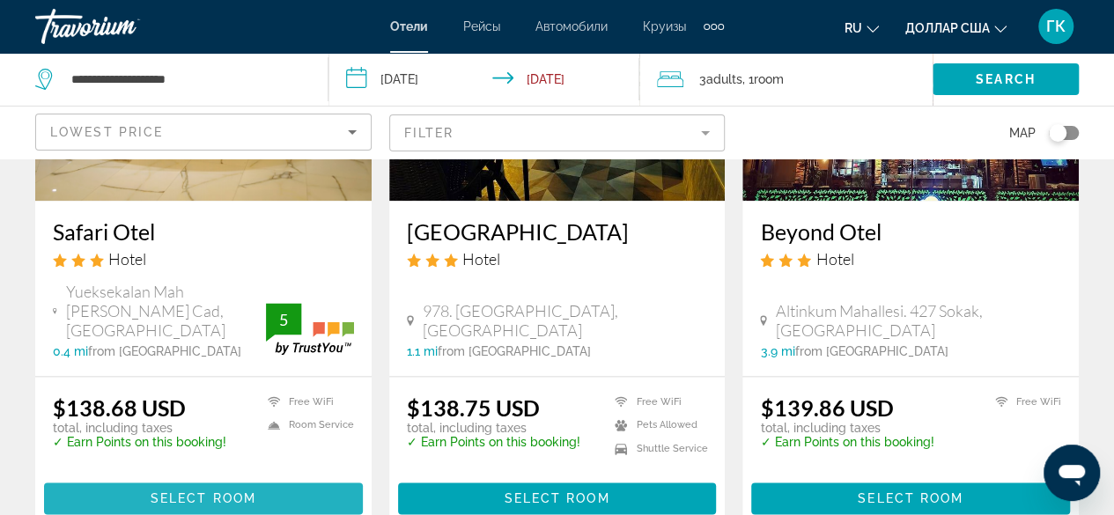
click at [192, 492] on span "Select Room" at bounding box center [204, 499] width 106 height 14
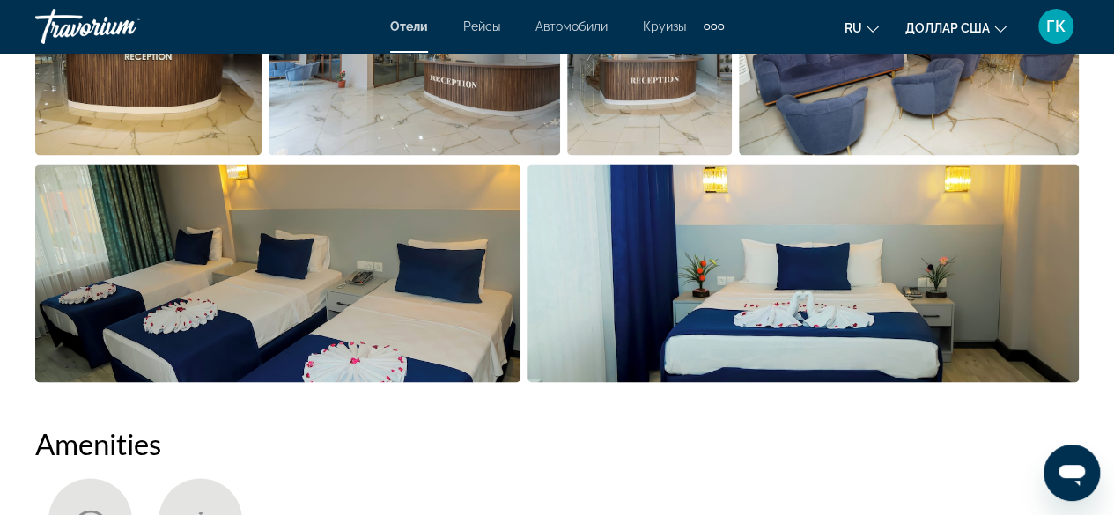
scroll to position [1335, 0]
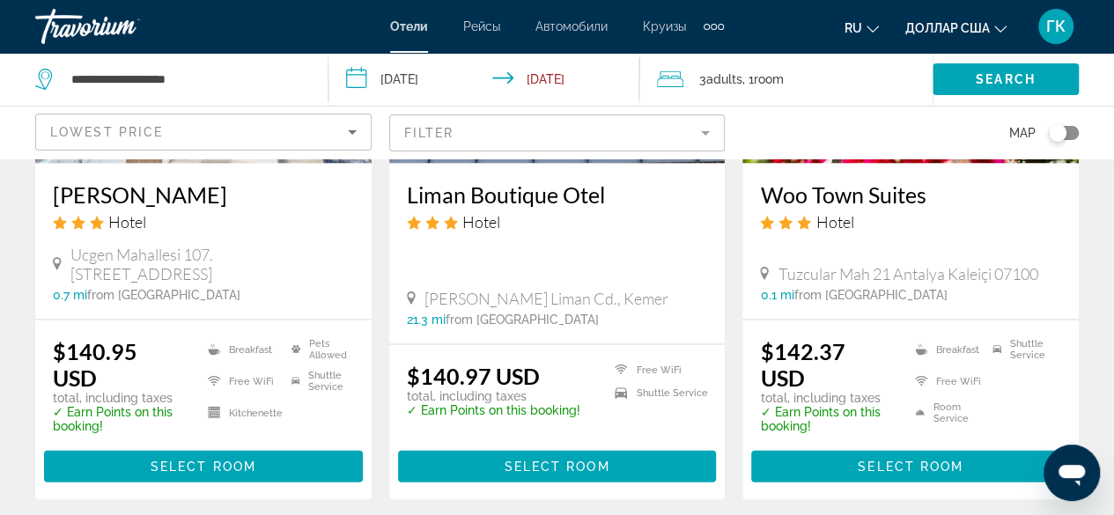
scroll to position [1633, 0]
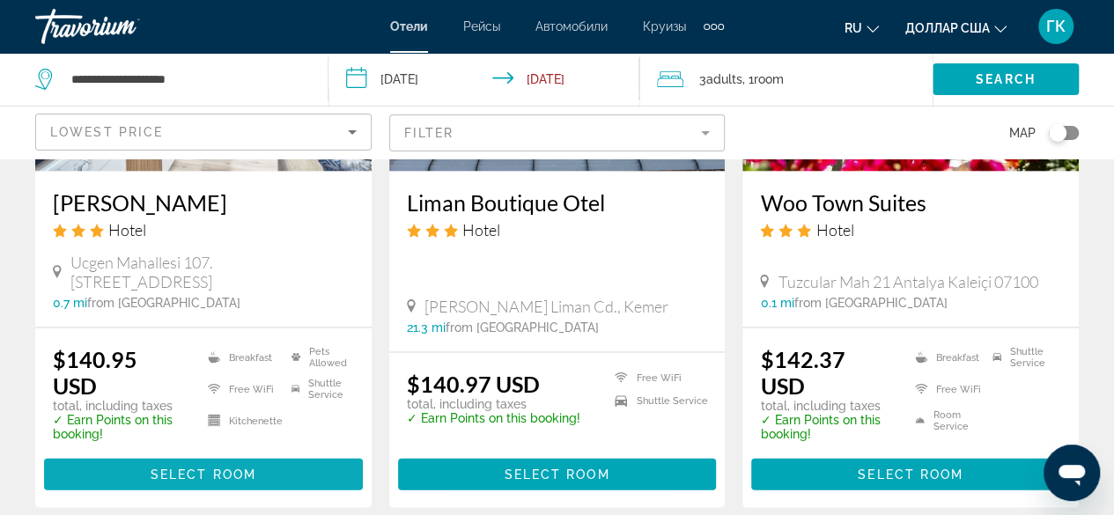
click at [183, 467] on span "Select Room" at bounding box center [204, 474] width 106 height 14
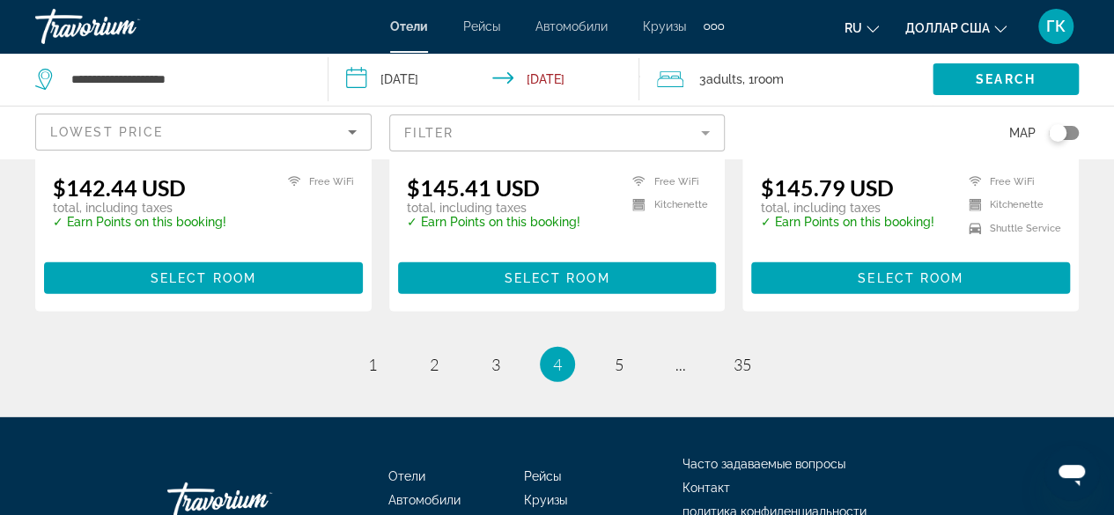
scroll to position [2535, 0]
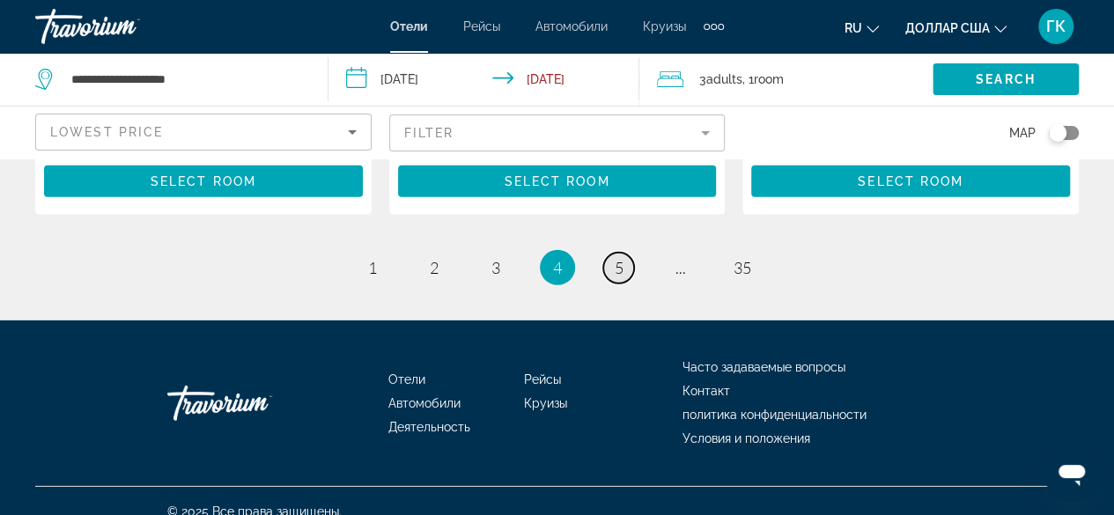
click at [622, 258] on span "5" at bounding box center [619, 267] width 9 height 19
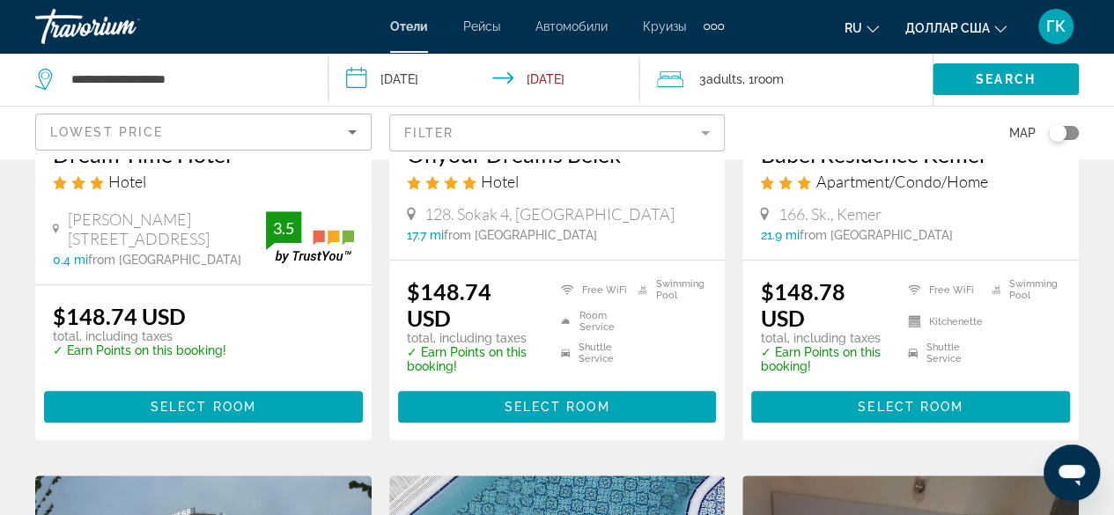
scroll to position [425, 0]
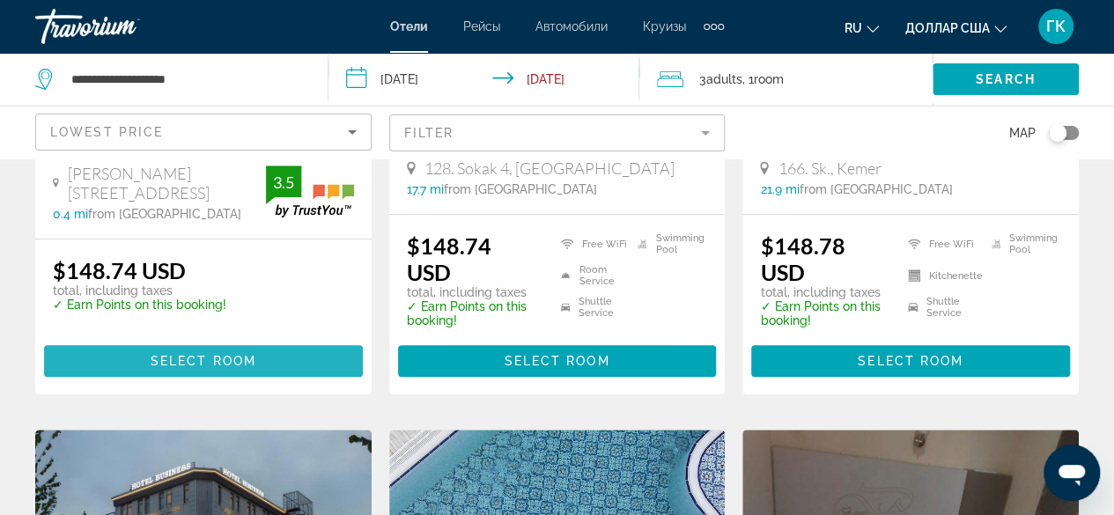
click at [197, 362] on span "Select Room" at bounding box center [204, 361] width 106 height 14
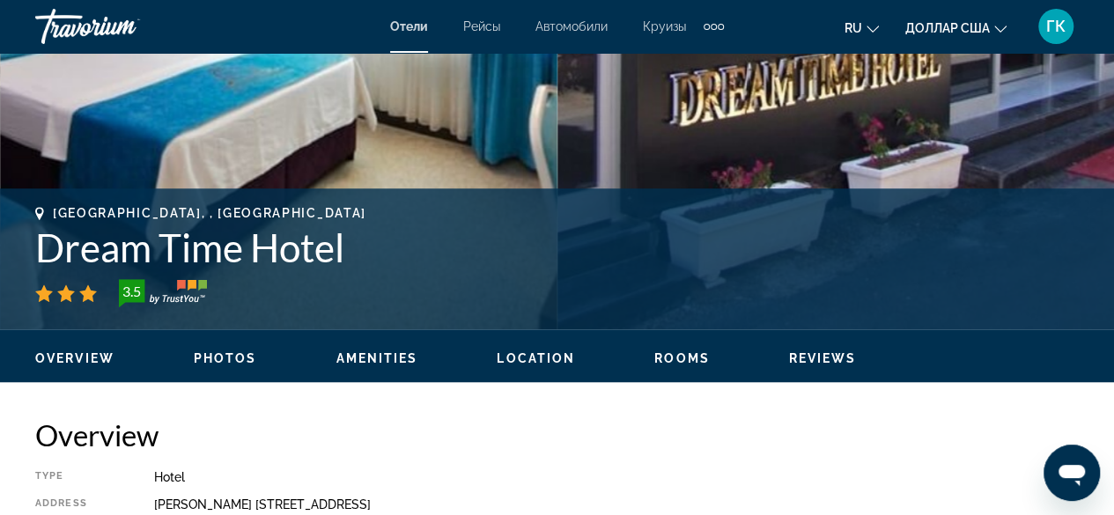
scroll to position [477, 0]
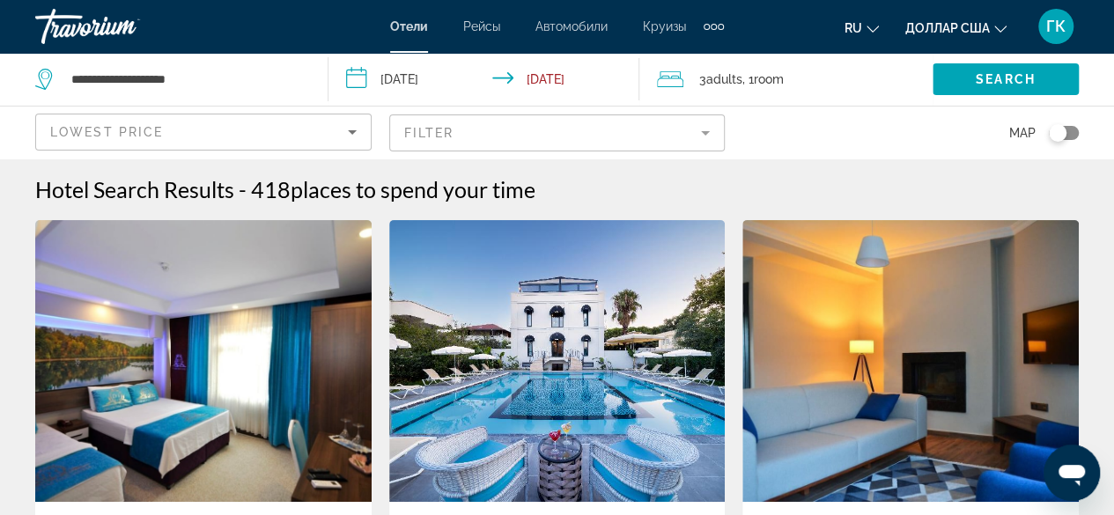
click at [706, 134] on mat-form-field "Filter" at bounding box center [557, 133] width 336 height 37
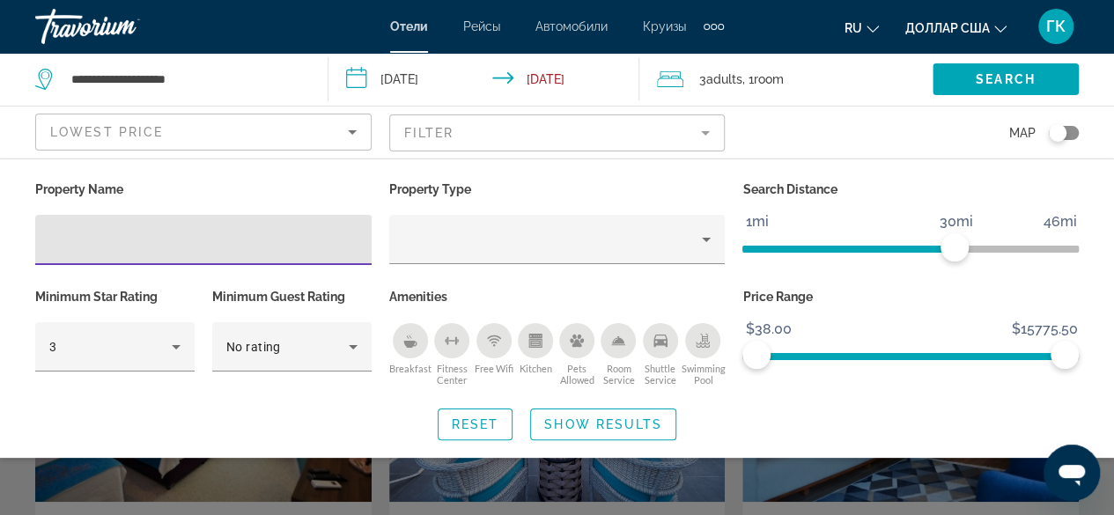
click at [414, 340] on icon "Breakfast" at bounding box center [410, 341] width 14 height 14
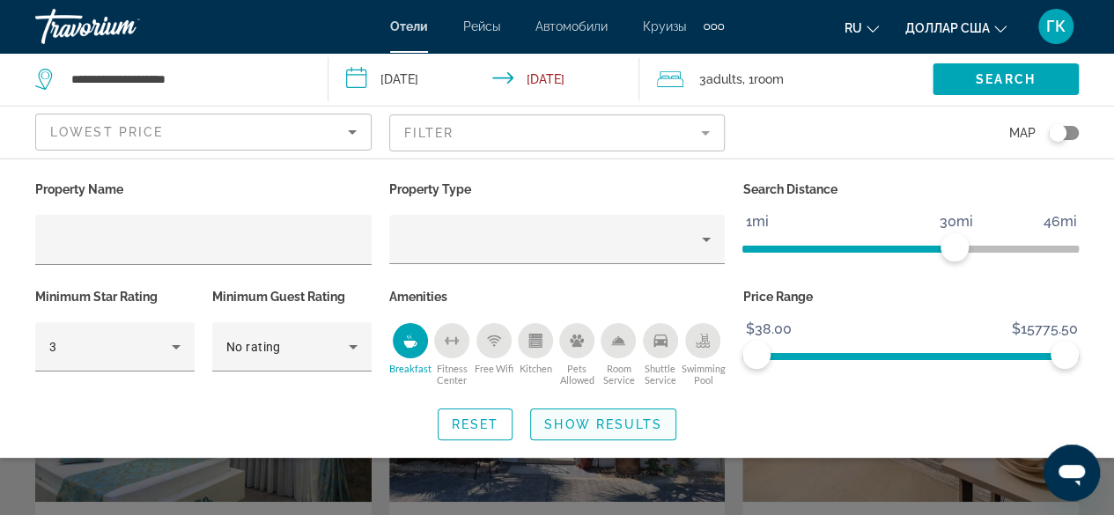
click at [603, 434] on span "Search widget" at bounding box center [603, 424] width 144 height 42
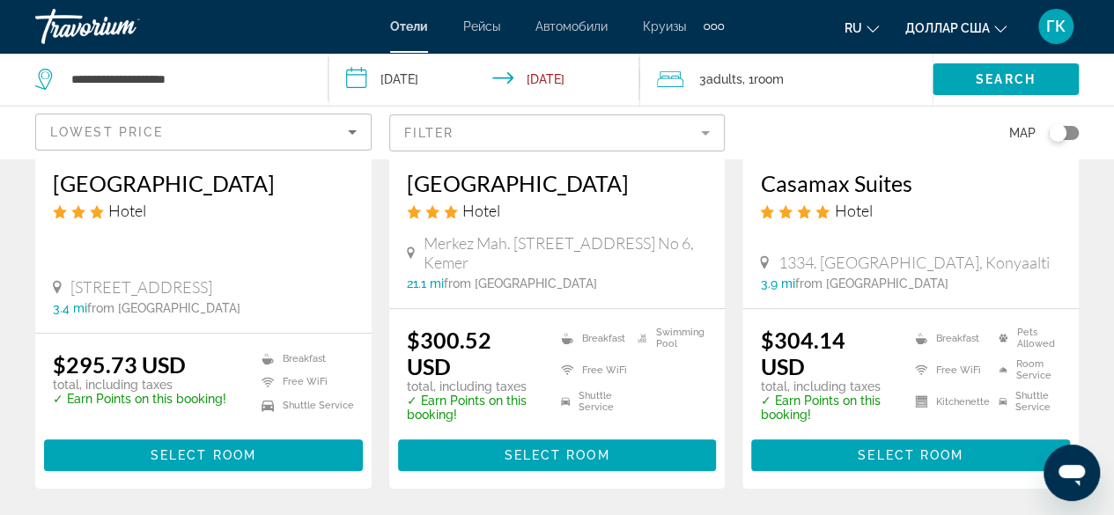
scroll to position [365, 0]
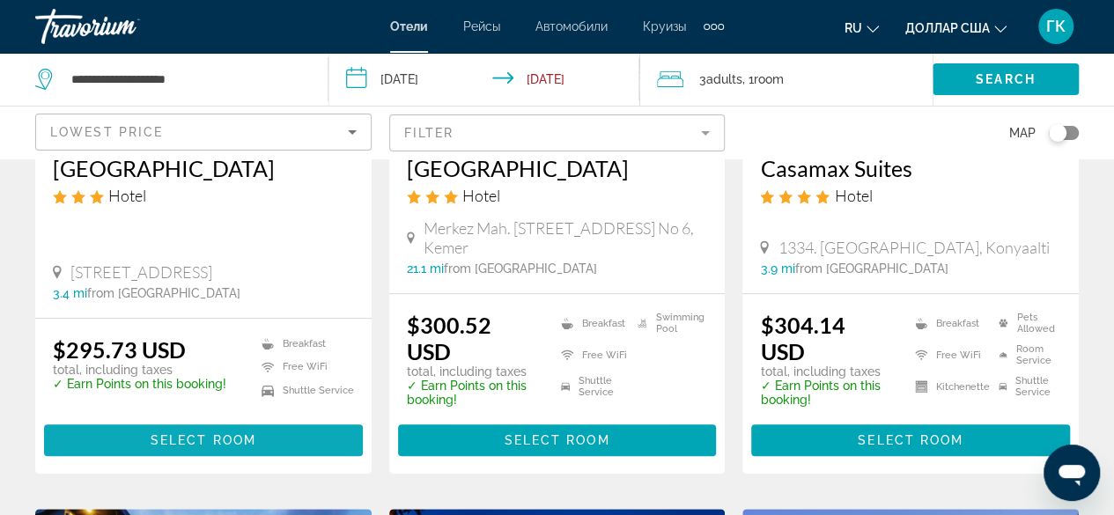
click at [231, 434] on span "Select Room" at bounding box center [204, 440] width 106 height 14
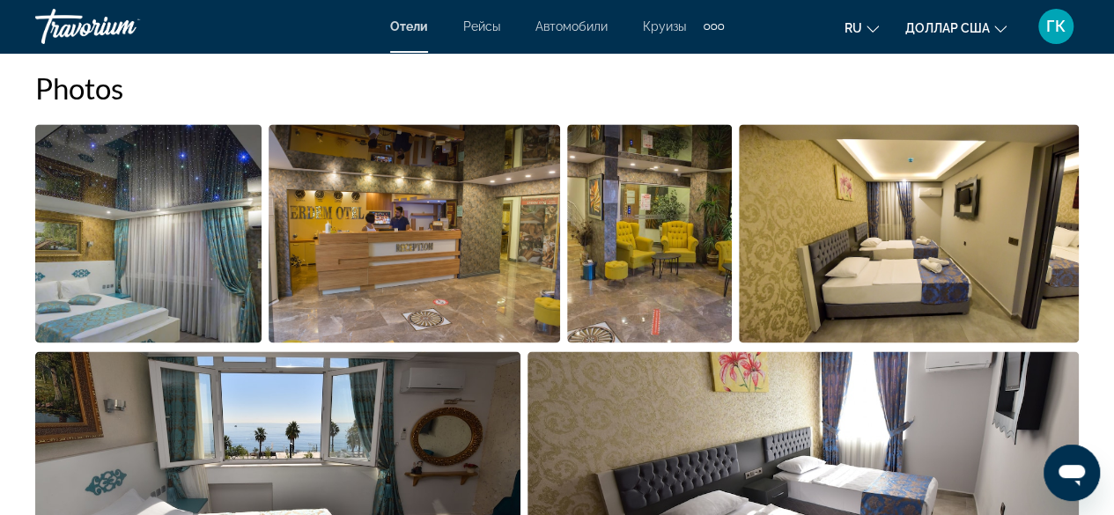
scroll to position [1172, 0]
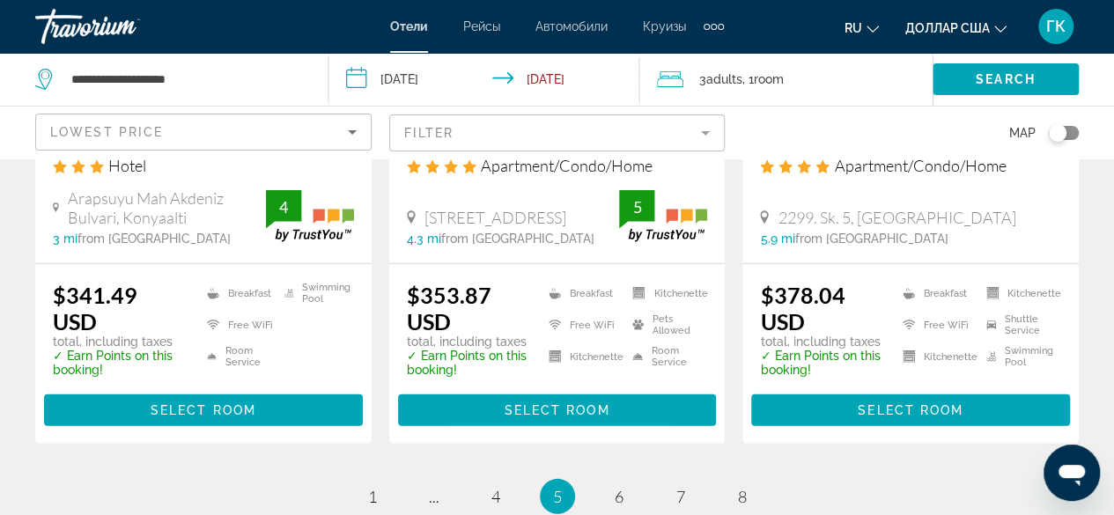
scroll to position [2385, 0]
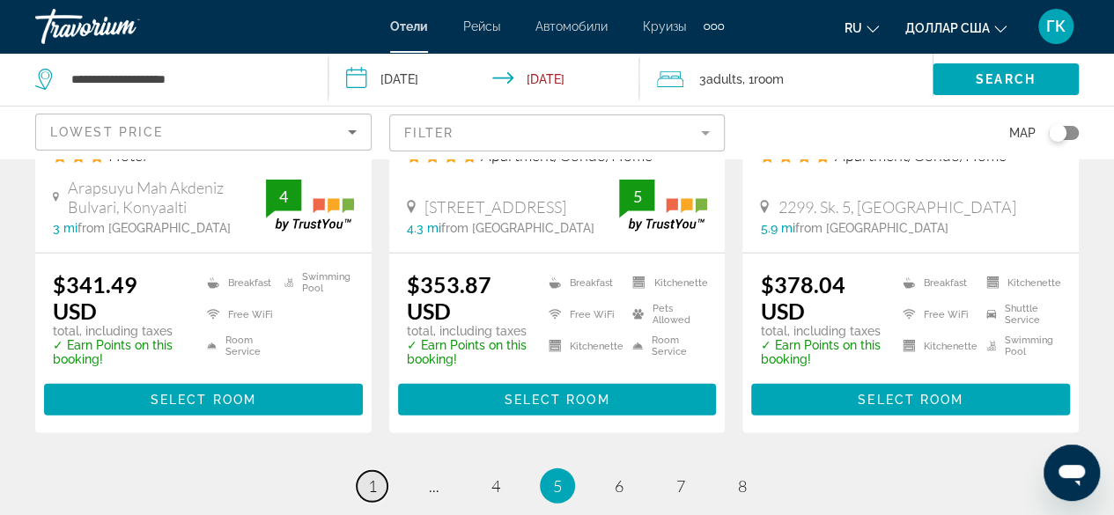
click at [371, 477] on span "1" at bounding box center [372, 486] width 9 height 19
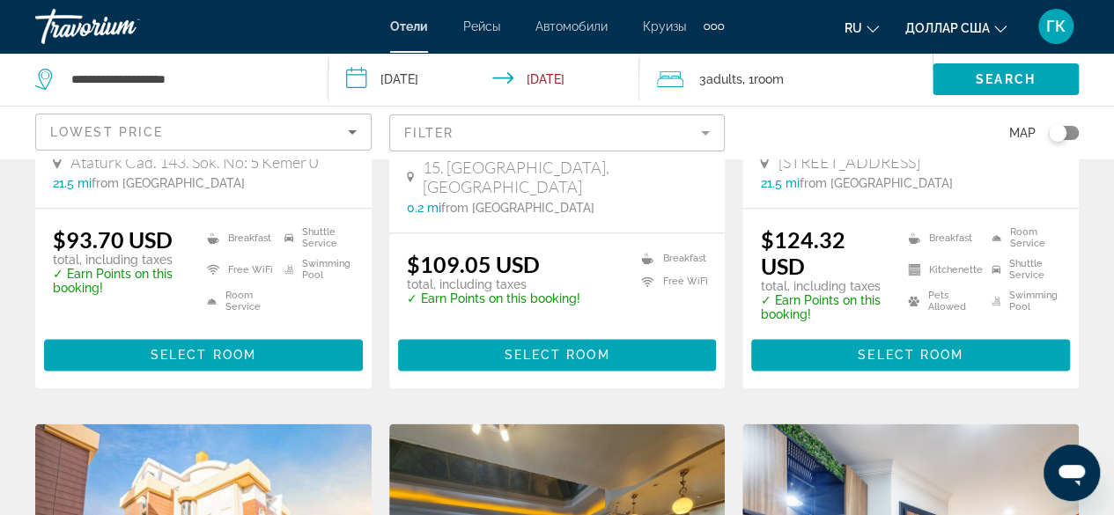
scroll to position [1088, 0]
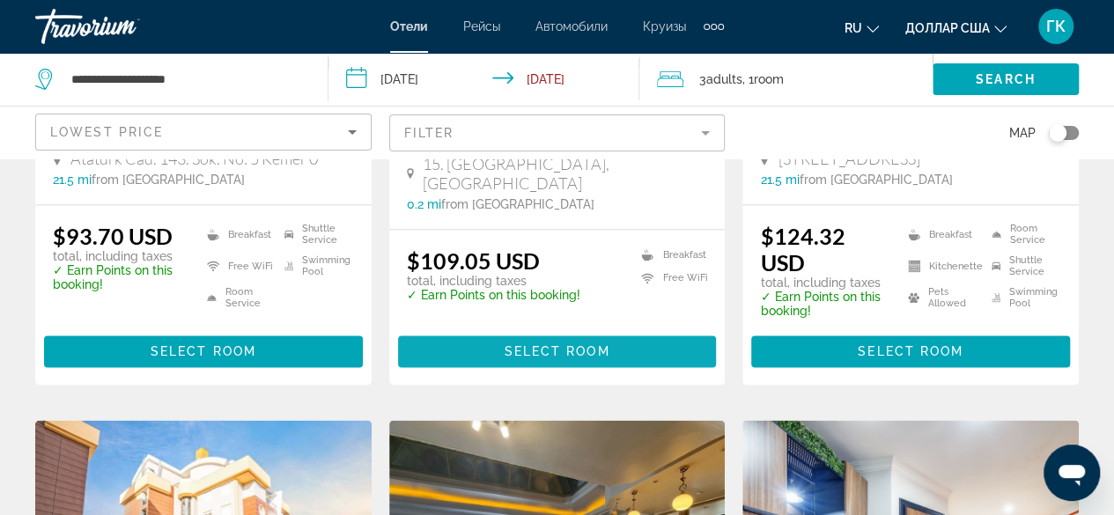
click at [539, 352] on span "Select Room" at bounding box center [557, 351] width 106 height 14
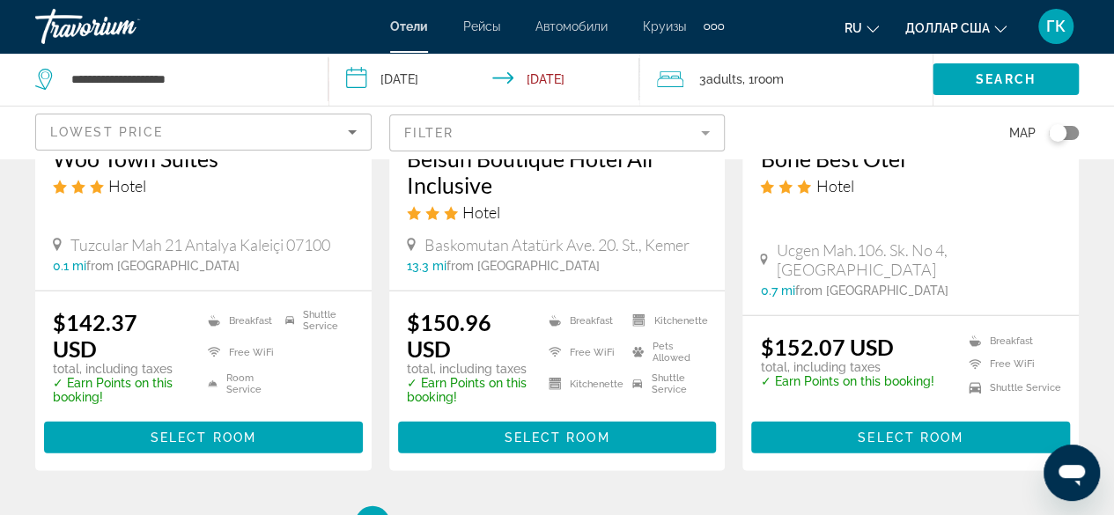
scroll to position [2320, 0]
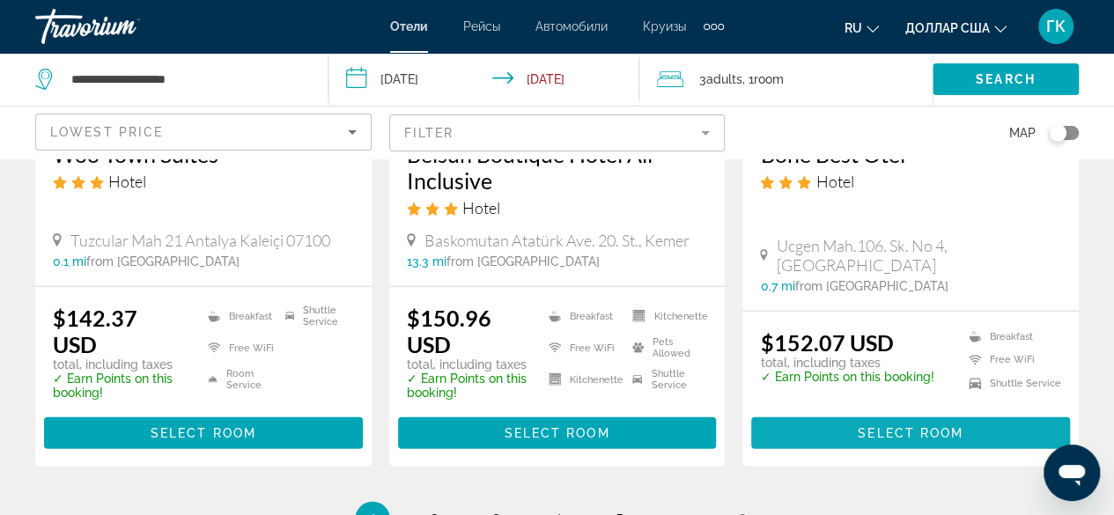
click at [880, 429] on span "Select Room" at bounding box center [911, 433] width 106 height 14
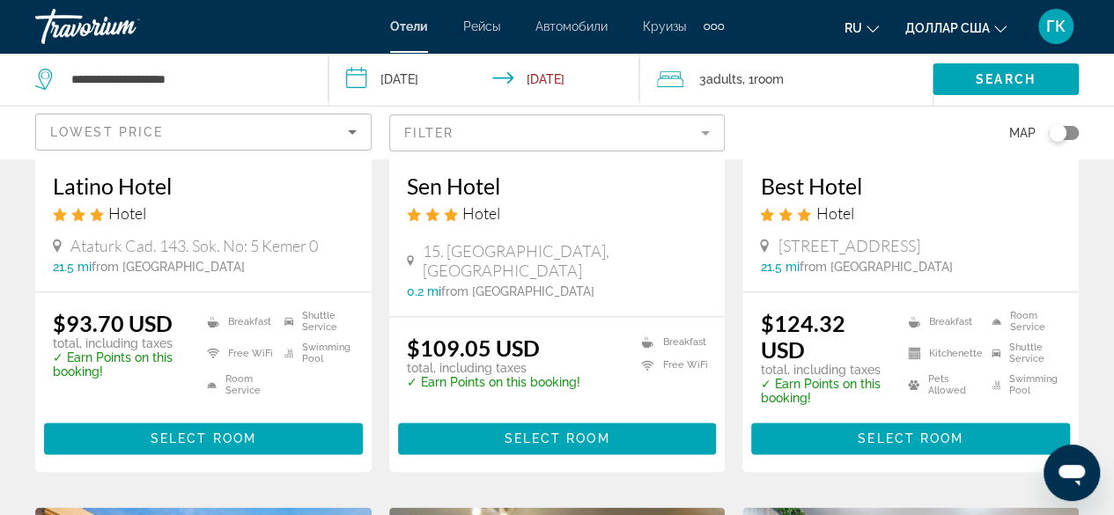
scroll to position [1009, 0]
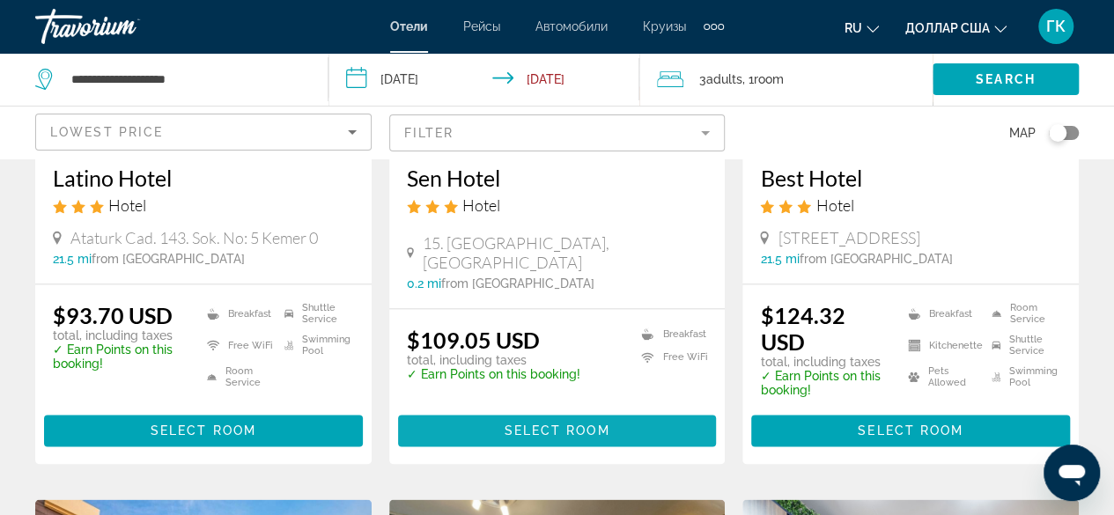
click at [499, 429] on span "Основное содержание" at bounding box center [557, 431] width 319 height 42
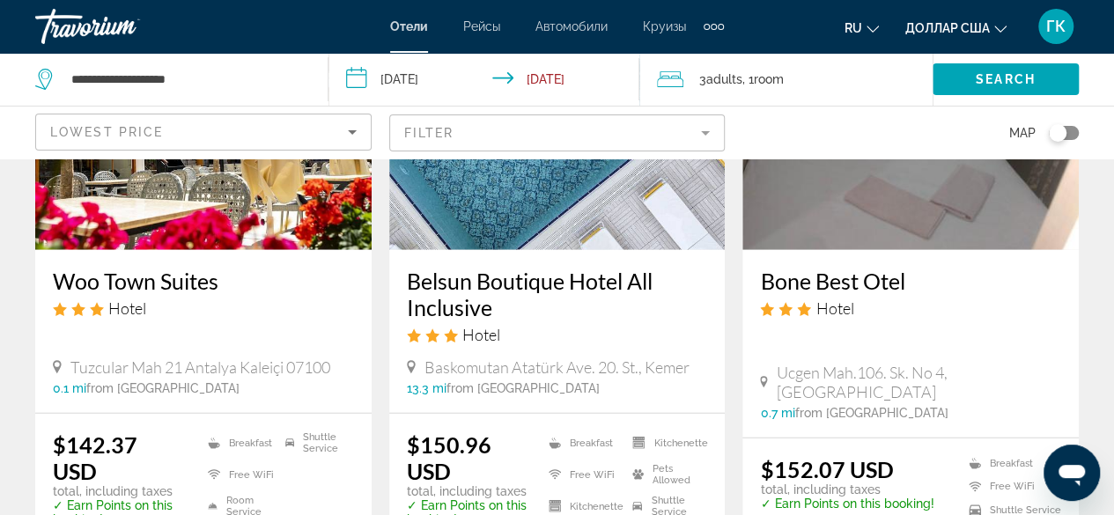
scroll to position [2197, 0]
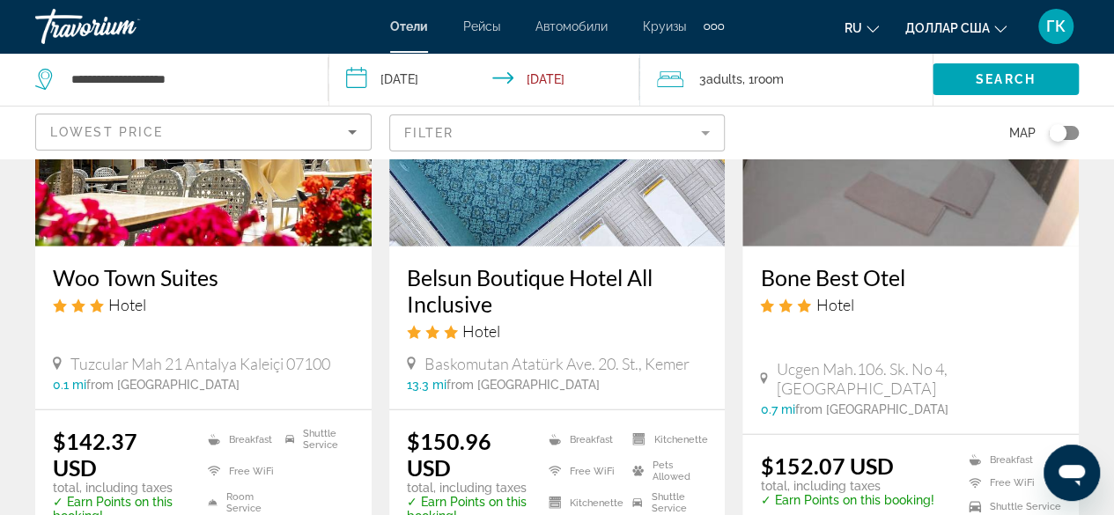
click at [700, 134] on mat-form-field "Filter" at bounding box center [557, 133] width 336 height 37
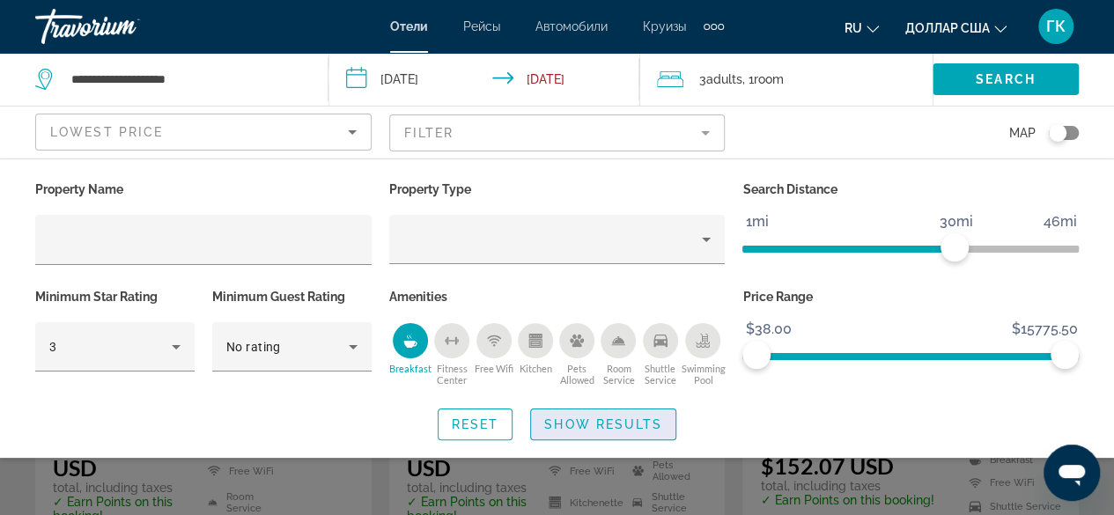
click at [606, 418] on span "Show Results" at bounding box center [603, 425] width 118 height 14
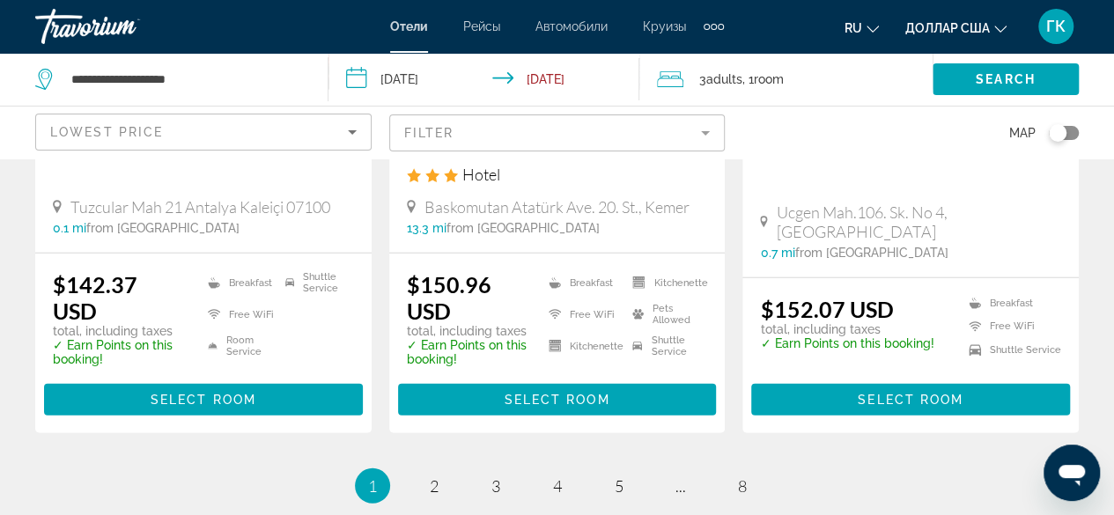
scroll to position [2361, 0]
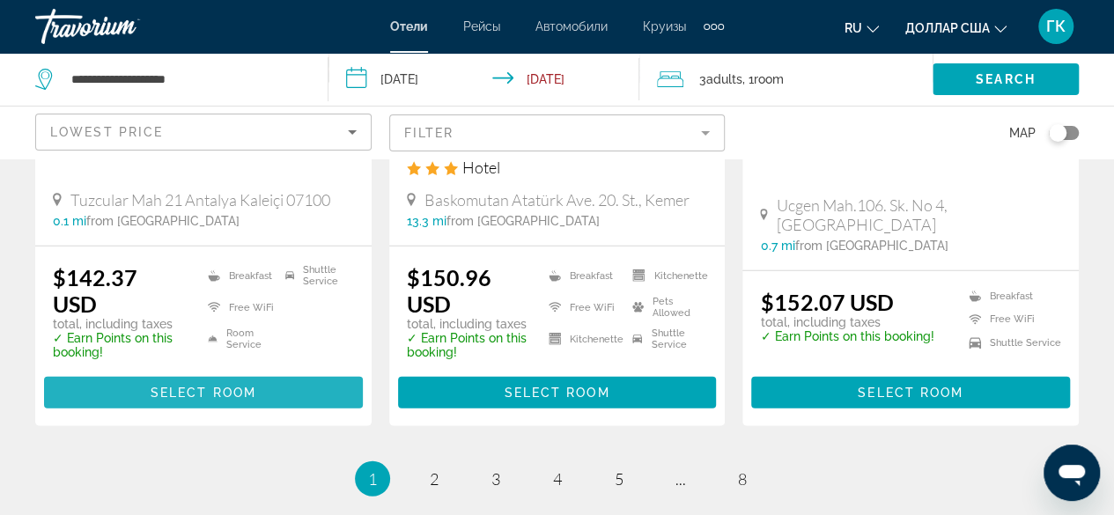
click at [211, 396] on span "Select Room" at bounding box center [204, 393] width 106 height 14
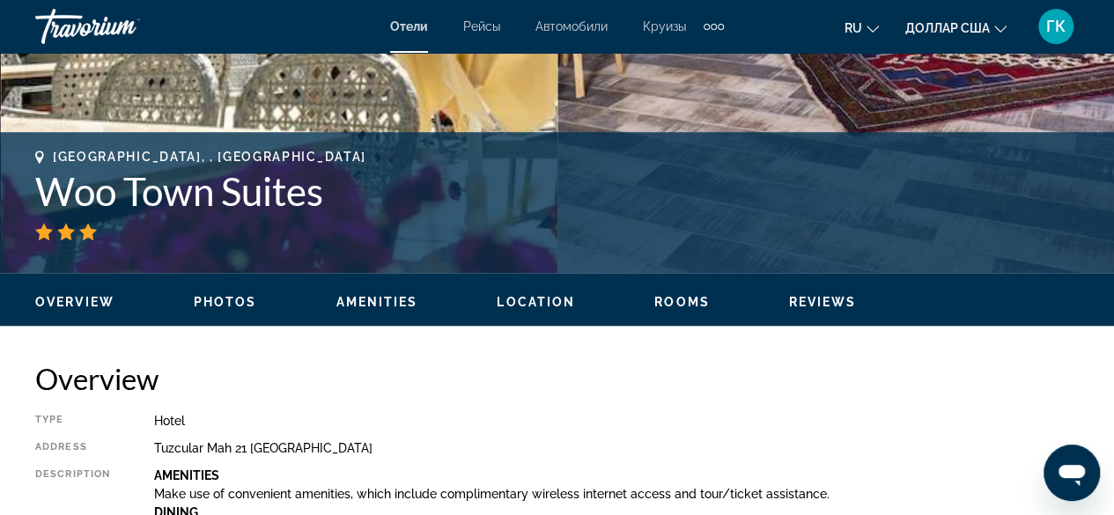
scroll to position [612, 0]
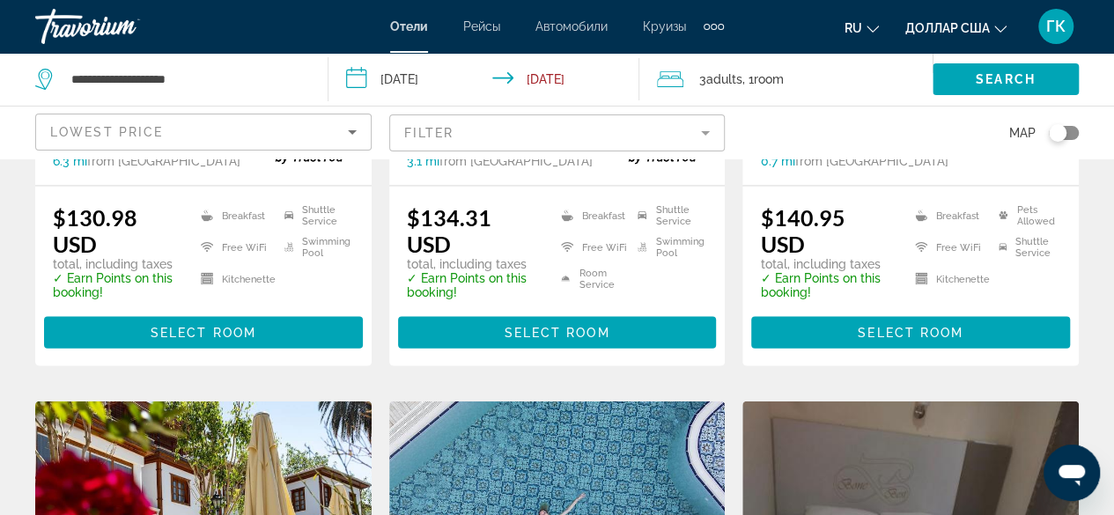
scroll to position [1830, 0]
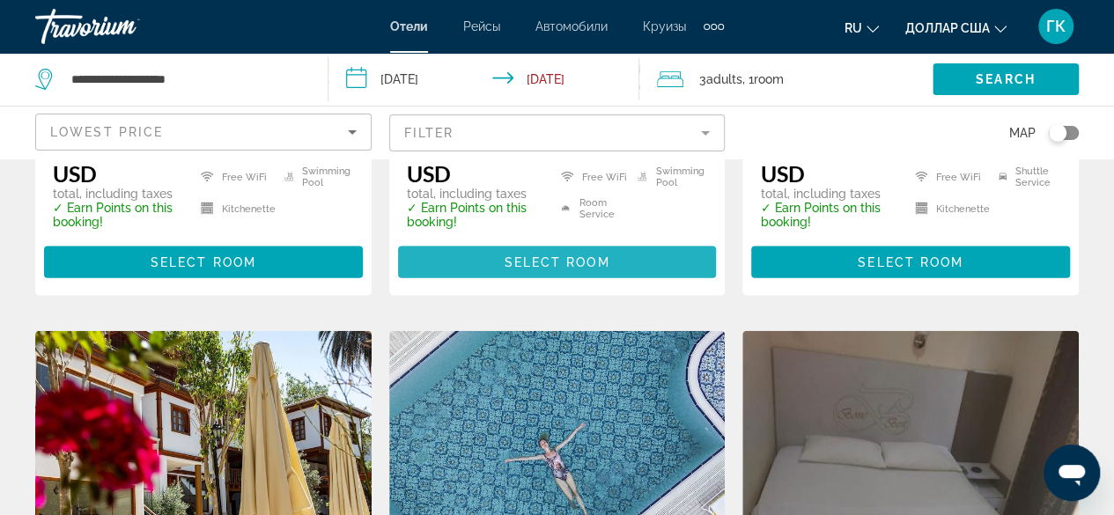
click at [579, 259] on span "Select Room" at bounding box center [557, 262] width 106 height 14
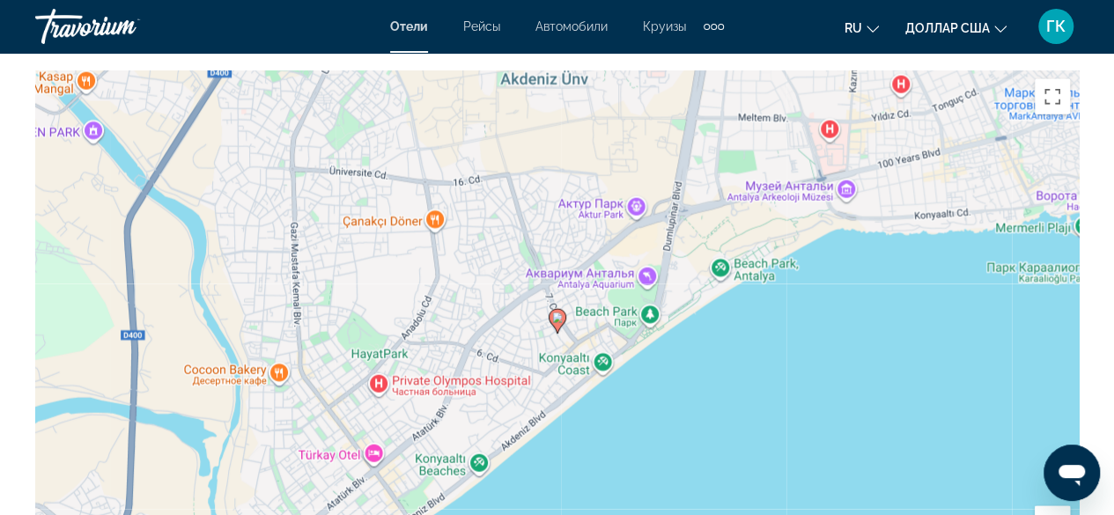
scroll to position [1993, 0]
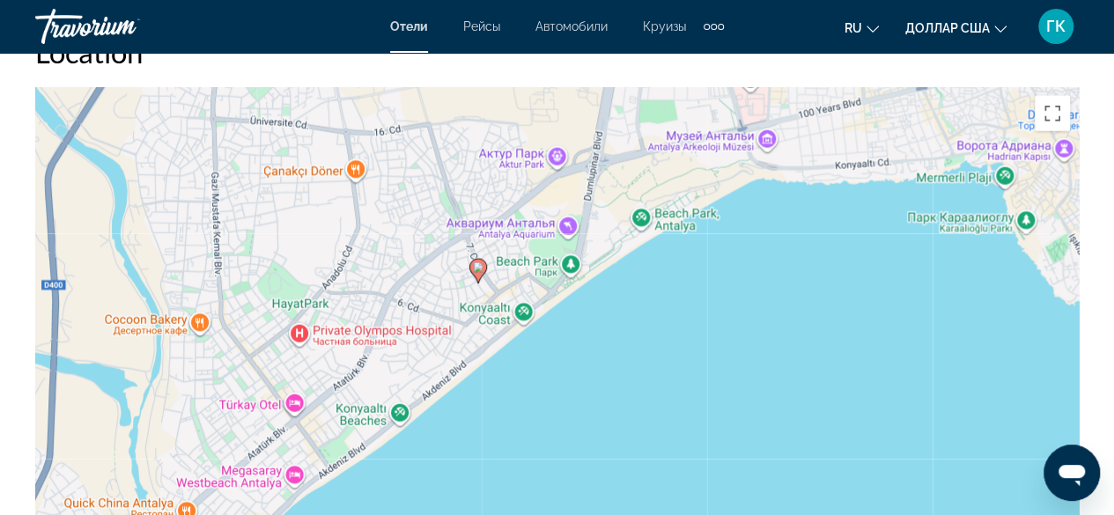
drag, startPoint x: 950, startPoint y: 323, endPoint x: 867, endPoint y: 256, distance: 106.5
click at [867, 256] on div "Чтобы активировать перетаскивание с помощью клавиатуры, нажмите Alt + Ввод. Пос…" at bounding box center [557, 351] width 1044 height 529
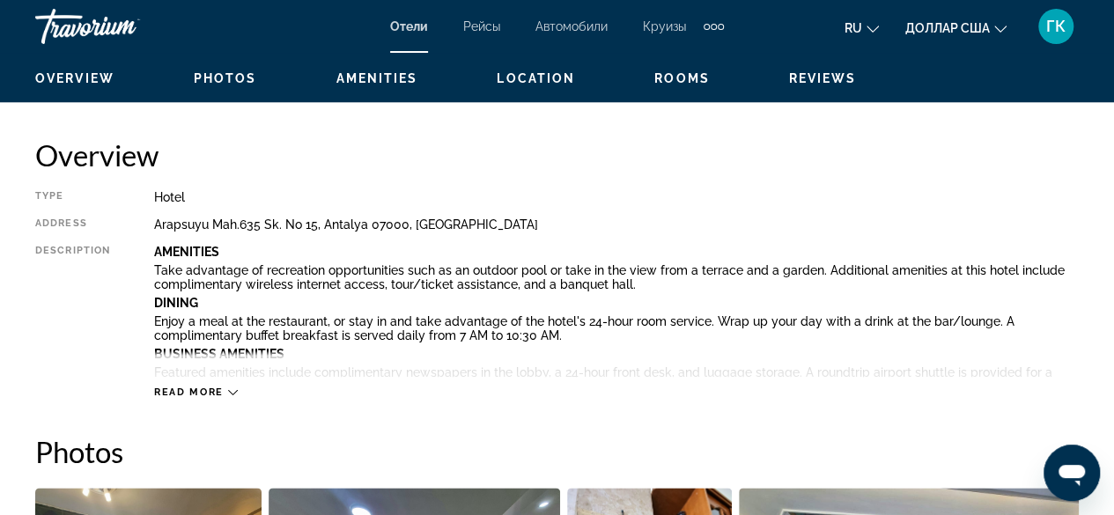
scroll to position [857, 0]
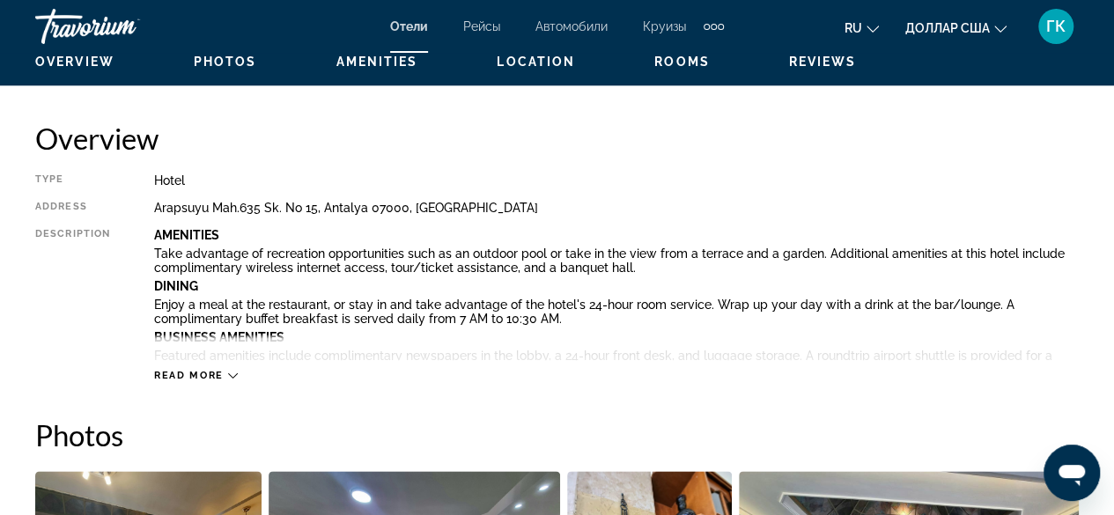
click at [232, 379] on icon "Основное содержание" at bounding box center [233, 376] width 10 height 10
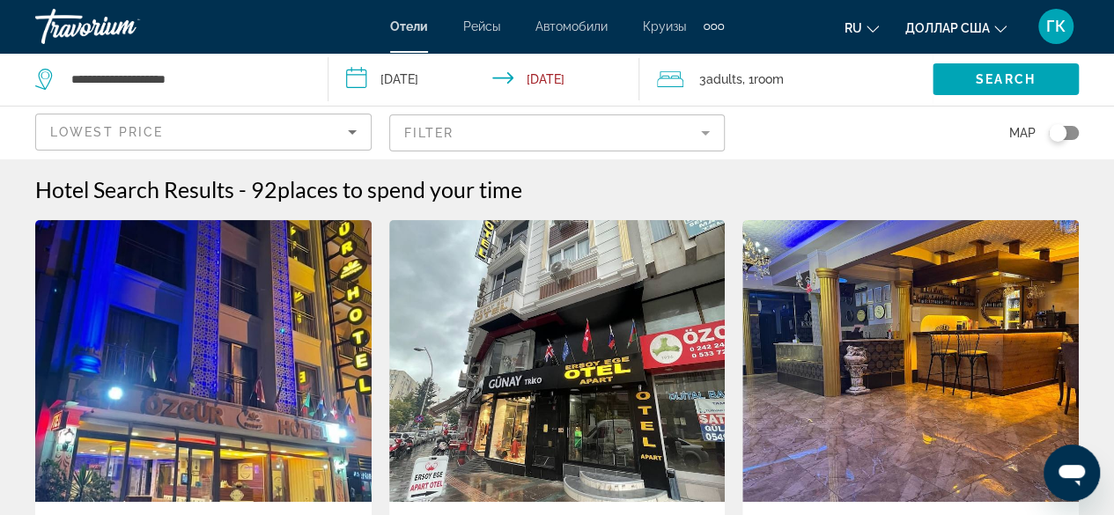
click at [650, 136] on mat-form-field "Filter" at bounding box center [557, 133] width 336 height 37
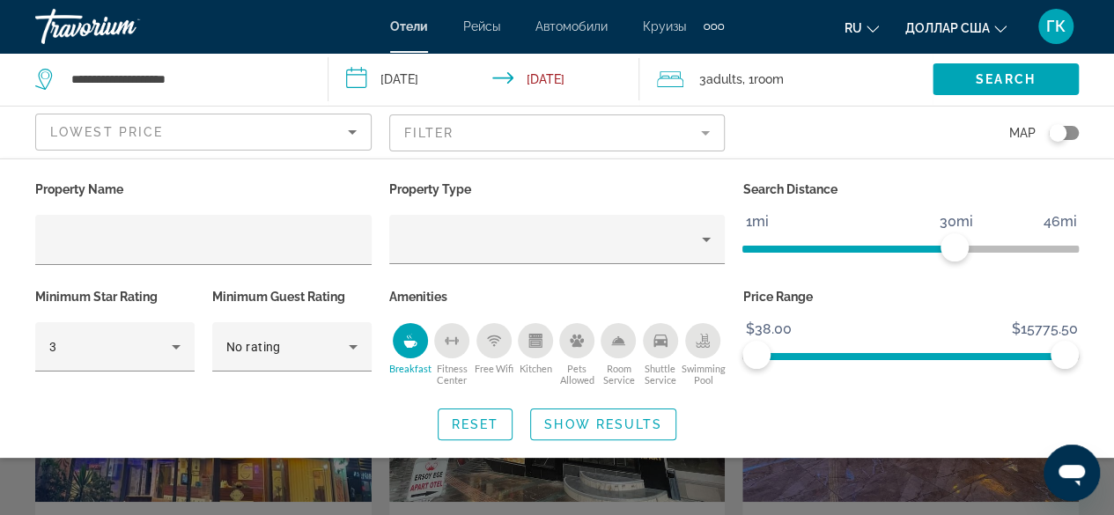
click at [664, 341] on icon "Shuttle Service" at bounding box center [661, 341] width 14 height 14
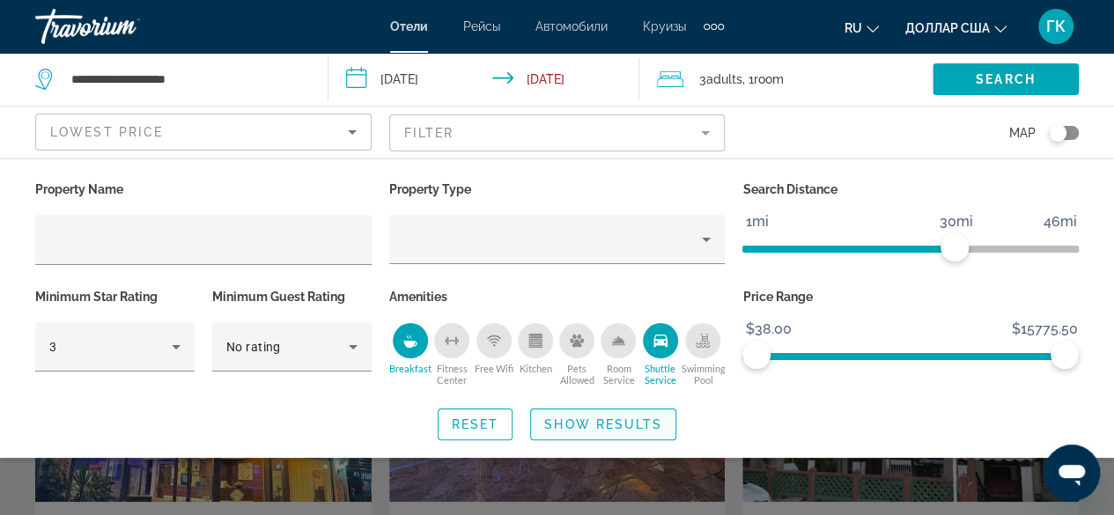
click at [606, 427] on span "Show Results" at bounding box center [603, 425] width 118 height 14
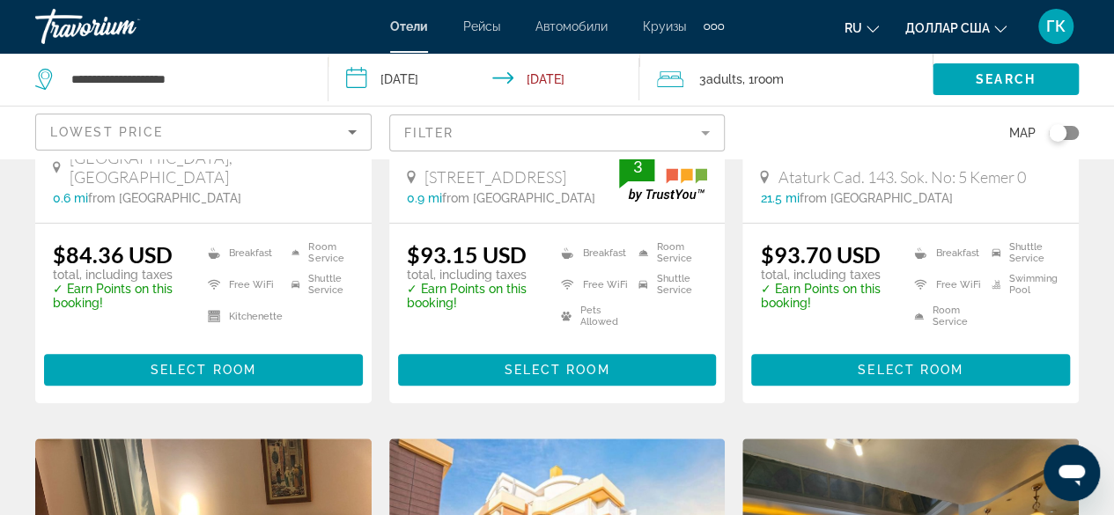
scroll to position [458, 0]
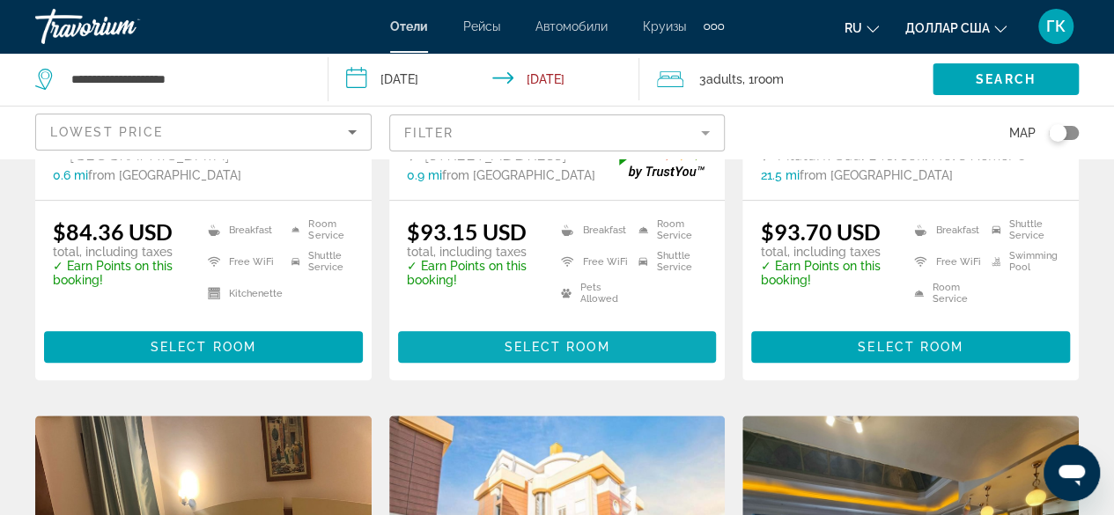
click at [536, 344] on span "Select Room" at bounding box center [557, 347] width 106 height 14
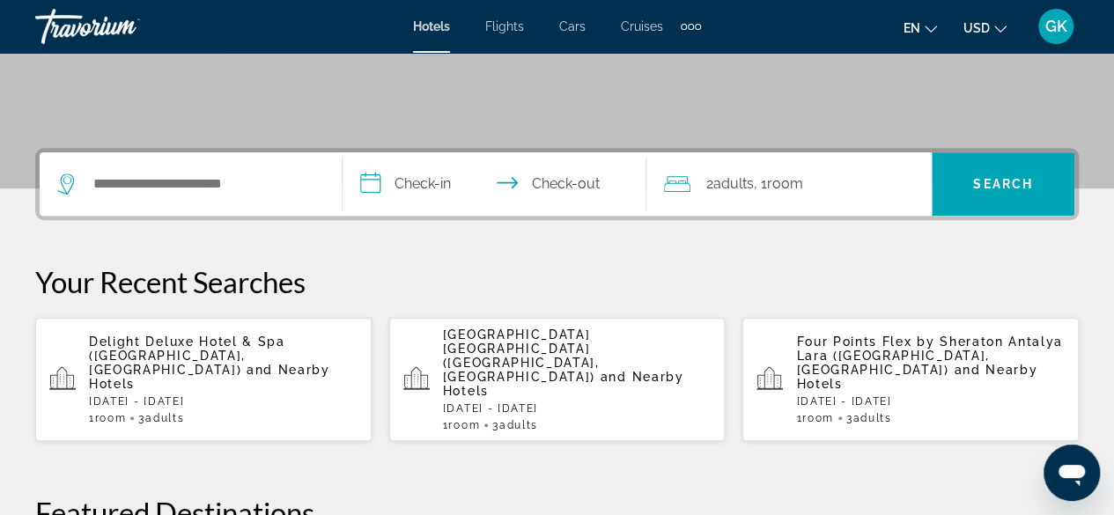
scroll to position [375, 0]
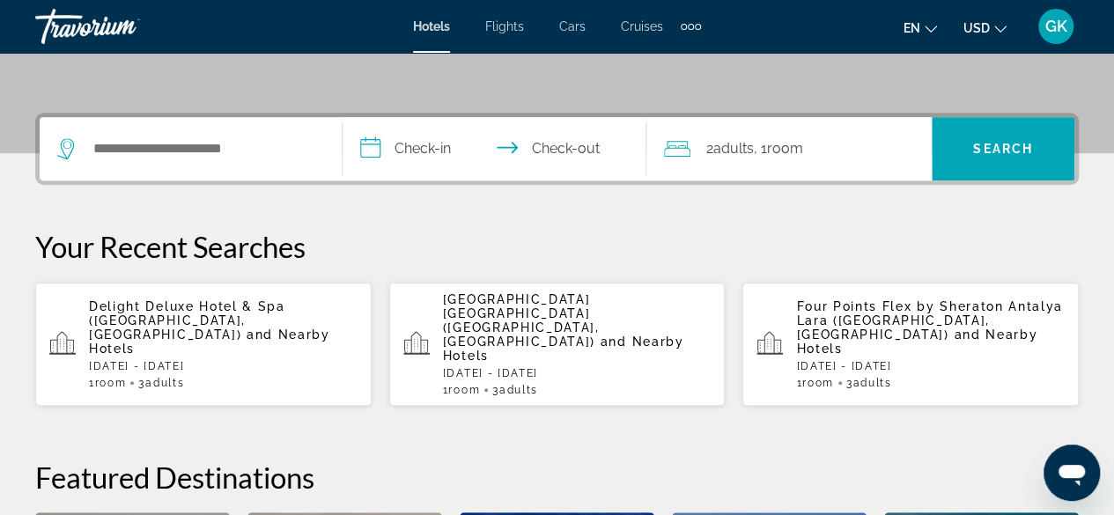
click at [209, 328] on span "and Nearby Hotels" at bounding box center [209, 342] width 241 height 28
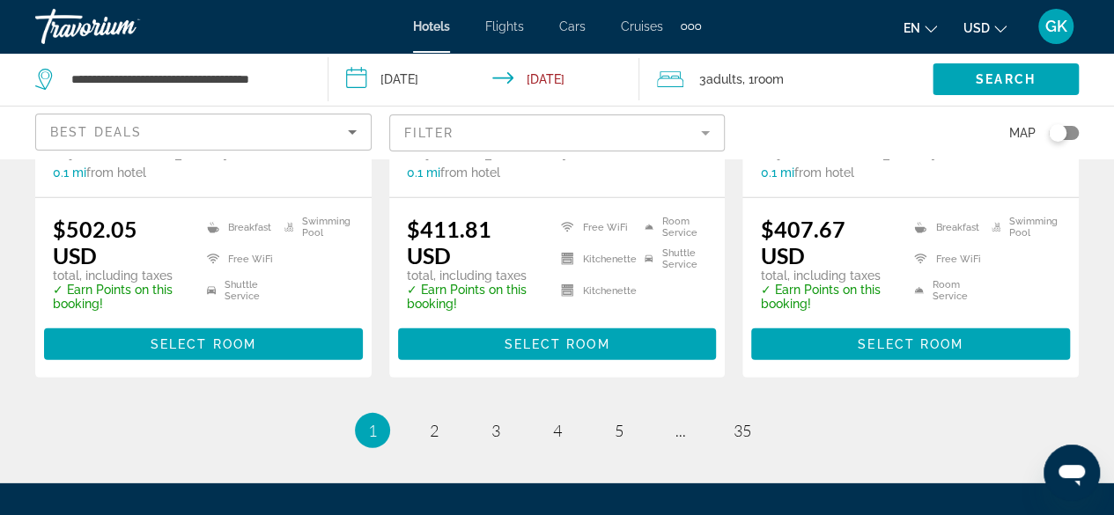
scroll to position [2482, 0]
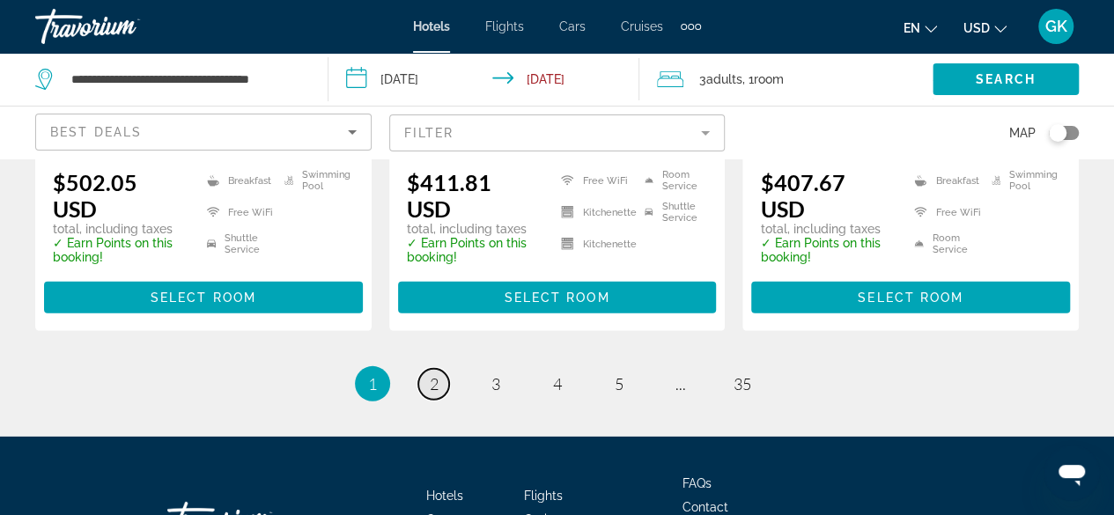
click at [435, 374] on span "2" at bounding box center [434, 383] width 9 height 19
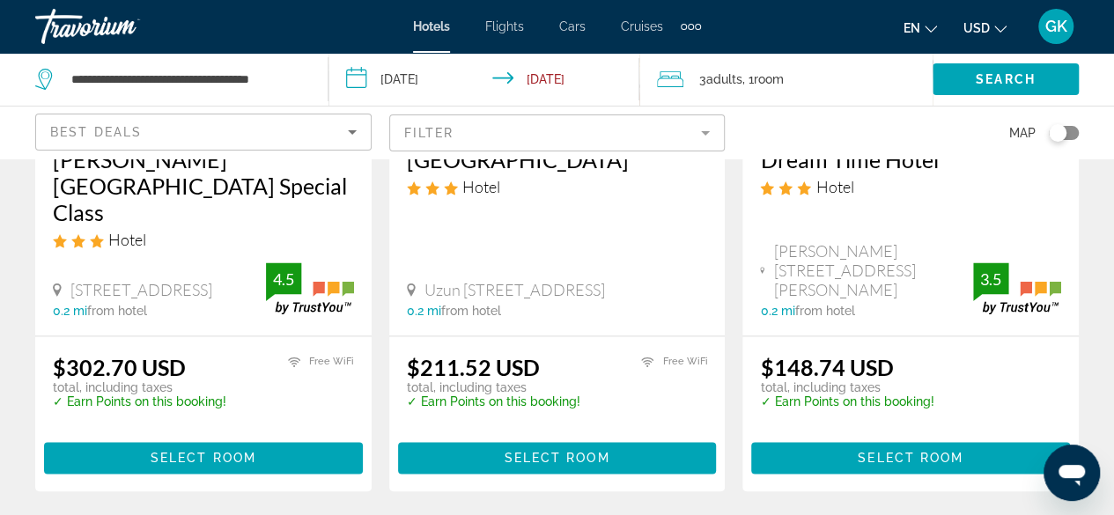
scroll to position [1096, 0]
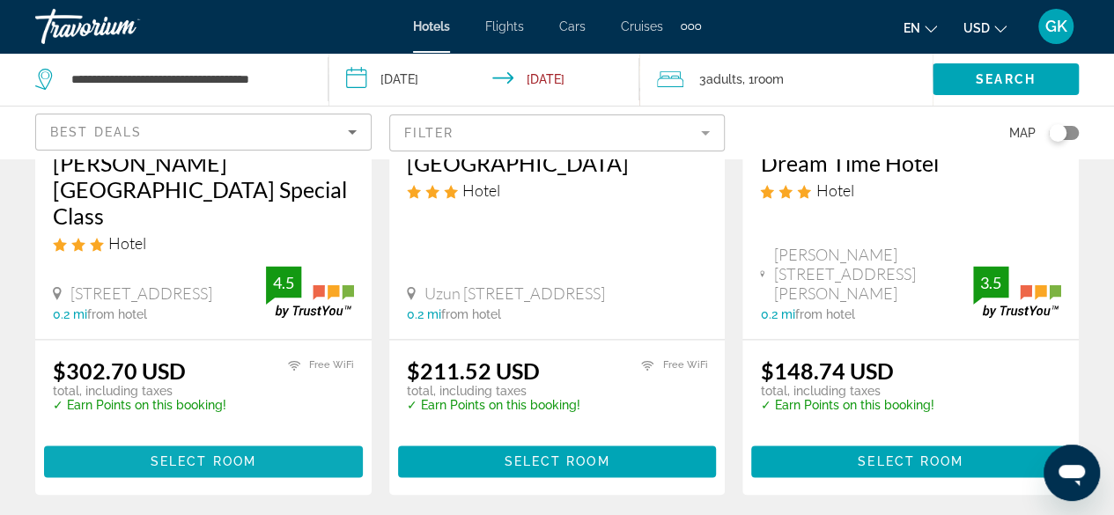
click at [212, 455] on span "Select Room" at bounding box center [204, 462] width 106 height 14
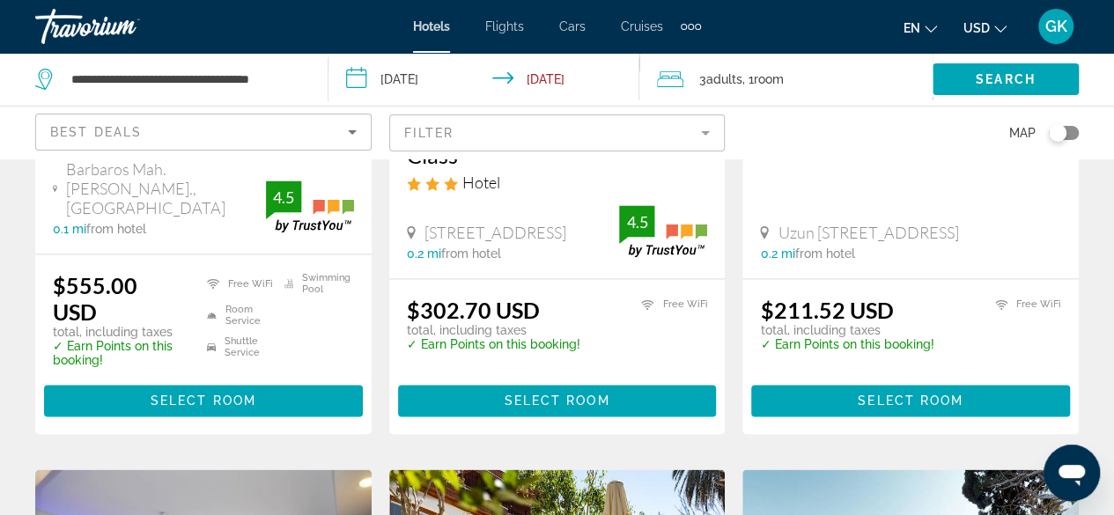
scroll to position [1165, 0]
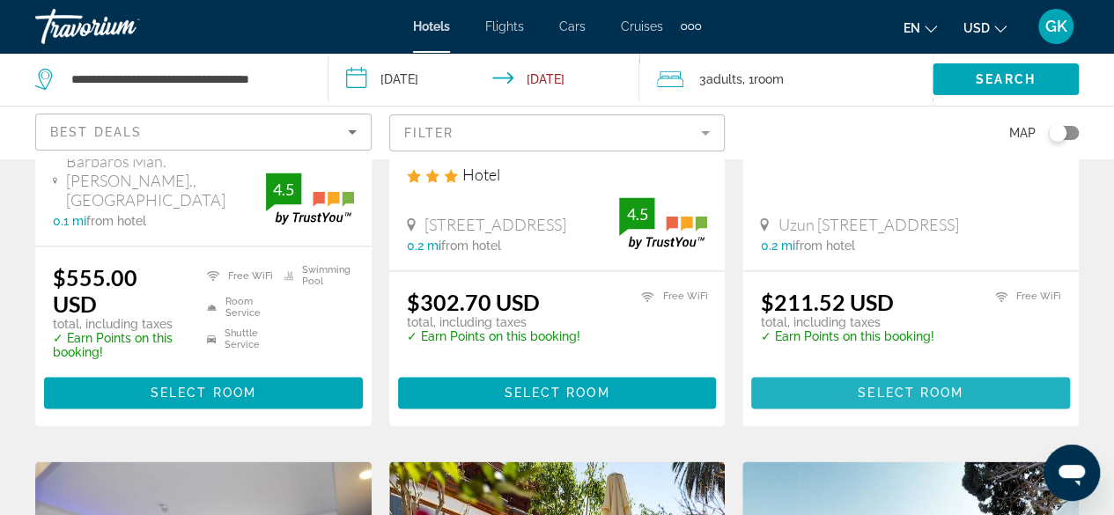
click at [860, 386] on span "Select Room" at bounding box center [911, 393] width 106 height 14
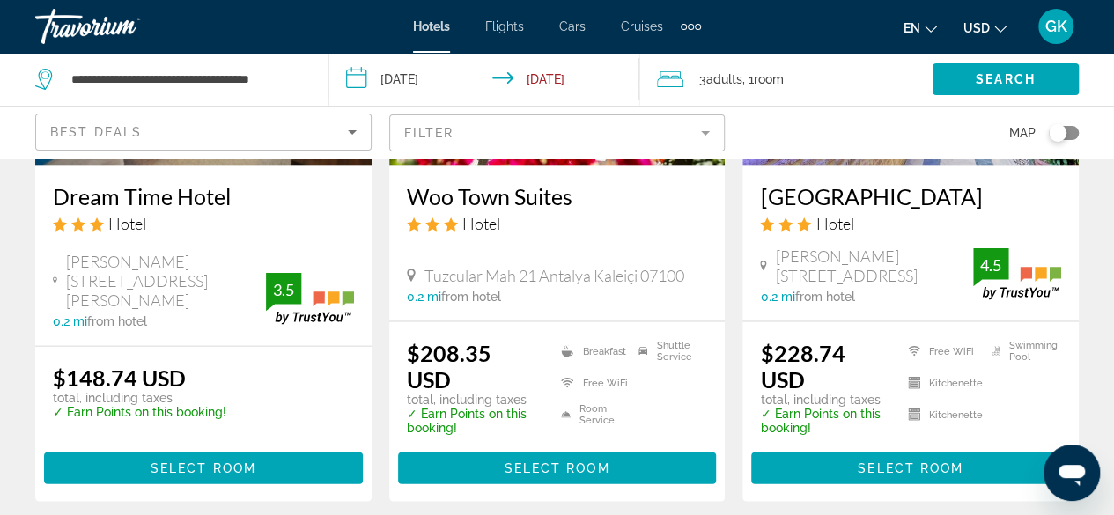
scroll to position [1762, 0]
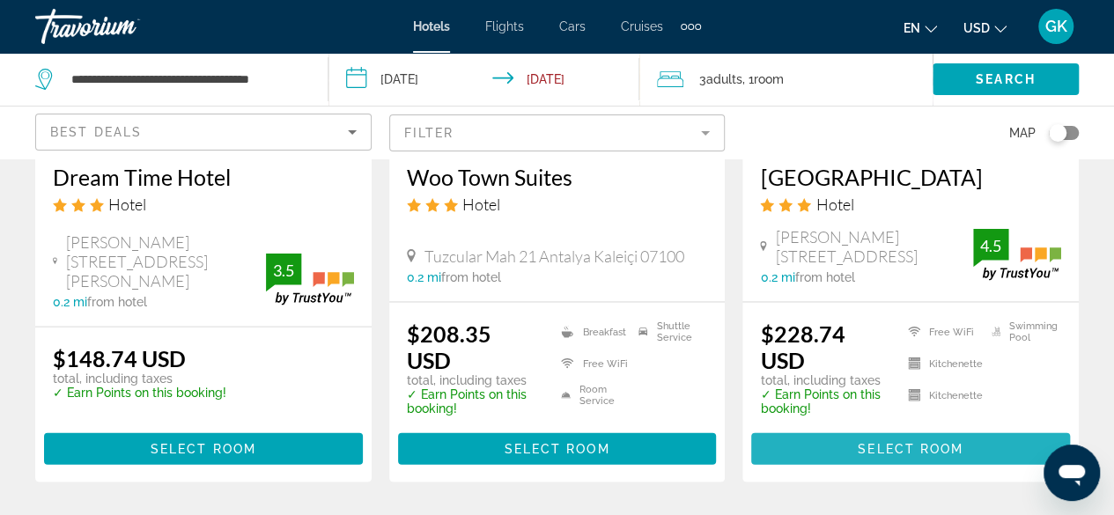
click at [904, 442] on span "Select Room" at bounding box center [911, 449] width 106 height 14
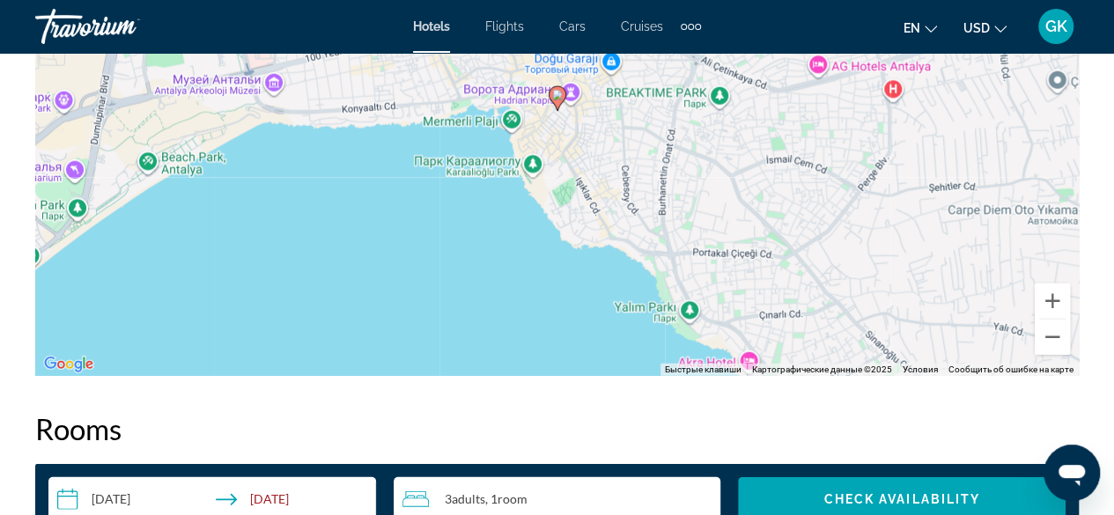
scroll to position [2123, 0]
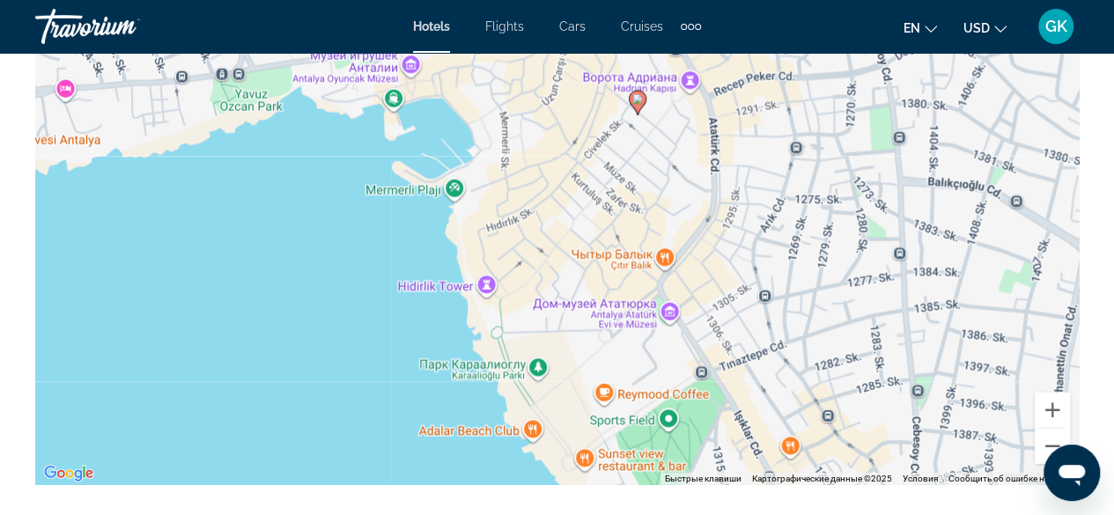
drag, startPoint x: 548, startPoint y: 103, endPoint x: 577, endPoint y: 376, distance: 274.6
click at [577, 376] on div "Чтобы активировать перетаскивание с помощью клавиатуры, нажмите Alt + Ввод. Пос…" at bounding box center [557, 221] width 1044 height 529
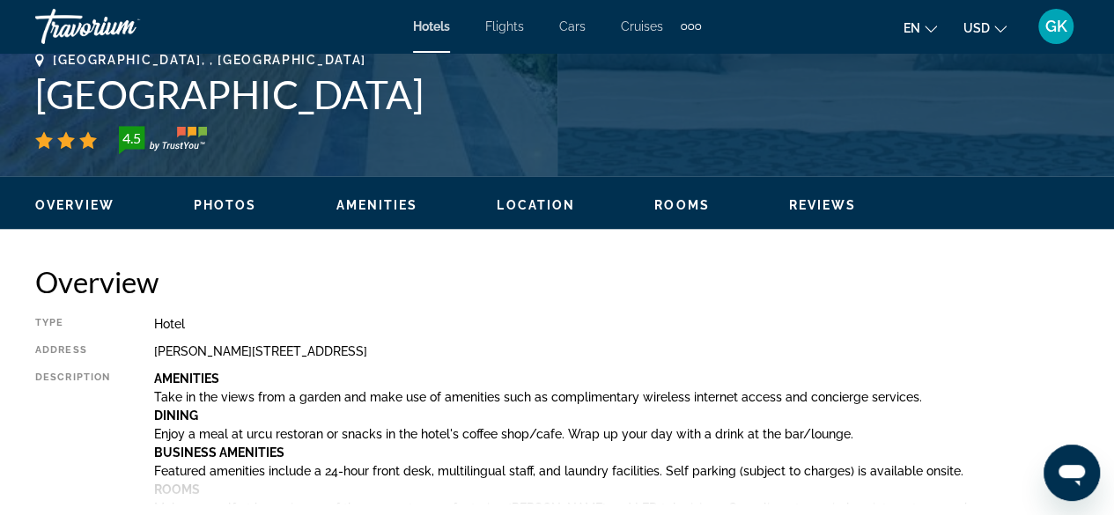
scroll to position [599, 0]
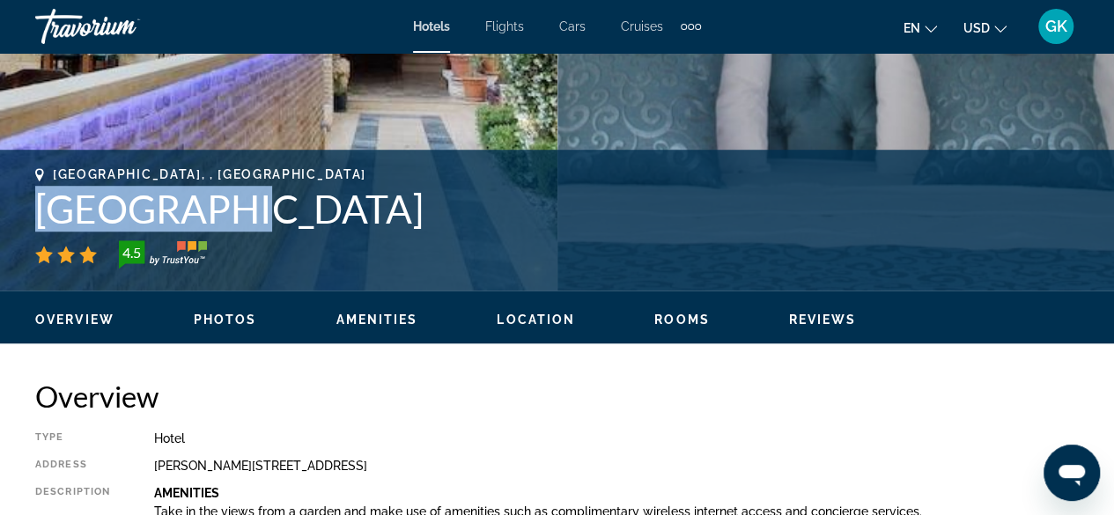
drag, startPoint x: 22, startPoint y: 202, endPoint x: 226, endPoint y: 216, distance: 204.0
click at [226, 216] on div "Antalya, , Turkey Urcu Hotel 4.5 Address Barbaros Mah Hamit Efendi Sok No: 6, A…" at bounding box center [557, 220] width 1114 height 106
copy h1 "Urcu Hotel"
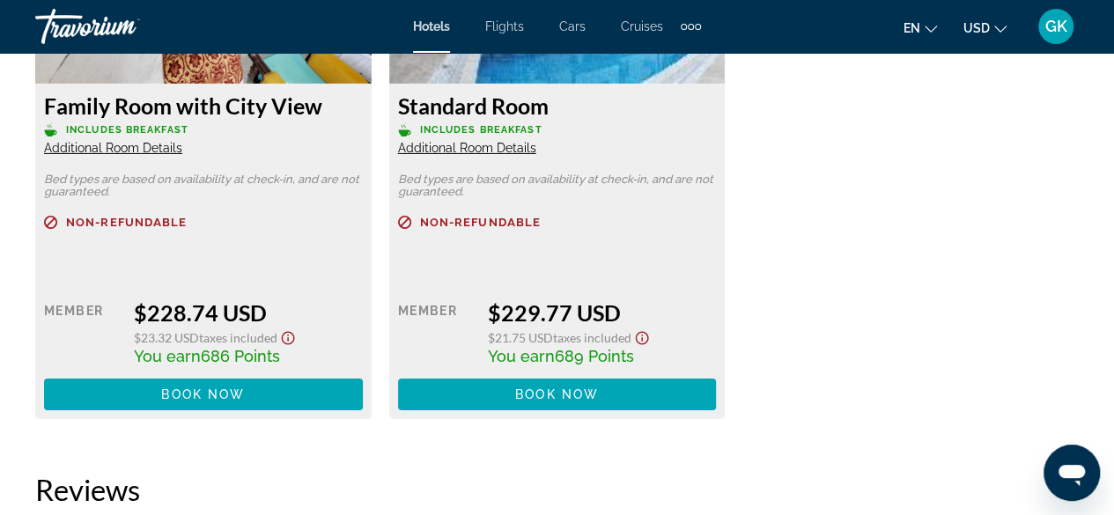
scroll to position [2949, 0]
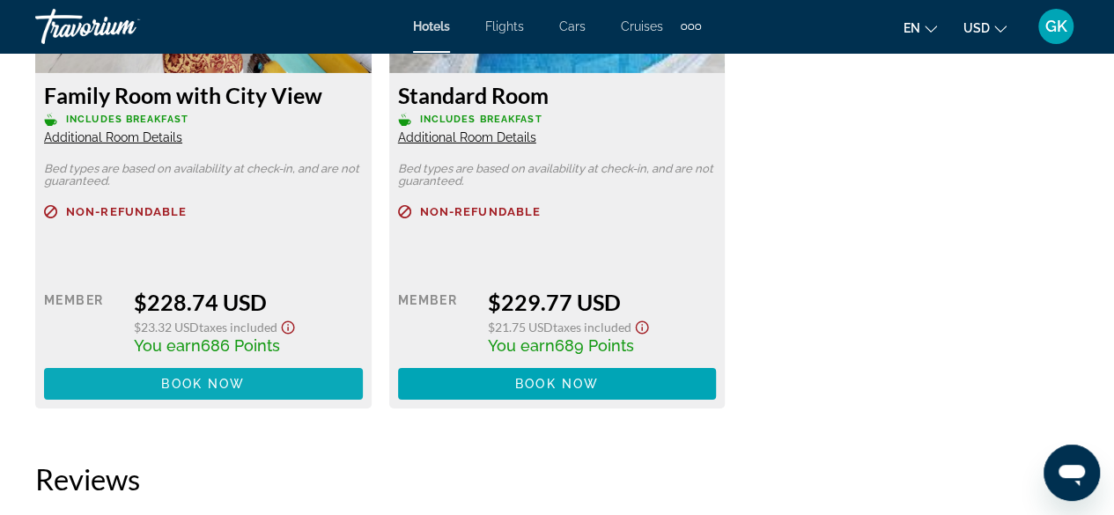
click at [201, 375] on span "Main content" at bounding box center [203, 384] width 319 height 42
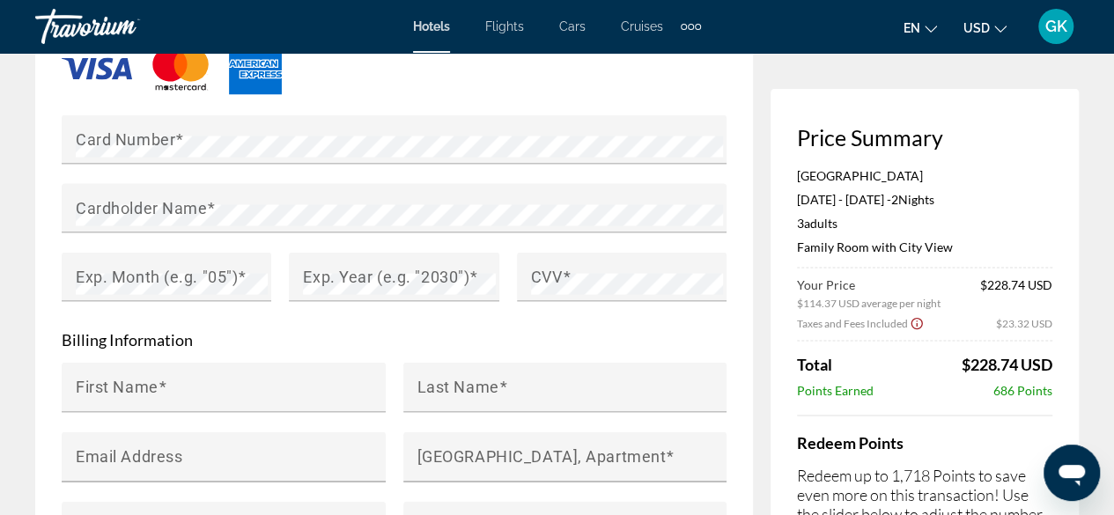
scroll to position [1586, 0]
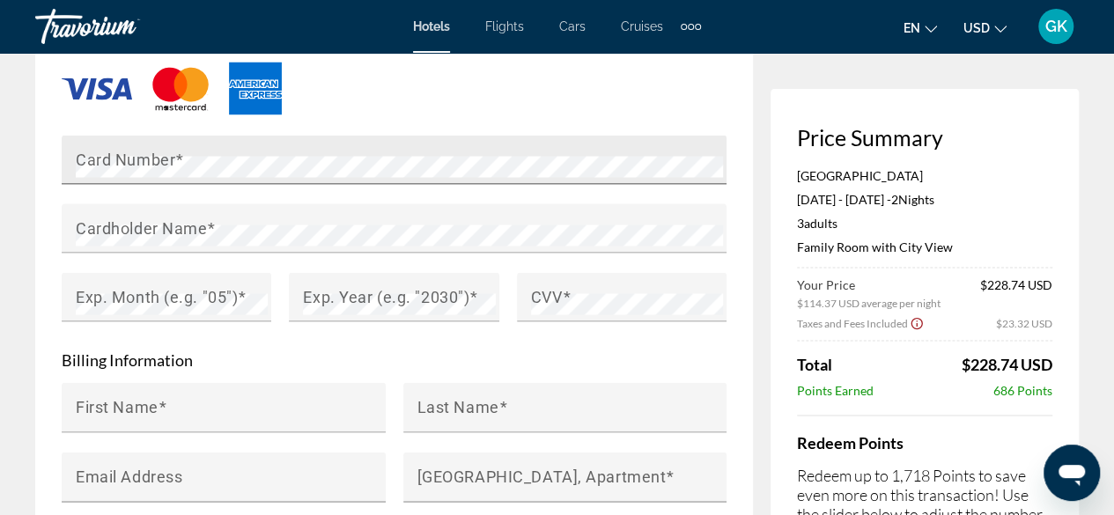
click at [157, 169] on mat-label "Card Number" at bounding box center [126, 160] width 100 height 18
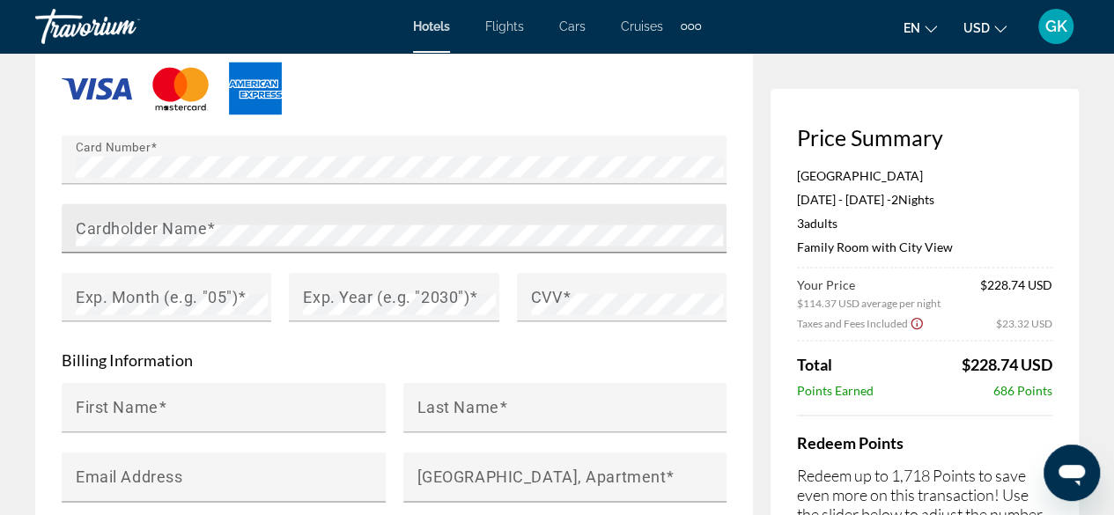
click at [107, 238] on mat-label "Cardholder Name" at bounding box center [141, 228] width 131 height 18
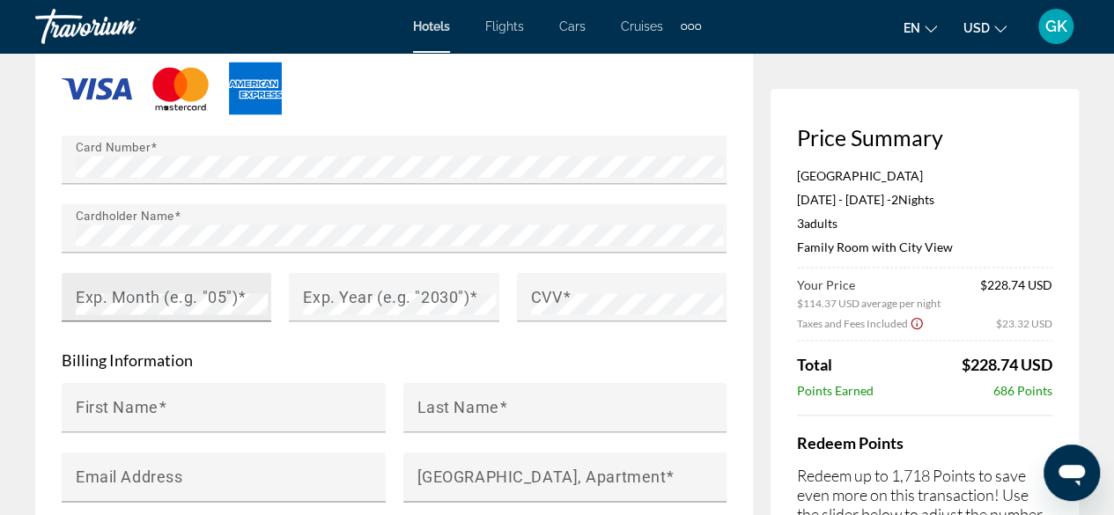
click at [85, 307] on mat-label "Exp. Month (e.g. "05")" at bounding box center [157, 297] width 162 height 18
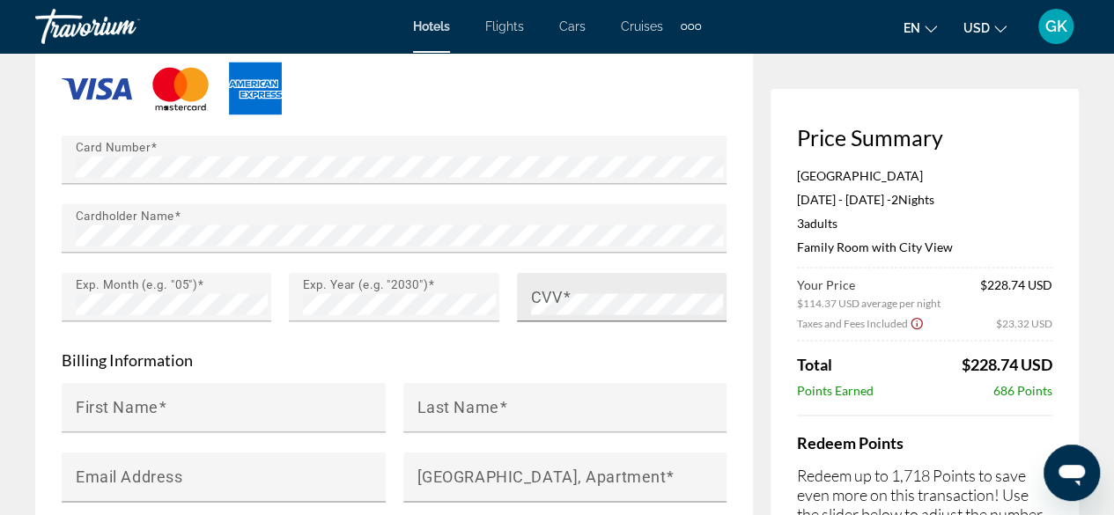
click at [548, 306] on mat-label "CVV" at bounding box center [547, 297] width 32 height 18
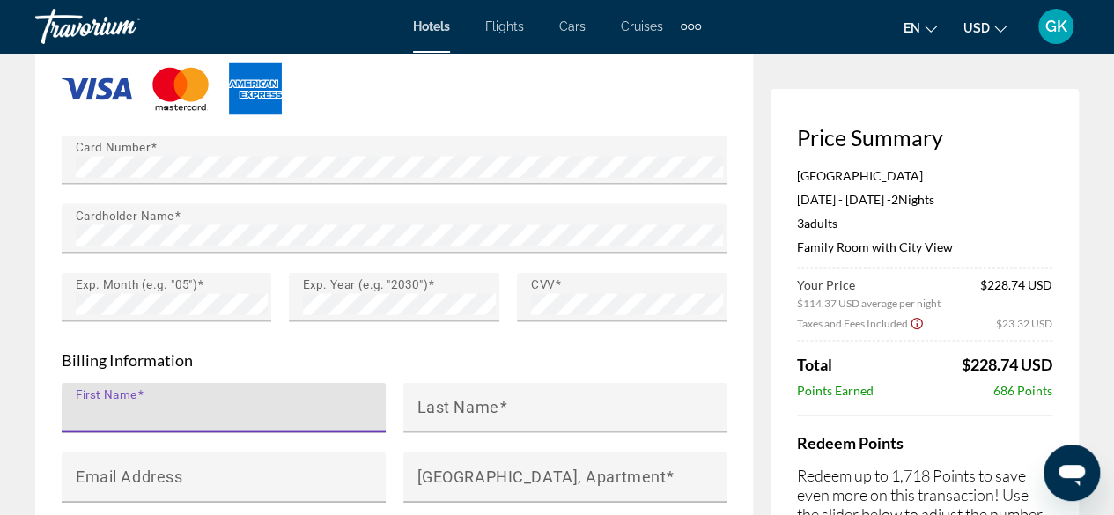
click at [345, 425] on input "First Name" at bounding box center [229, 414] width 307 height 21
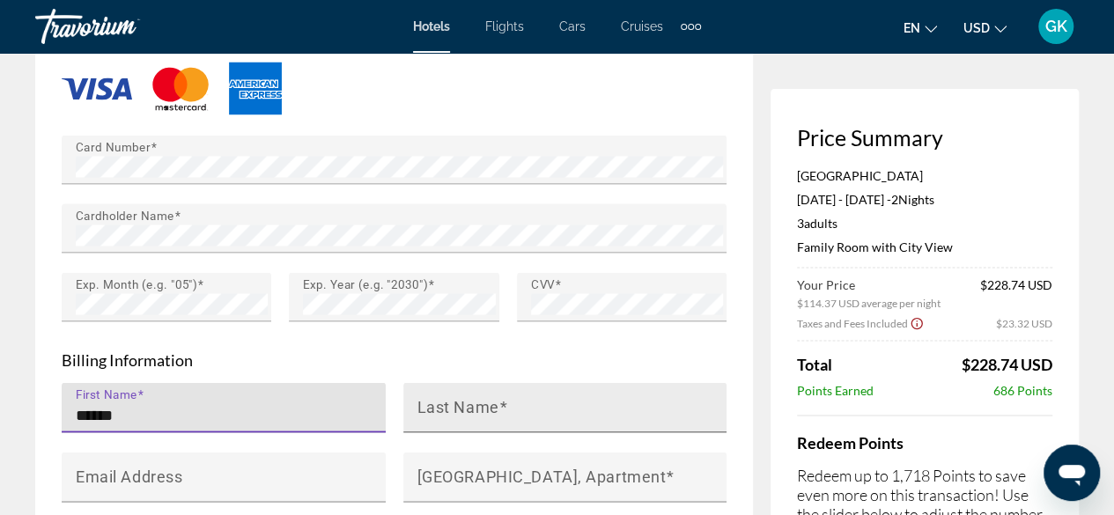
type input "******"
click at [483, 417] on mat-label "Last Name" at bounding box center [459, 407] width 82 height 18
click at [483, 420] on input "Last Name" at bounding box center [571, 414] width 307 height 21
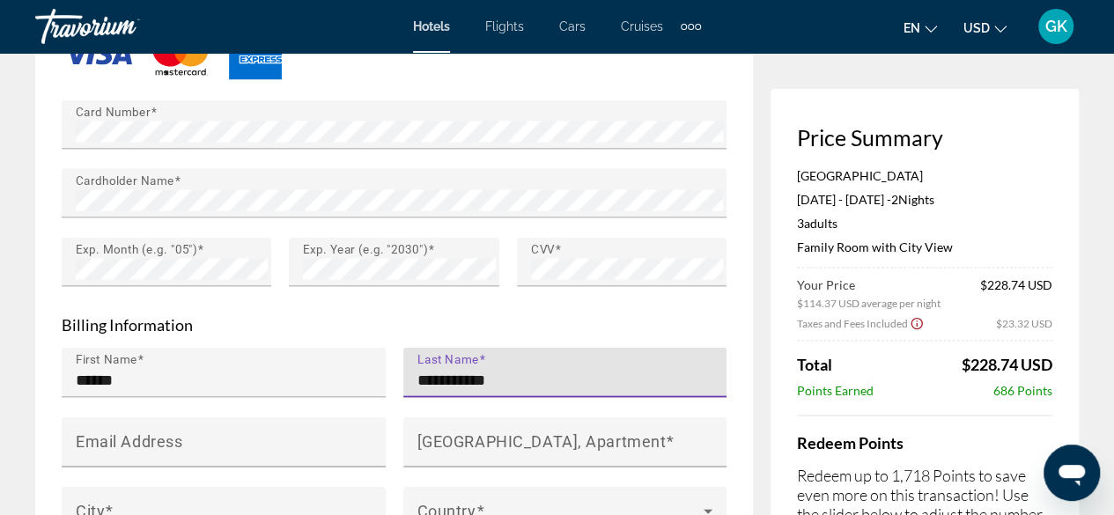
scroll to position [1751, 0]
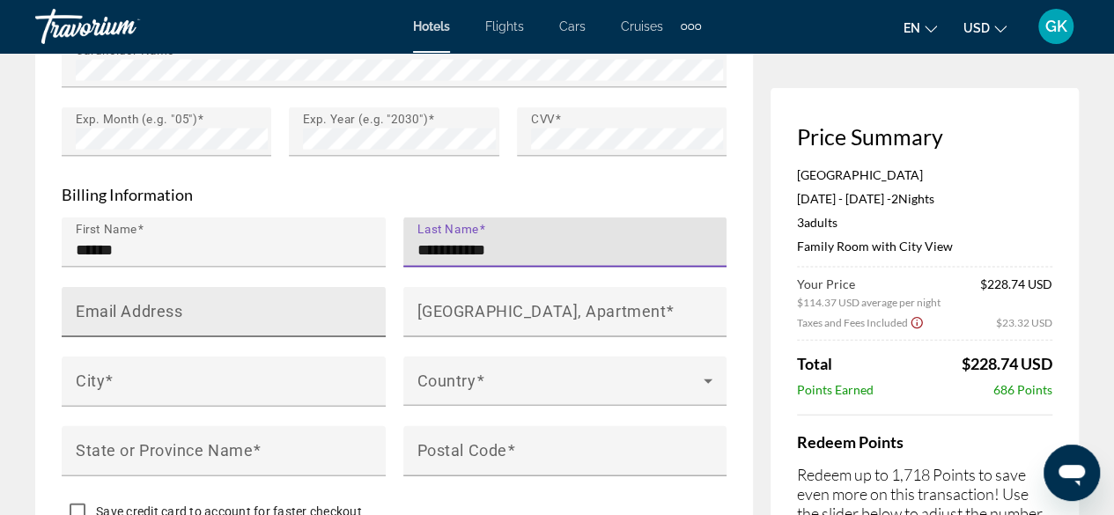
type input "**********"
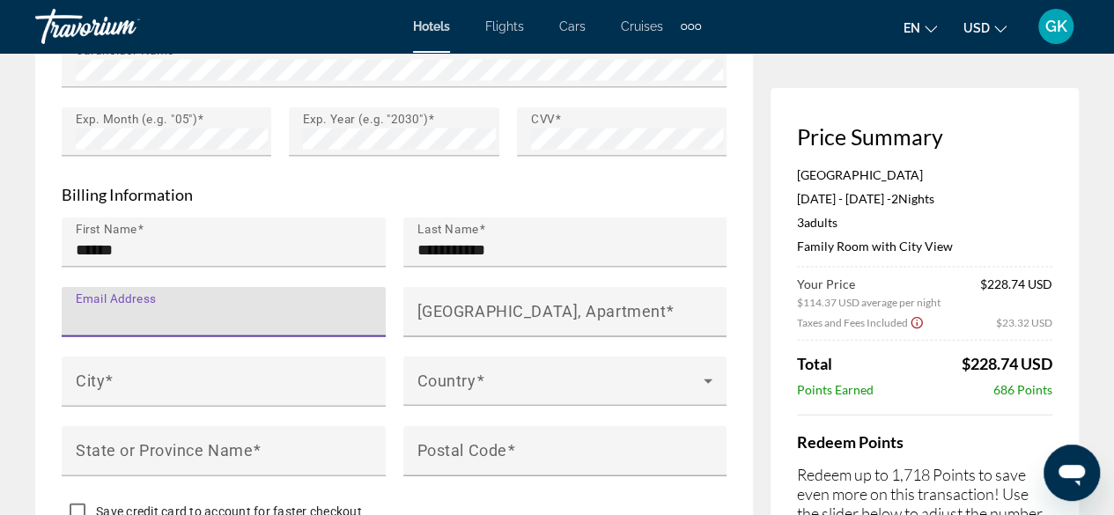
click at [189, 327] on input "Email Address" at bounding box center [229, 319] width 307 height 21
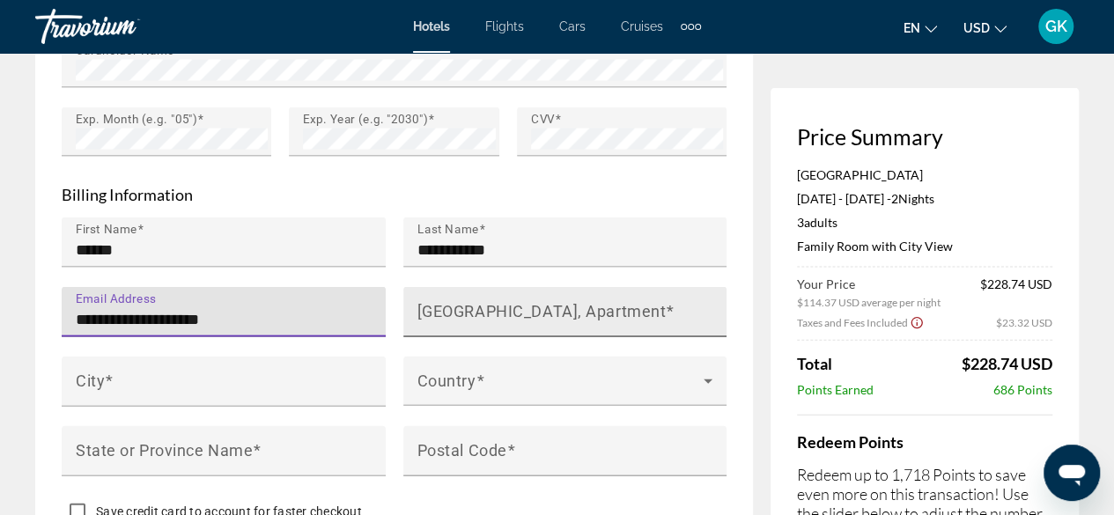
type input "**********"
click at [437, 330] on input "[GEOGRAPHIC_DATA], Apartment" at bounding box center [571, 319] width 307 height 21
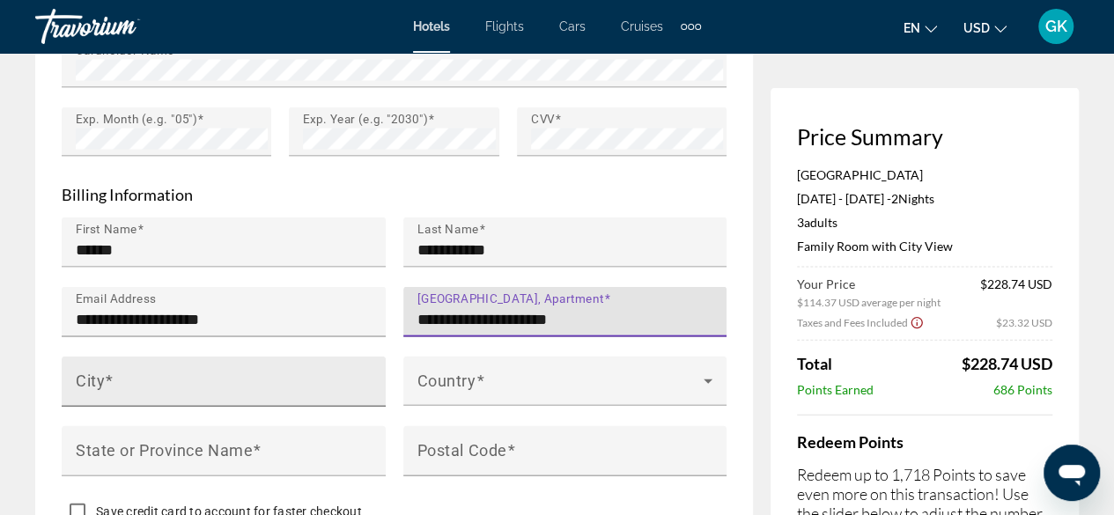
type input "**********"
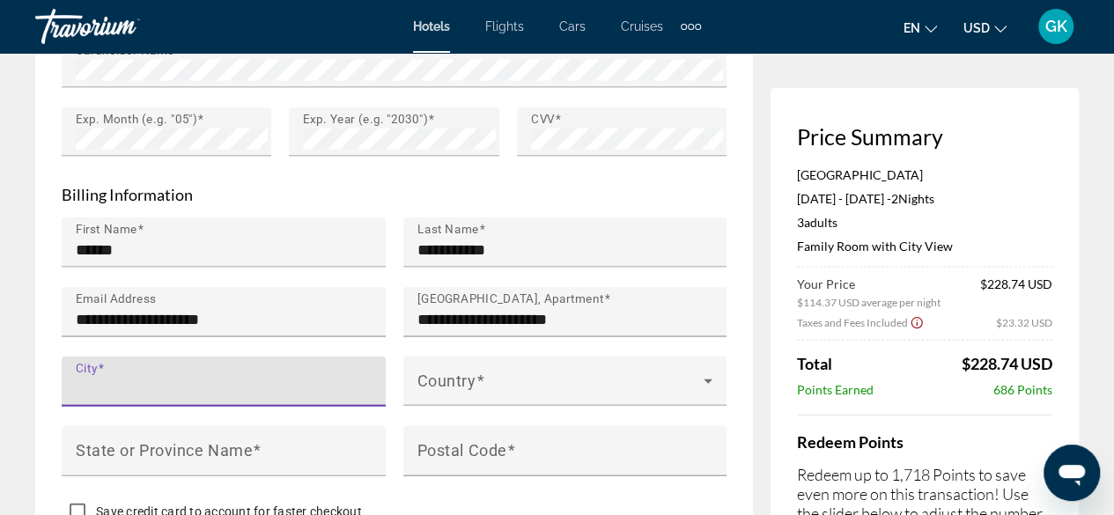
click at [260, 399] on input "City" at bounding box center [229, 389] width 307 height 21
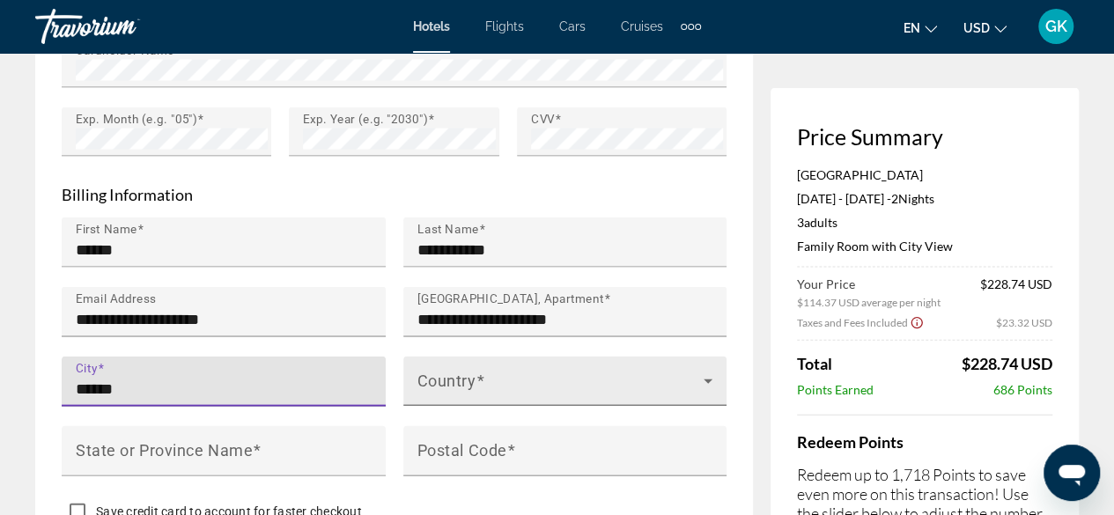
type input "******"
click at [492, 397] on span "Main content" at bounding box center [561, 388] width 287 height 21
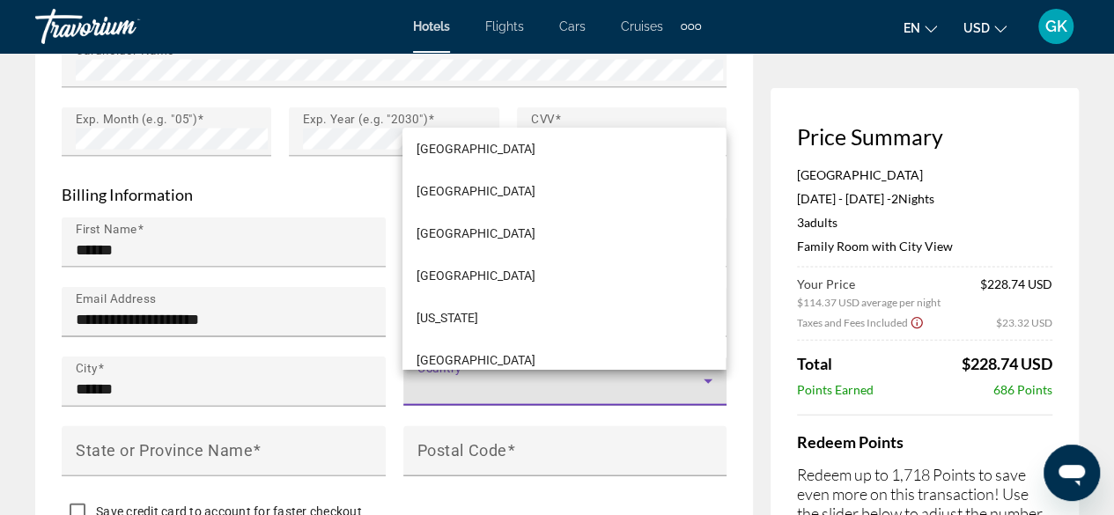
scroll to position [4712, 0]
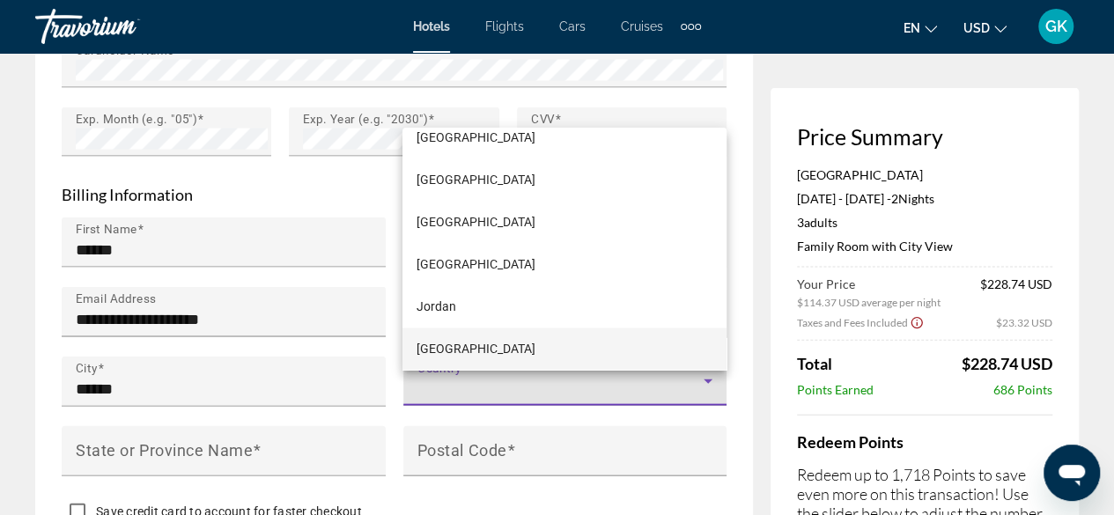
click at [499, 345] on mat-option "[GEOGRAPHIC_DATA]" at bounding box center [564, 349] width 323 height 42
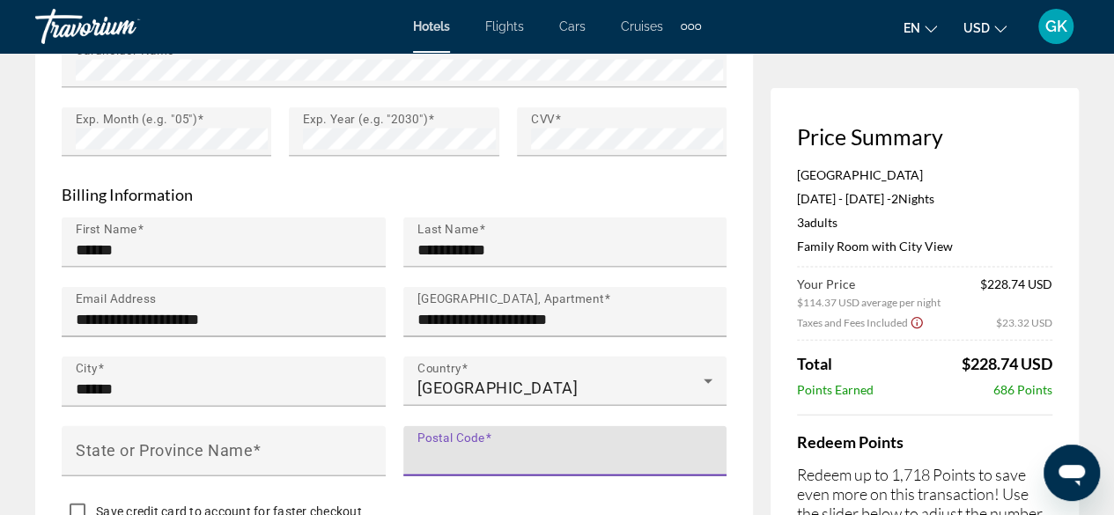
click at [581, 468] on input "Postal Code" at bounding box center [571, 458] width 307 height 21
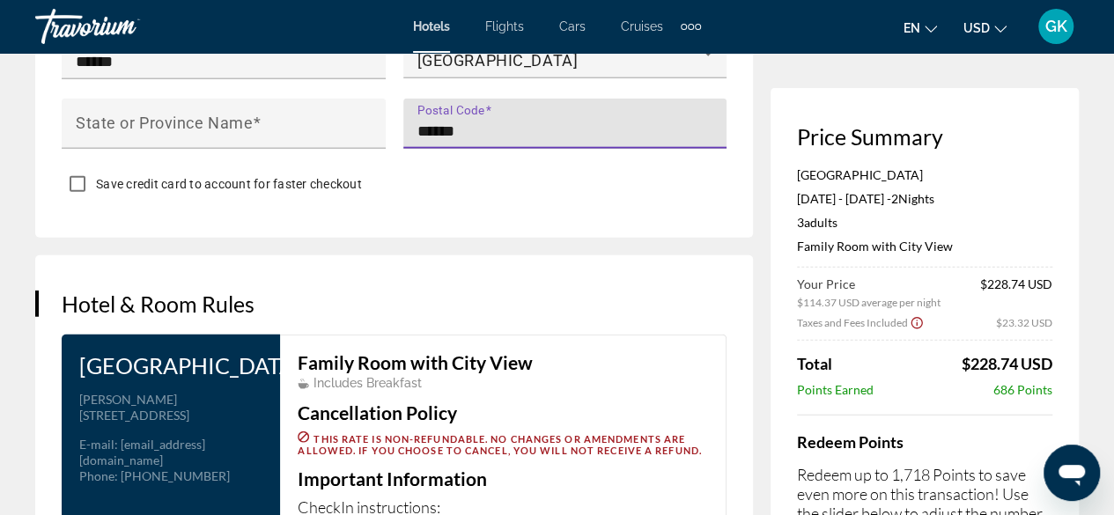
scroll to position [2114, 0]
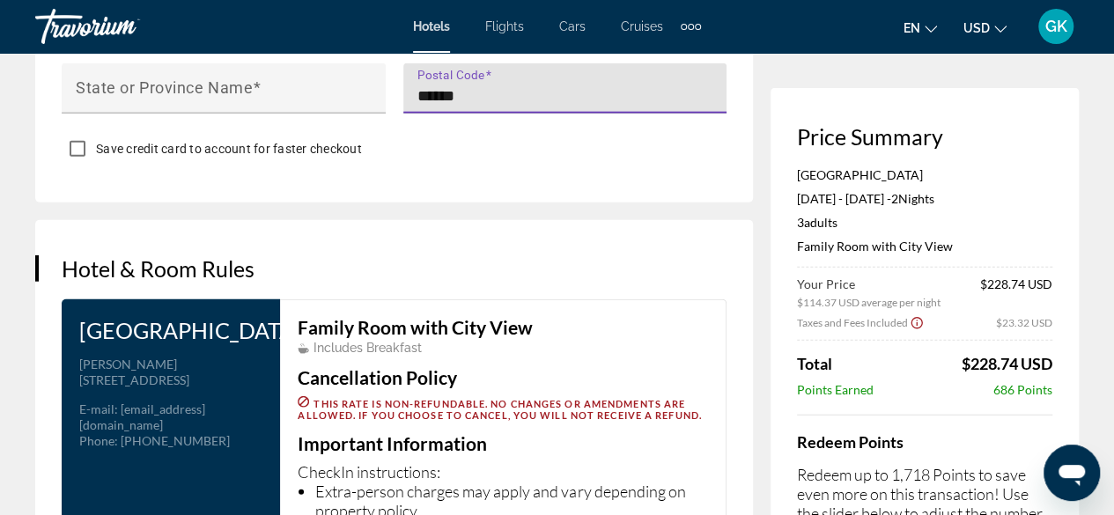
type input "******"
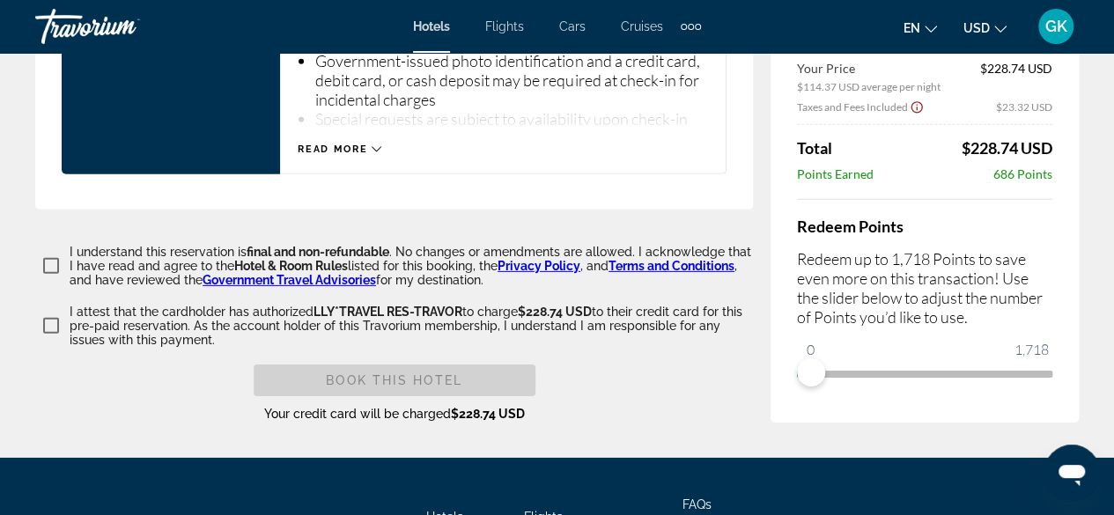
scroll to position [2643, 0]
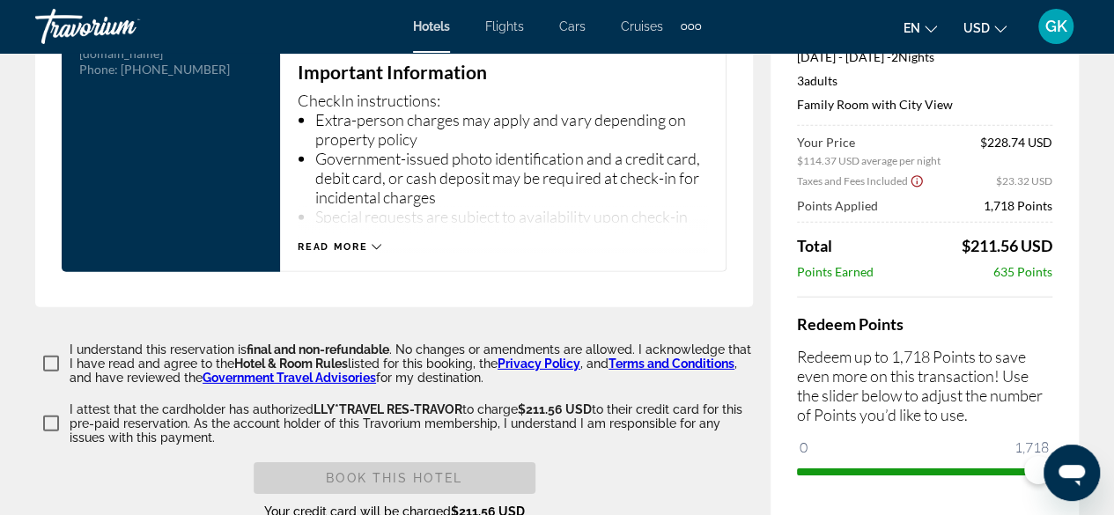
scroll to position [2493, 0]
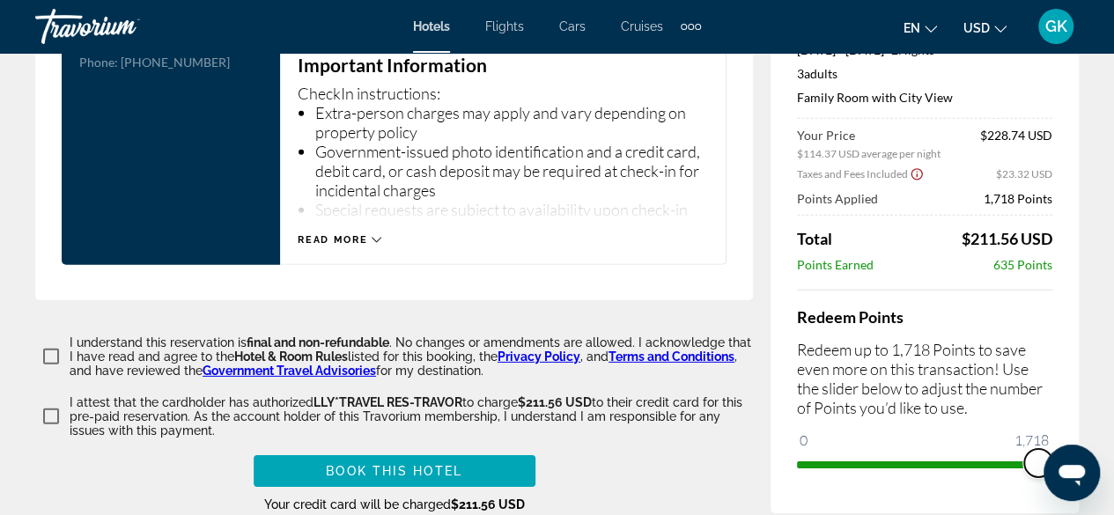
drag, startPoint x: 2069, startPoint y: 919, endPoint x: 1077, endPoint y: 476, distance: 1086.3
drag, startPoint x: 1011, startPoint y: 470, endPoint x: 1127, endPoint y: 483, distance: 116.1
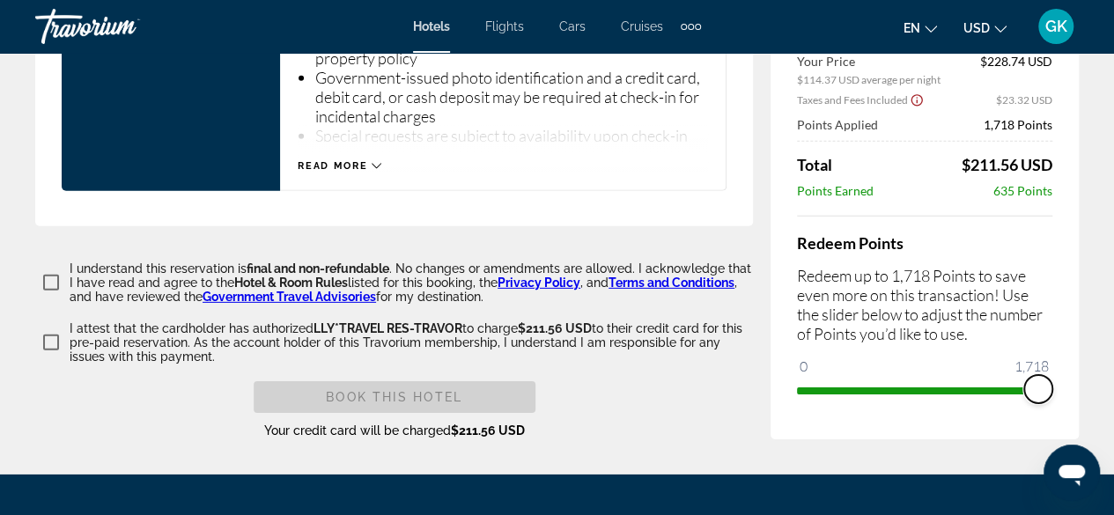
scroll to position [2547, 0]
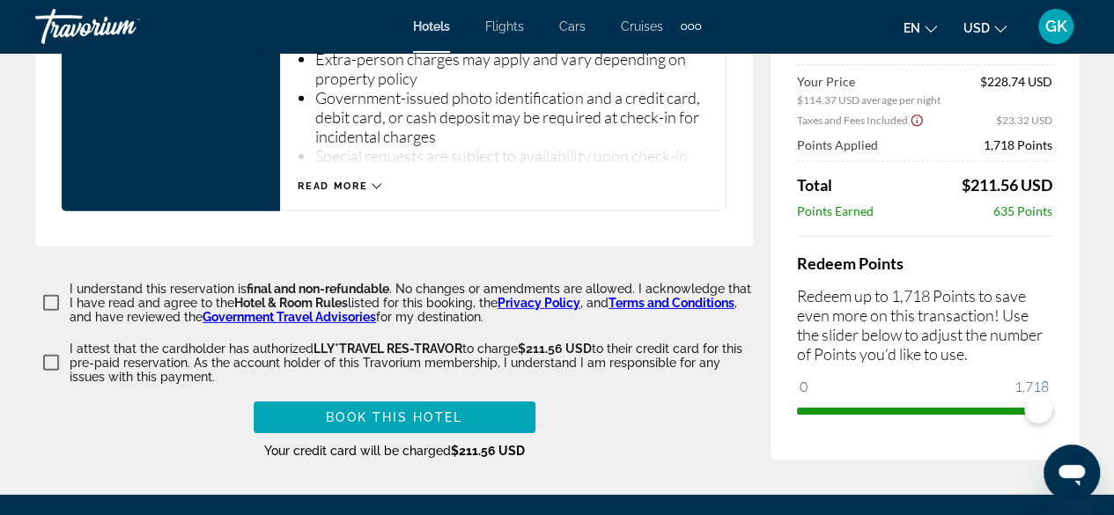
click at [374, 191] on icon "Main content" at bounding box center [377, 186] width 10 height 10
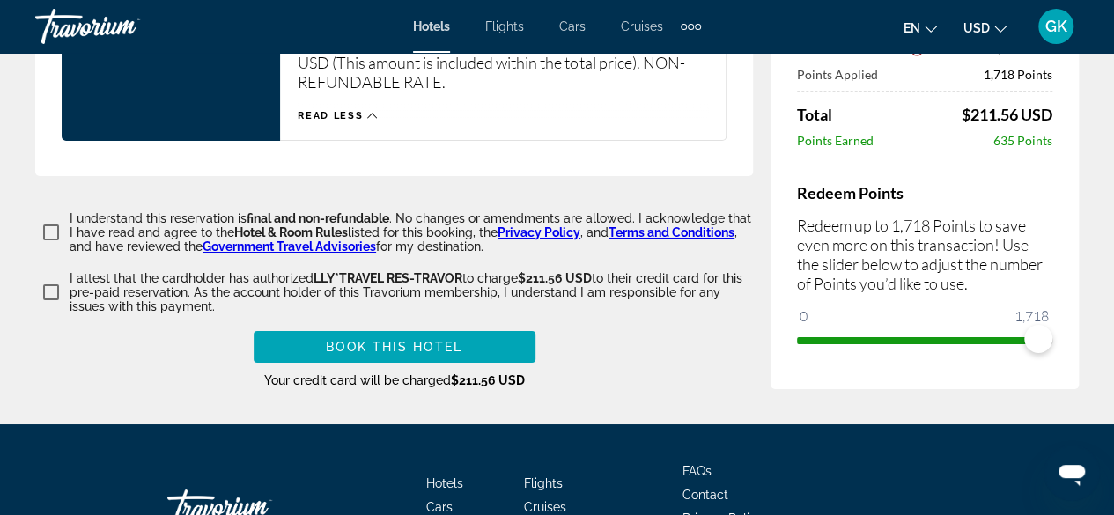
scroll to position [3122, 0]
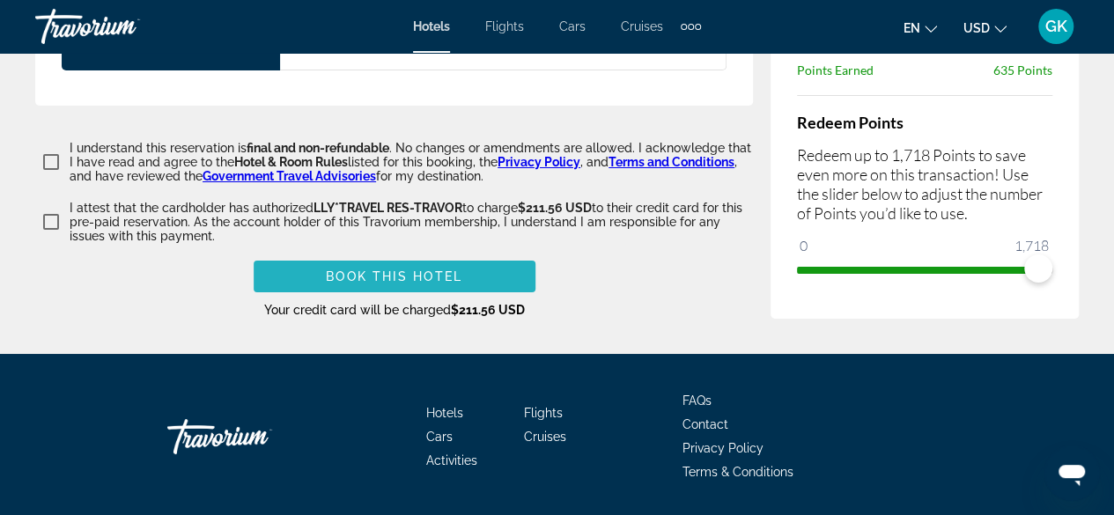
click at [416, 284] on span "Book this hotel" at bounding box center [394, 277] width 137 height 14
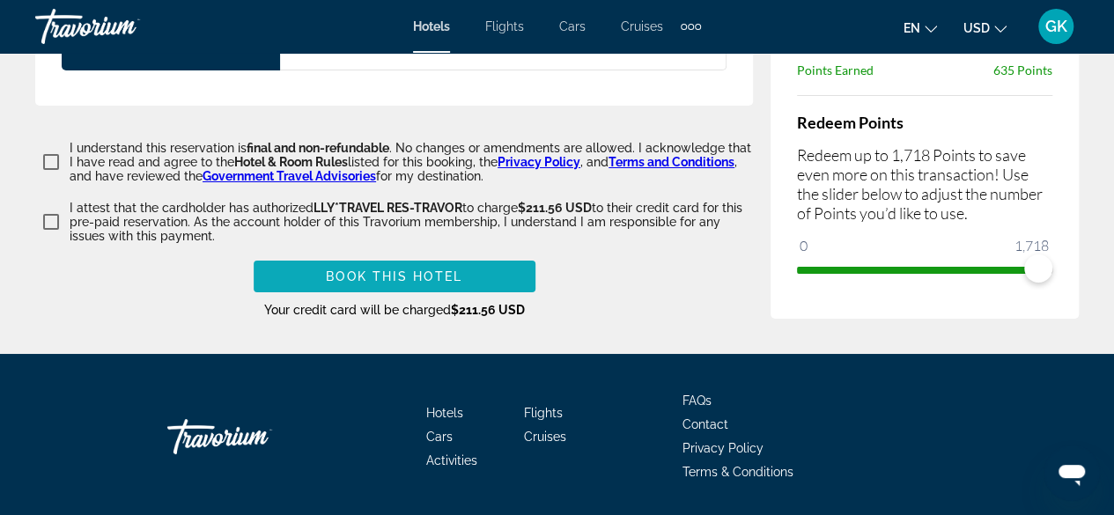
scroll to position [1963, 0]
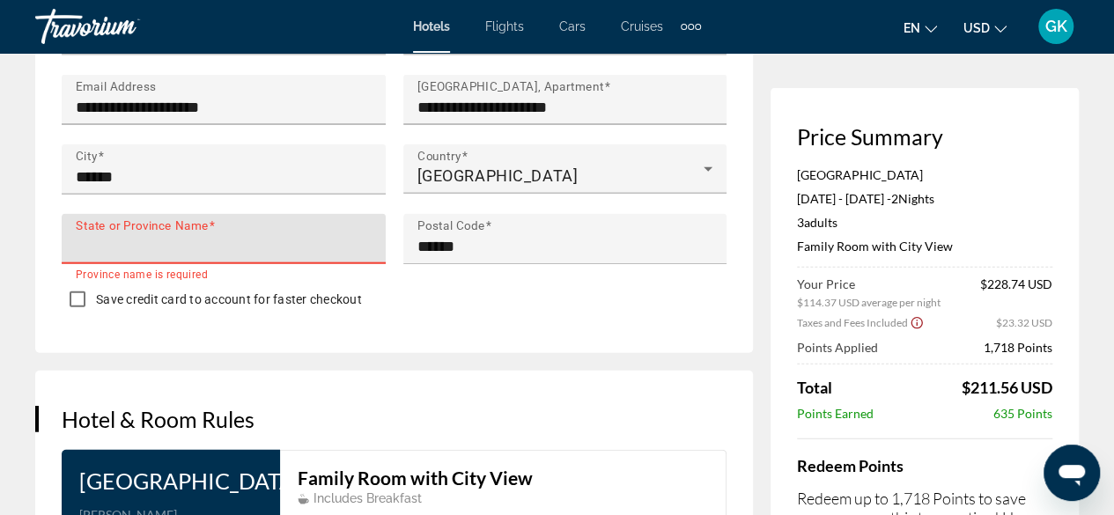
click at [245, 250] on input "State or Province Name" at bounding box center [229, 246] width 307 height 21
click at [205, 254] on input "State or Province Name" at bounding box center [229, 246] width 307 height 21
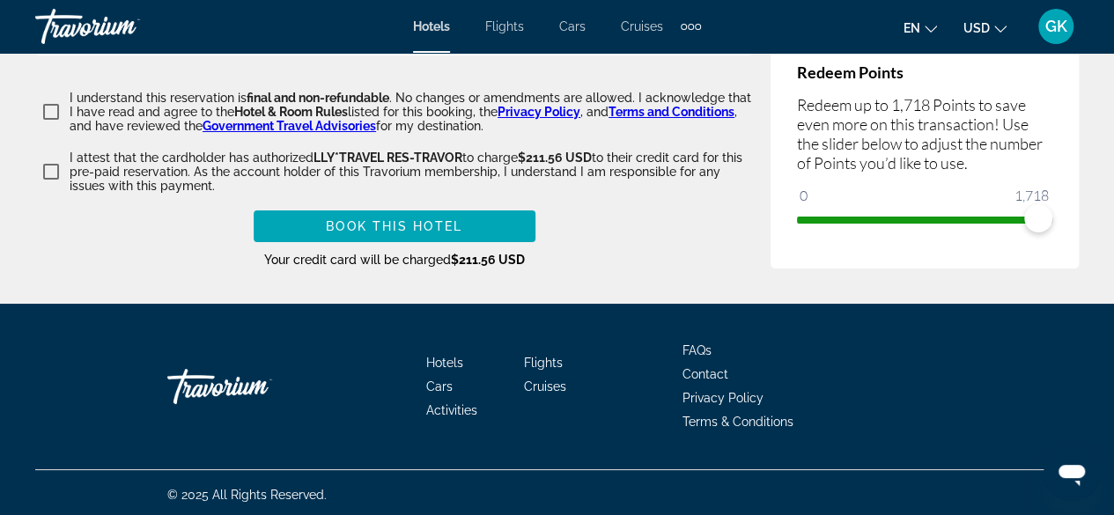
scroll to position [3206, 0]
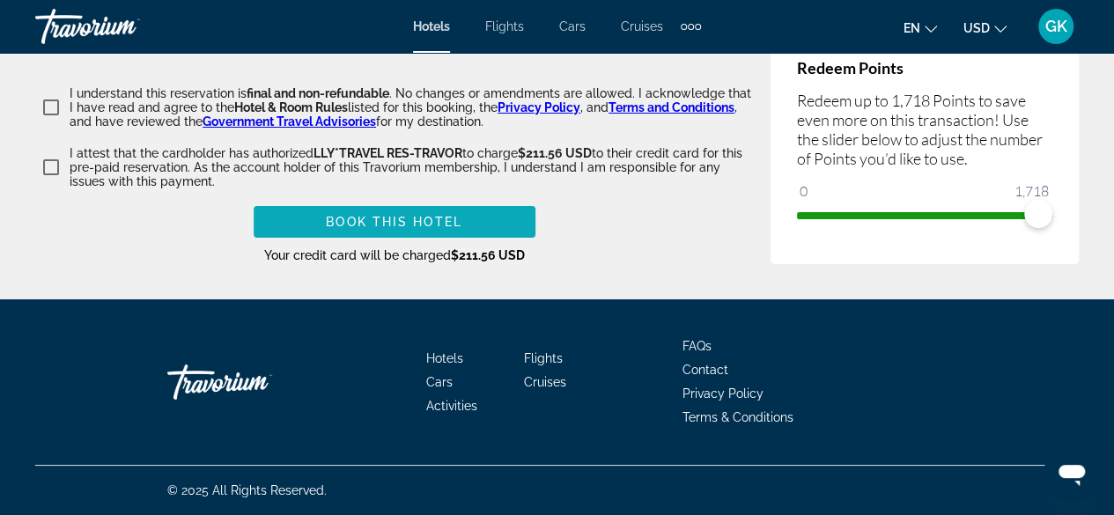
type input "***"
click at [400, 224] on span "Book this hotel" at bounding box center [394, 222] width 137 height 14
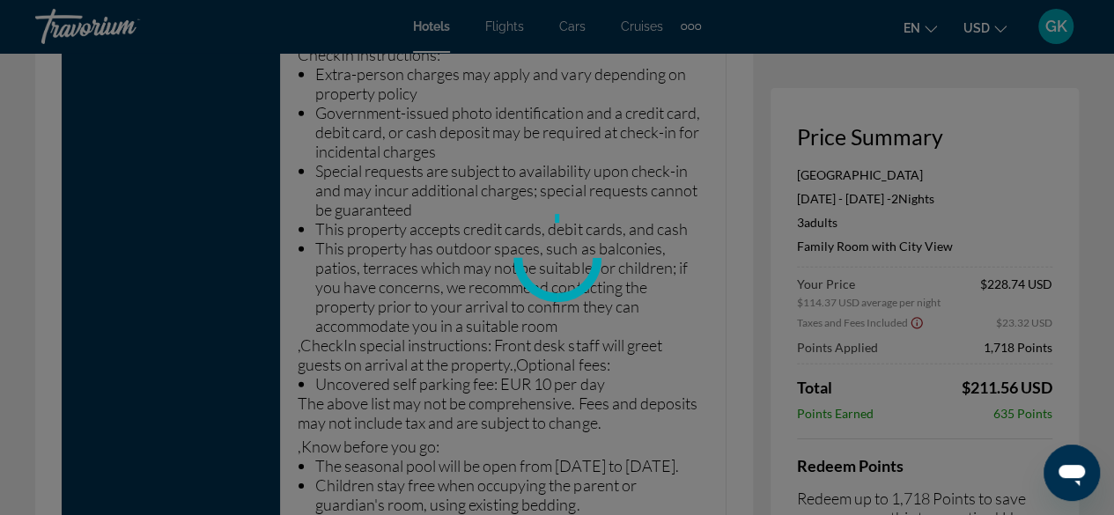
scroll to position [2526, 0]
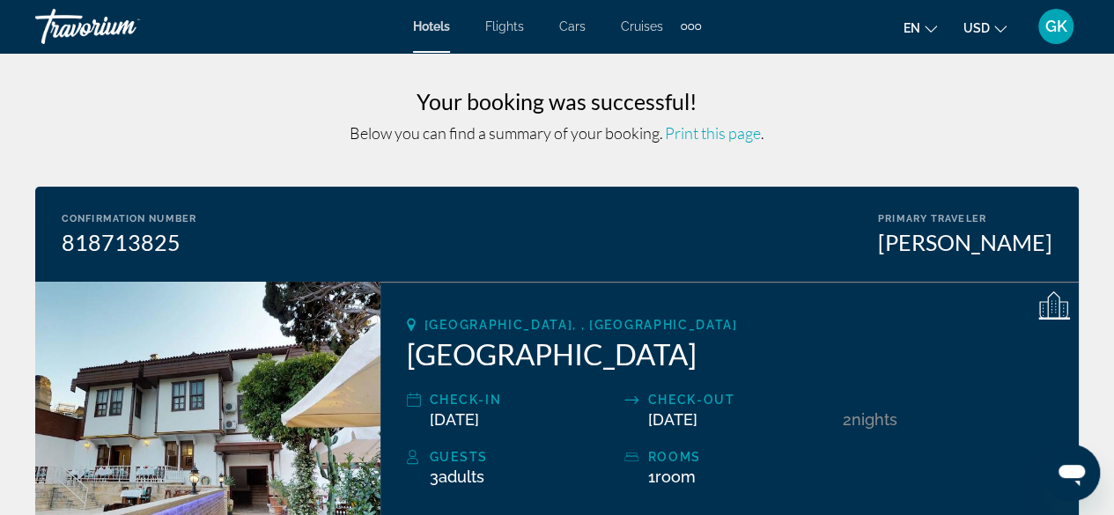
click at [719, 135] on span "Print this page" at bounding box center [713, 132] width 96 height 19
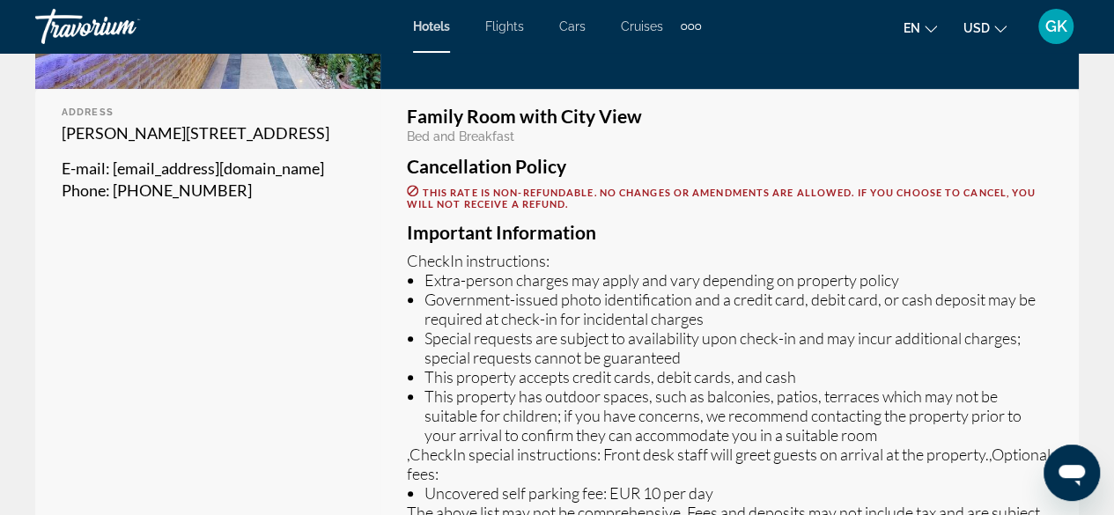
scroll to position [497, 0]
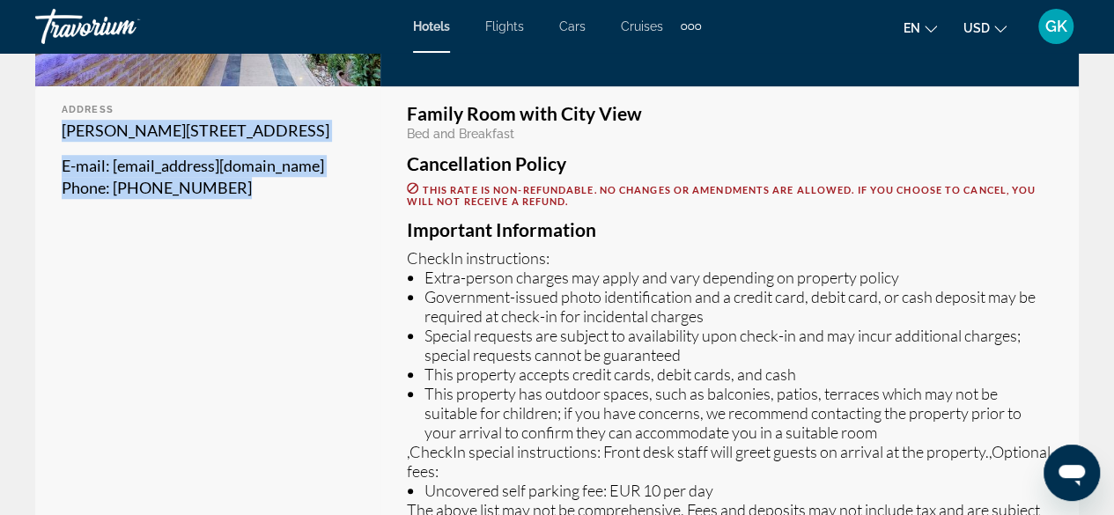
drag, startPoint x: 58, startPoint y: 124, endPoint x: 254, endPoint y: 211, distance: 213.8
click at [254, 211] on div "Address [PERSON_NAME][STREET_ADDRESS] E-mail : [EMAIL_ADDRESS][DOMAIN_NAME] Pho…" at bounding box center [207, 392] width 345 height 613
copy div "Barbaros Mah Hamit Efendi Sok No: 6, Antalya 07070, Turkey E-mail : info@urcuho…"
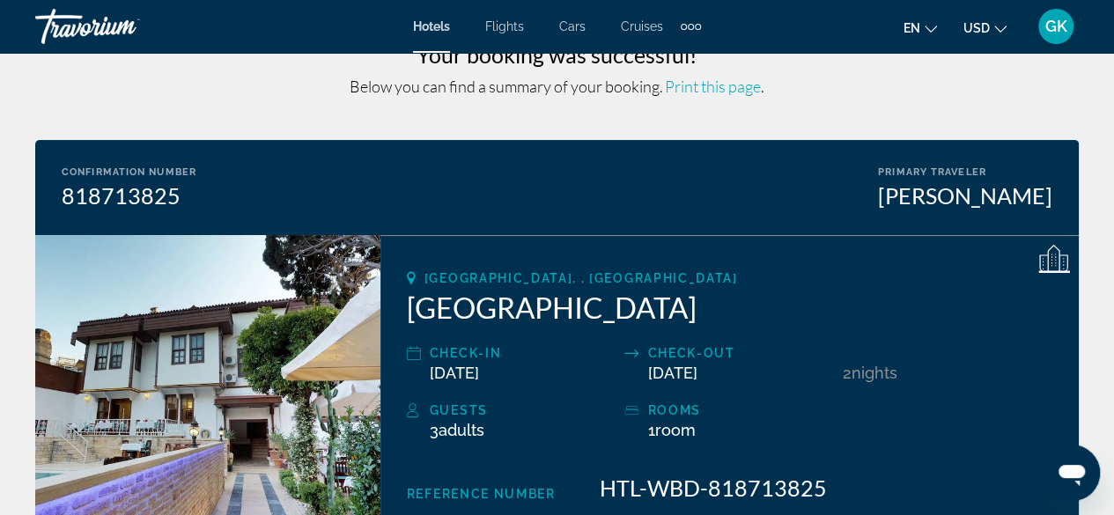
scroll to position [0, 0]
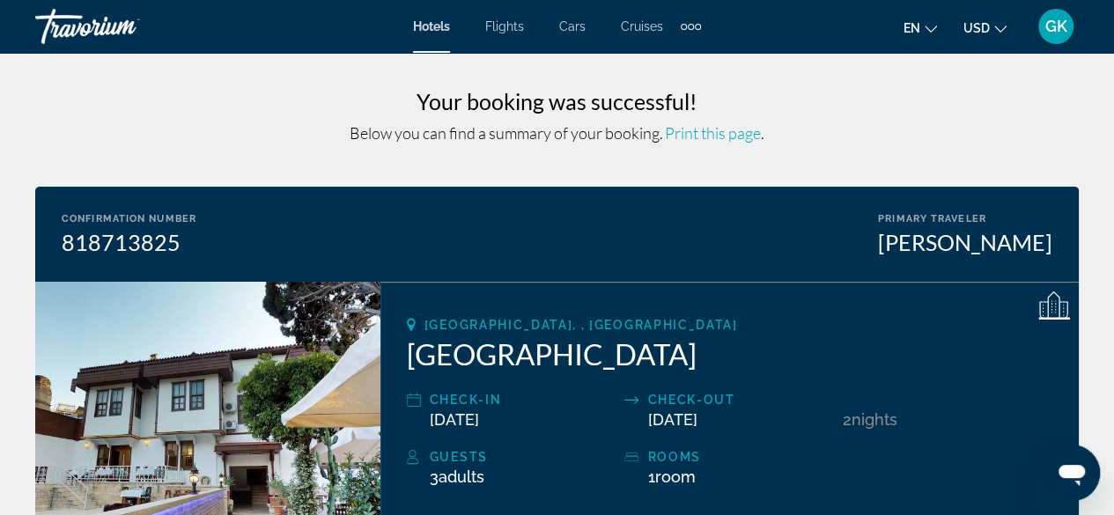
click at [1059, 29] on span "GK" at bounding box center [1057, 27] width 22 height 18
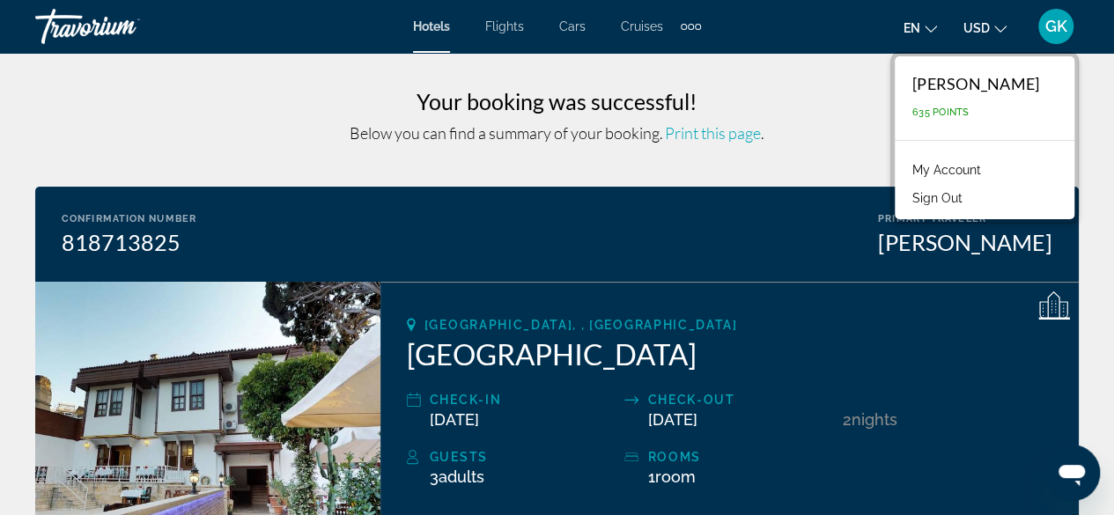
click at [797, 89] on h3 "Your booking was successful!" at bounding box center [557, 101] width 1044 height 26
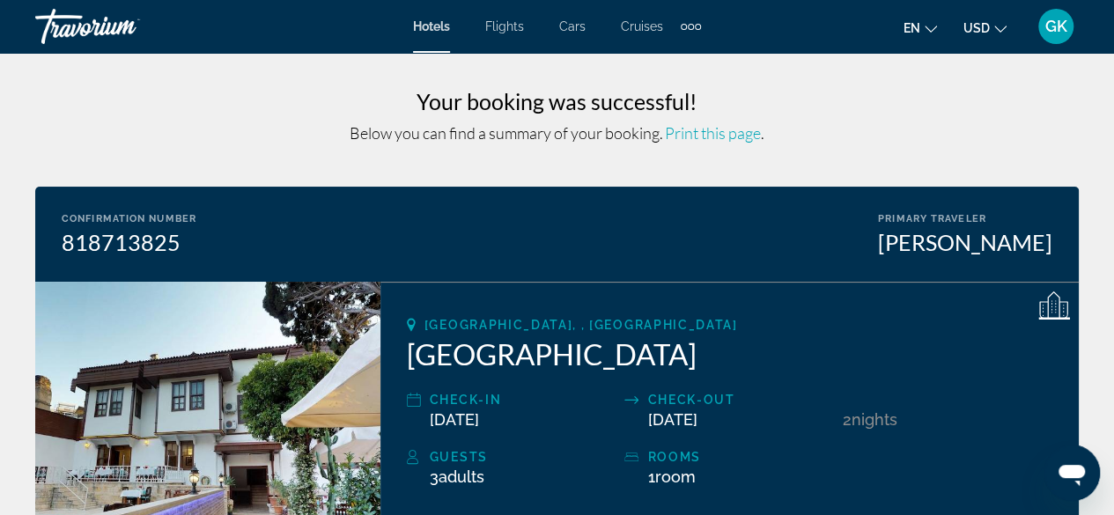
click at [430, 26] on span "Hotels" at bounding box center [431, 26] width 37 height 14
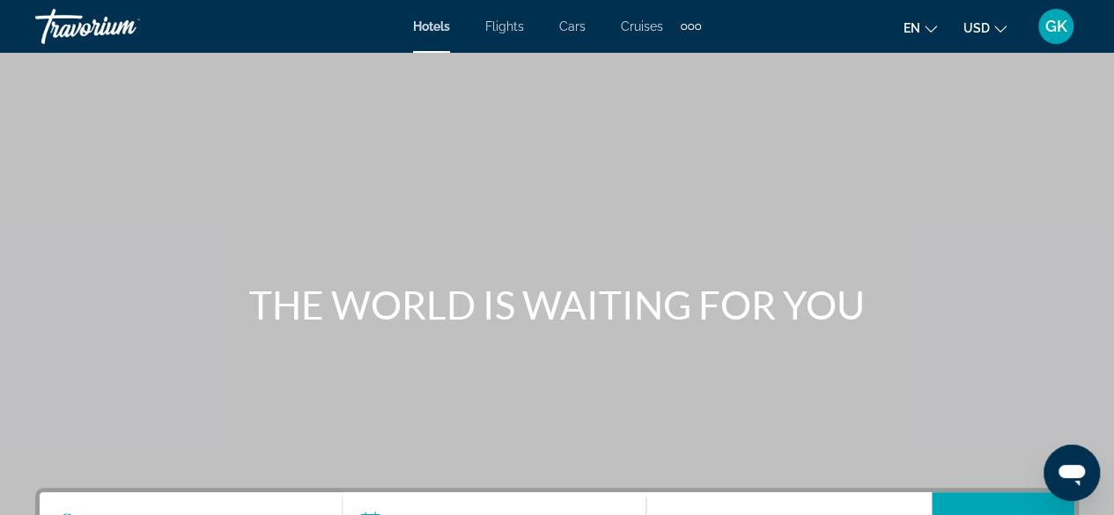
click at [1048, 23] on span "GK" at bounding box center [1057, 27] width 22 height 18
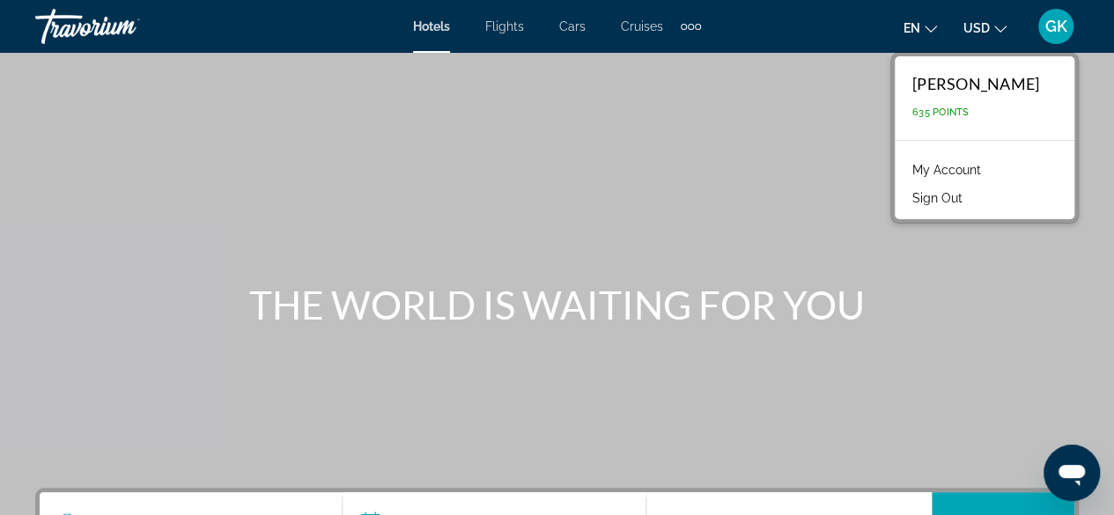
click at [934, 166] on link "My Account" at bounding box center [947, 170] width 86 height 23
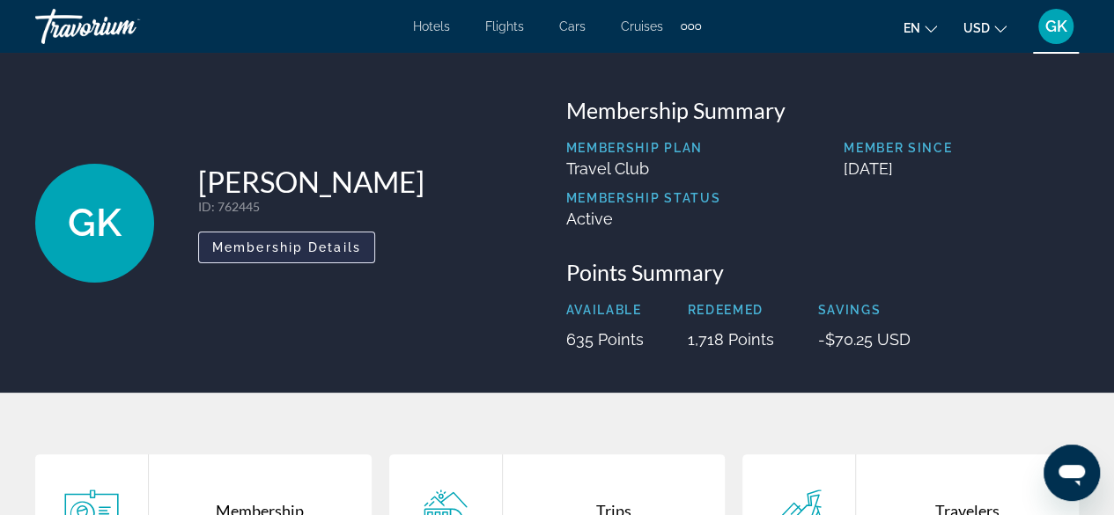
click at [328, 253] on span "Membership Details" at bounding box center [286, 247] width 149 height 14
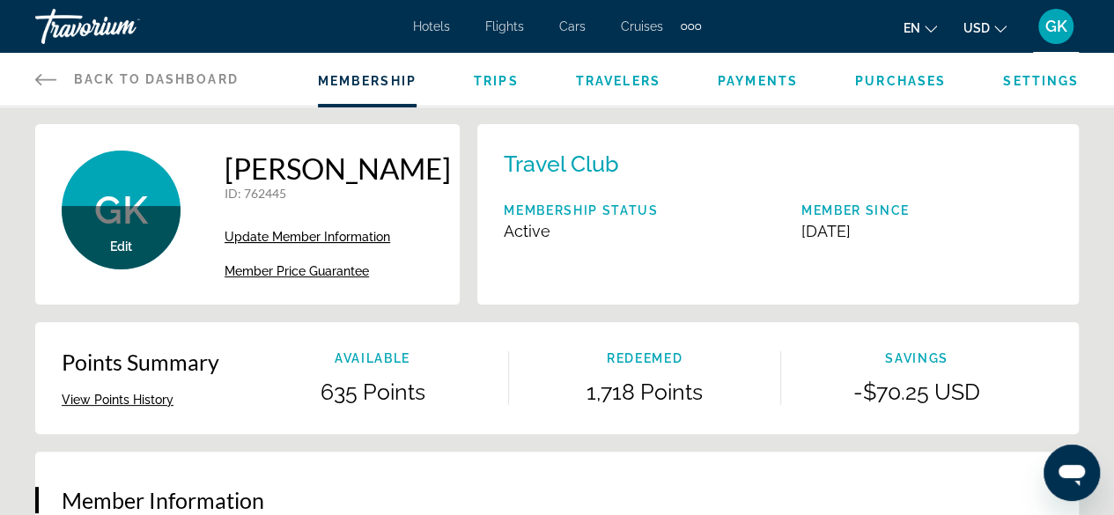
click at [503, 82] on span "Trips" at bounding box center [496, 81] width 45 height 14
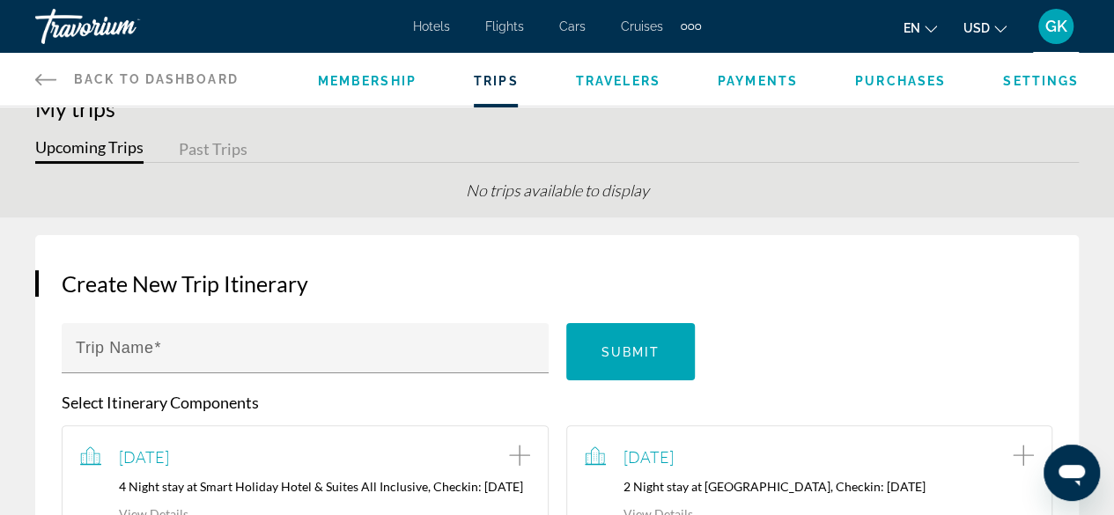
scroll to position [22, 0]
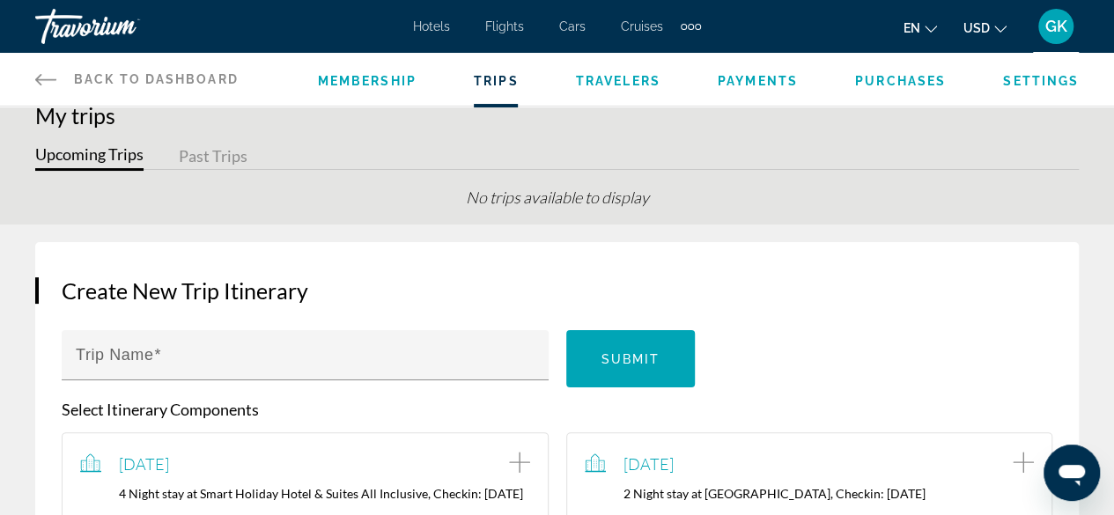
click at [213, 158] on button "Past Trips" at bounding box center [213, 157] width 69 height 27
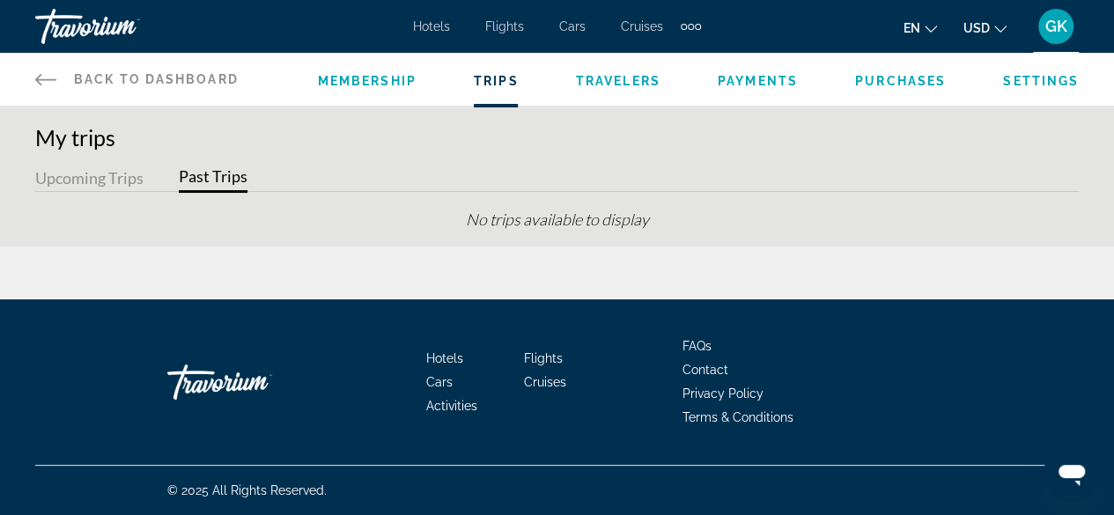
scroll to position [0, 0]
click at [615, 87] on span "Travelers" at bounding box center [623, 81] width 85 height 14
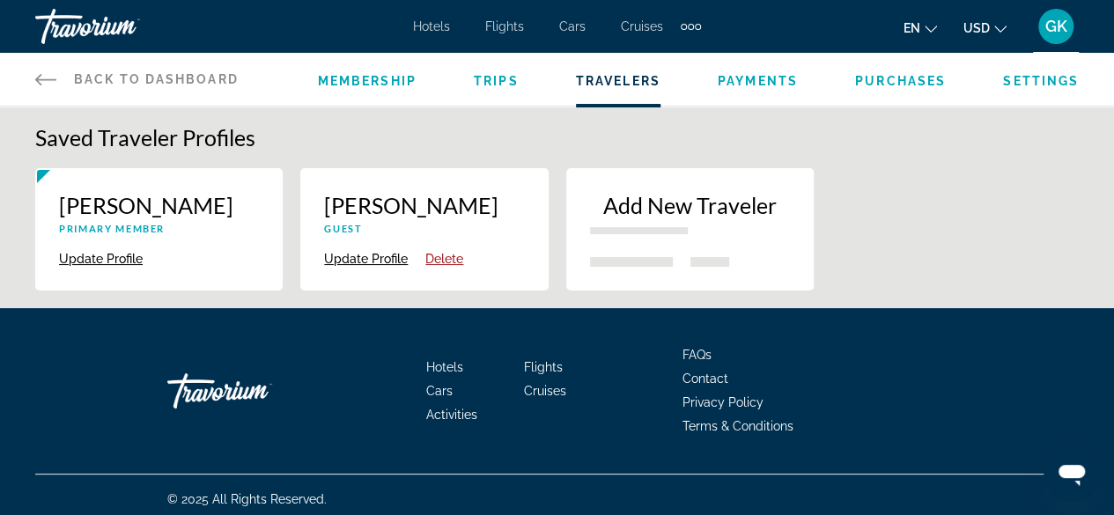
click at [1052, 29] on span "GK" at bounding box center [1057, 27] width 22 height 18
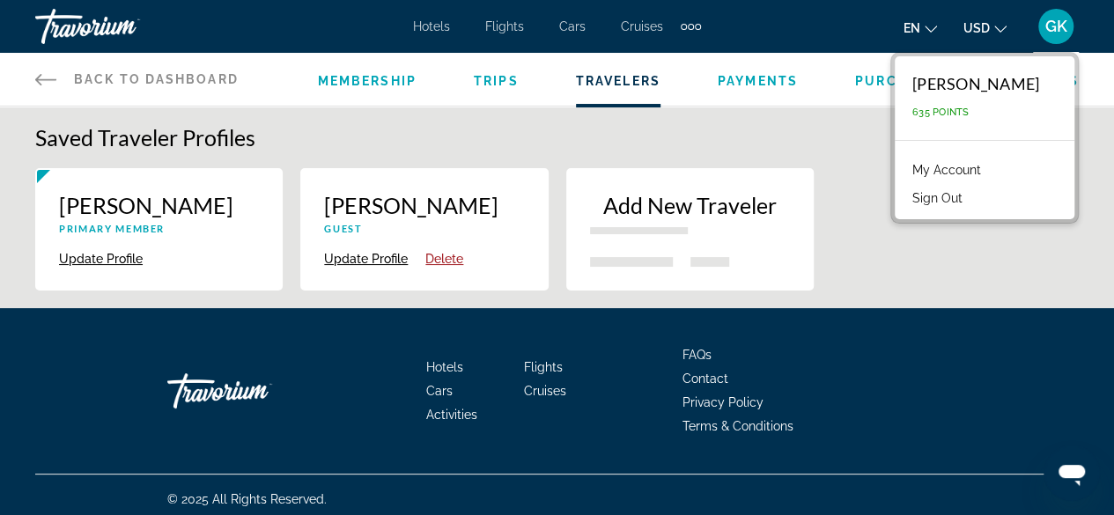
click at [1052, 29] on span "GK" at bounding box center [1057, 27] width 22 height 18
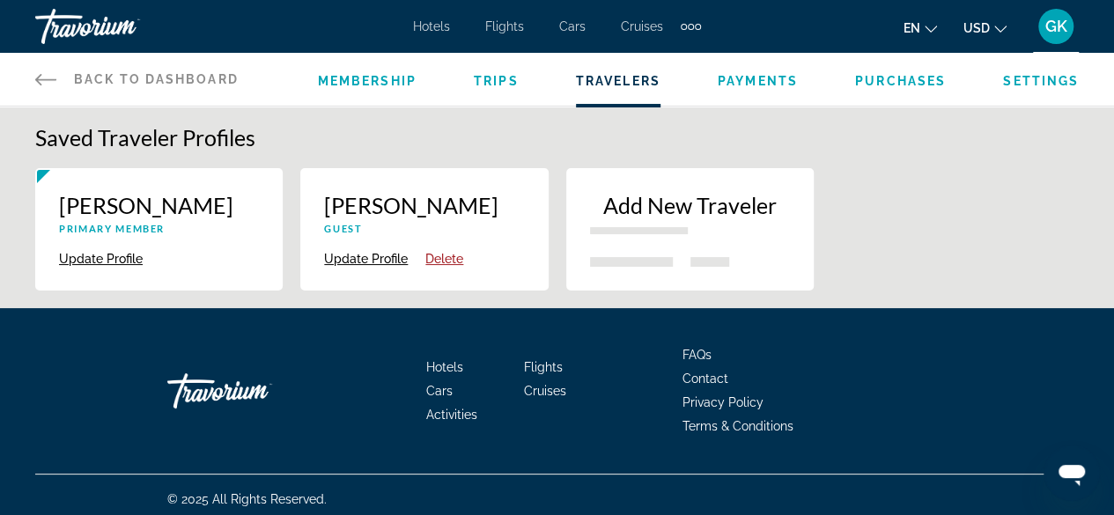
click at [1052, 29] on span "GK" at bounding box center [1057, 27] width 22 height 18
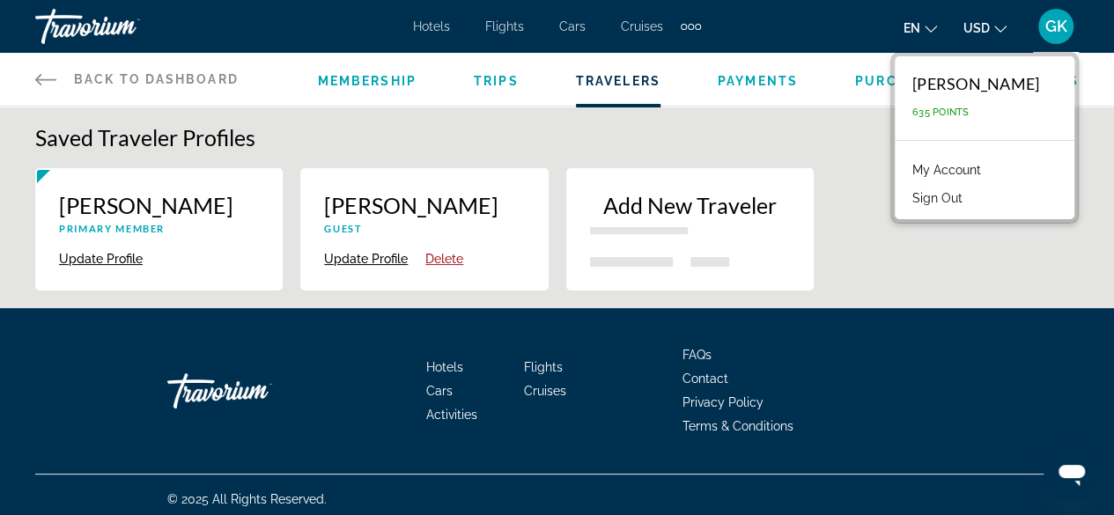
click at [425, 32] on span "Hotels" at bounding box center [431, 26] width 37 height 14
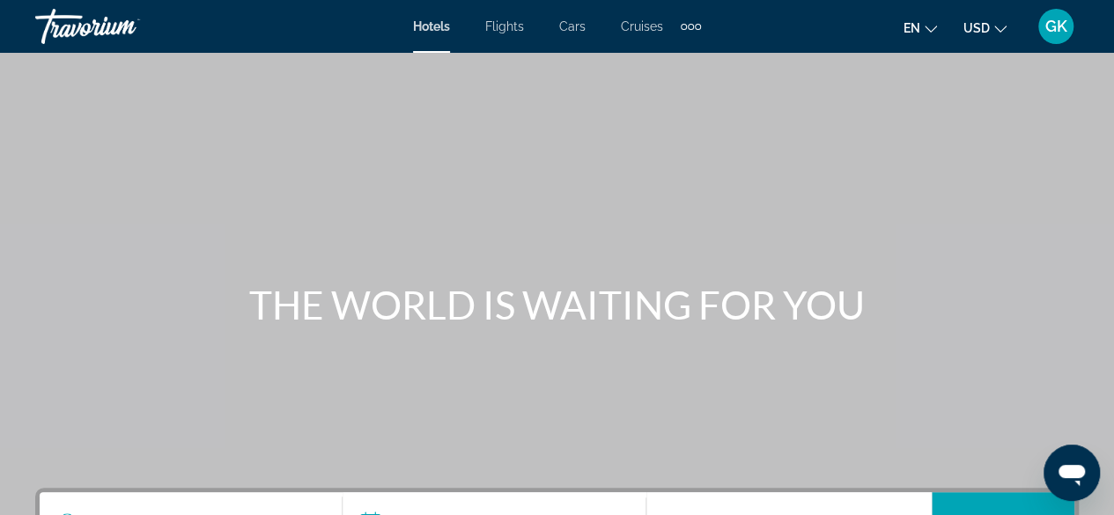
click at [695, 27] on div "Extra navigation items" at bounding box center [698, 27] width 6 height 6
click at [1055, 34] on span "GK" at bounding box center [1057, 27] width 22 height 18
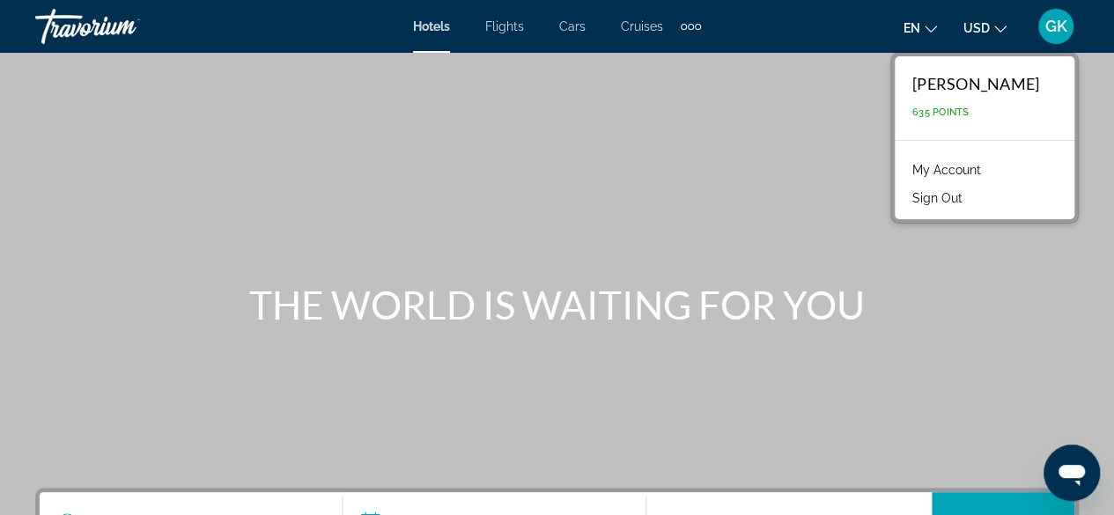
click at [909, 170] on link "My Account" at bounding box center [947, 170] width 86 height 23
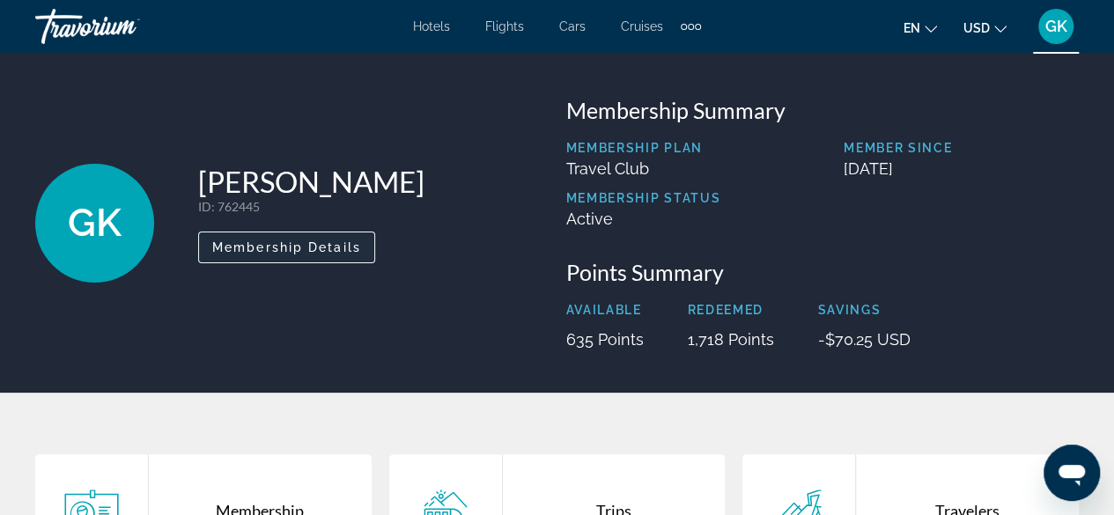
click at [299, 253] on span "Membership Details" at bounding box center [286, 247] width 149 height 14
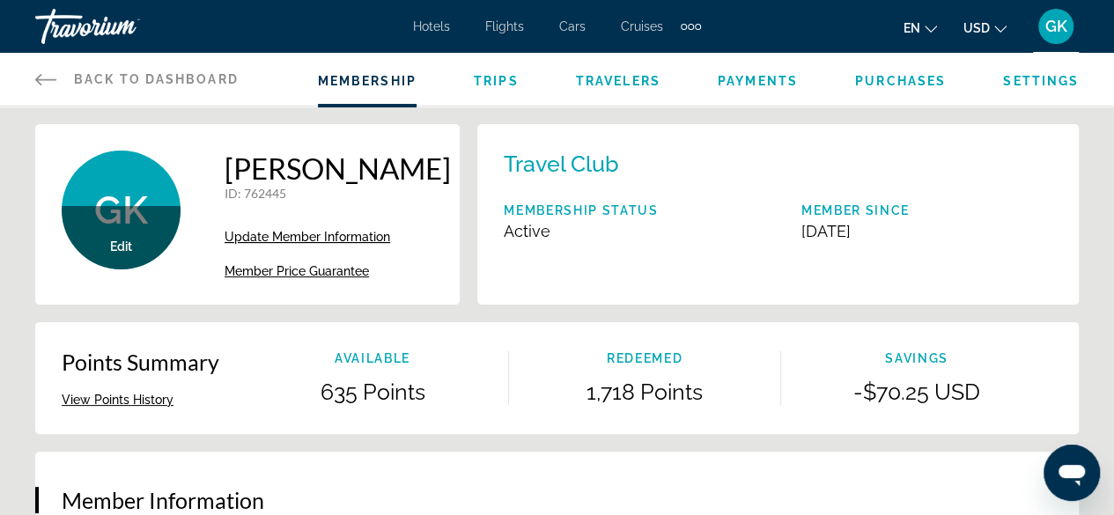
click at [492, 84] on span "Trips" at bounding box center [496, 81] width 45 height 14
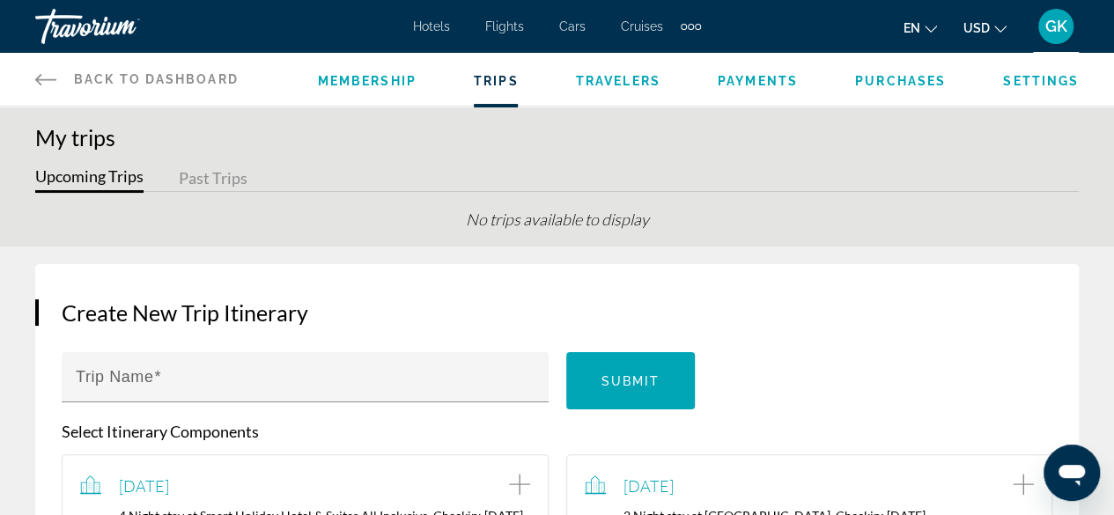
click at [638, 78] on span "Travelers" at bounding box center [618, 81] width 85 height 14
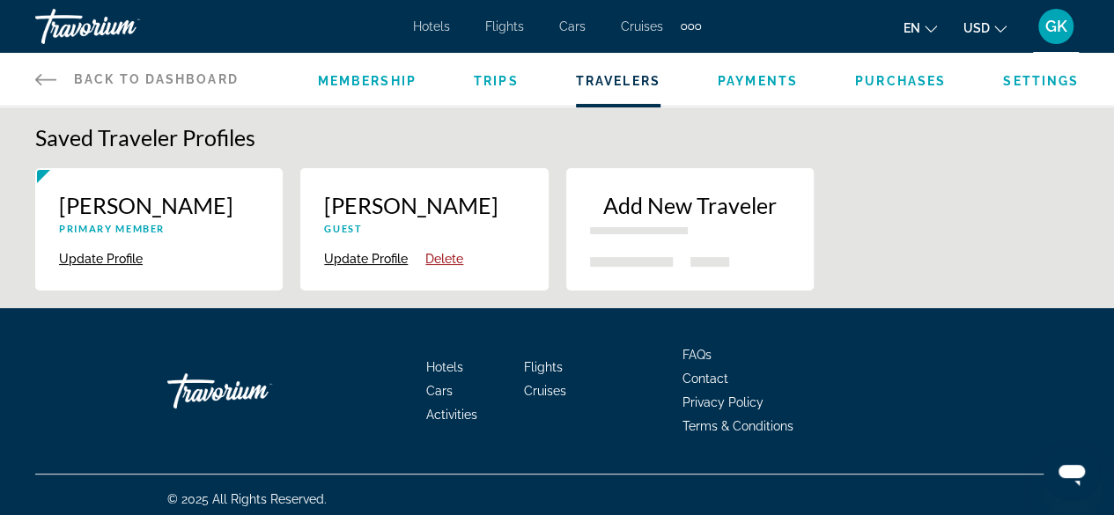
click at [669, 218] on div "Add New Traveler" at bounding box center [690, 219] width 200 height 55
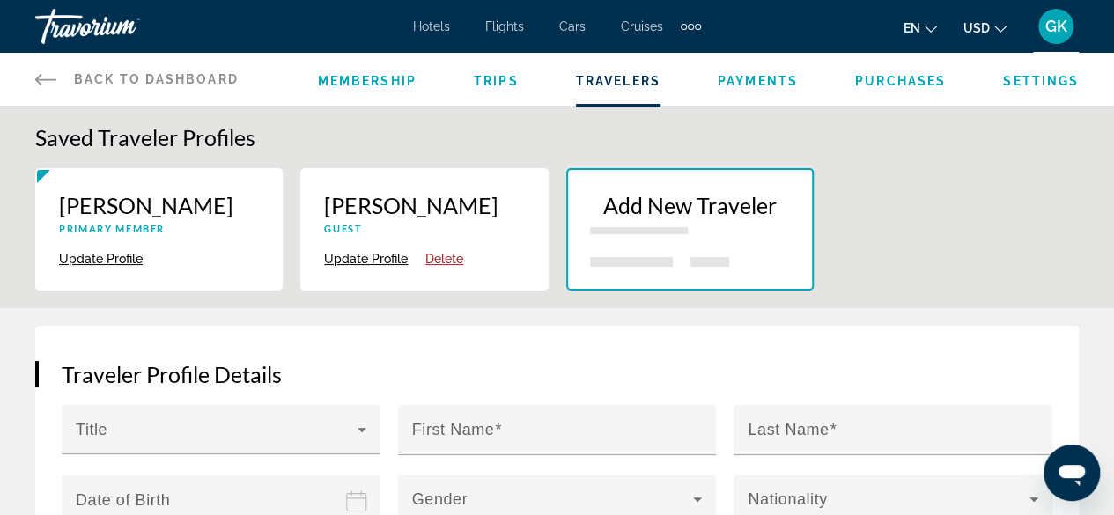
click at [425, 34] on div "Hotels Flights Cars Cruises Activities Hotels Flights Cars Cruises Activities" at bounding box center [557, 26] width 288 height 28
click at [430, 26] on span "Hotels" at bounding box center [431, 26] width 37 height 14
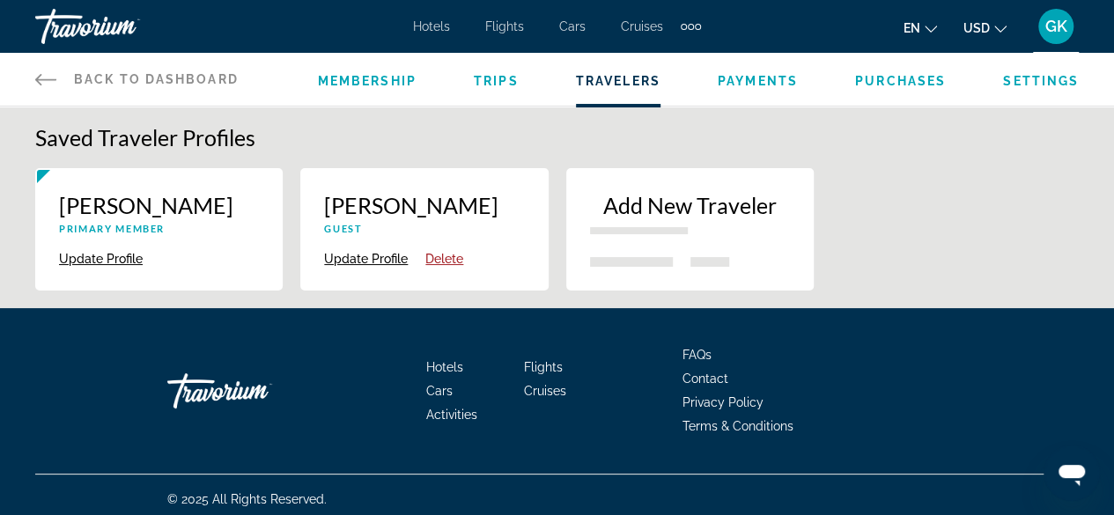
click at [1060, 19] on span "GK" at bounding box center [1057, 27] width 22 height 18
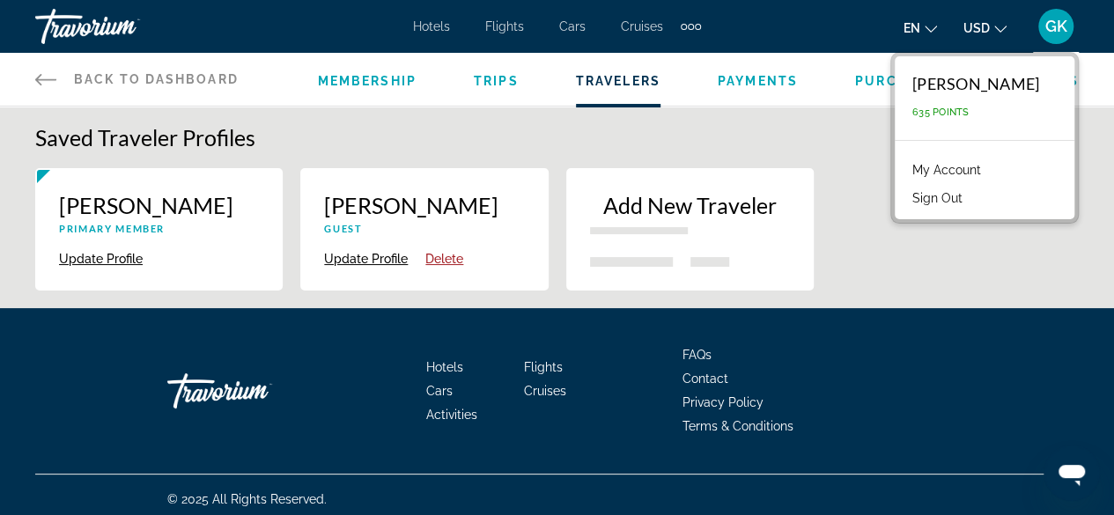
click at [931, 174] on link "My Account" at bounding box center [947, 170] width 86 height 23
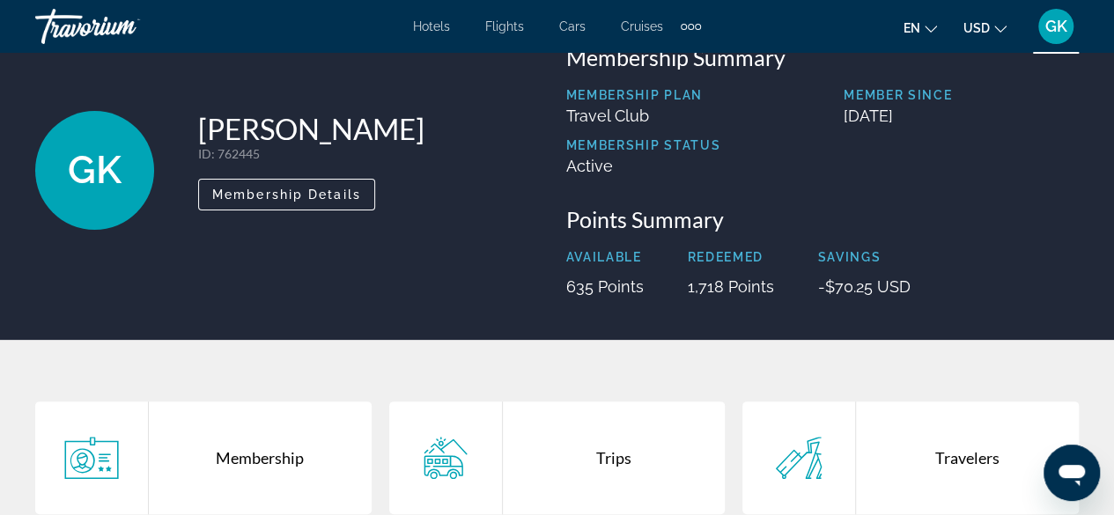
scroll to position [43, 0]
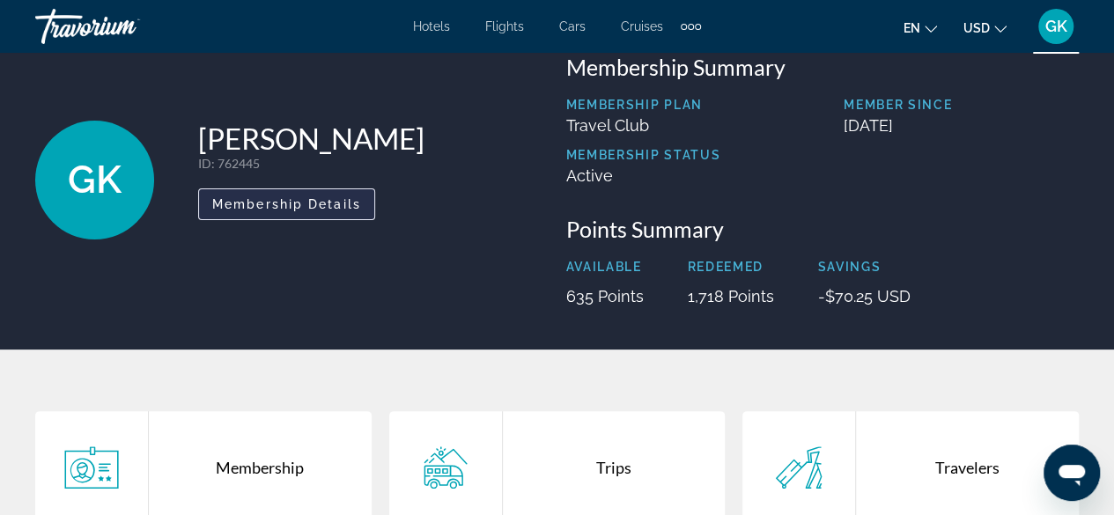
click at [329, 197] on span "Membership Details" at bounding box center [286, 204] width 149 height 14
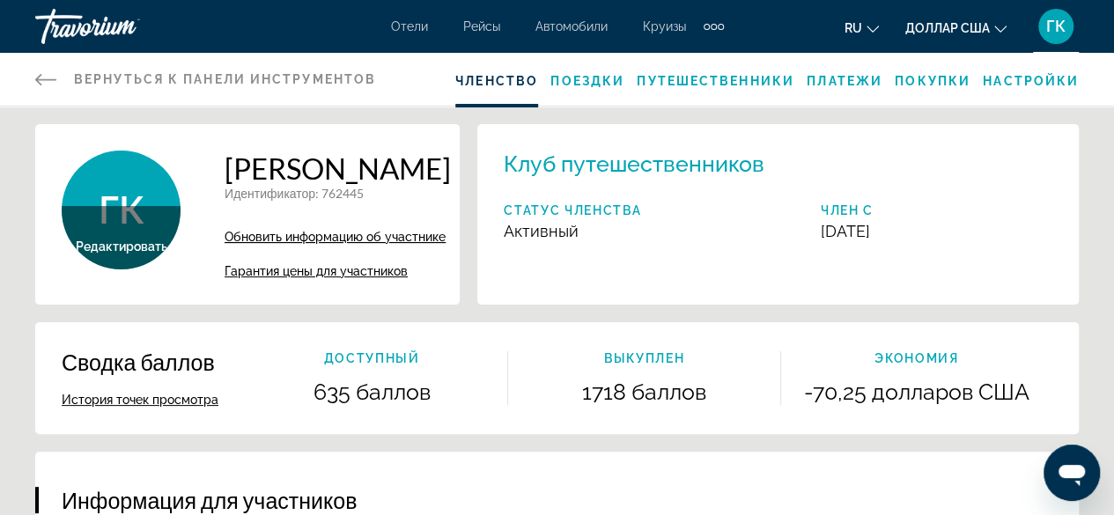
click at [847, 84] on font "Платежи" at bounding box center [845, 81] width 76 height 14
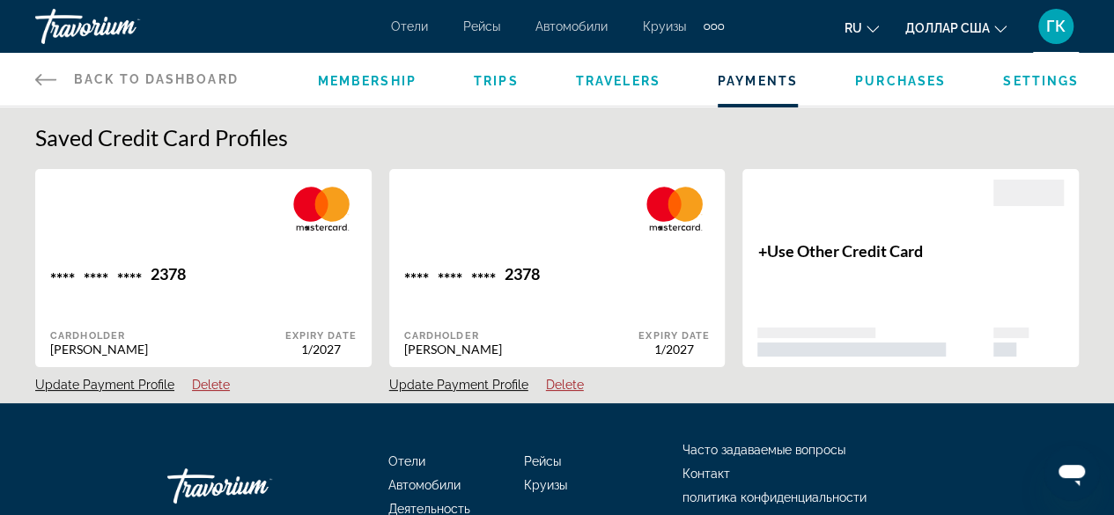
click at [896, 87] on span "Purchases" at bounding box center [900, 81] width 91 height 14
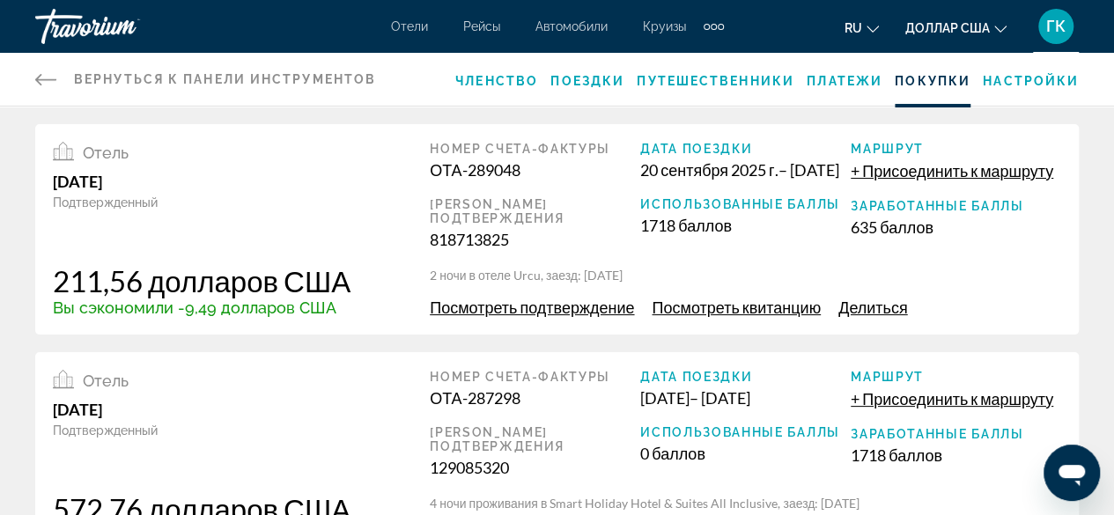
click at [565, 313] on font "Посмотреть подтверждение" at bounding box center [532, 307] width 204 height 19
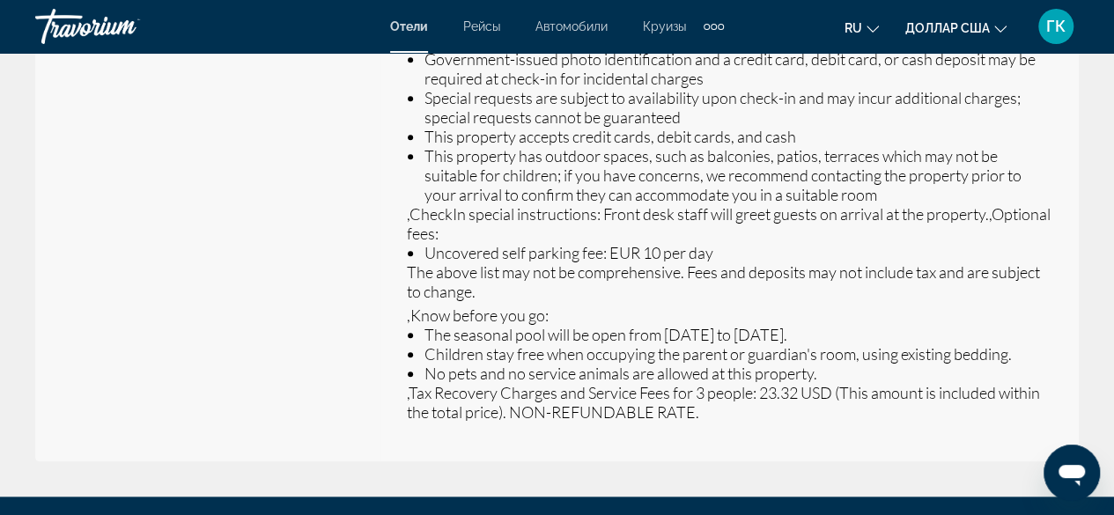
scroll to position [719, 0]
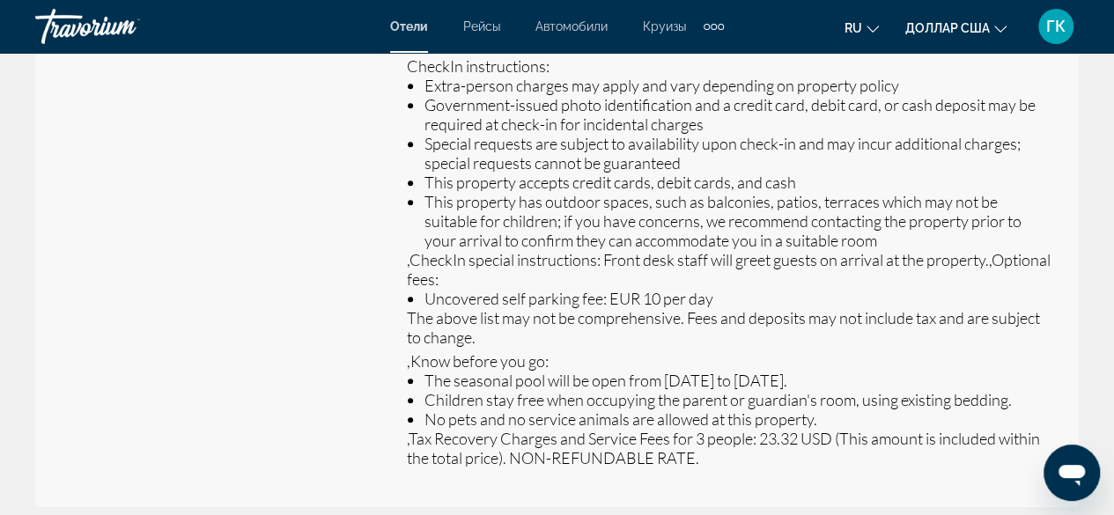
click at [298, 257] on div "Address [PERSON_NAME][STREET_ADDRESS] E-mail : [EMAIL_ADDRESS][DOMAIN_NAME] Pho…" at bounding box center [207, 200] width 345 height 613
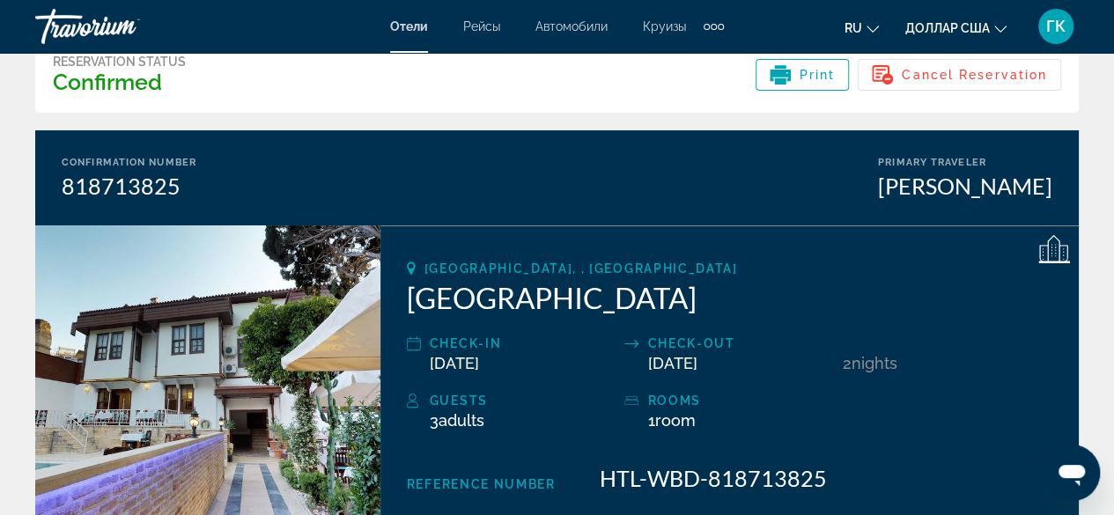
scroll to position [81, 0]
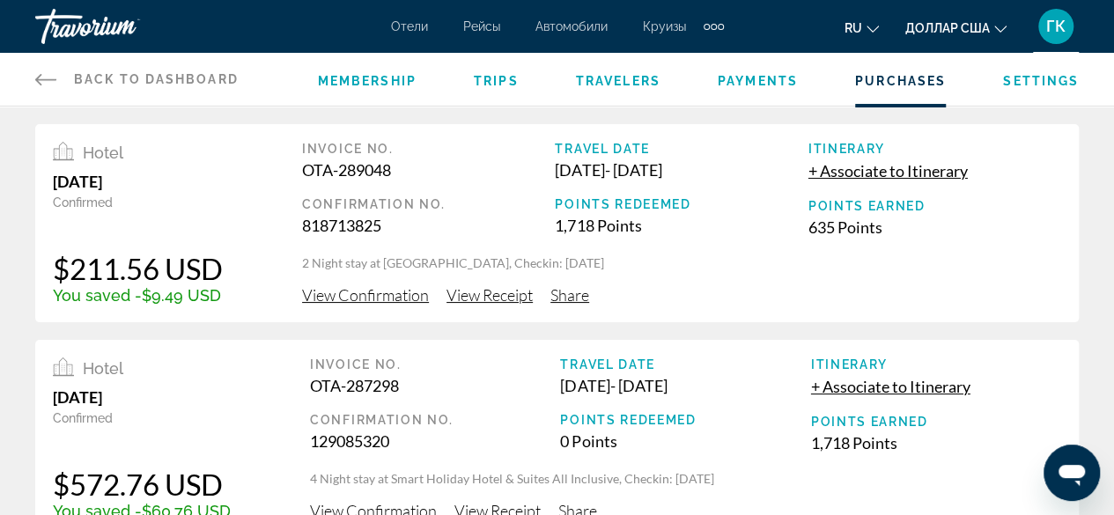
click at [1037, 83] on span "Settings" at bounding box center [1041, 81] width 76 height 14
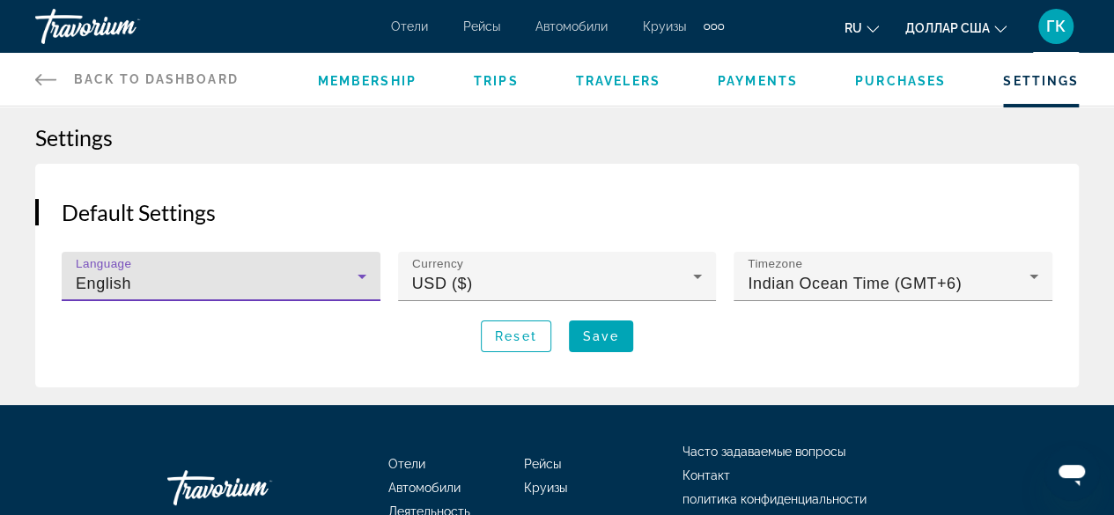
click at [369, 279] on icon "Основное содержание" at bounding box center [361, 276] width 21 height 21
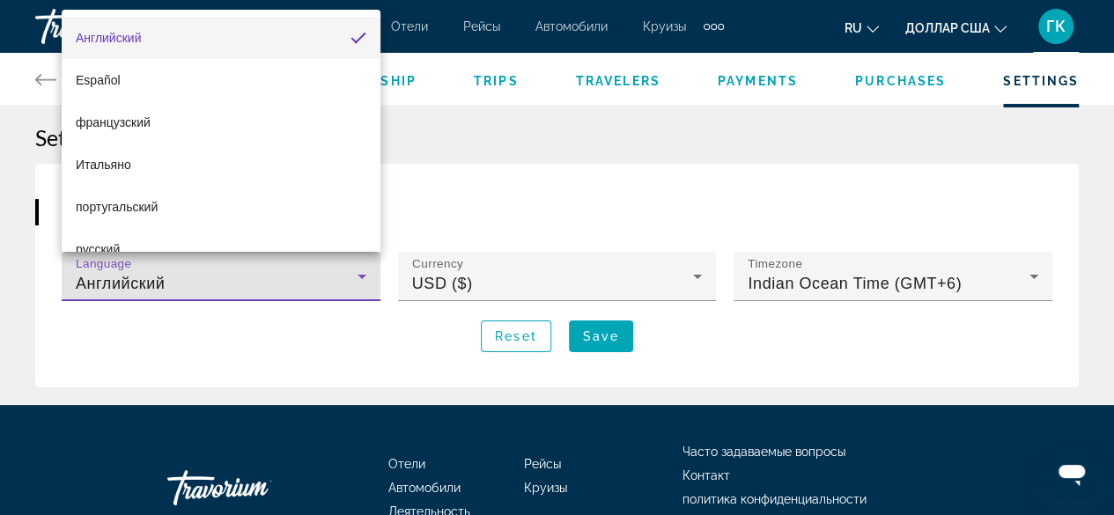
scroll to position [25, 0]
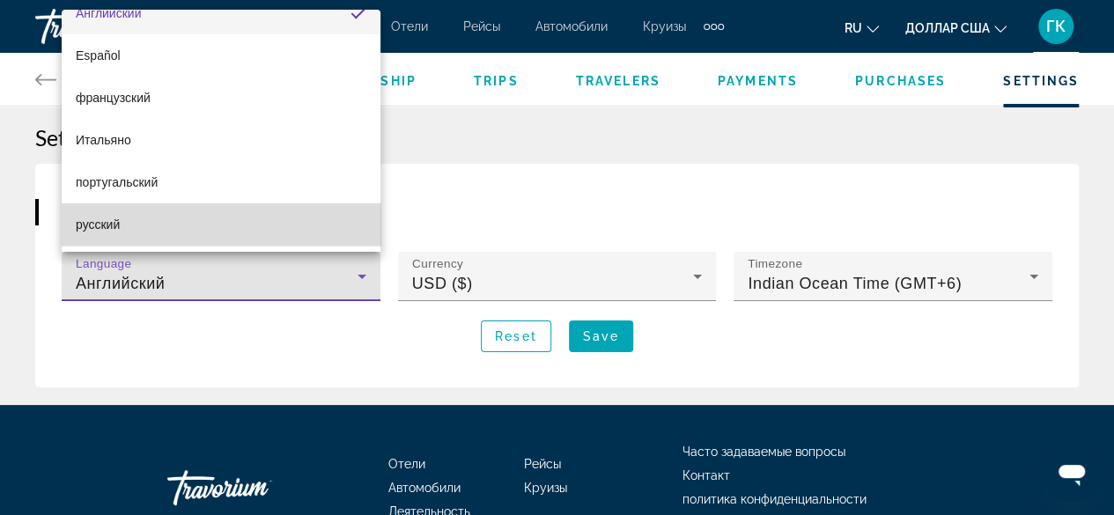
click at [314, 218] on mat-option "русский" at bounding box center [221, 224] width 319 height 42
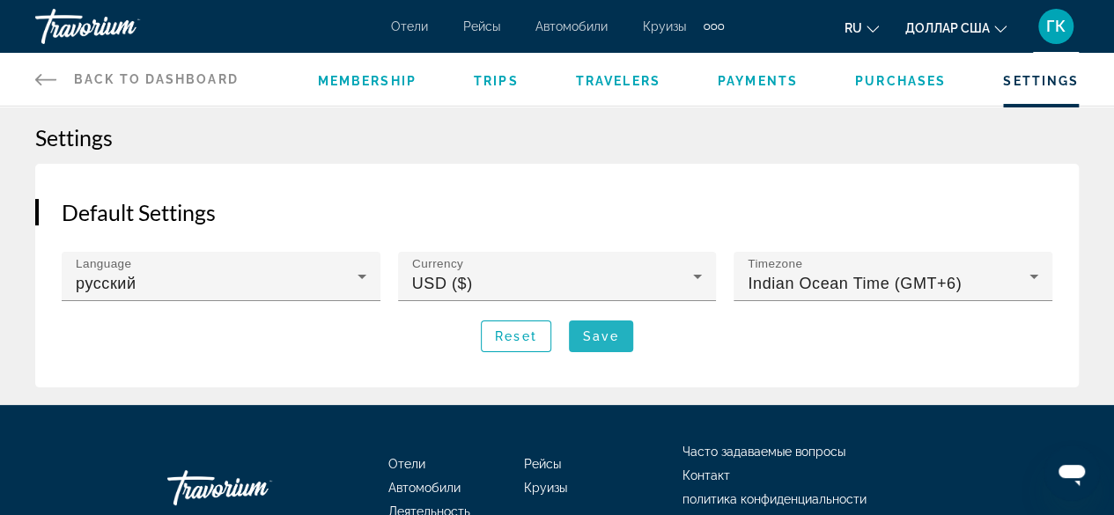
click at [612, 338] on span "Save" at bounding box center [601, 336] width 36 height 14
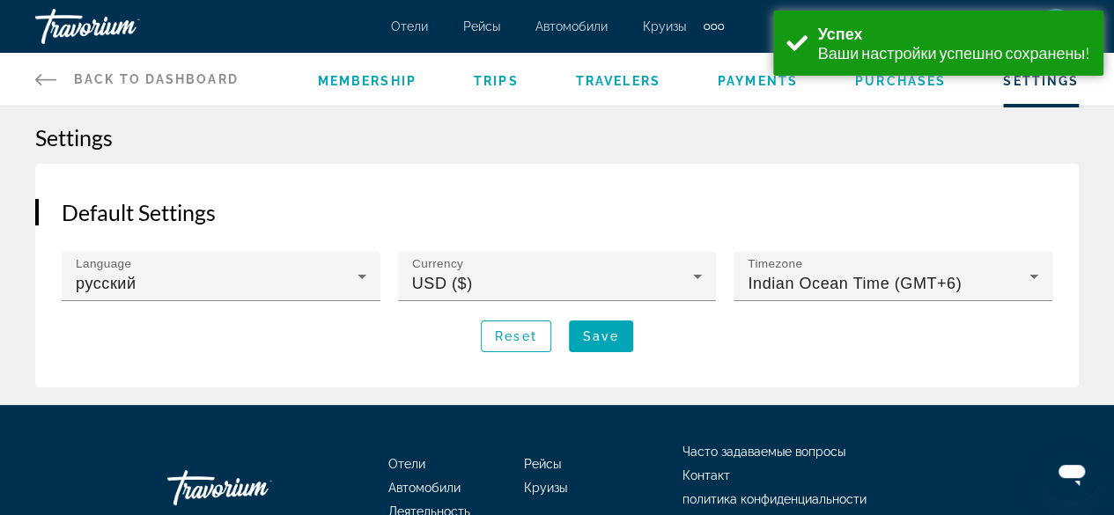
click at [578, 188] on div "Default Settings Language русский Currency USD ($) Timezone Indian Ocean Time (…" at bounding box center [557, 276] width 1044 height 224
click at [752, 84] on span "Payments" at bounding box center [758, 81] width 80 height 14
